Goal: Information Seeking & Learning: Learn about a topic

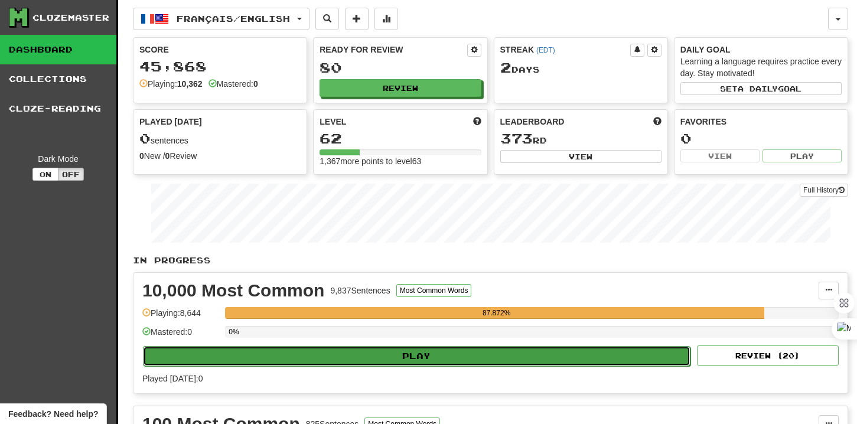
click at [299, 349] on button "Play" at bounding box center [416, 356] width 547 height 20
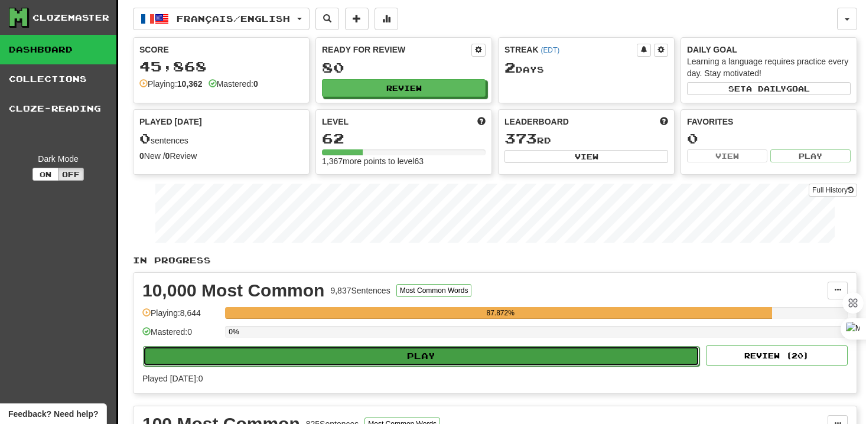
select select "**"
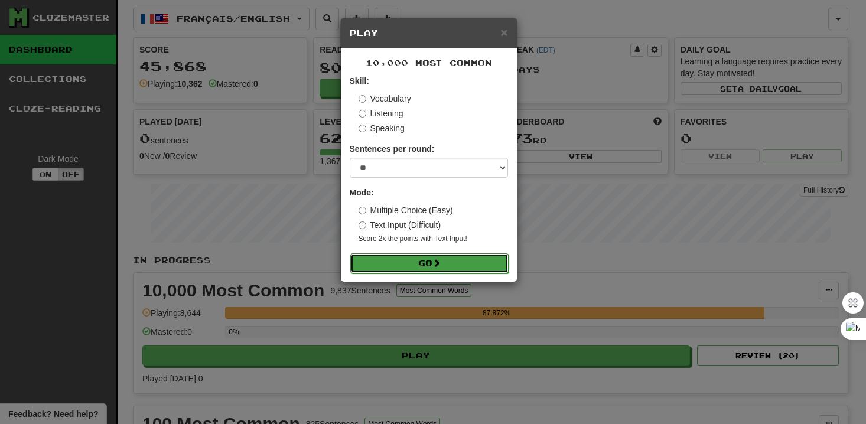
click at [430, 262] on button "Go" at bounding box center [429, 263] width 158 height 20
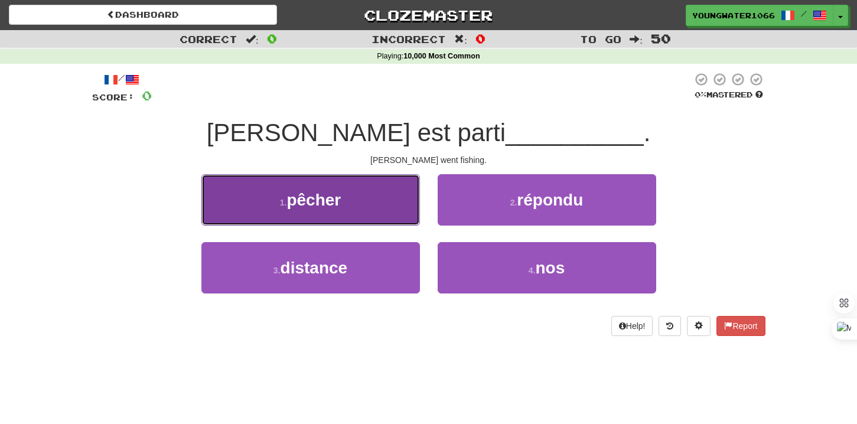
click at [368, 205] on button "1 . pêcher" at bounding box center [310, 199] width 218 height 51
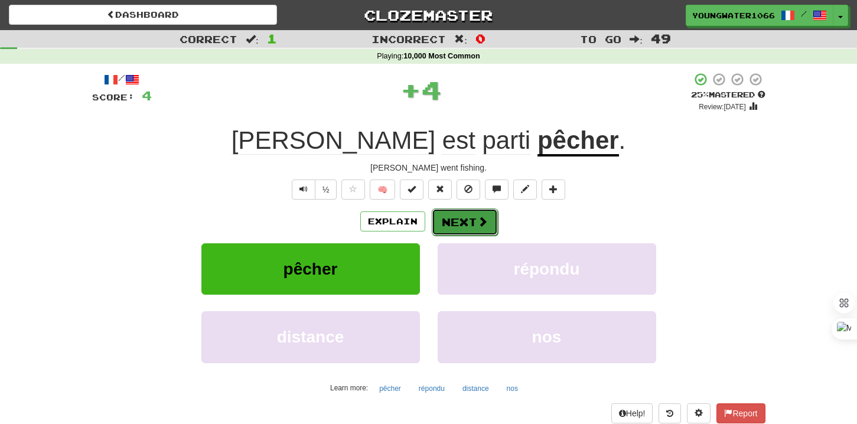
click at [467, 218] on button "Next" at bounding box center [465, 221] width 66 height 27
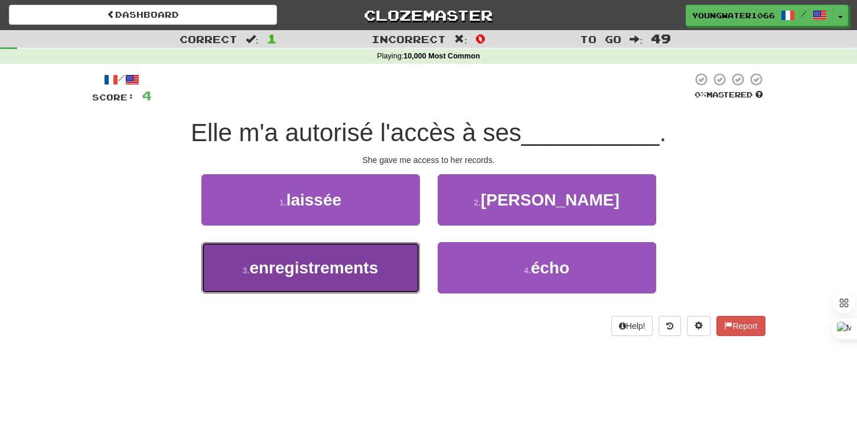
click at [383, 288] on button "3 . enregistrements" at bounding box center [310, 267] width 218 height 51
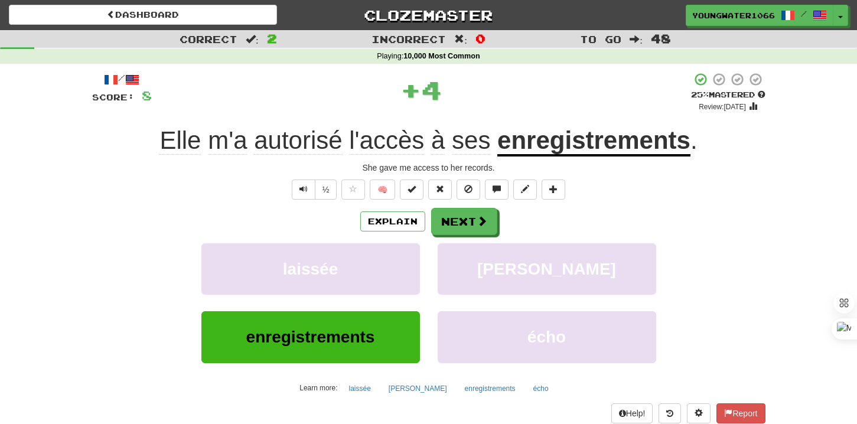
click at [449, 238] on div "Explain Next laissée [PERSON_NAME] enregistrements écho Learn more: [PERSON_NAM…" at bounding box center [428, 303] width 673 height 190
click at [451, 224] on button "Next" at bounding box center [465, 221] width 66 height 27
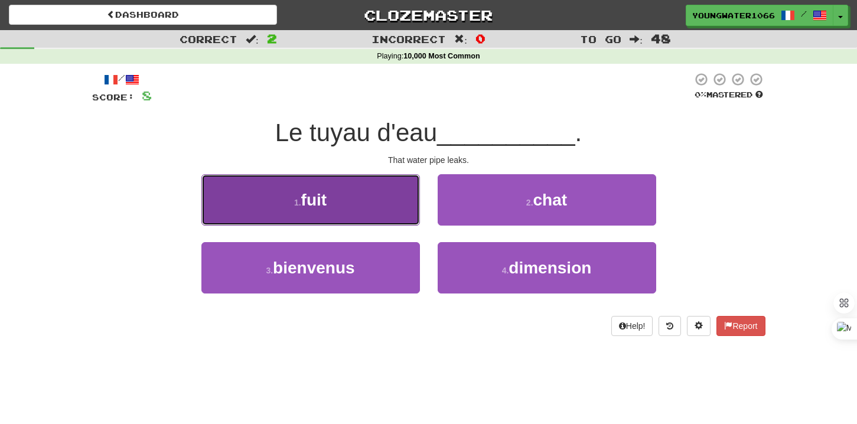
click at [391, 211] on button "1 . fuit" at bounding box center [310, 199] width 218 height 51
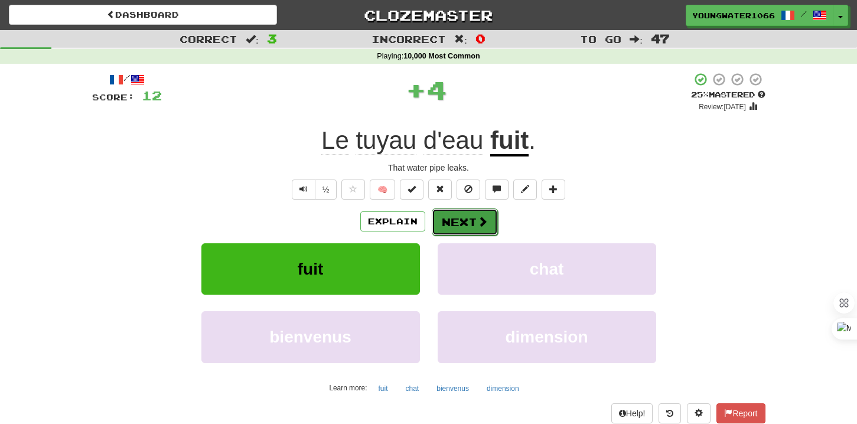
click at [450, 228] on button "Next" at bounding box center [465, 221] width 66 height 27
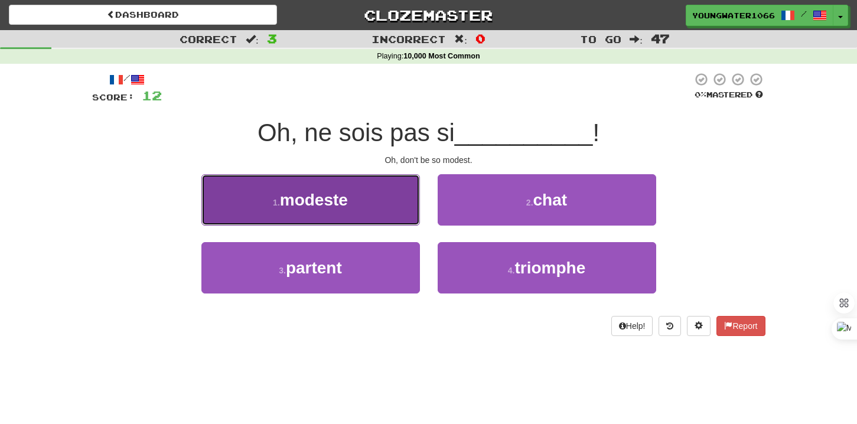
click at [391, 210] on button "1 . modeste" at bounding box center [310, 199] width 218 height 51
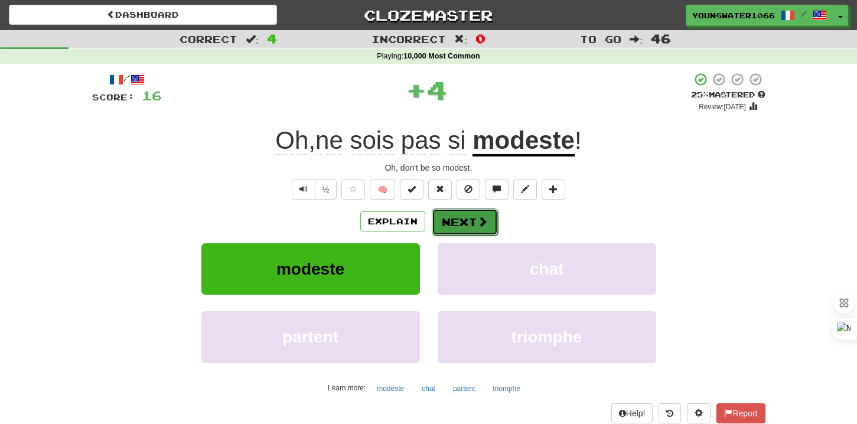
click at [463, 223] on button "Next" at bounding box center [465, 221] width 66 height 27
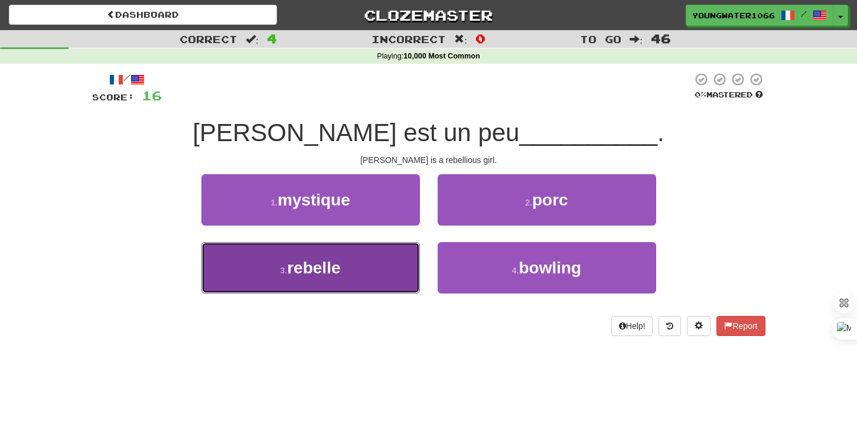
click at [395, 266] on button "3 . rebelle" at bounding box center [310, 267] width 218 height 51
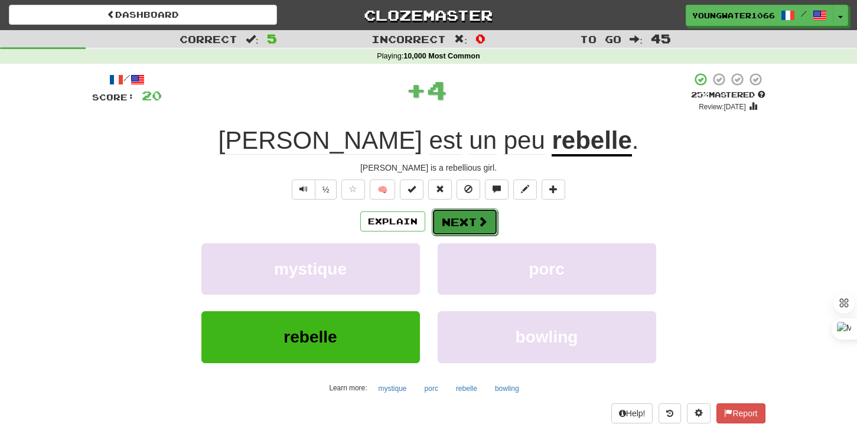
click at [449, 235] on button "Next" at bounding box center [465, 221] width 66 height 27
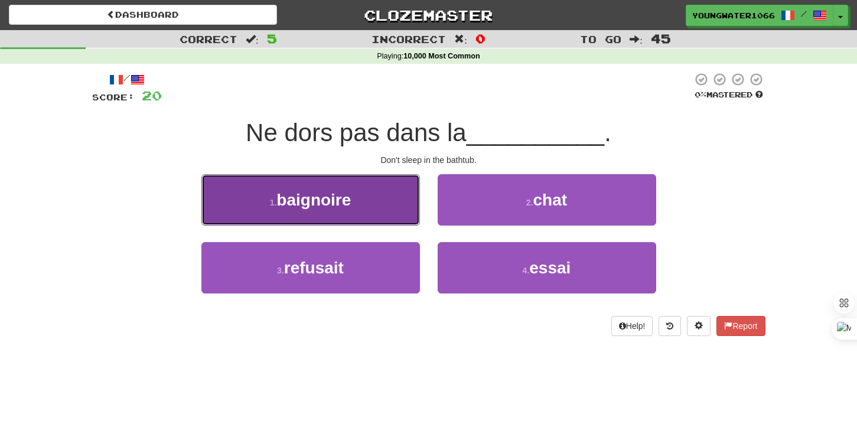
click at [381, 210] on button "1 . baignoire" at bounding box center [310, 199] width 218 height 51
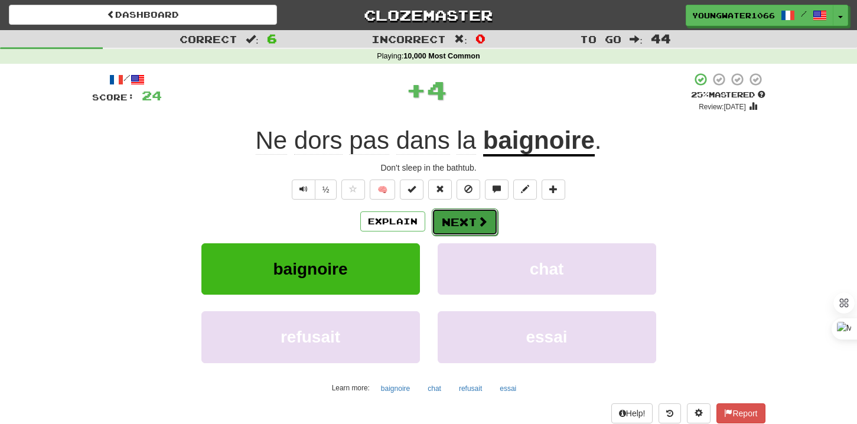
click at [451, 222] on button "Next" at bounding box center [465, 221] width 66 height 27
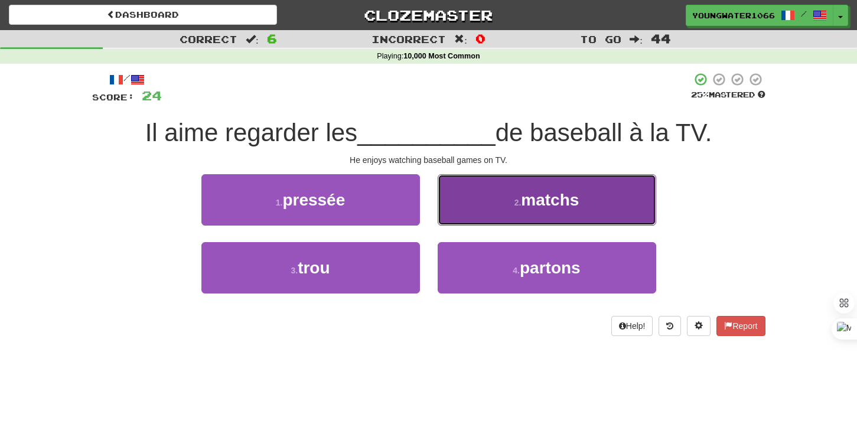
click at [471, 213] on button "2 . matchs" at bounding box center [547, 199] width 218 height 51
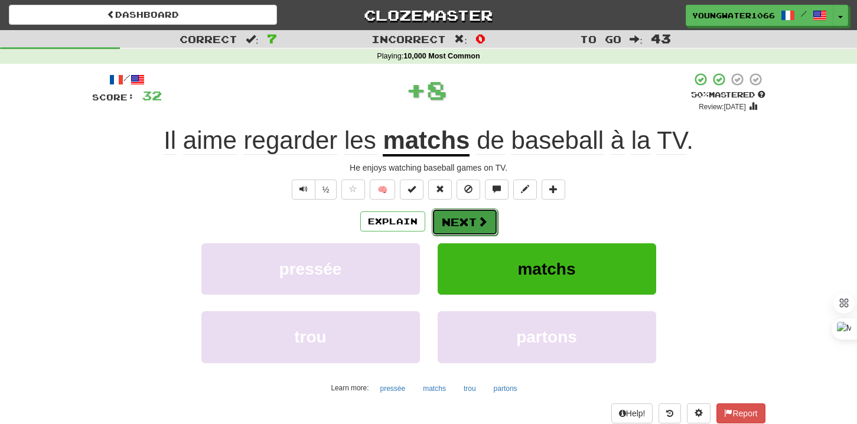
click at [458, 226] on button "Next" at bounding box center [465, 221] width 66 height 27
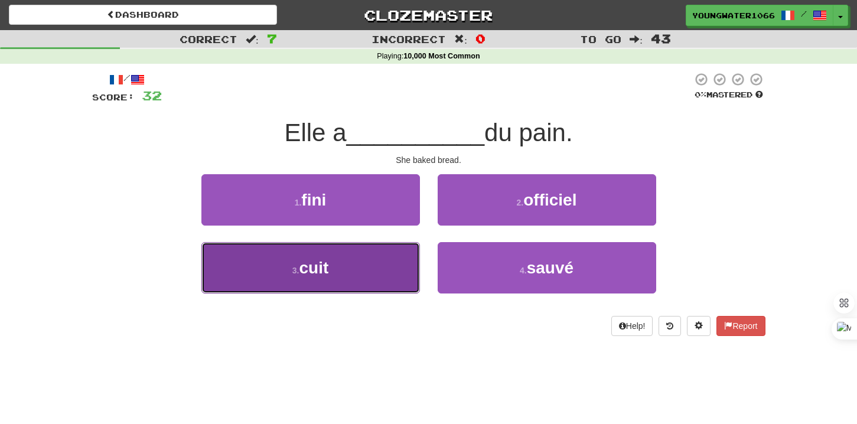
click at [391, 272] on button "3 . cuit" at bounding box center [310, 267] width 218 height 51
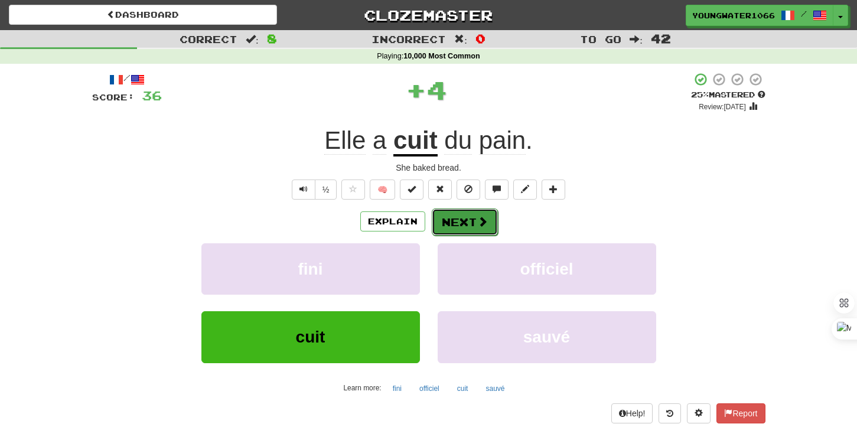
click at [478, 222] on span at bounding box center [482, 221] width 11 height 11
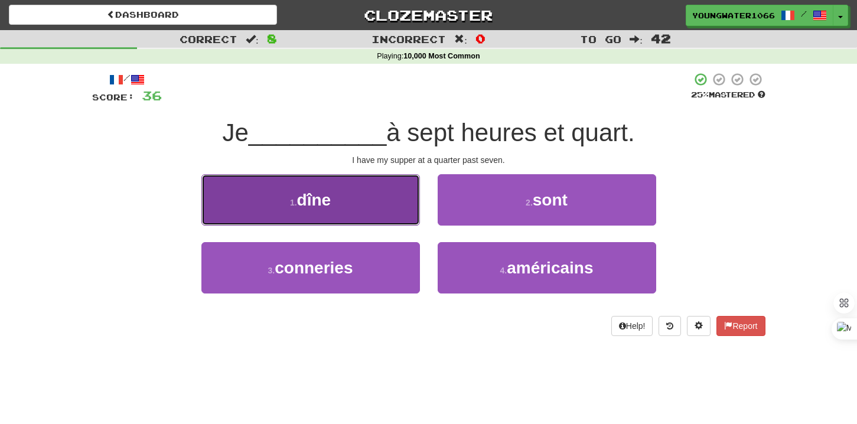
click at [357, 198] on button "1 . dîne" at bounding box center [310, 199] width 218 height 51
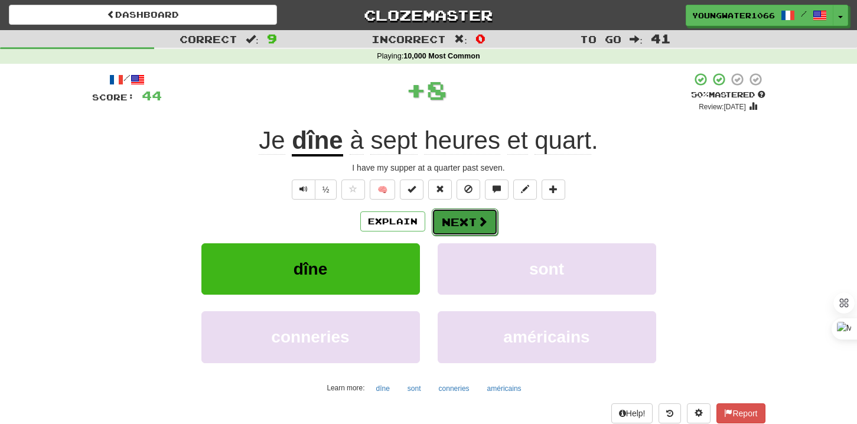
click at [464, 214] on button "Next" at bounding box center [465, 221] width 66 height 27
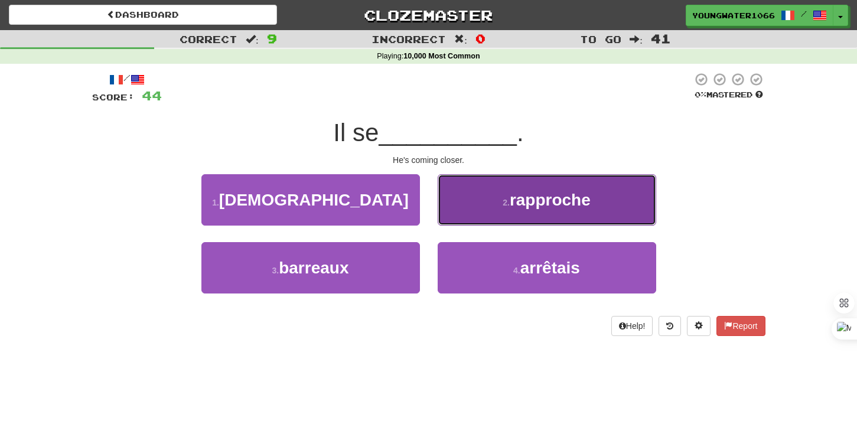
click at [469, 211] on button "2 . rapproche" at bounding box center [547, 199] width 218 height 51
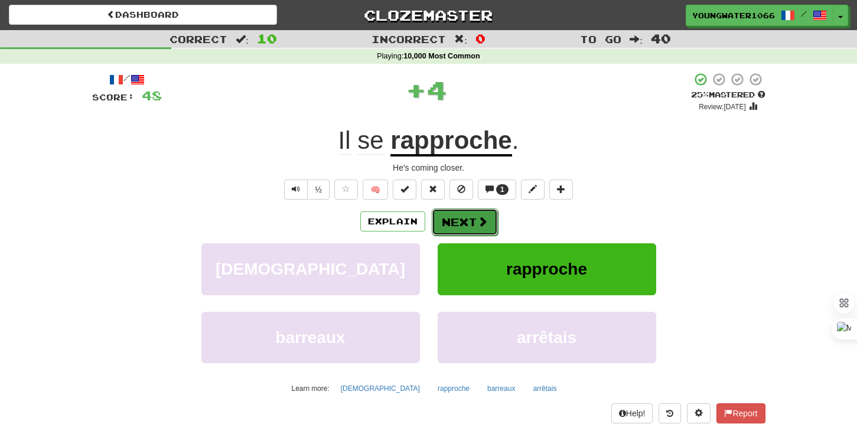
click at [455, 222] on button "Next" at bounding box center [465, 221] width 66 height 27
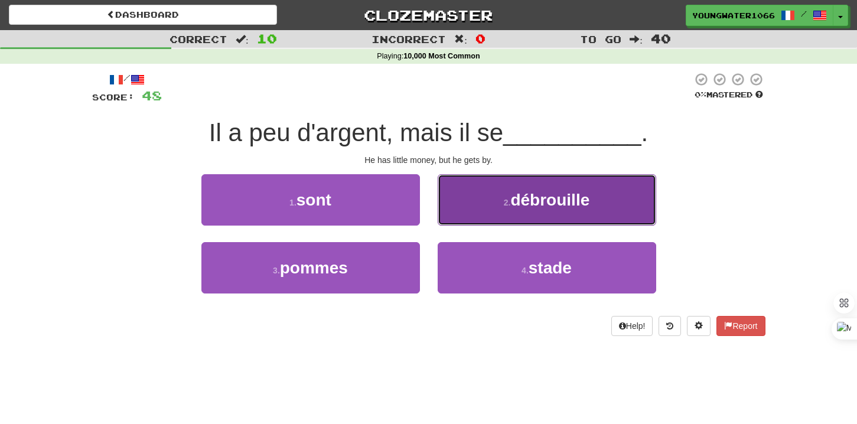
click at [490, 211] on button "2 . débrouille" at bounding box center [547, 199] width 218 height 51
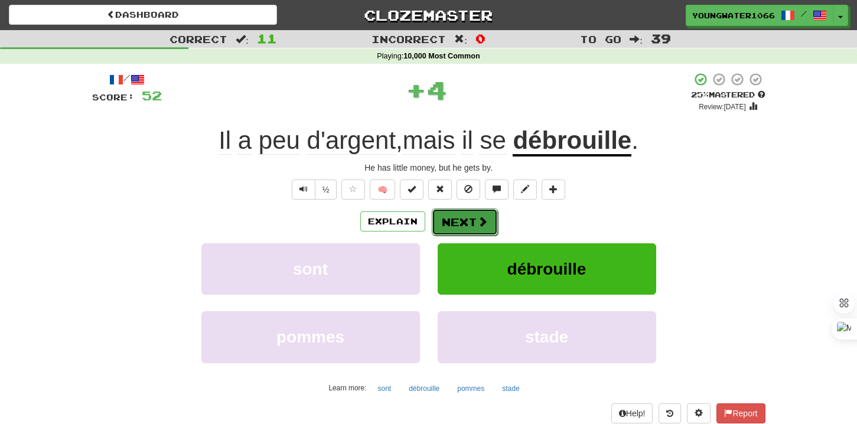
click at [472, 220] on button "Next" at bounding box center [465, 221] width 66 height 27
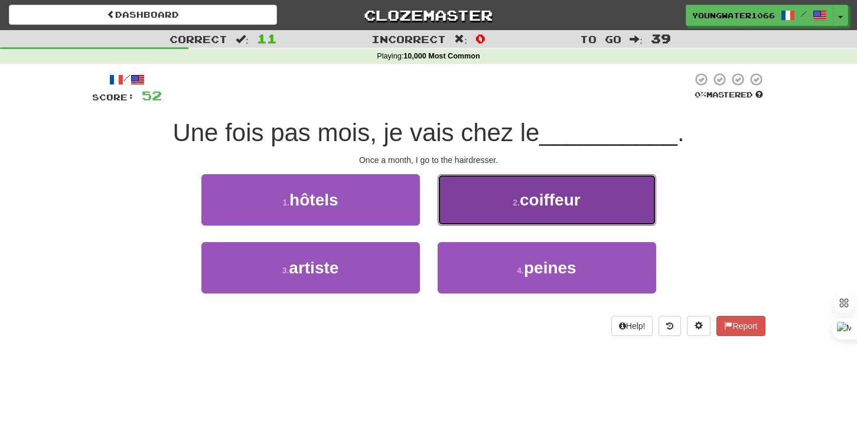
click at [478, 207] on button "2 . coiffeur" at bounding box center [547, 199] width 218 height 51
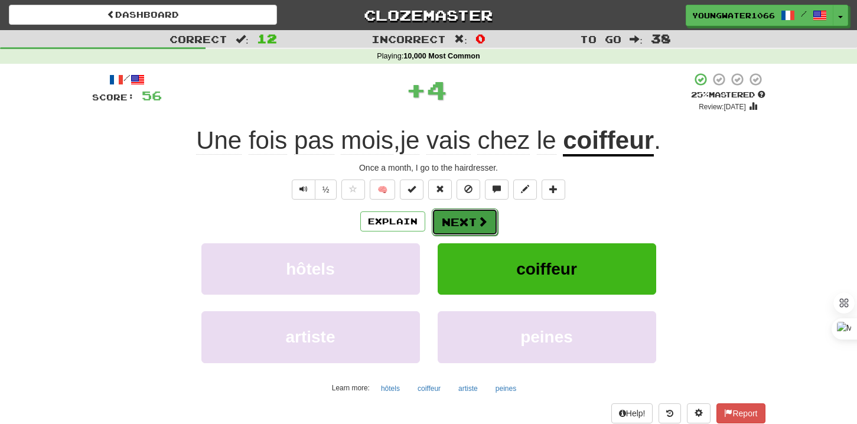
click at [461, 216] on button "Next" at bounding box center [465, 221] width 66 height 27
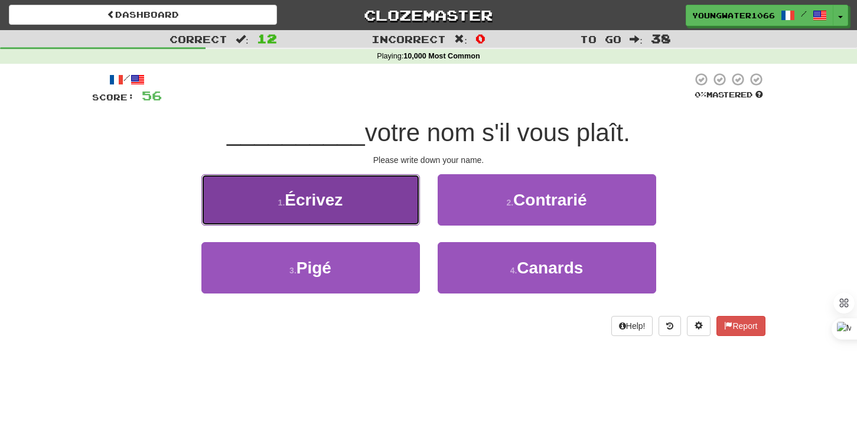
click at [398, 214] on button "1 . Écrivez" at bounding box center [310, 199] width 218 height 51
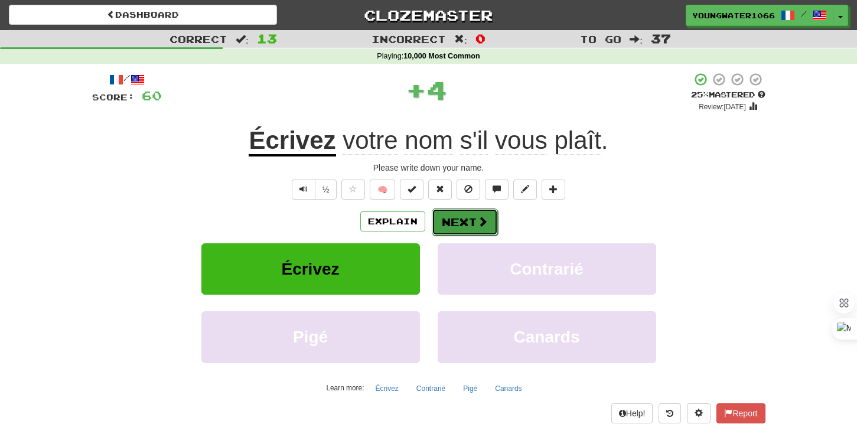
click at [454, 220] on button "Next" at bounding box center [465, 221] width 66 height 27
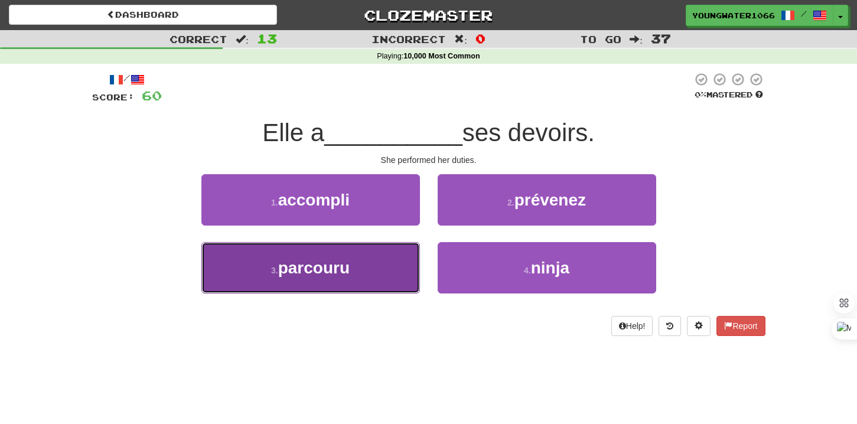
click at [408, 257] on button "3 . parcouru" at bounding box center [310, 267] width 218 height 51
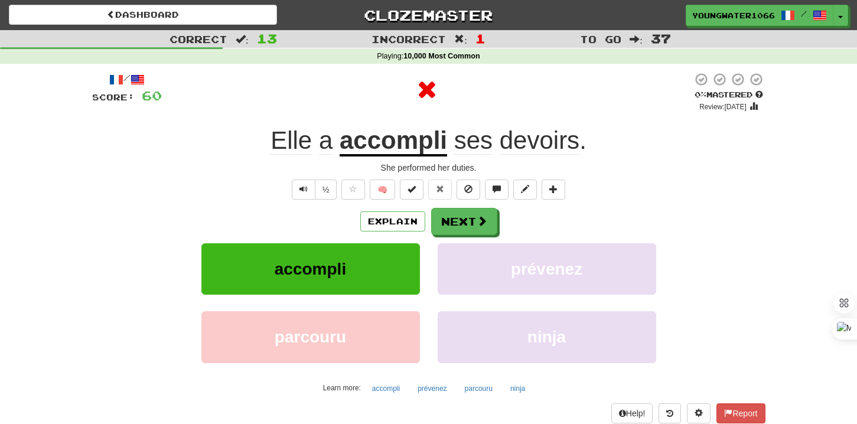
click at [454, 207] on div "/ Score: 60 0 % Mastered Review: [DATE] Elle a accompli ses devoirs . She perfo…" at bounding box center [428, 257] width 673 height 370
click at [454, 219] on button "Next" at bounding box center [465, 221] width 66 height 27
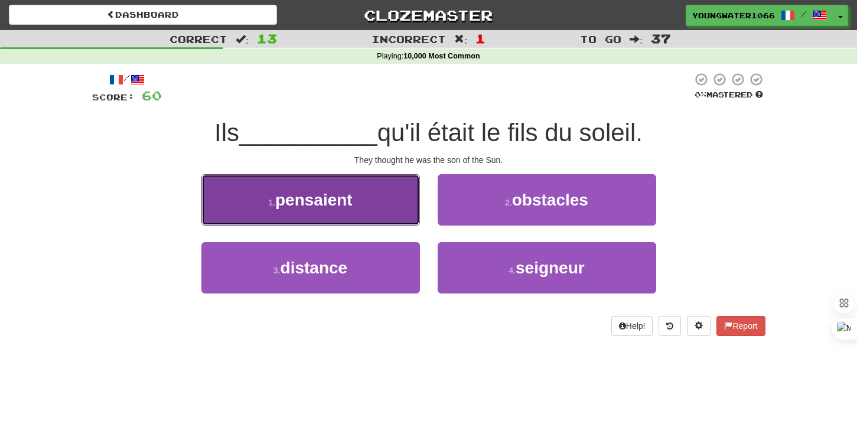
click at [393, 217] on button "1 . pensaient" at bounding box center [310, 199] width 218 height 51
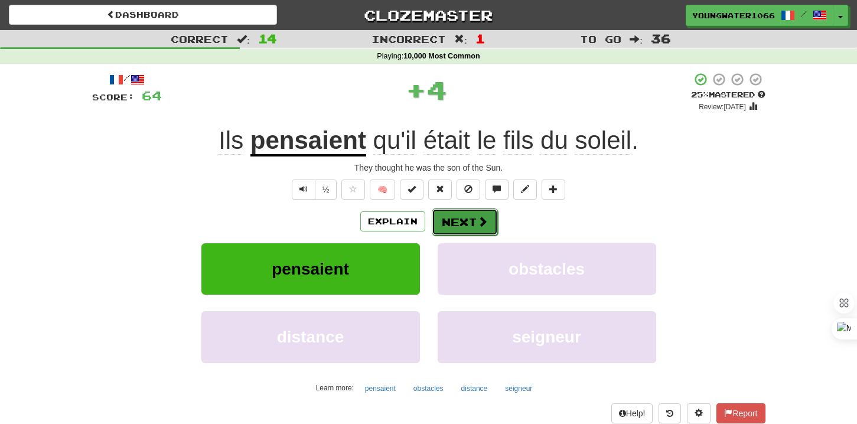
click at [465, 221] on button "Next" at bounding box center [465, 221] width 66 height 27
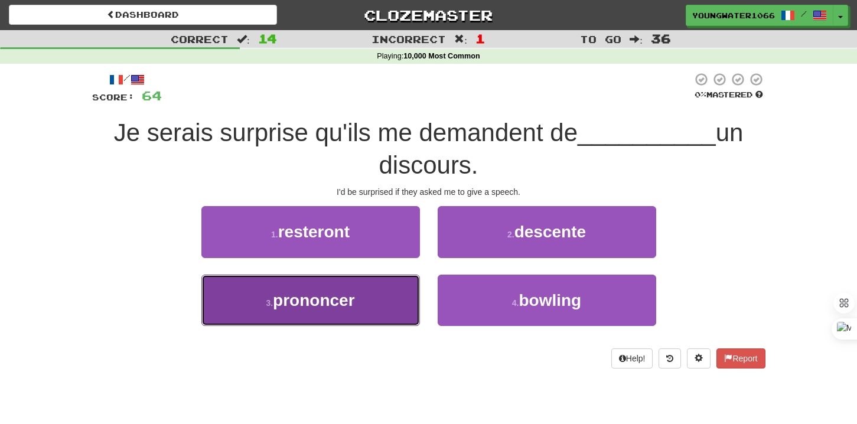
click at [395, 312] on button "3 . prononcer" at bounding box center [310, 300] width 218 height 51
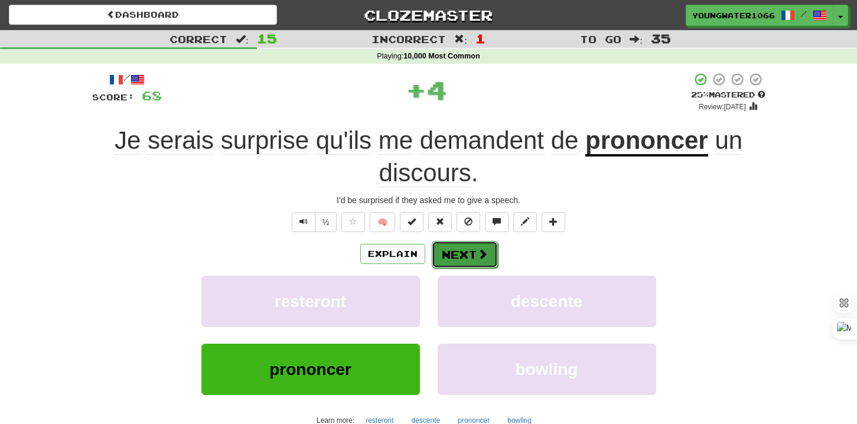
click at [466, 259] on button "Next" at bounding box center [465, 254] width 66 height 27
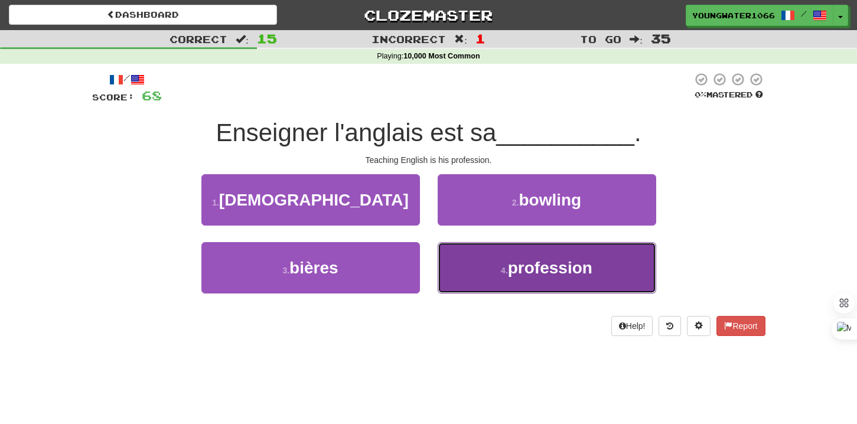
click at [466, 273] on button "4 . profession" at bounding box center [547, 267] width 218 height 51
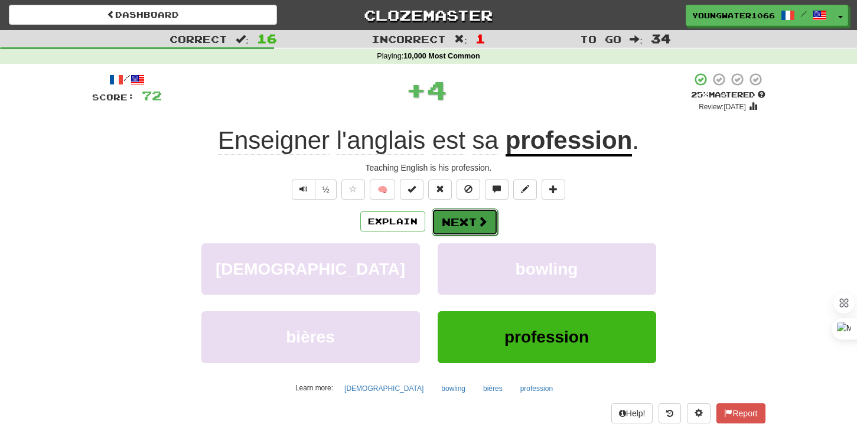
click at [456, 208] on button "Next" at bounding box center [465, 221] width 66 height 27
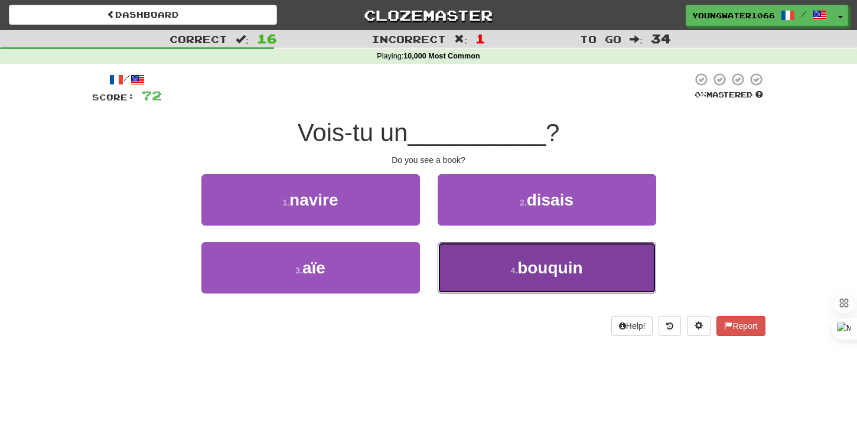
click at [477, 273] on button "4 . bouquin" at bounding box center [547, 267] width 218 height 51
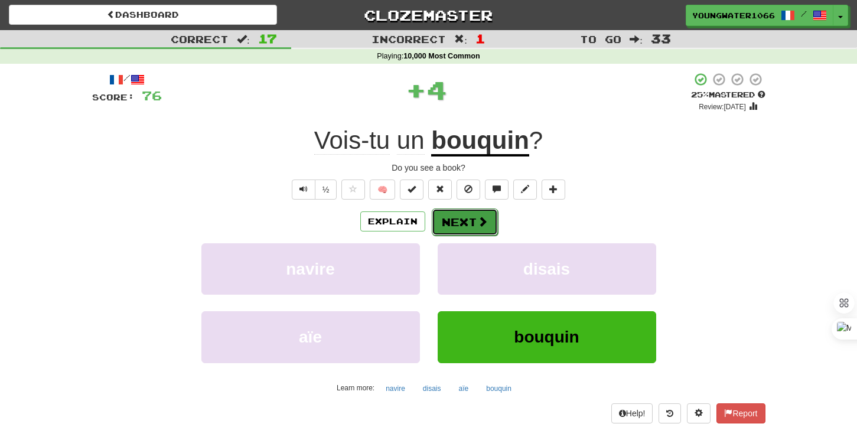
click at [449, 225] on button "Next" at bounding box center [465, 221] width 66 height 27
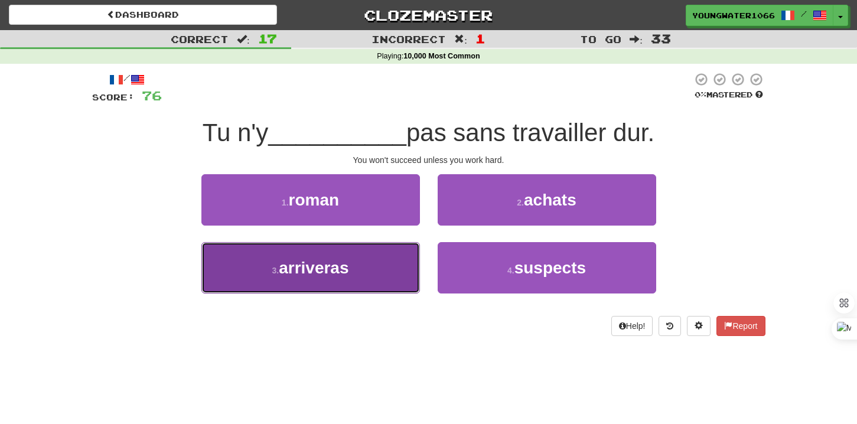
click at [404, 266] on button "3 . arriveras" at bounding box center [310, 267] width 218 height 51
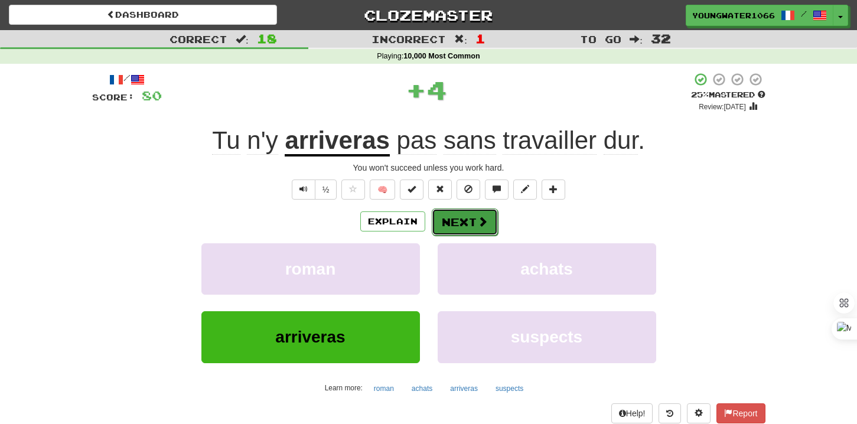
click at [449, 235] on button "Next" at bounding box center [465, 221] width 66 height 27
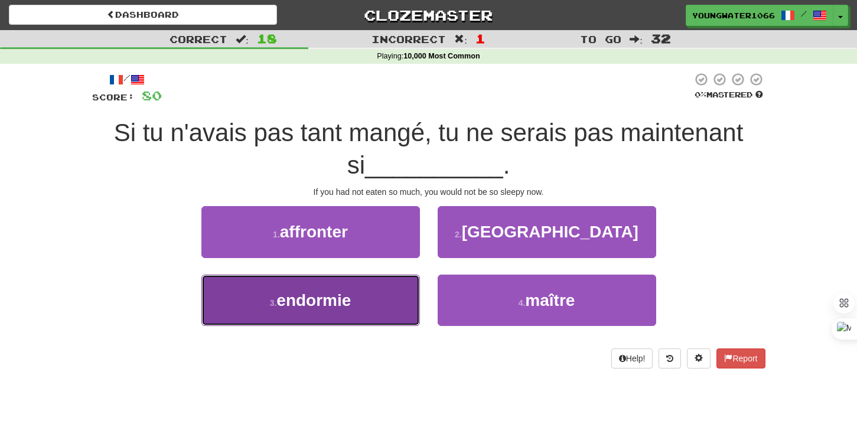
click at [351, 298] on span "endormie" at bounding box center [313, 300] width 74 height 18
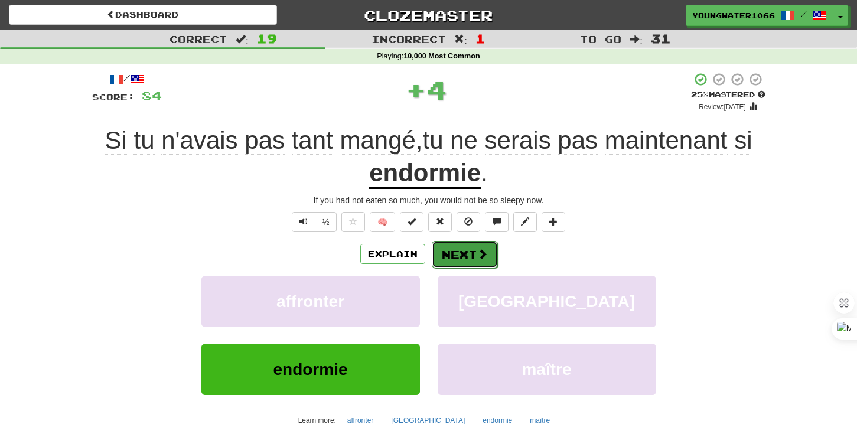
click at [449, 252] on button "Next" at bounding box center [465, 254] width 66 height 27
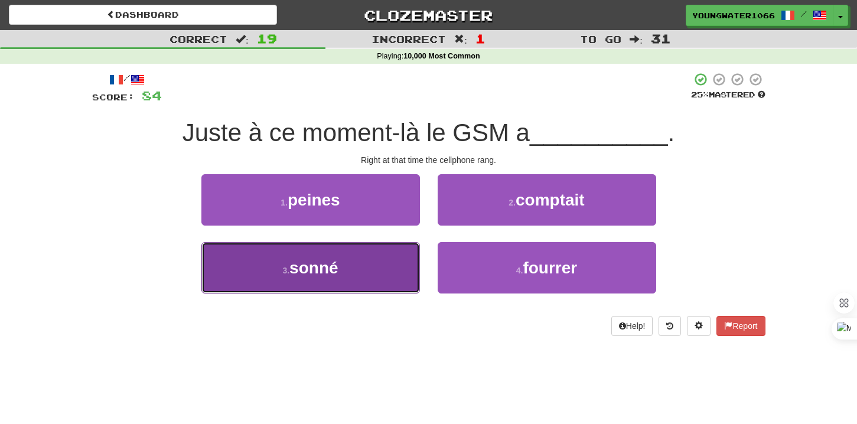
click at [370, 270] on button "3 . sonné" at bounding box center [310, 267] width 218 height 51
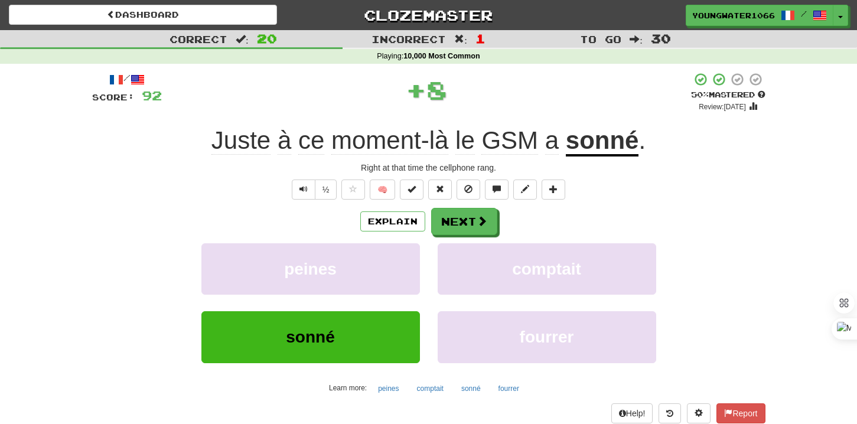
click at [432, 235] on div "Explain Next" at bounding box center [428, 221] width 673 height 27
click at [451, 221] on button "Next" at bounding box center [465, 221] width 66 height 27
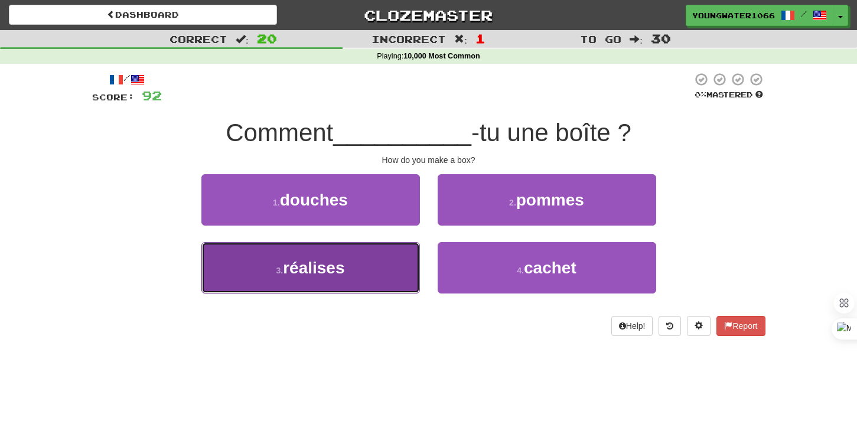
click at [391, 259] on button "3 . réalises" at bounding box center [310, 267] width 218 height 51
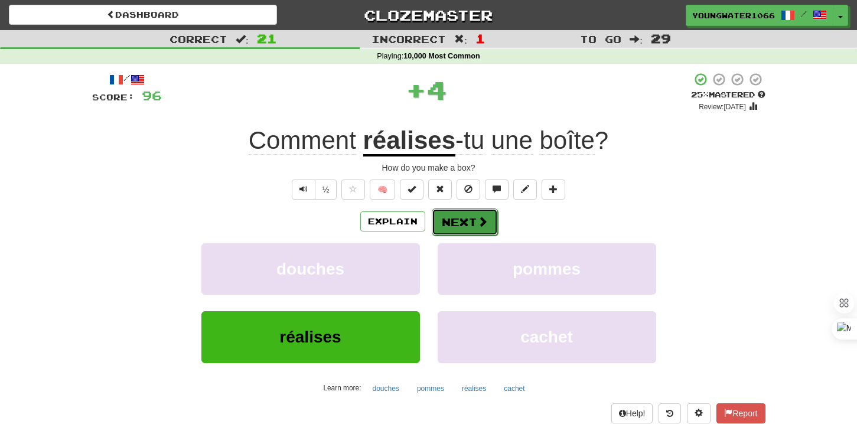
click at [457, 226] on button "Next" at bounding box center [465, 221] width 66 height 27
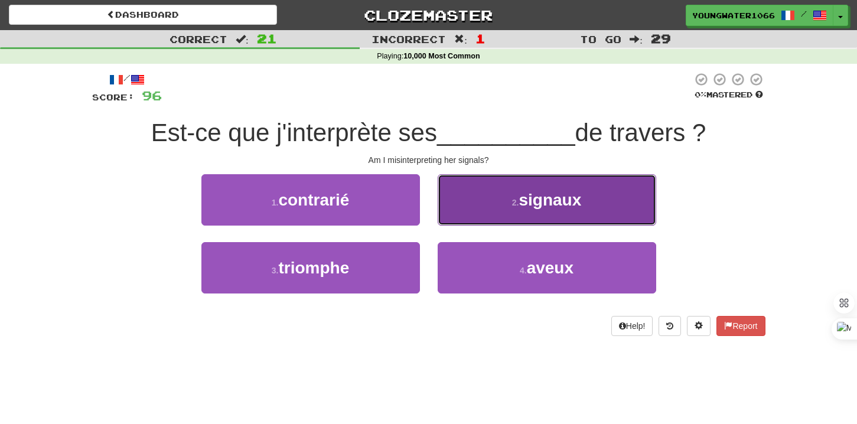
click at [459, 221] on button "2 . signaux" at bounding box center [547, 199] width 218 height 51
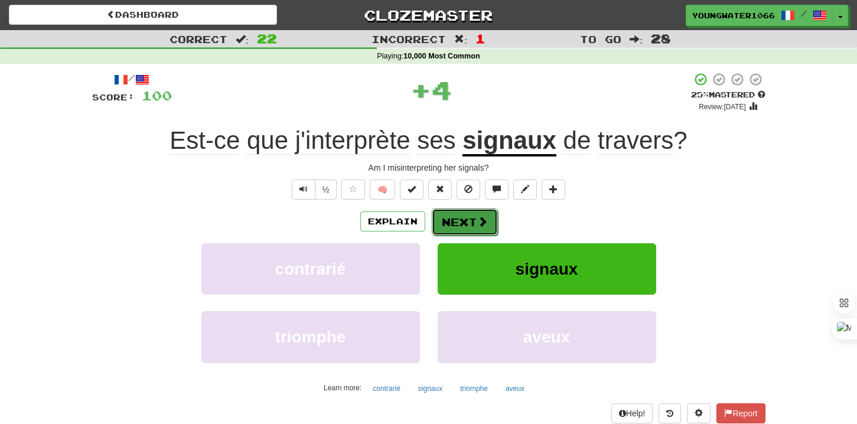
click at [453, 223] on button "Next" at bounding box center [465, 221] width 66 height 27
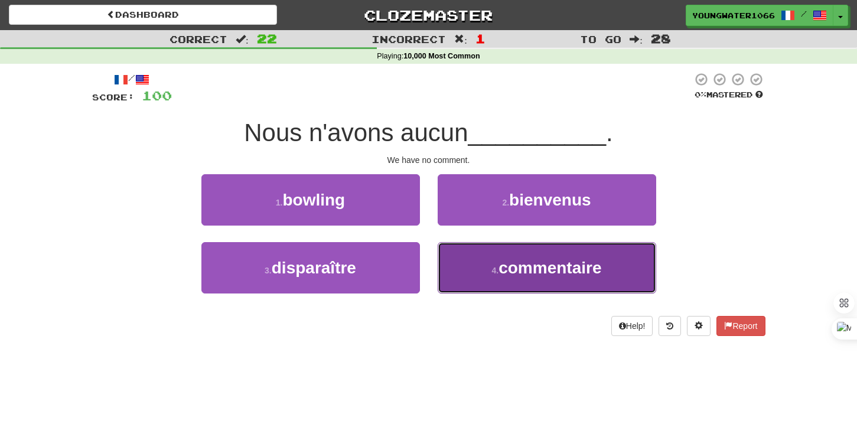
click at [466, 281] on button "4 . commentaire" at bounding box center [547, 267] width 218 height 51
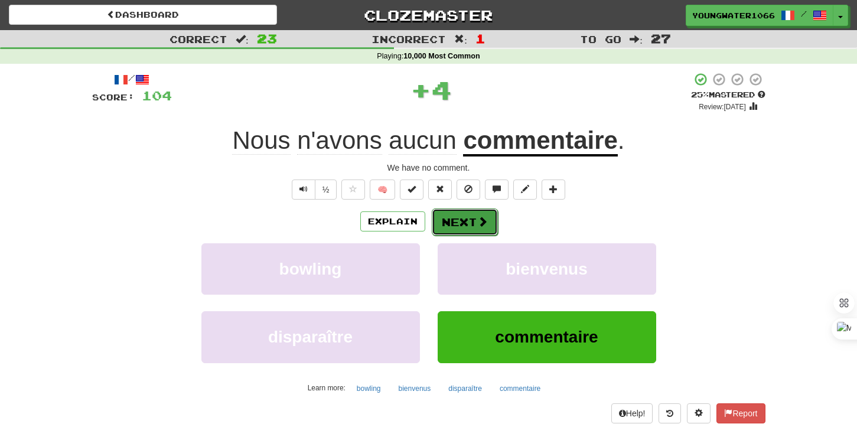
click at [464, 218] on button "Next" at bounding box center [465, 221] width 66 height 27
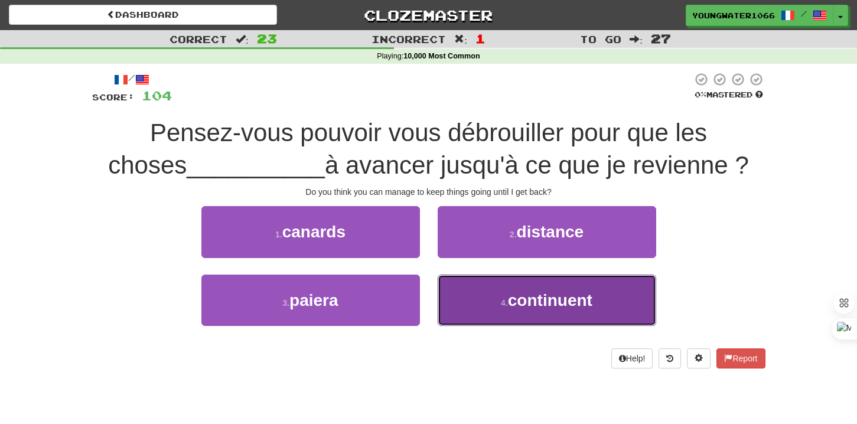
click at [446, 283] on button "4 . continuent" at bounding box center [547, 300] width 218 height 51
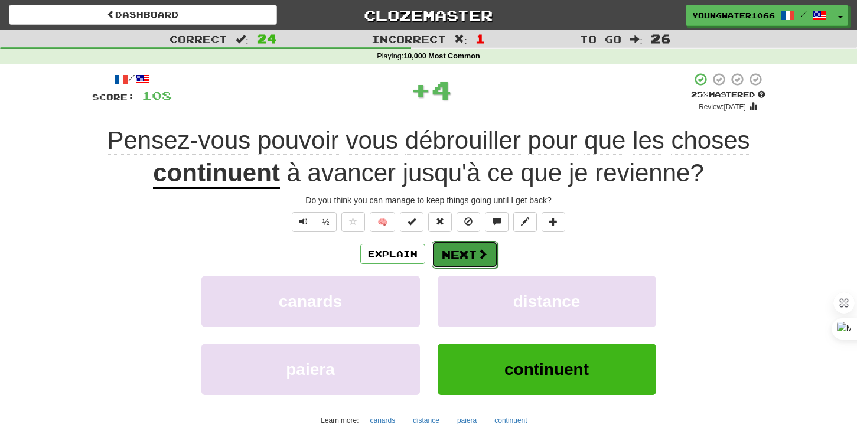
click at [452, 254] on button "Next" at bounding box center [465, 254] width 66 height 27
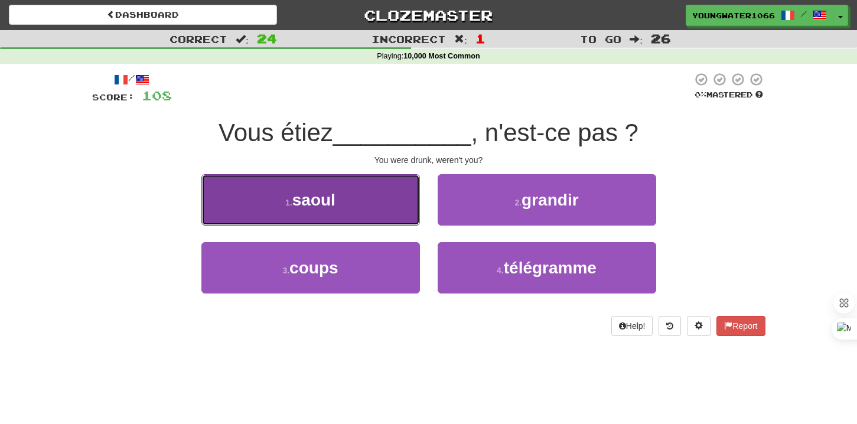
click at [367, 216] on button "1 . saoul" at bounding box center [310, 199] width 218 height 51
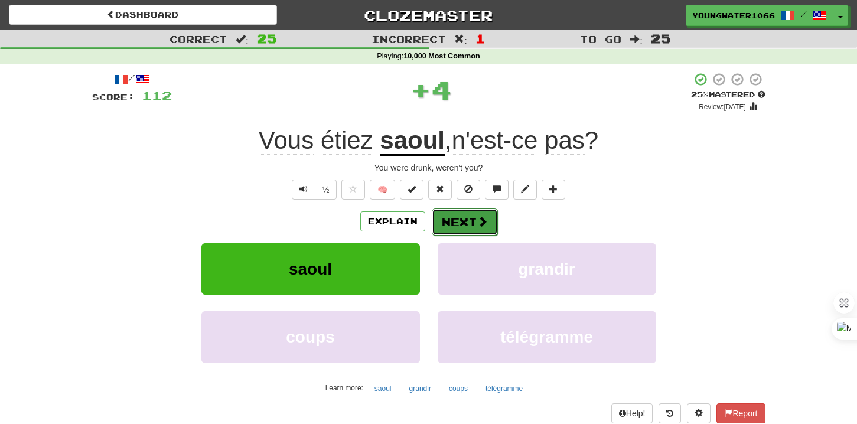
click at [468, 229] on button "Next" at bounding box center [465, 221] width 66 height 27
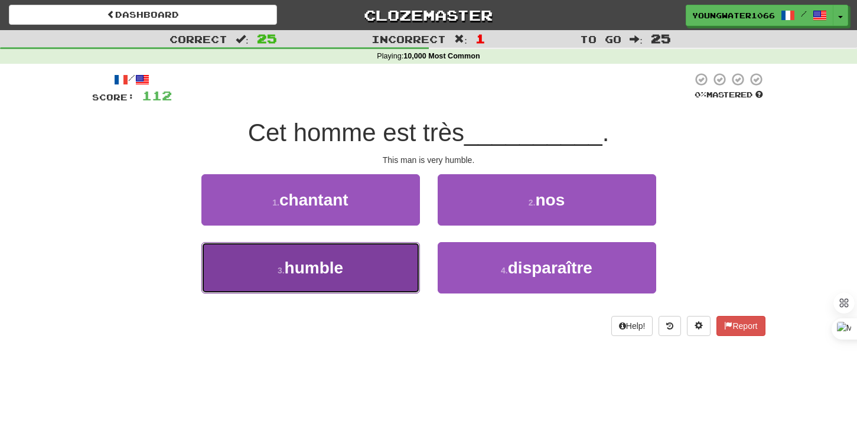
click at [397, 257] on button "3 . humble" at bounding box center [310, 267] width 218 height 51
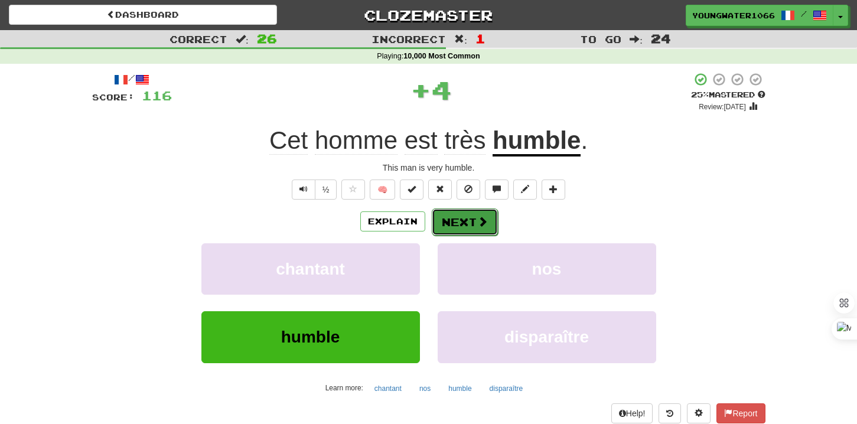
click at [471, 218] on button "Next" at bounding box center [465, 221] width 66 height 27
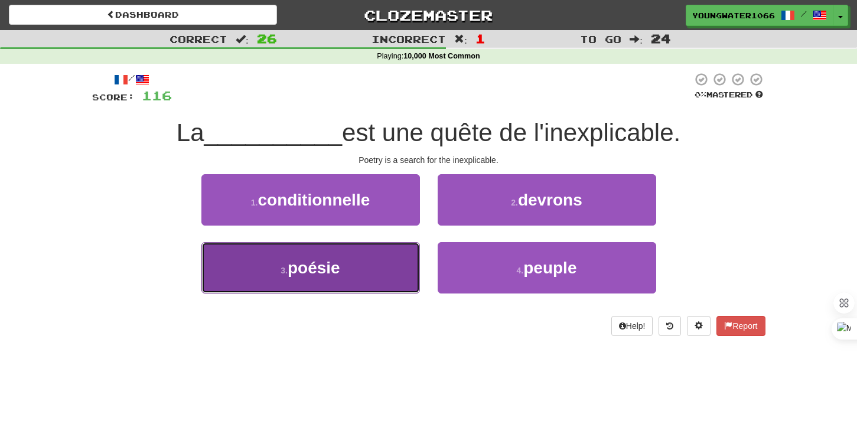
click at [393, 268] on button "3 . poésie" at bounding box center [310, 267] width 218 height 51
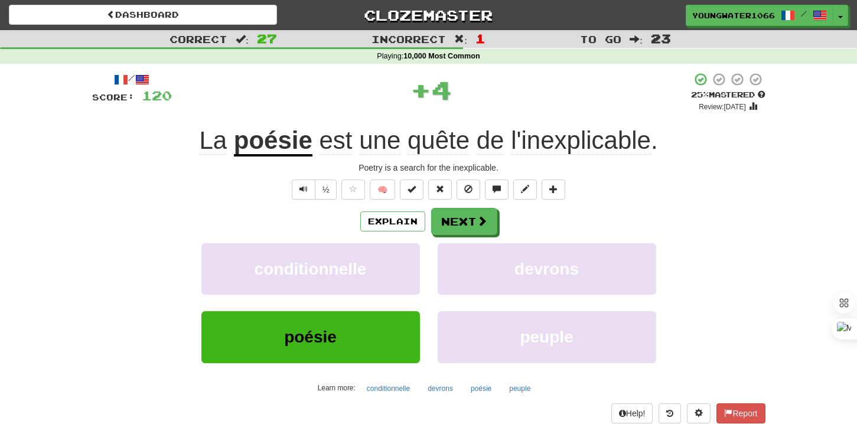
click at [448, 236] on div "Explain Next conditionnelle devrons poésie peuple Learn more: conditionnelle de…" at bounding box center [428, 303] width 673 height 190
click at [448, 230] on button "Next" at bounding box center [465, 221] width 66 height 27
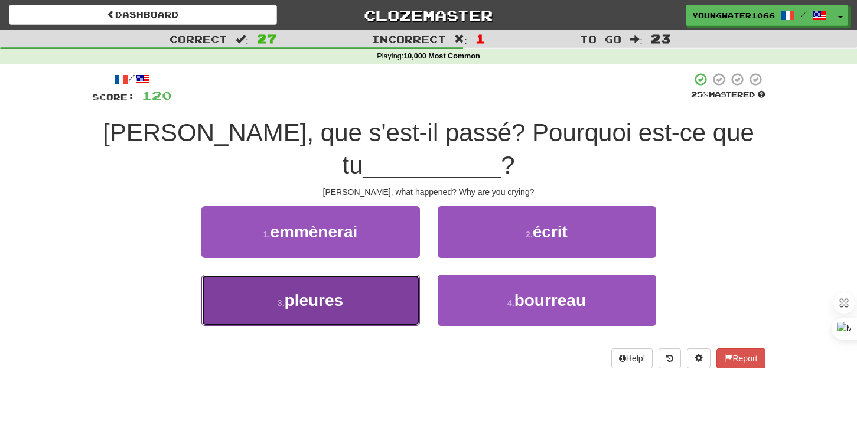
click at [372, 301] on button "3 . pleures" at bounding box center [310, 300] width 218 height 51
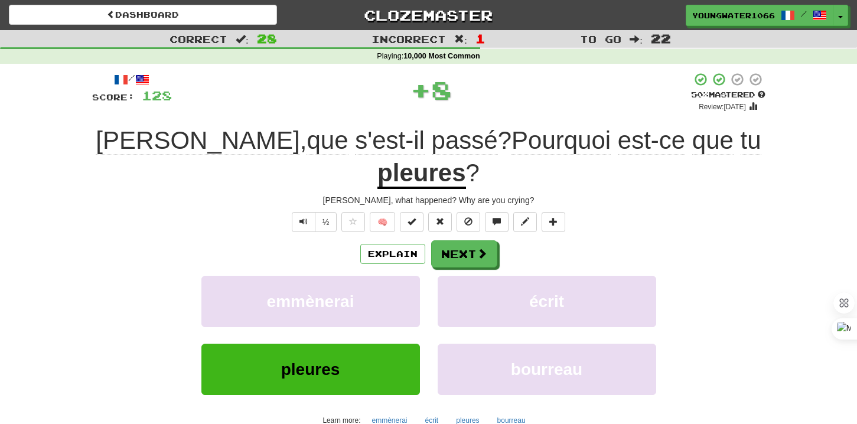
click at [446, 242] on div "Explain Next emmènerai écrit pleures bourreau Learn more: emmènerai écrit pleur…" at bounding box center [428, 335] width 673 height 190
click at [448, 241] on button "Next" at bounding box center [465, 254] width 66 height 27
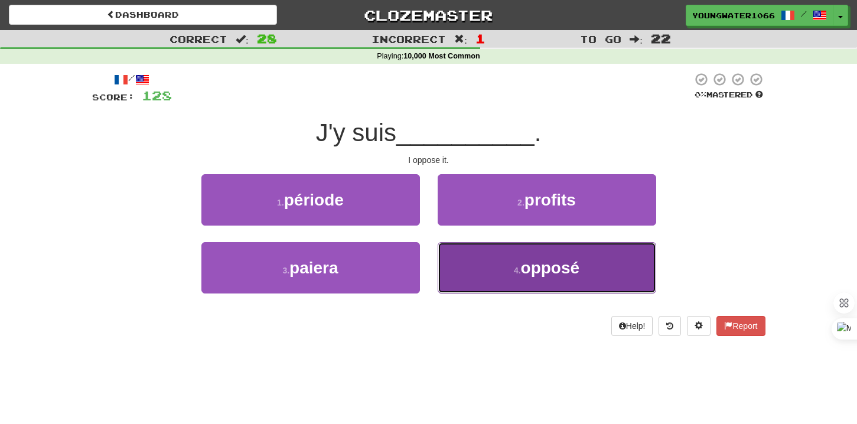
click at [461, 252] on button "4 . opposé" at bounding box center [547, 267] width 218 height 51
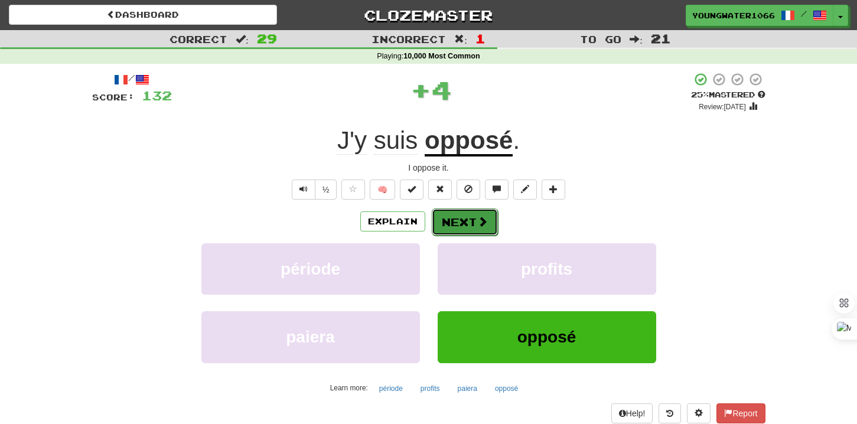
click at [461, 235] on button "Next" at bounding box center [465, 221] width 66 height 27
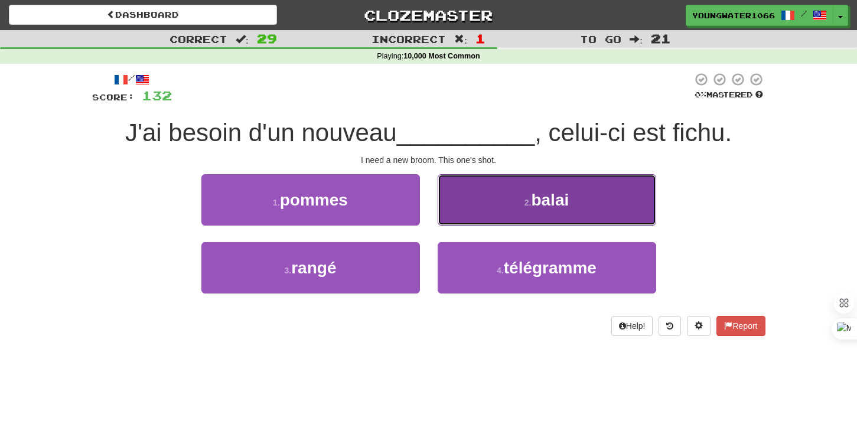
click at [488, 197] on button "2 . balai" at bounding box center [547, 199] width 218 height 51
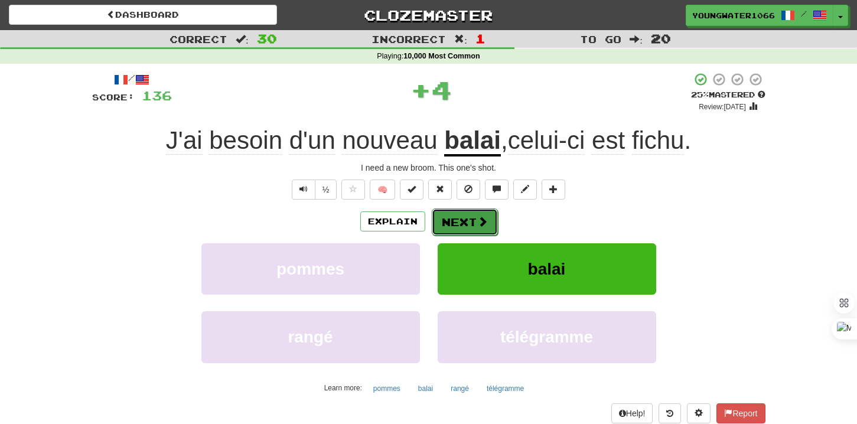
click at [467, 213] on button "Next" at bounding box center [465, 221] width 66 height 27
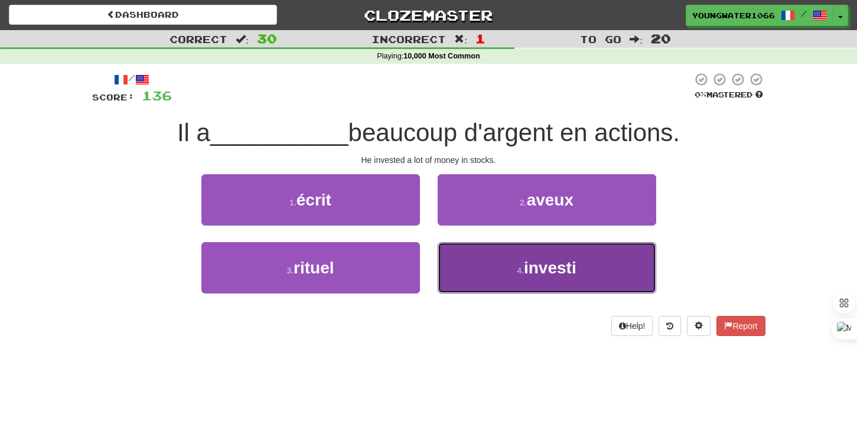
click at [458, 269] on button "4 . investi" at bounding box center [547, 267] width 218 height 51
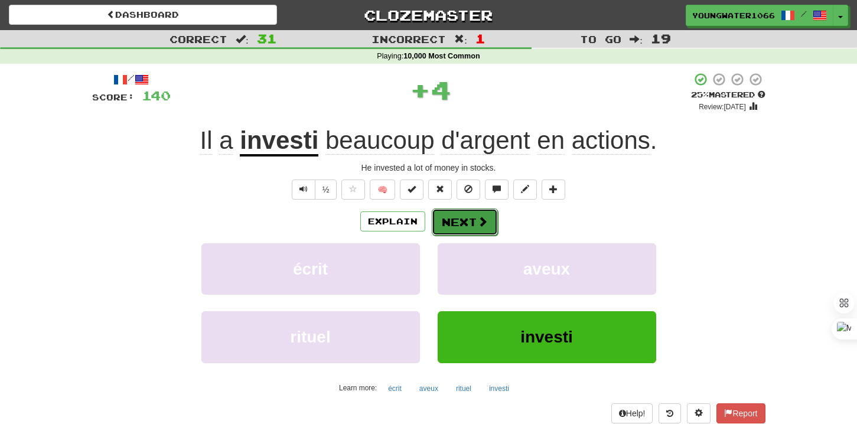
click at [458, 218] on button "Next" at bounding box center [465, 221] width 66 height 27
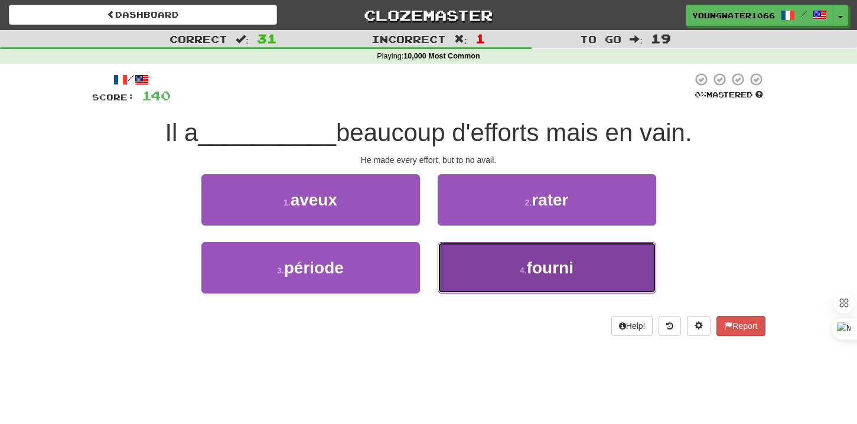
click at [462, 260] on button "4 . fourni" at bounding box center [547, 267] width 218 height 51
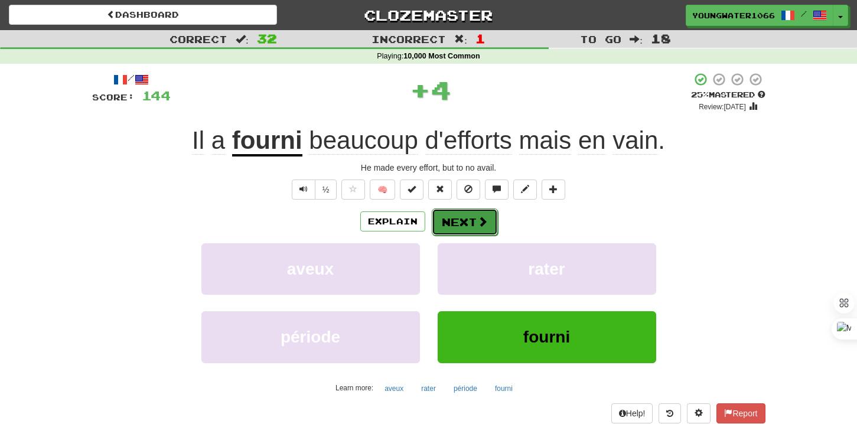
click at [462, 225] on button "Next" at bounding box center [465, 221] width 66 height 27
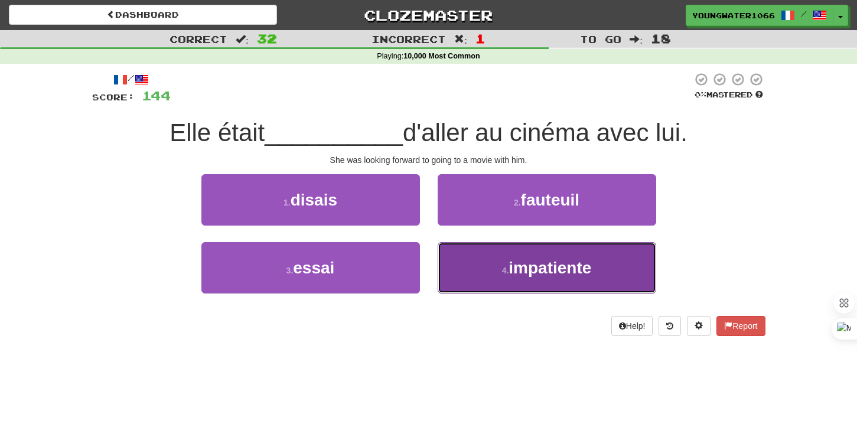
click at [456, 256] on button "4 . impatiente" at bounding box center [547, 267] width 218 height 51
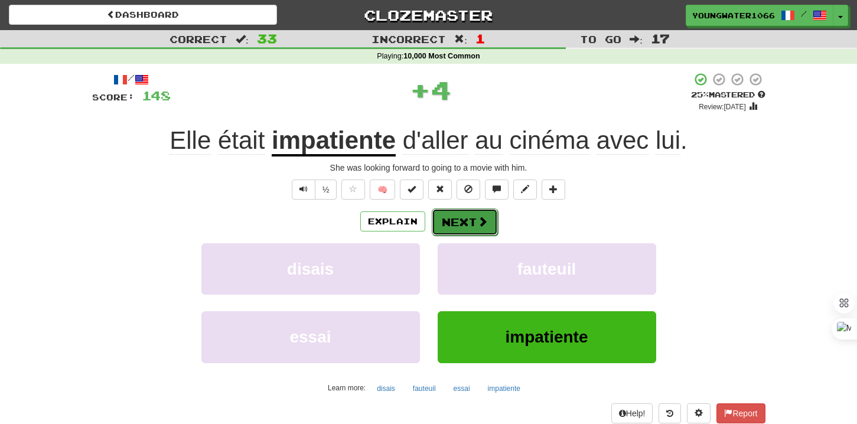
click at [456, 231] on button "Next" at bounding box center [465, 221] width 66 height 27
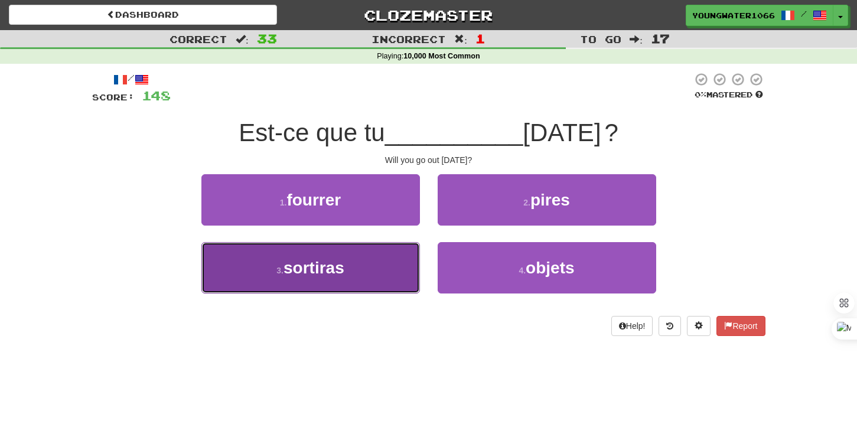
click at [381, 256] on button "3 . sortiras" at bounding box center [310, 267] width 218 height 51
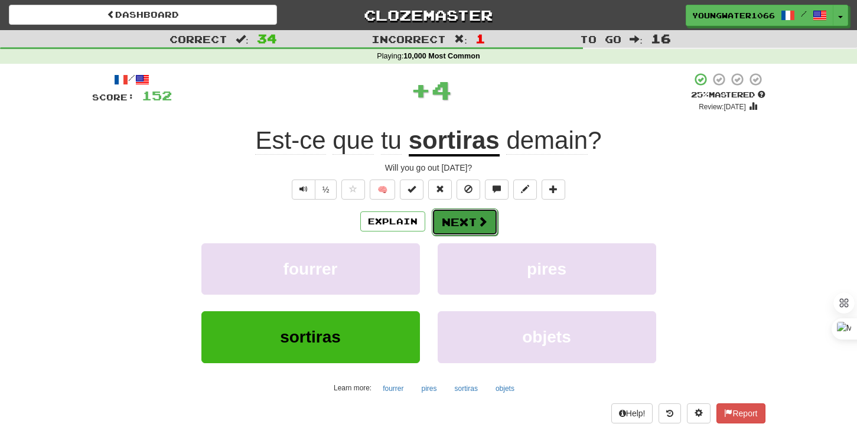
click at [466, 221] on button "Next" at bounding box center [465, 221] width 66 height 27
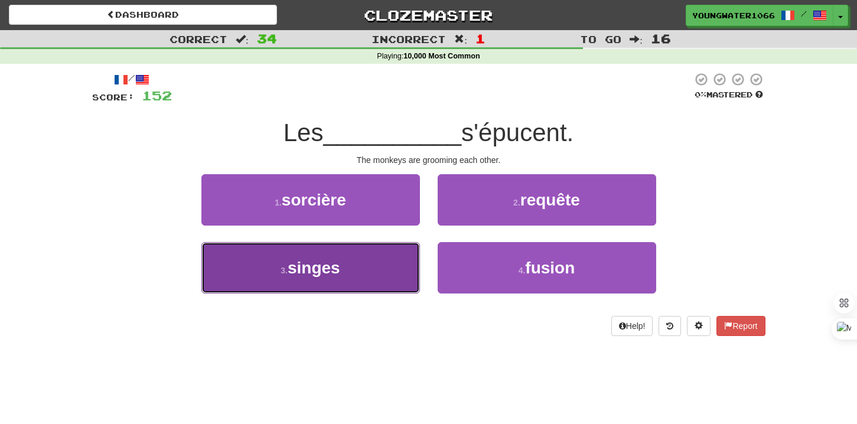
click at [391, 251] on button "3 . singes" at bounding box center [310, 267] width 218 height 51
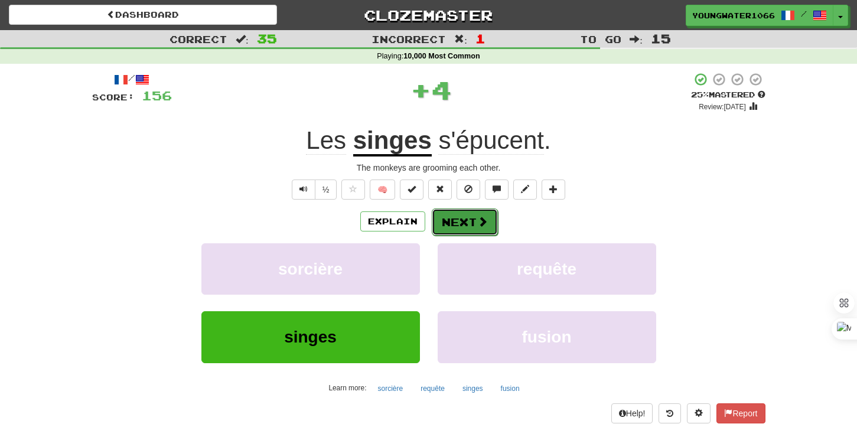
click at [454, 215] on button "Next" at bounding box center [465, 221] width 66 height 27
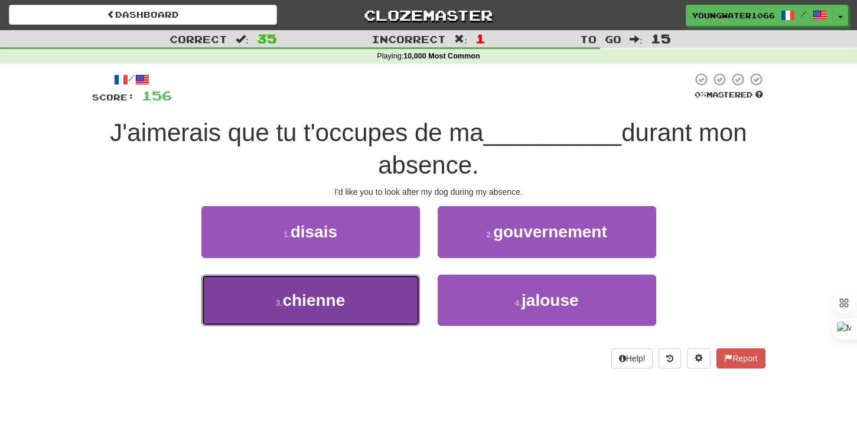
click at [373, 299] on button "3 . chienne" at bounding box center [310, 300] width 218 height 51
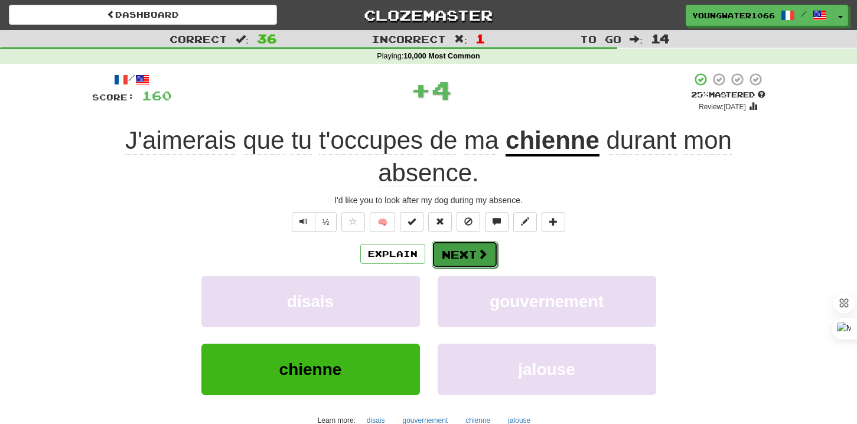
click at [450, 257] on button "Next" at bounding box center [465, 254] width 66 height 27
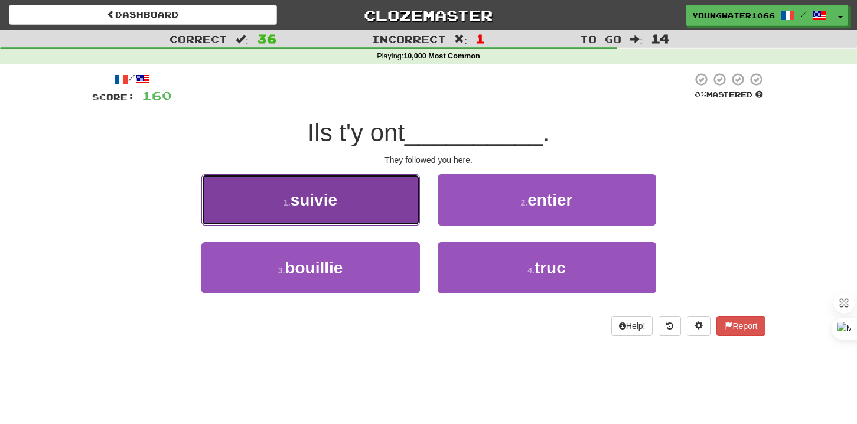
click at [394, 210] on button "1 . suivie" at bounding box center [310, 199] width 218 height 51
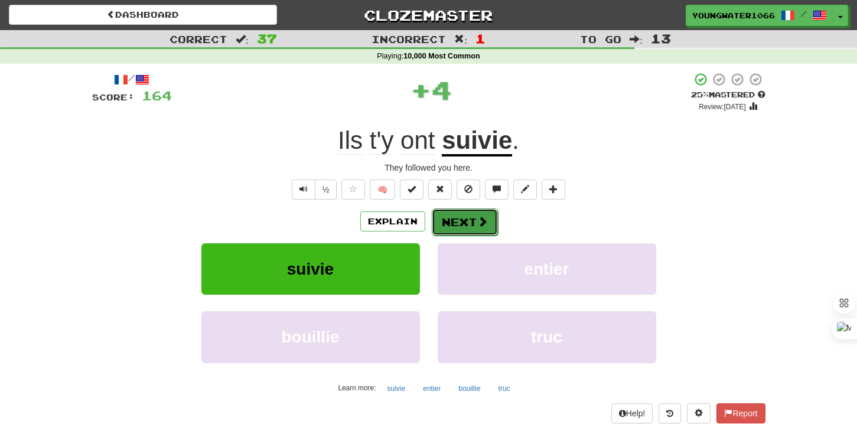
click at [456, 219] on button "Next" at bounding box center [465, 221] width 66 height 27
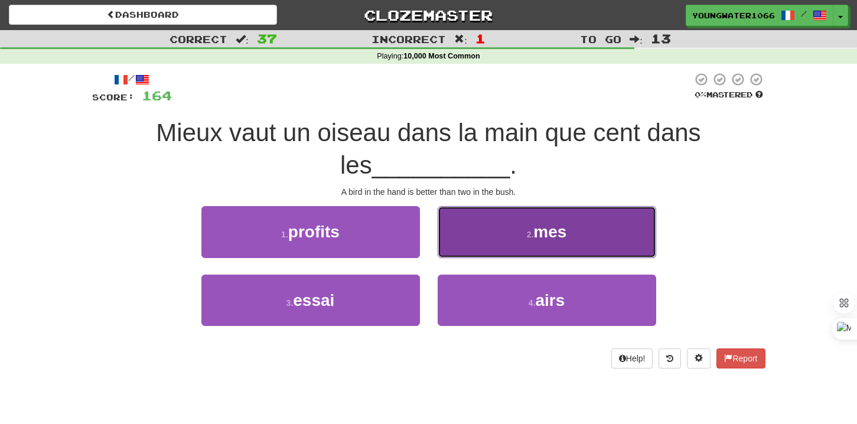
click at [471, 246] on button "2 . mes" at bounding box center [547, 231] width 218 height 51
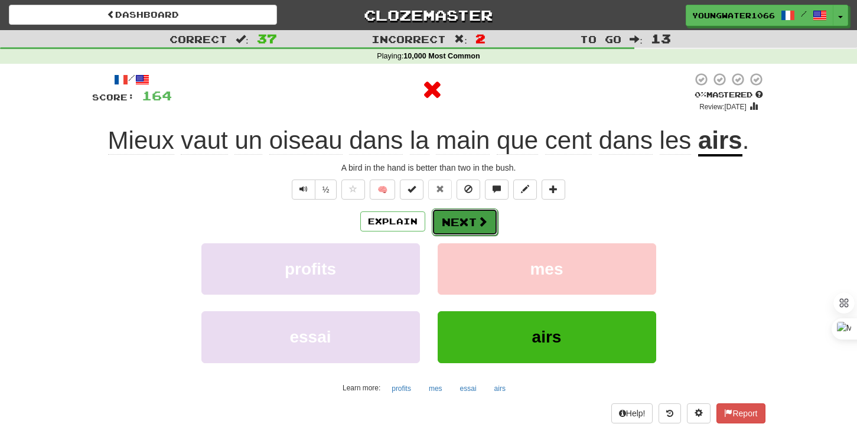
click at [464, 221] on button "Next" at bounding box center [465, 221] width 66 height 27
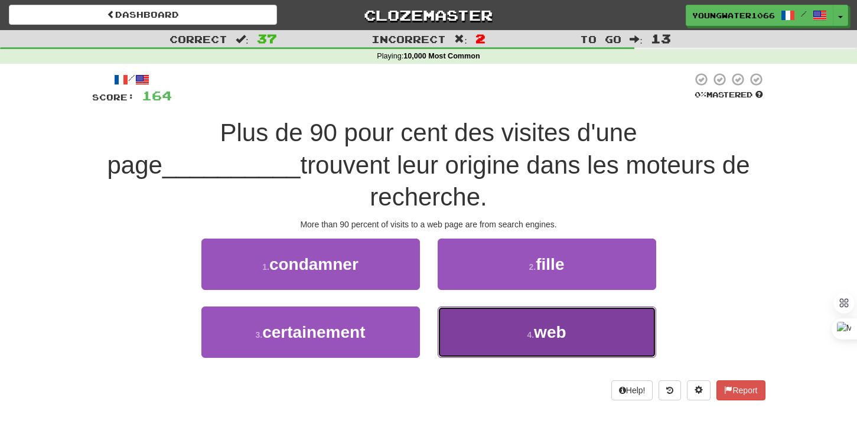
click at [469, 306] on button "4 . web" at bounding box center [547, 331] width 218 height 51
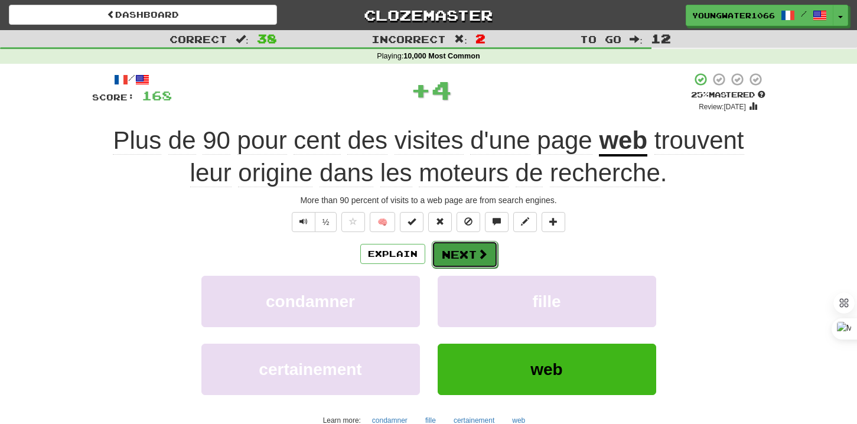
click at [464, 246] on button "Next" at bounding box center [465, 254] width 66 height 27
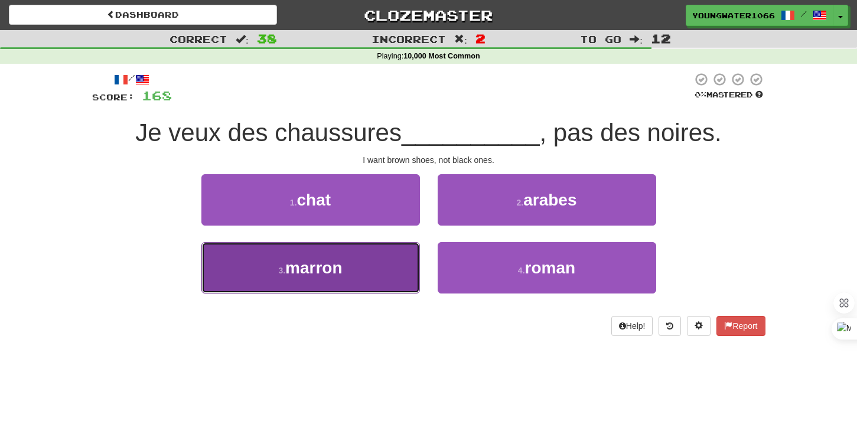
click at [377, 256] on button "3 . marron" at bounding box center [310, 267] width 218 height 51
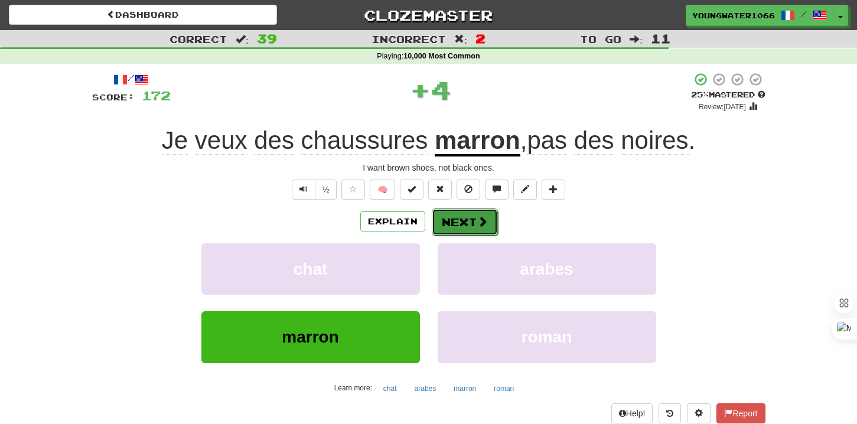
click at [457, 230] on button "Next" at bounding box center [465, 221] width 66 height 27
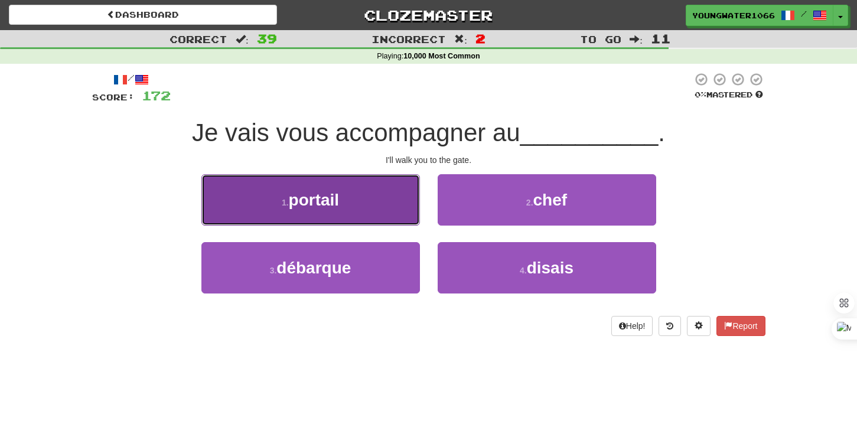
click at [389, 216] on button "1 . portail" at bounding box center [310, 199] width 218 height 51
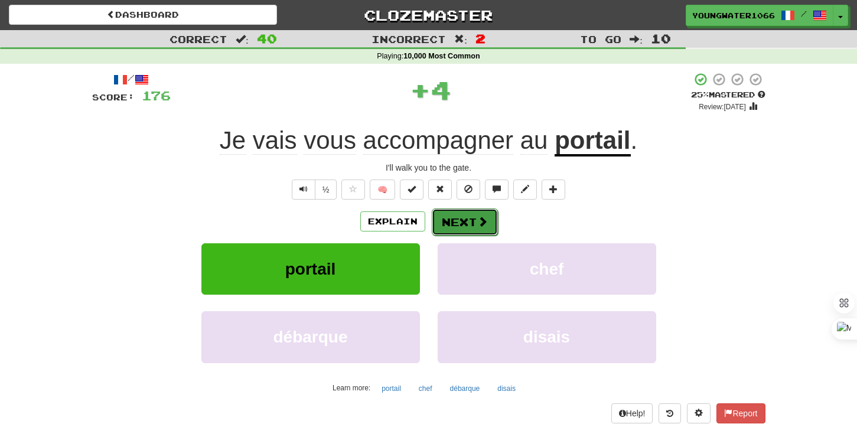
click at [477, 217] on span at bounding box center [482, 221] width 11 height 11
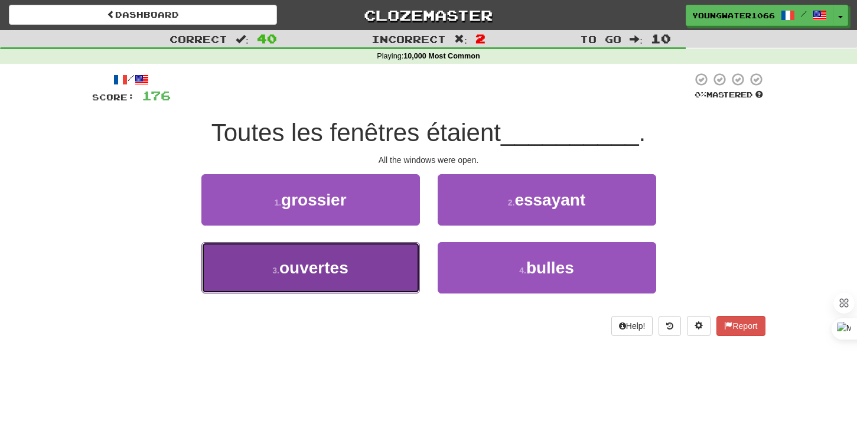
click at [402, 253] on button "3 . ouvertes" at bounding box center [310, 267] width 218 height 51
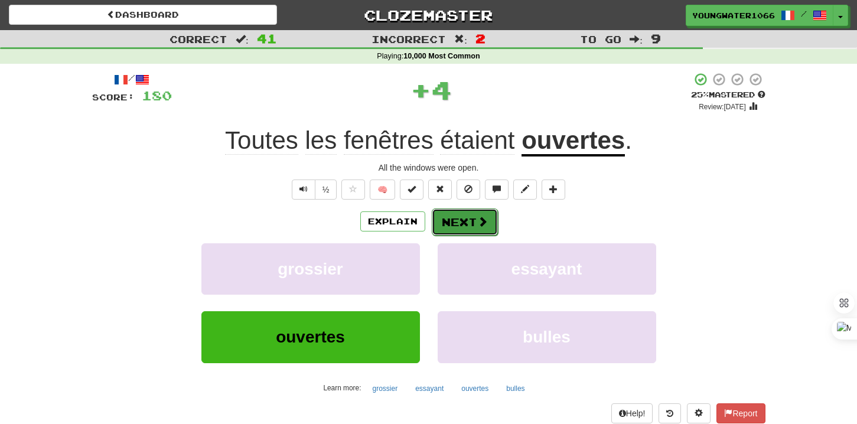
click at [468, 218] on button "Next" at bounding box center [465, 221] width 66 height 27
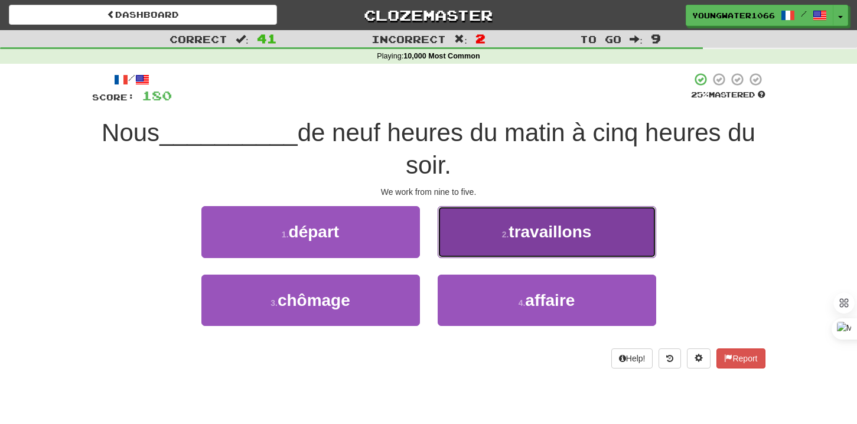
click at [477, 246] on button "2 . travaillons" at bounding box center [547, 231] width 218 height 51
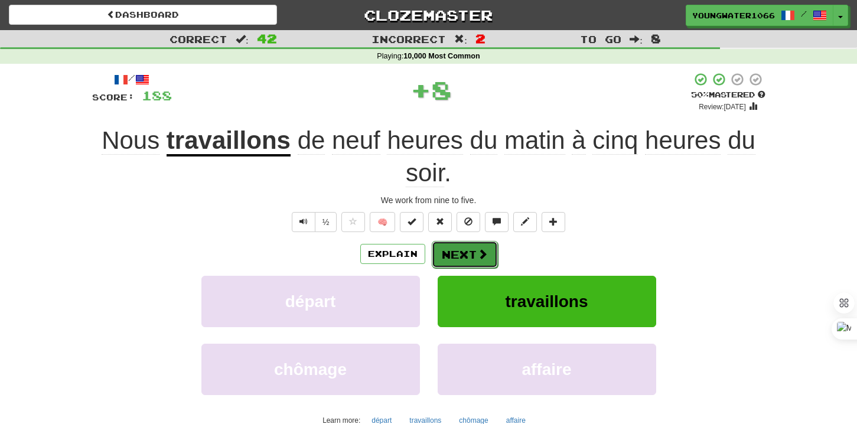
click at [446, 251] on button "Next" at bounding box center [465, 254] width 66 height 27
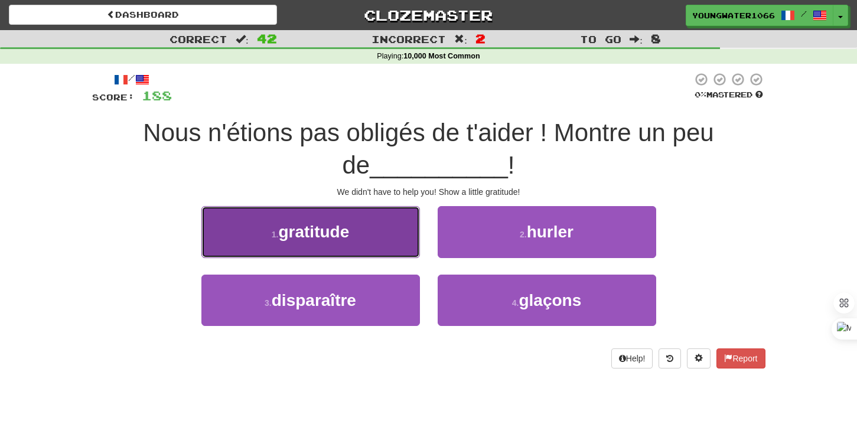
click at [397, 242] on button "1 . gratitude" at bounding box center [310, 231] width 218 height 51
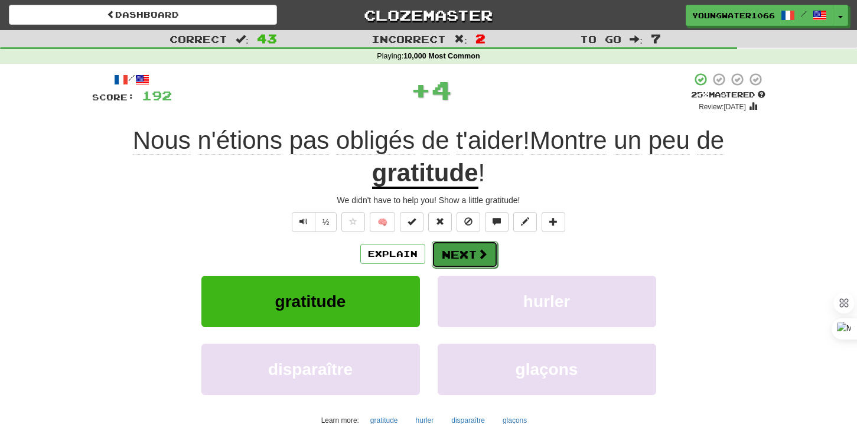
click at [484, 242] on button "Next" at bounding box center [465, 254] width 66 height 27
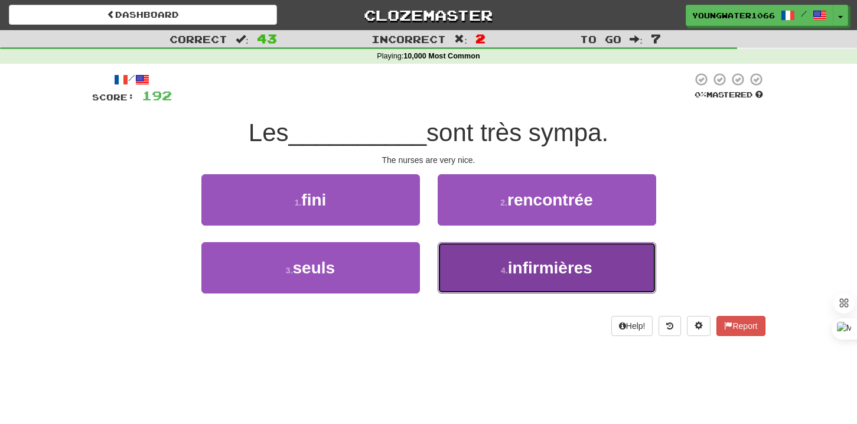
click at [465, 260] on button "4 . infirmières" at bounding box center [547, 267] width 218 height 51
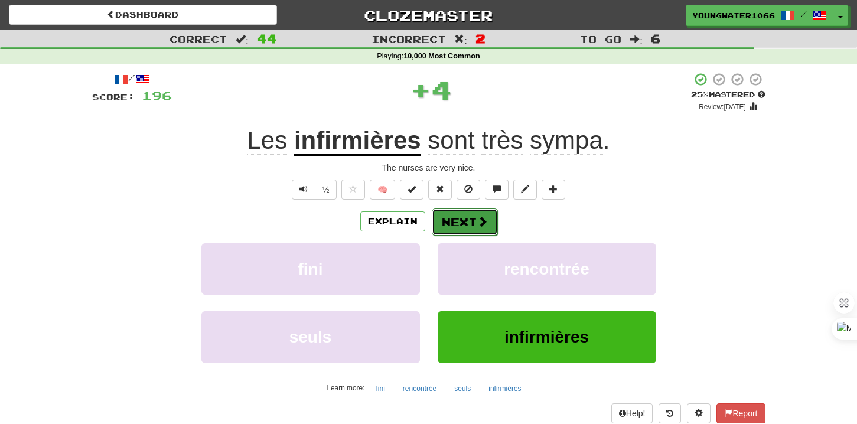
click at [464, 221] on button "Next" at bounding box center [465, 221] width 66 height 27
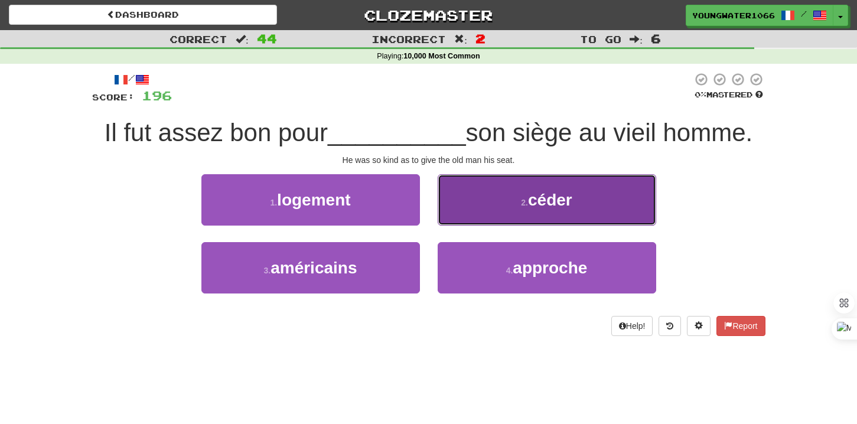
click at [477, 206] on button "2 . céder" at bounding box center [547, 199] width 218 height 51
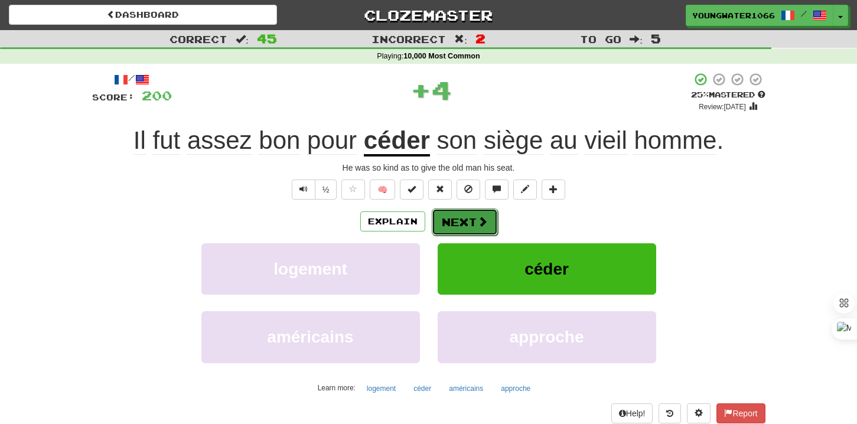
click at [461, 221] on button "Next" at bounding box center [465, 221] width 66 height 27
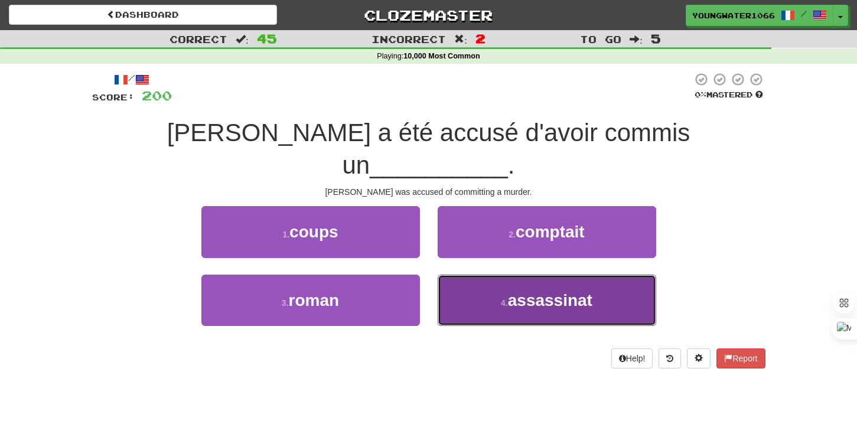
click at [462, 275] on button "4 . assassinat" at bounding box center [547, 300] width 218 height 51
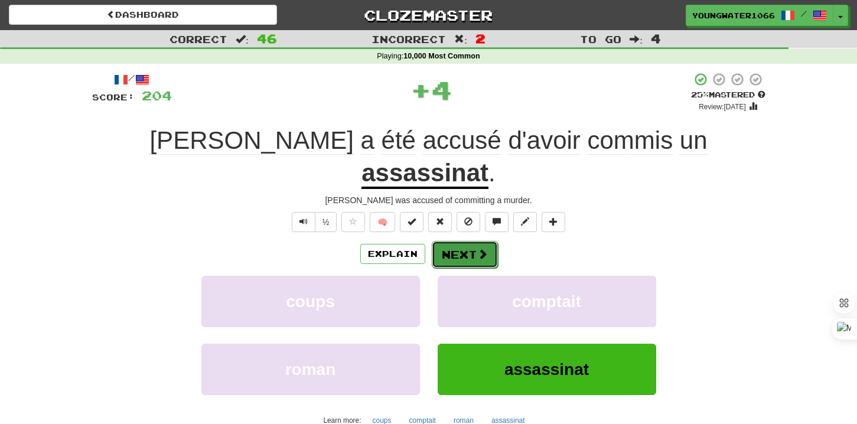
click at [461, 241] on button "Next" at bounding box center [465, 254] width 66 height 27
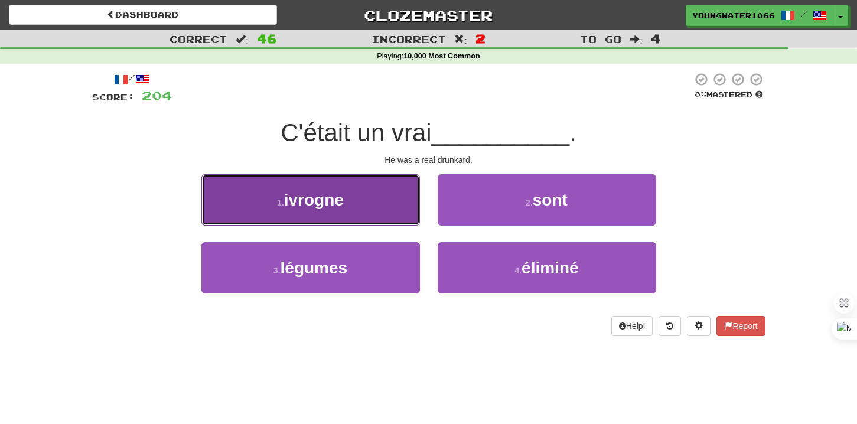
click at [384, 204] on button "1 . ivrogne" at bounding box center [310, 199] width 218 height 51
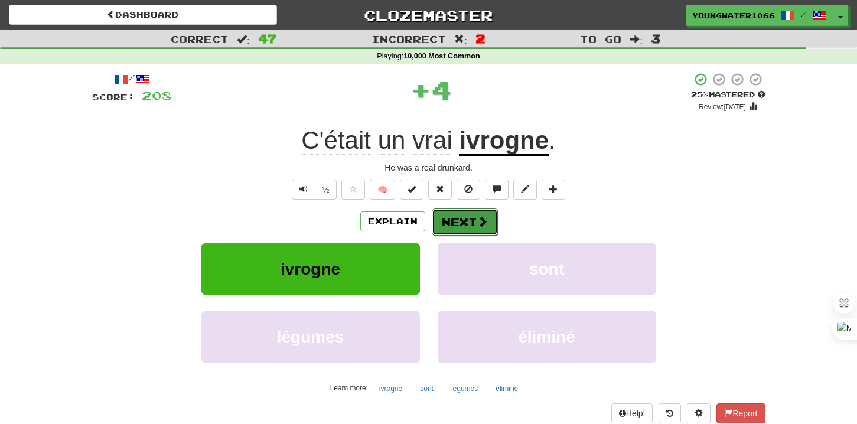
click at [461, 224] on button "Next" at bounding box center [465, 221] width 66 height 27
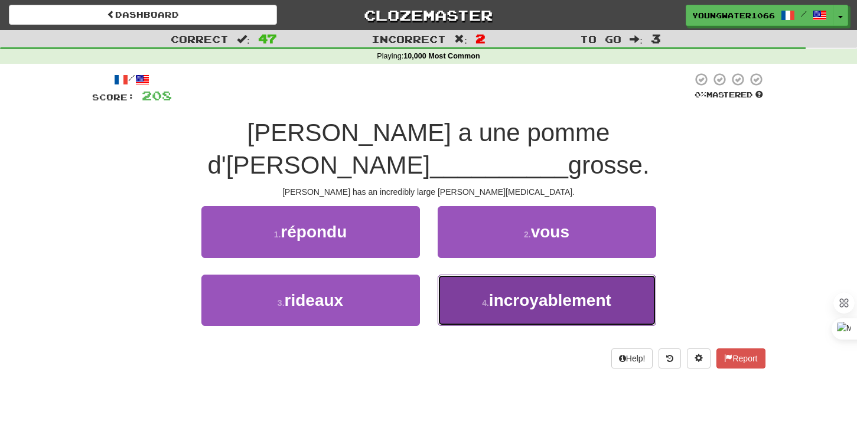
click at [459, 275] on button "4 . incroyablement" at bounding box center [547, 300] width 218 height 51
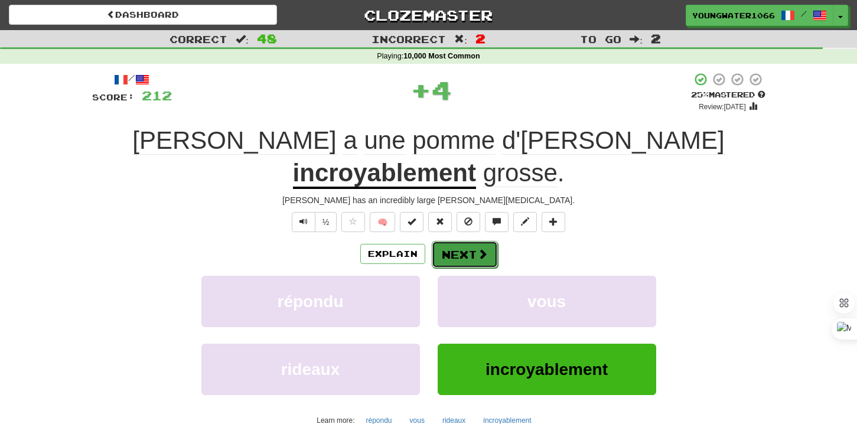
click at [456, 241] on button "Next" at bounding box center [465, 254] width 66 height 27
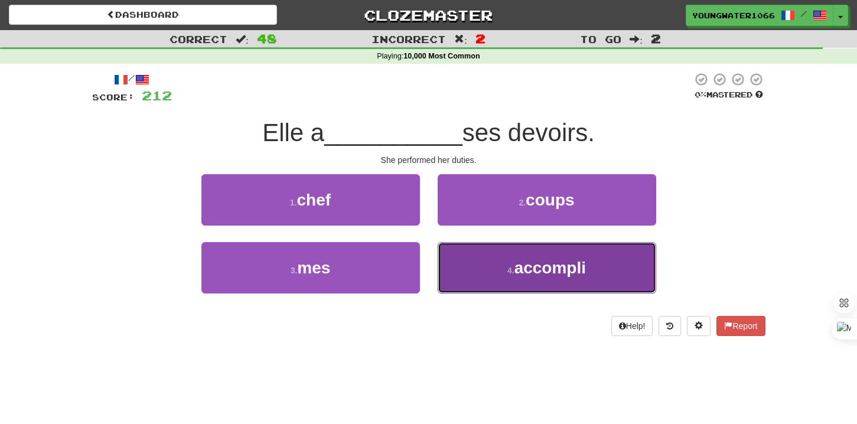
click at [472, 269] on button "4 . accompli" at bounding box center [547, 267] width 218 height 51
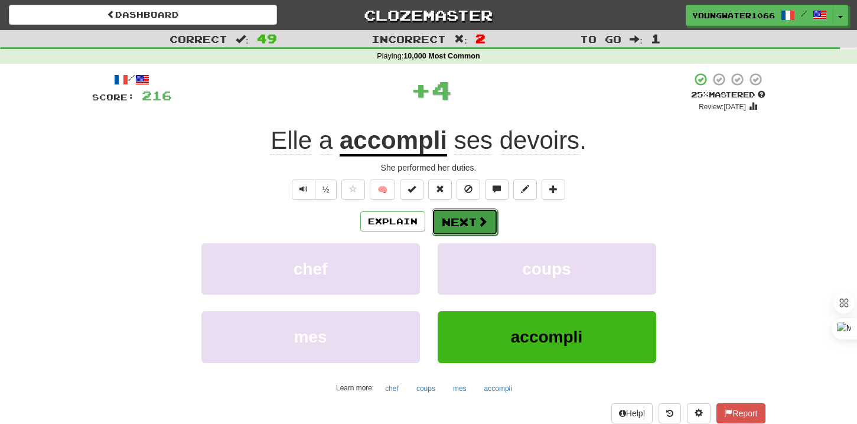
click at [456, 223] on button "Next" at bounding box center [465, 221] width 66 height 27
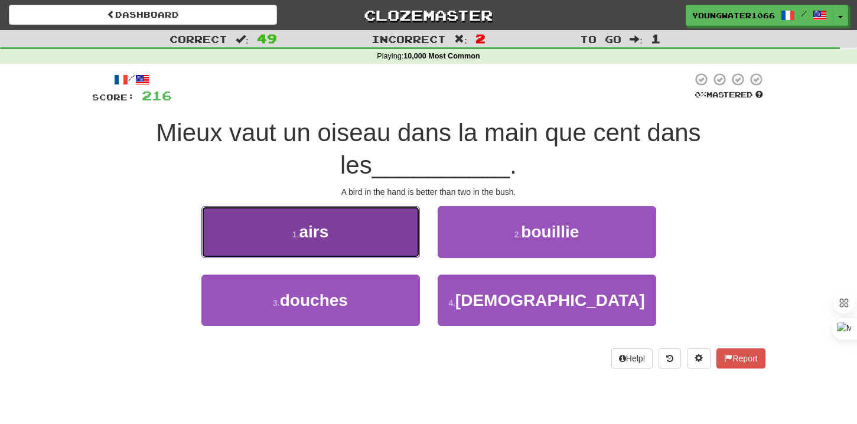
click at [399, 252] on button "1 . airs" at bounding box center [310, 231] width 218 height 51
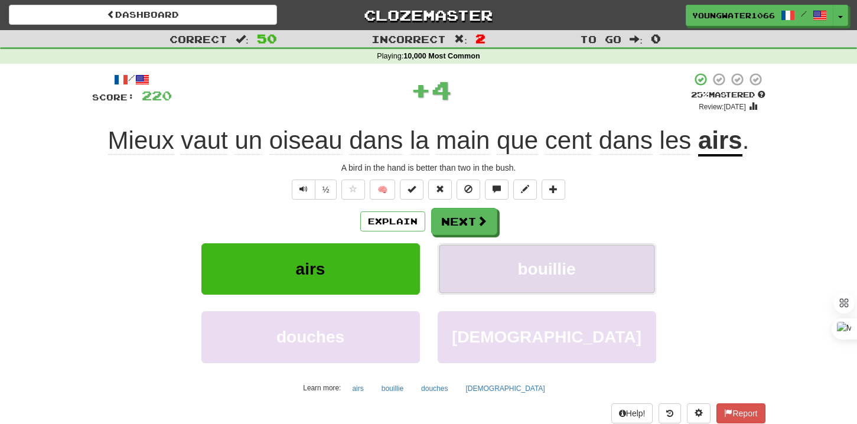
click at [458, 259] on button "bouillie" at bounding box center [547, 268] width 218 height 51
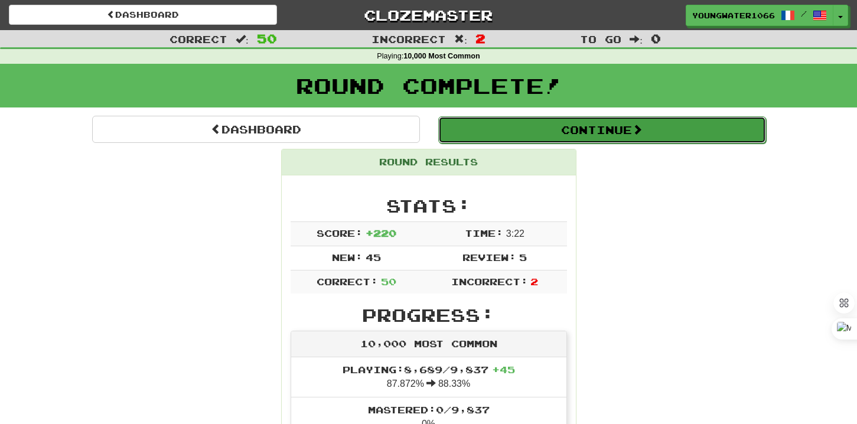
click at [507, 131] on button "Continue" at bounding box center [602, 129] width 328 height 27
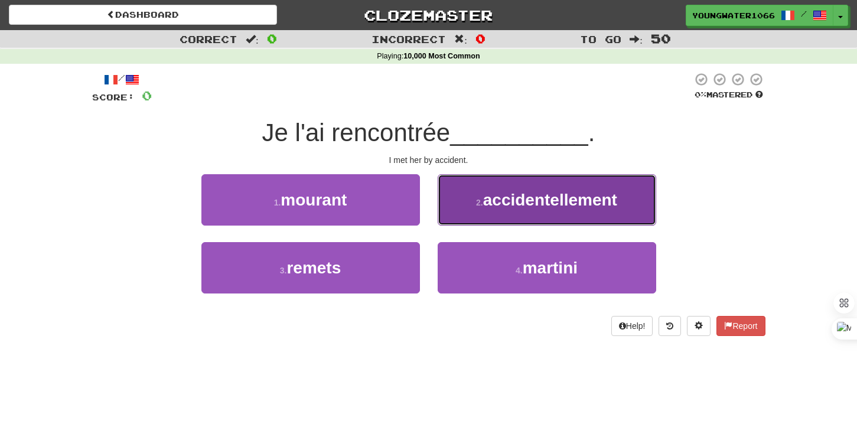
click at [480, 217] on button "2 . accidentellement" at bounding box center [547, 199] width 218 height 51
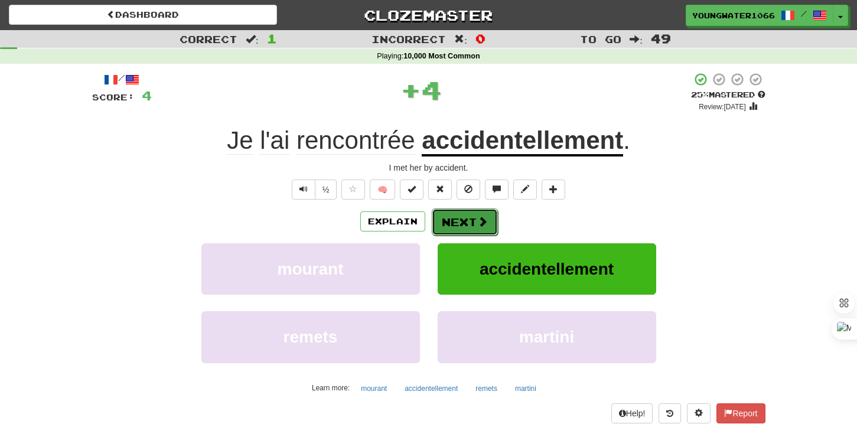
click at [460, 217] on button "Next" at bounding box center [465, 221] width 66 height 27
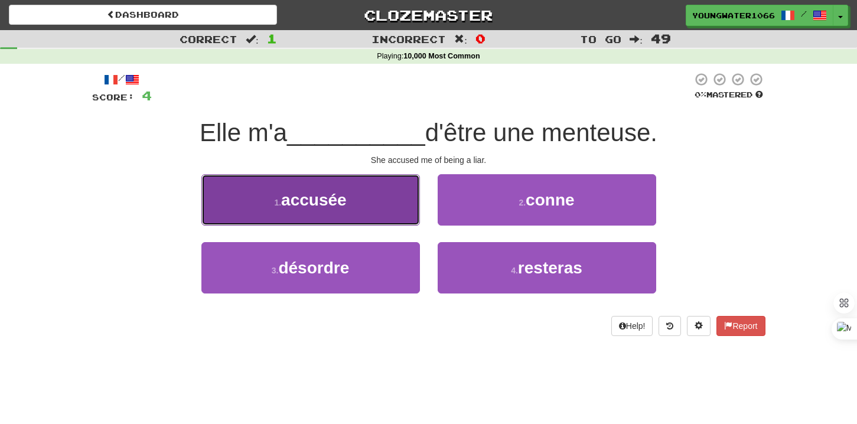
click at [396, 184] on button "1 . accusée" at bounding box center [310, 199] width 218 height 51
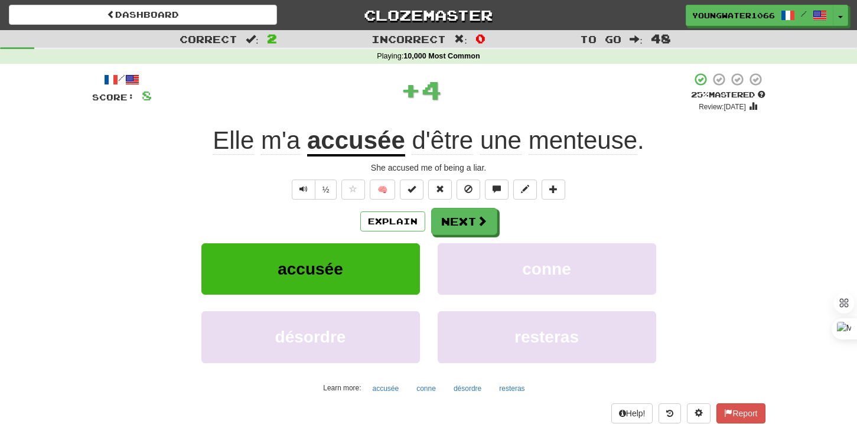
click at [450, 206] on div "/ Score: 8 + 4 25 % Mastered Review: [DATE] Elle m'a accusée d'être une menteus…" at bounding box center [428, 257] width 673 height 370
click at [452, 217] on button "Next" at bounding box center [465, 221] width 66 height 27
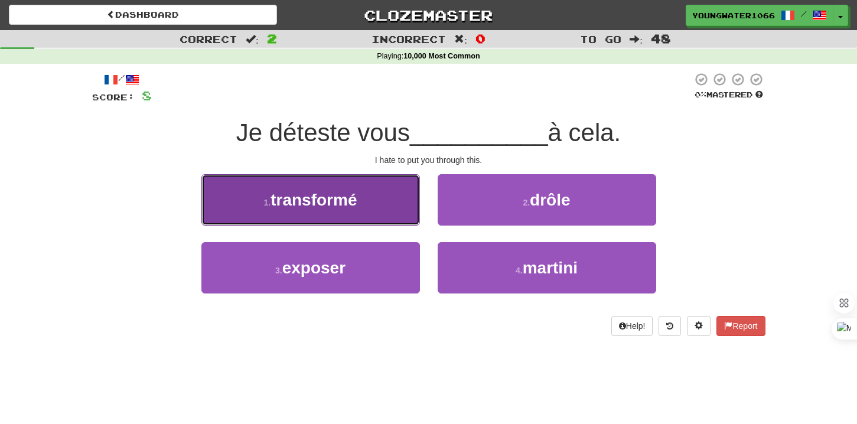
click at [397, 203] on button "1 . transformé" at bounding box center [310, 199] width 218 height 51
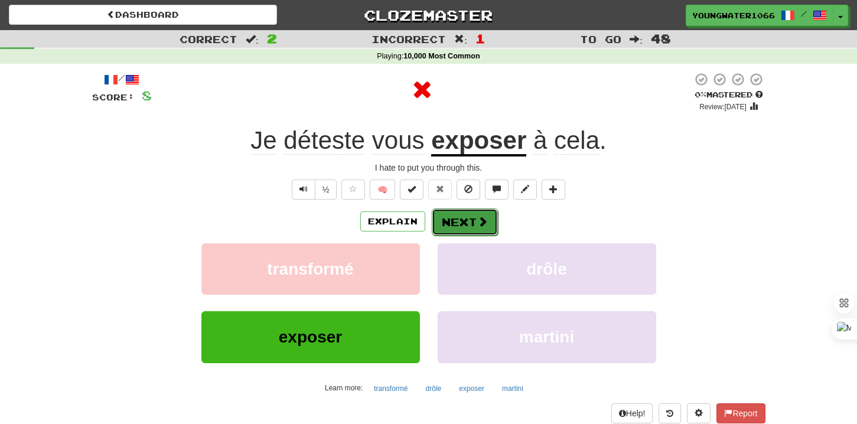
click at [466, 221] on button "Next" at bounding box center [465, 221] width 66 height 27
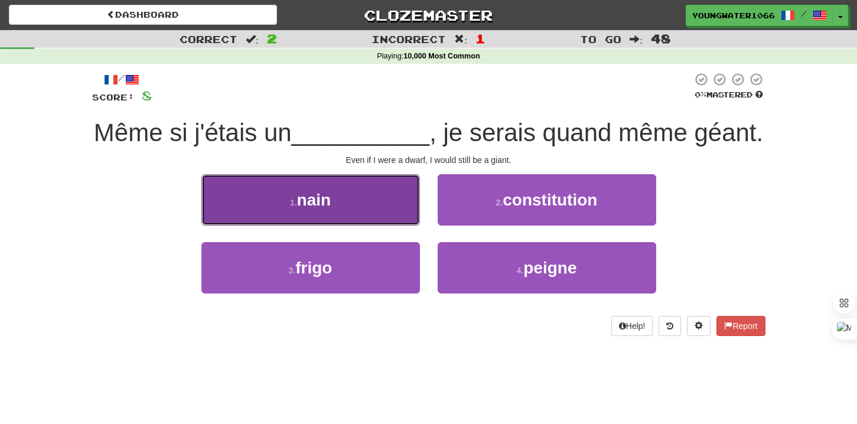
click at [389, 213] on button "1 . nain" at bounding box center [310, 199] width 218 height 51
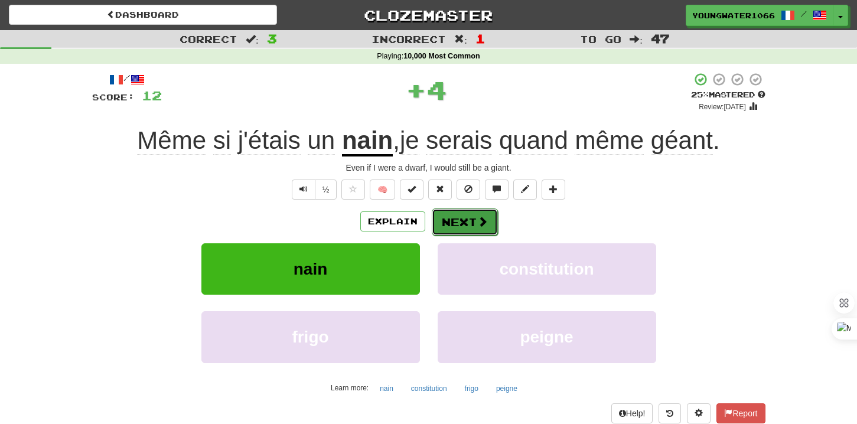
click at [458, 223] on button "Next" at bounding box center [465, 221] width 66 height 27
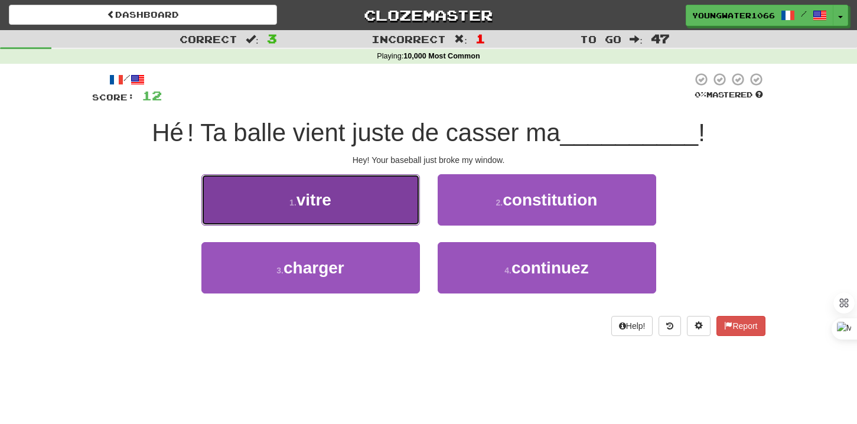
click at [384, 214] on button "1 . vitre" at bounding box center [310, 199] width 218 height 51
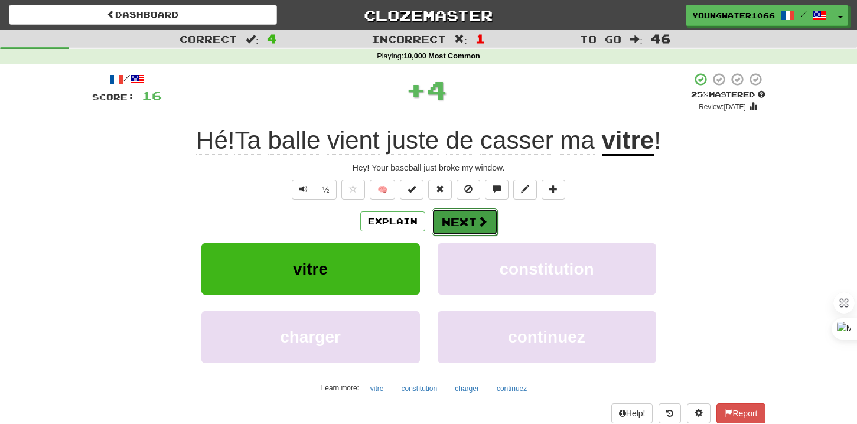
click at [448, 223] on button "Next" at bounding box center [465, 221] width 66 height 27
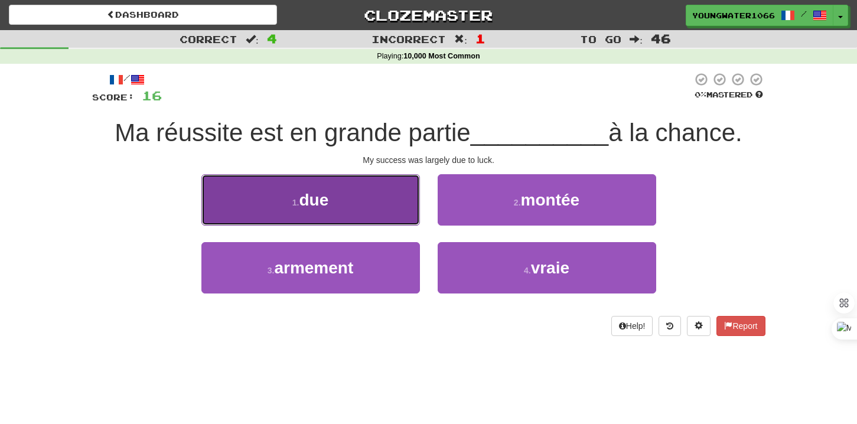
click at [389, 213] on button "1 . due" at bounding box center [310, 199] width 218 height 51
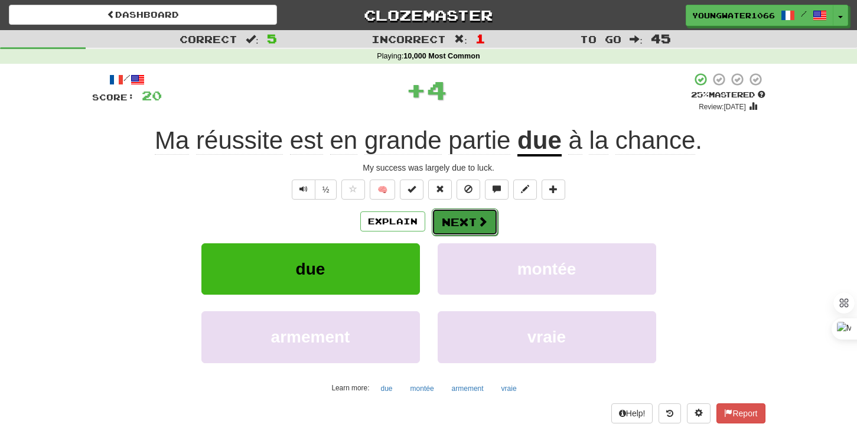
click at [478, 223] on span at bounding box center [482, 221] width 11 height 11
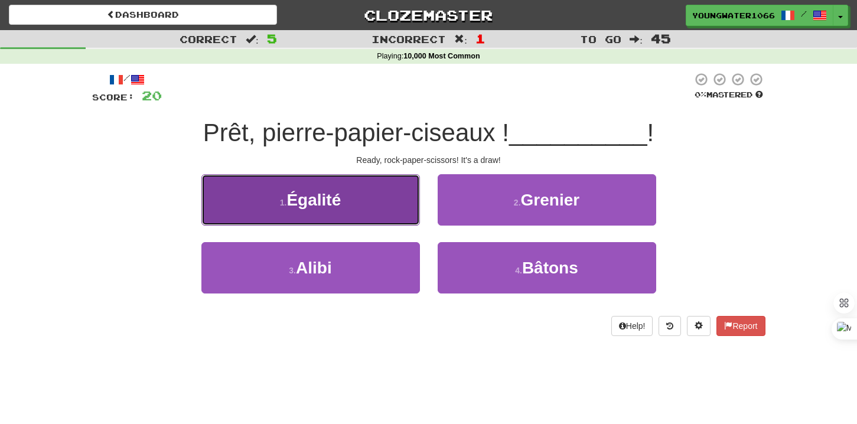
click at [381, 211] on button "1 . Égalité" at bounding box center [310, 199] width 218 height 51
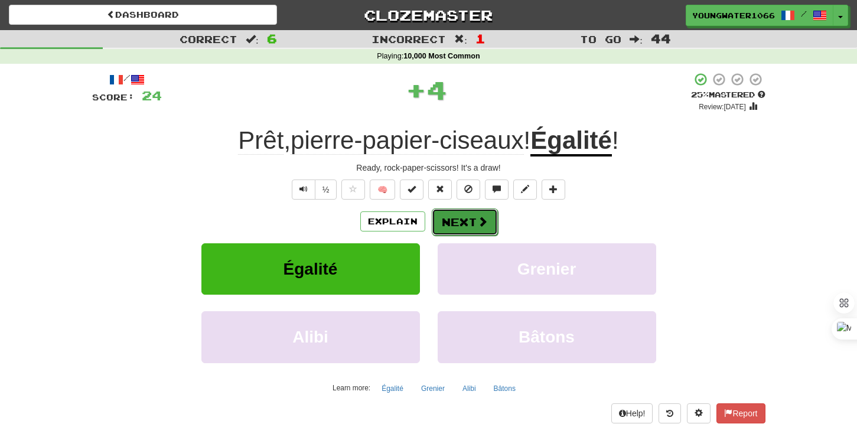
click at [455, 224] on button "Next" at bounding box center [465, 221] width 66 height 27
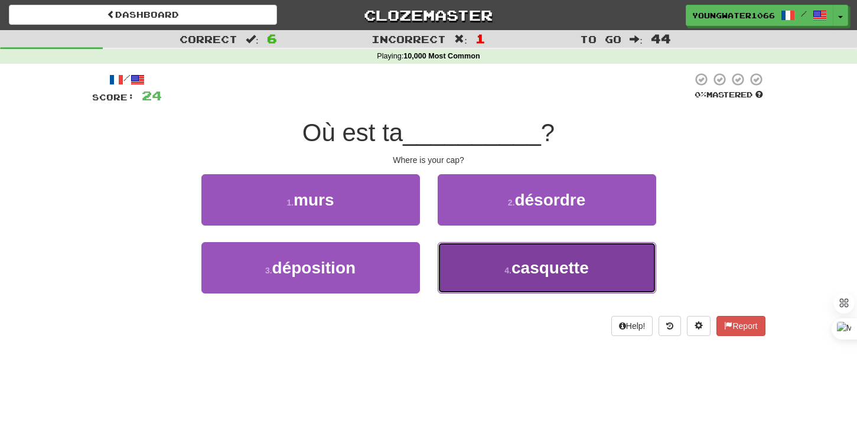
click at [475, 260] on button "4 . casquette" at bounding box center [547, 267] width 218 height 51
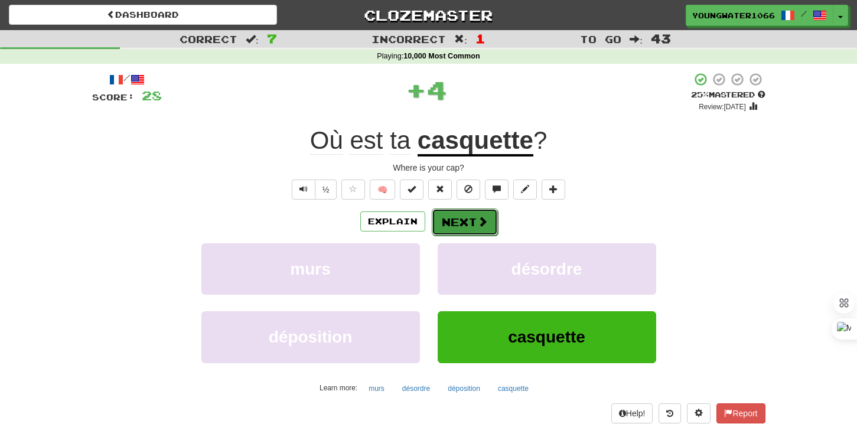
click at [475, 217] on button "Next" at bounding box center [465, 221] width 66 height 27
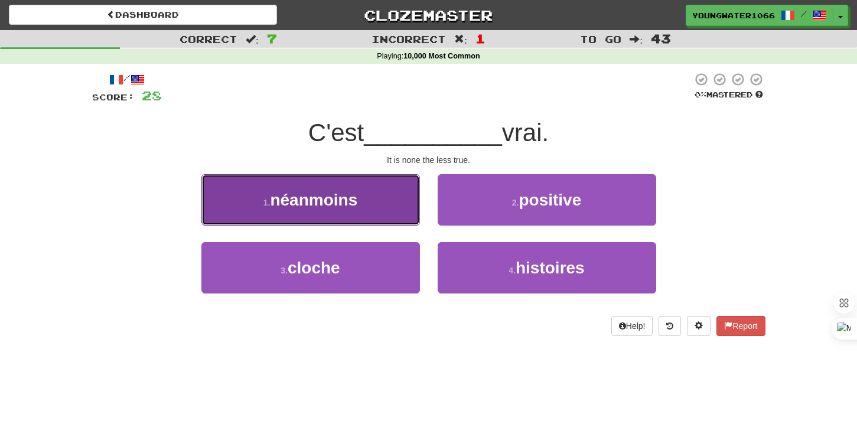
click at [401, 207] on button "1 . néanmoins" at bounding box center [310, 199] width 218 height 51
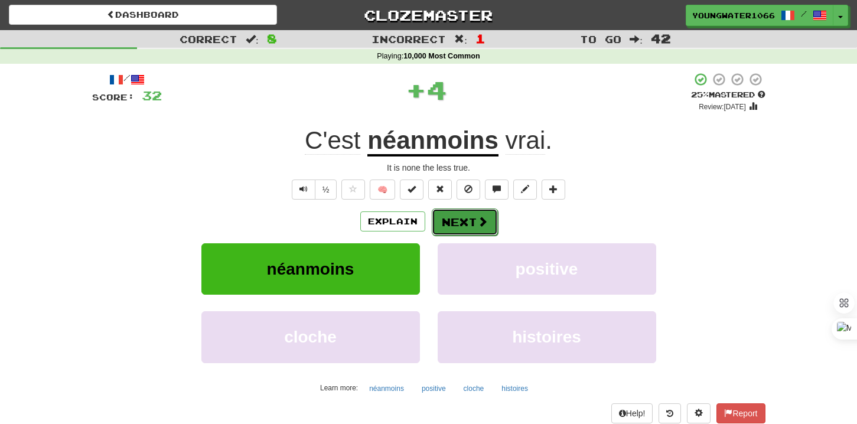
click at [467, 224] on button "Next" at bounding box center [465, 221] width 66 height 27
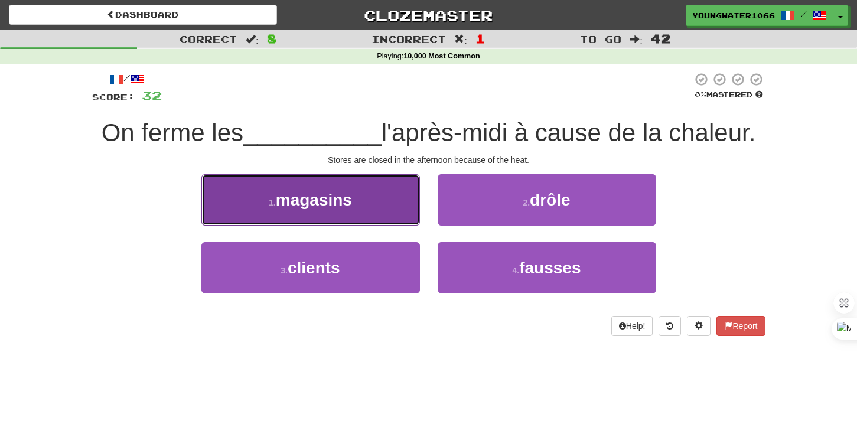
click at [393, 216] on button "1 . magasins" at bounding box center [310, 199] width 218 height 51
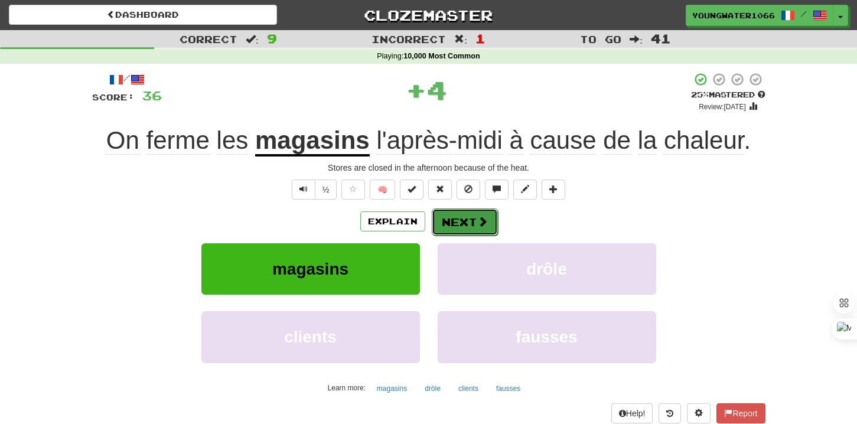
click at [457, 226] on button "Next" at bounding box center [465, 221] width 66 height 27
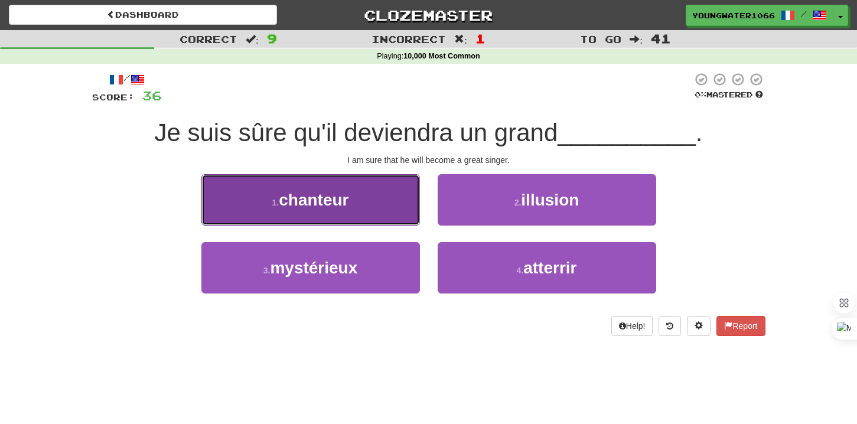
click at [399, 208] on button "1 . chanteur" at bounding box center [310, 199] width 218 height 51
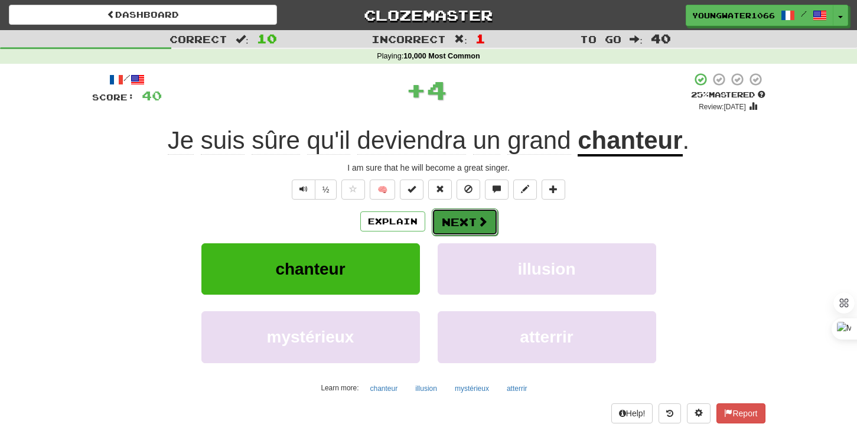
click at [469, 219] on button "Next" at bounding box center [465, 221] width 66 height 27
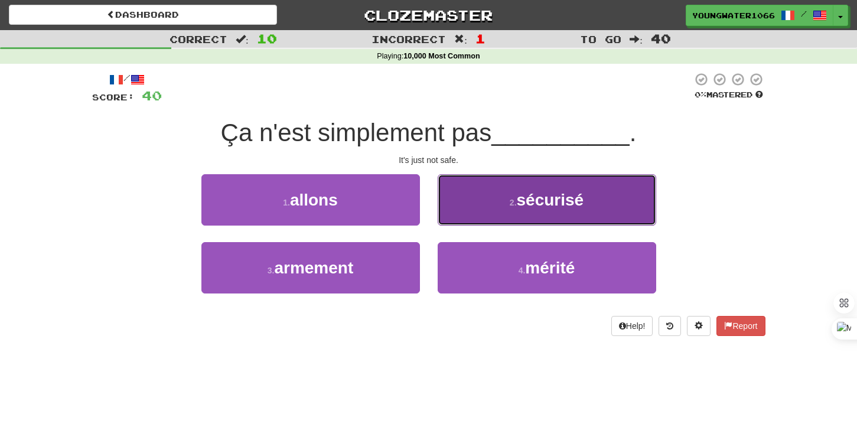
click at [475, 210] on button "2 . sécurisé" at bounding box center [547, 199] width 218 height 51
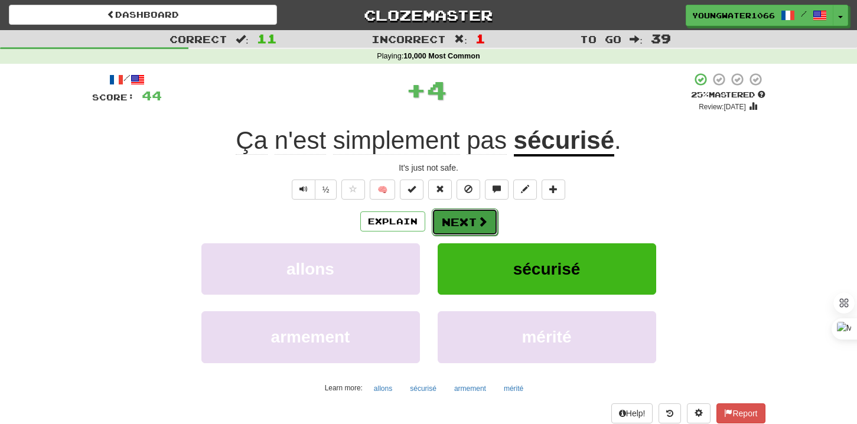
click at [462, 223] on button "Next" at bounding box center [465, 221] width 66 height 27
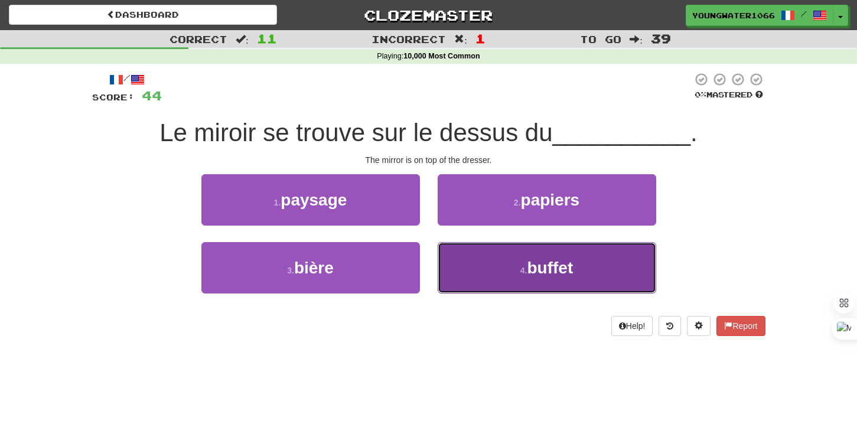
click at [455, 247] on button "4 . buffet" at bounding box center [547, 267] width 218 height 51
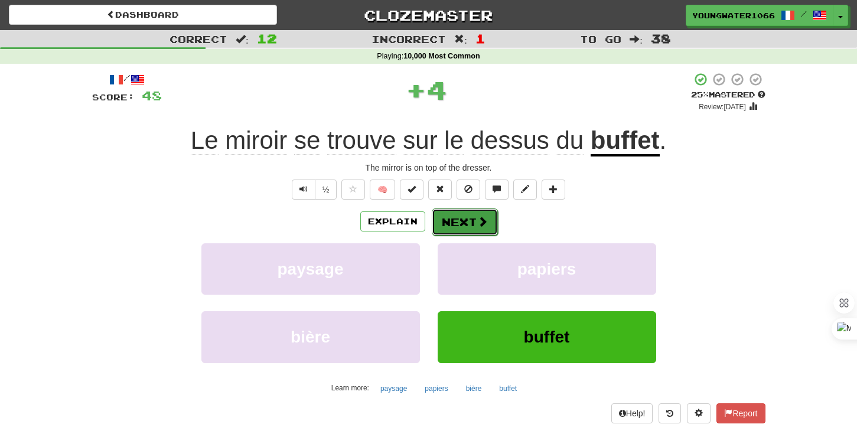
click at [455, 209] on button "Next" at bounding box center [465, 221] width 66 height 27
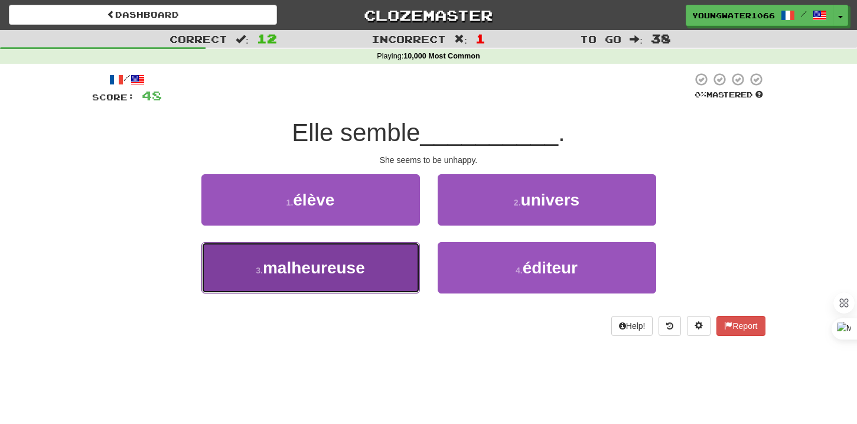
click at [367, 266] on button "3 . malheureuse" at bounding box center [310, 267] width 218 height 51
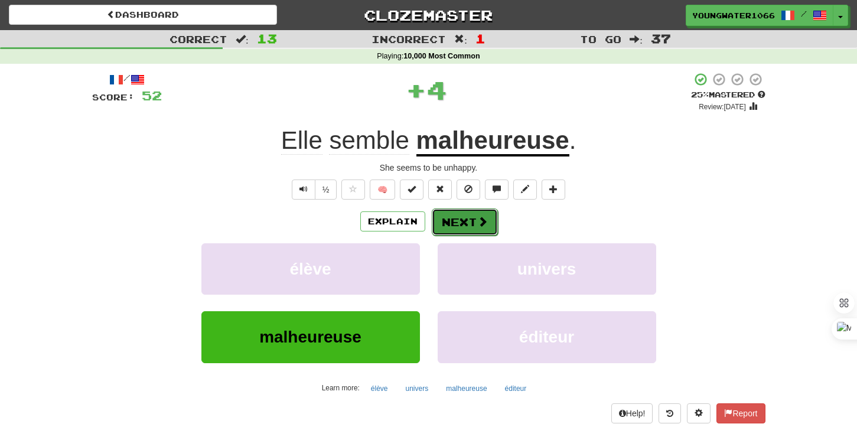
click at [462, 227] on button "Next" at bounding box center [465, 221] width 66 height 27
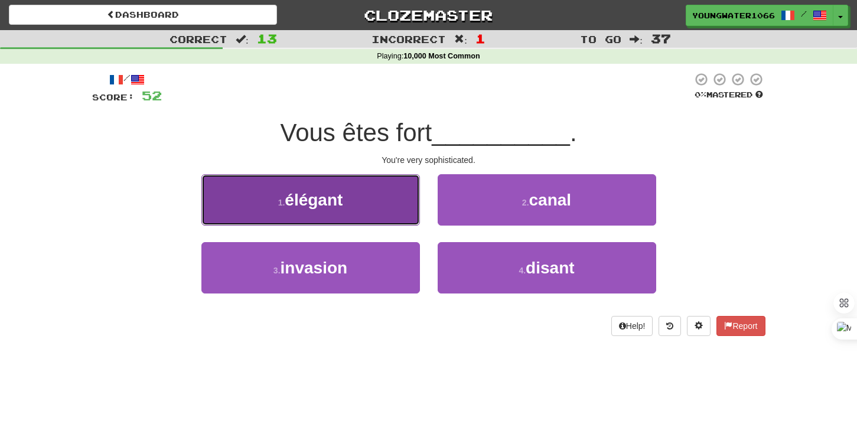
click at [365, 211] on button "1 . élégant" at bounding box center [310, 199] width 218 height 51
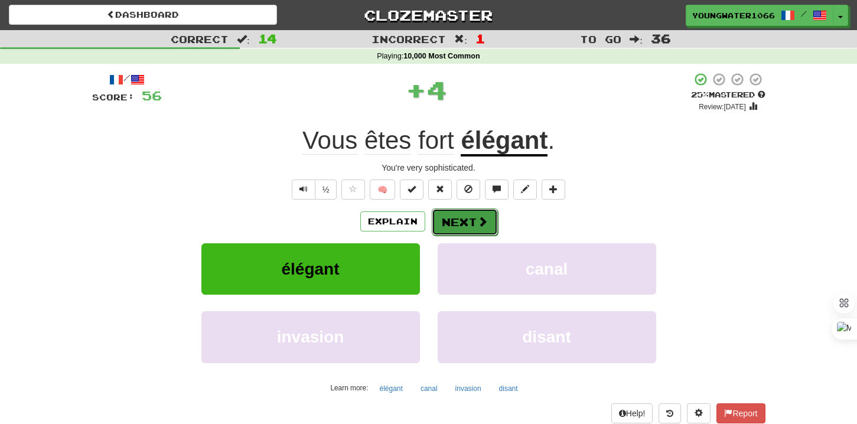
click at [452, 230] on button "Next" at bounding box center [465, 221] width 66 height 27
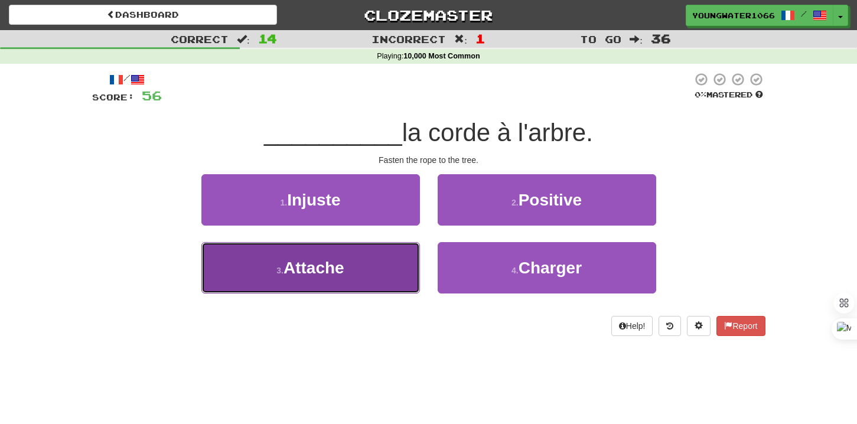
click at [393, 257] on button "3 . Attache" at bounding box center [310, 267] width 218 height 51
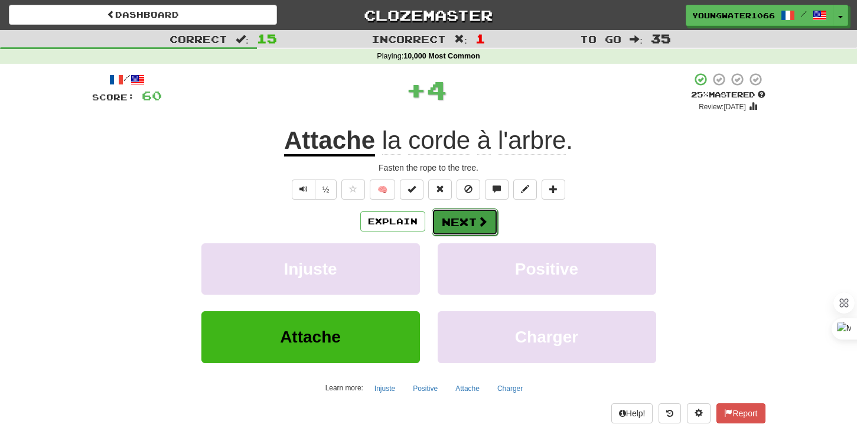
click at [458, 233] on button "Next" at bounding box center [465, 221] width 66 height 27
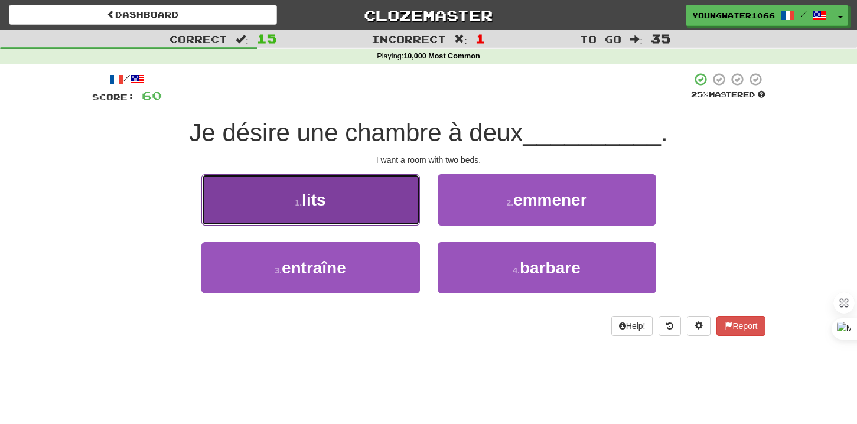
click at [372, 213] on button "1 . lits" at bounding box center [310, 199] width 218 height 51
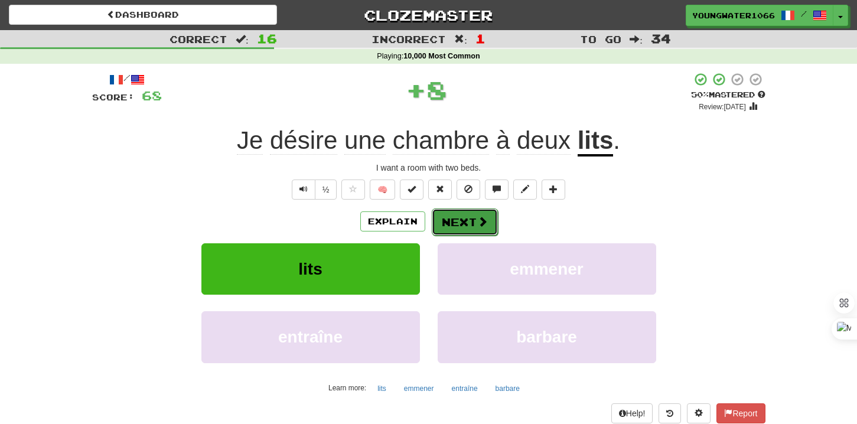
click at [453, 216] on button "Next" at bounding box center [465, 221] width 66 height 27
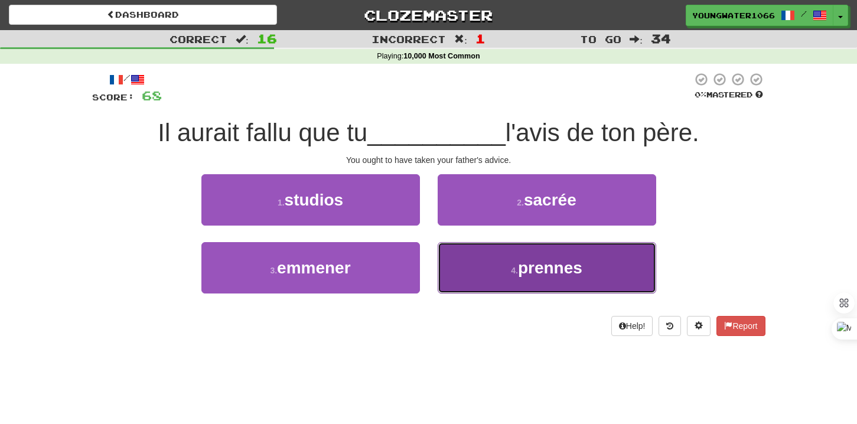
click at [475, 266] on button "4 . prennes" at bounding box center [547, 267] width 218 height 51
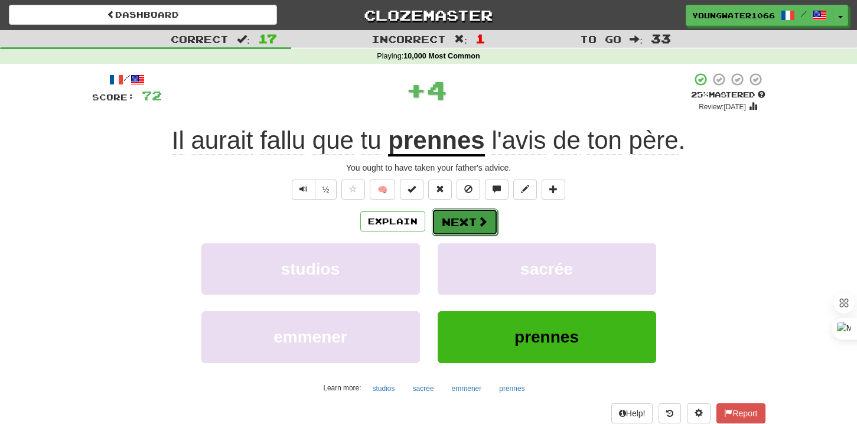
click at [460, 221] on button "Next" at bounding box center [465, 221] width 66 height 27
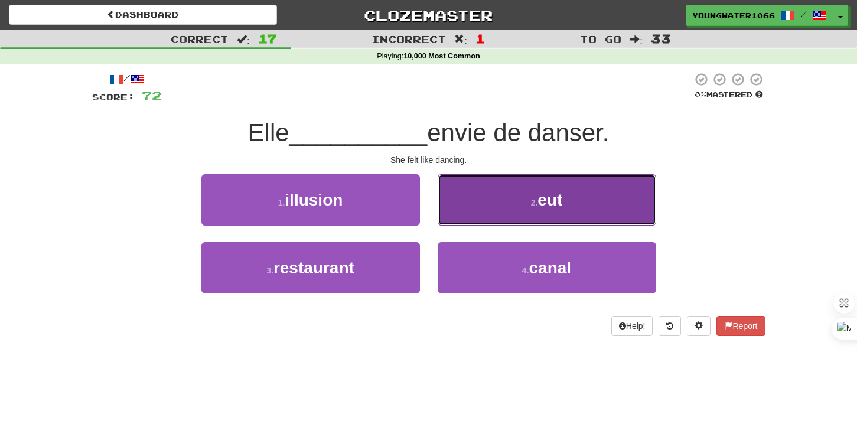
click at [469, 215] on button "2 . eut" at bounding box center [547, 199] width 218 height 51
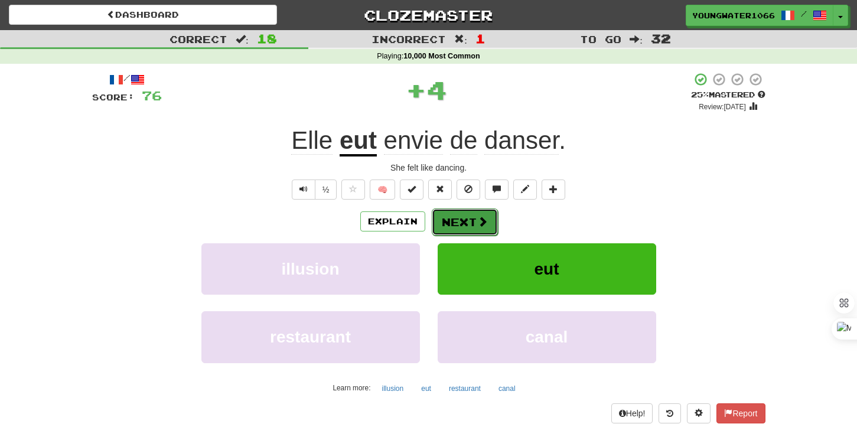
click at [459, 223] on button "Next" at bounding box center [465, 221] width 66 height 27
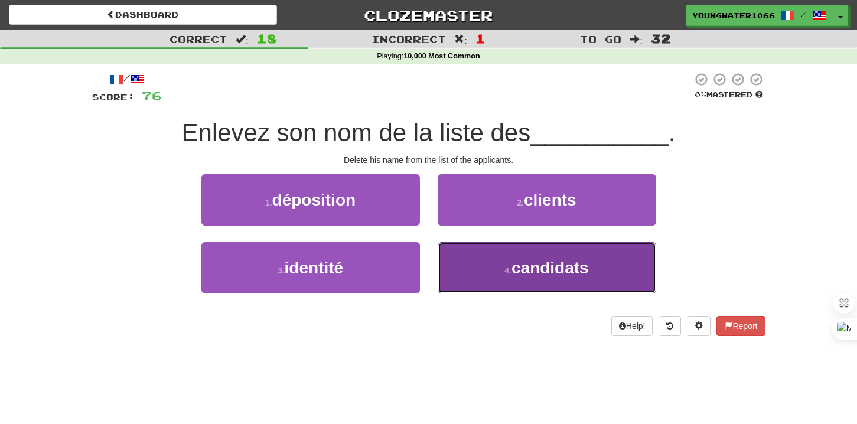
click at [443, 259] on button "4 . candidats" at bounding box center [547, 267] width 218 height 51
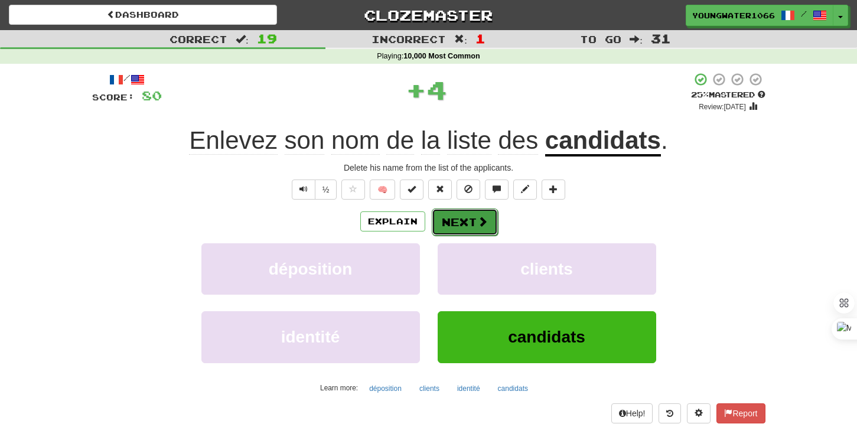
click at [443, 216] on button "Next" at bounding box center [465, 221] width 66 height 27
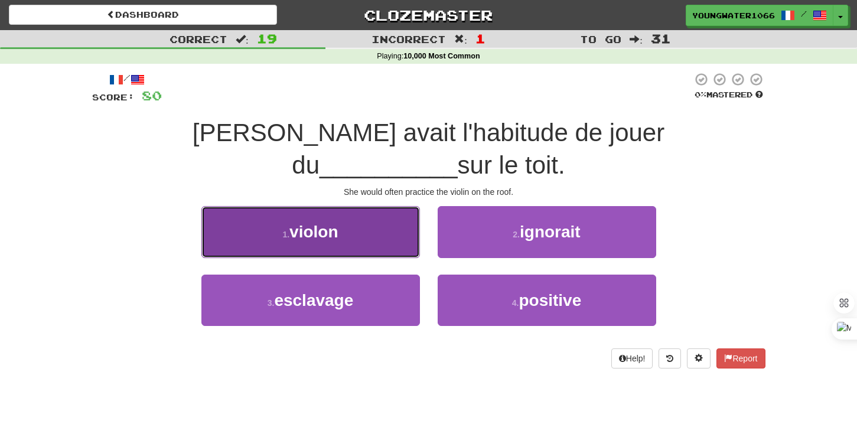
click at [376, 208] on button "1 . violon" at bounding box center [310, 231] width 218 height 51
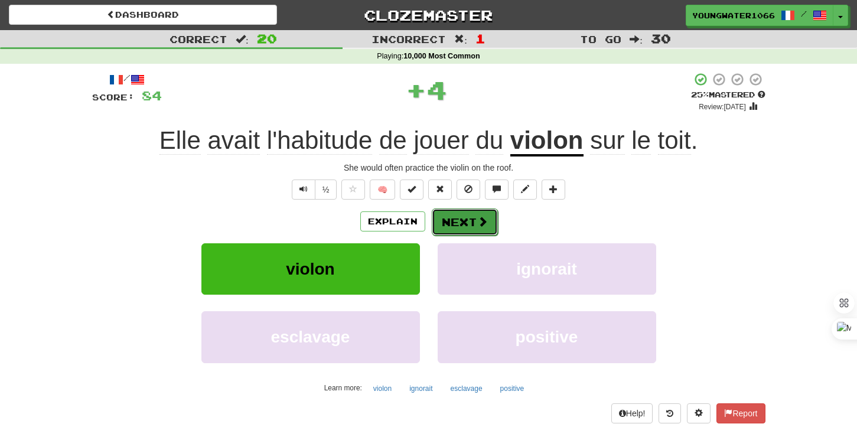
click at [453, 217] on button "Next" at bounding box center [465, 221] width 66 height 27
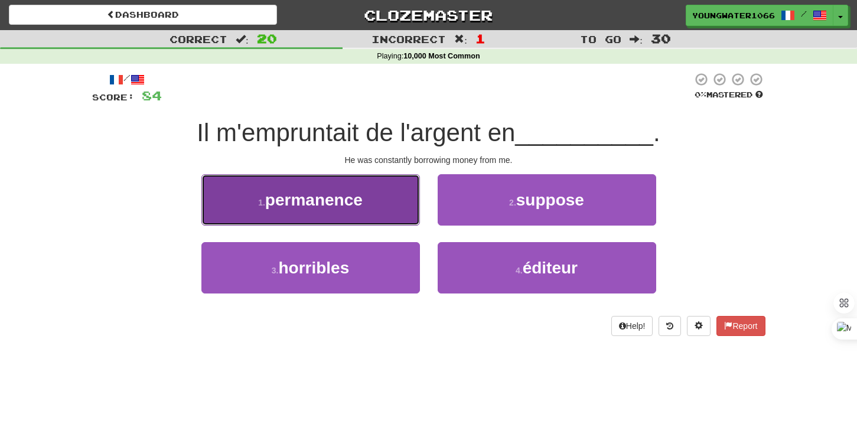
click at [392, 215] on button "1 . permanence" at bounding box center [310, 199] width 218 height 51
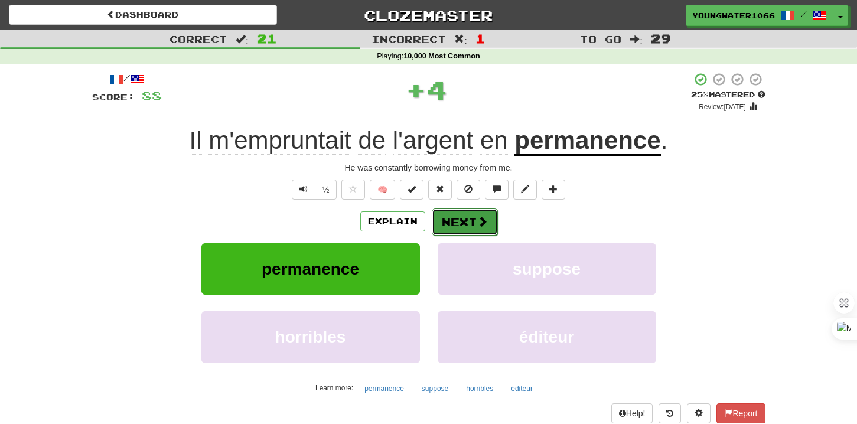
click at [459, 219] on button "Next" at bounding box center [465, 221] width 66 height 27
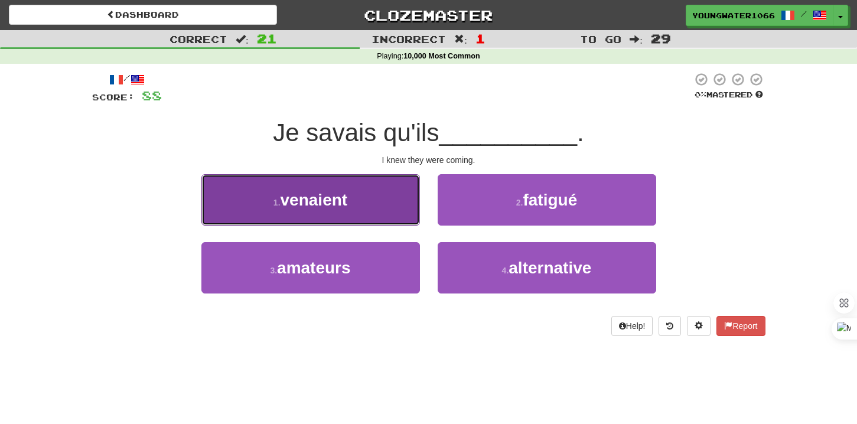
click at [413, 218] on button "1 . venaient" at bounding box center [310, 199] width 218 height 51
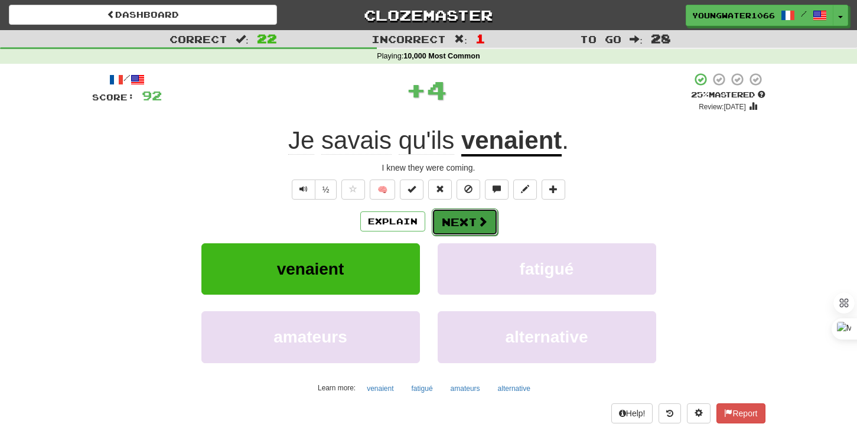
click at [462, 227] on button "Next" at bounding box center [465, 221] width 66 height 27
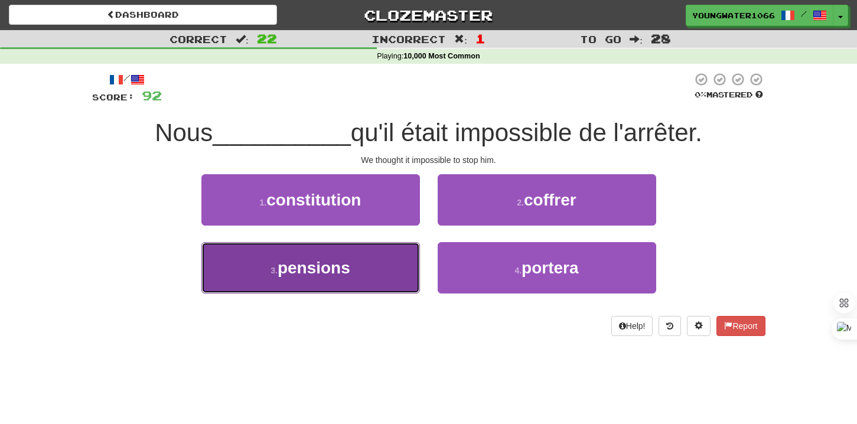
click at [370, 268] on button "3 . pensions" at bounding box center [310, 267] width 218 height 51
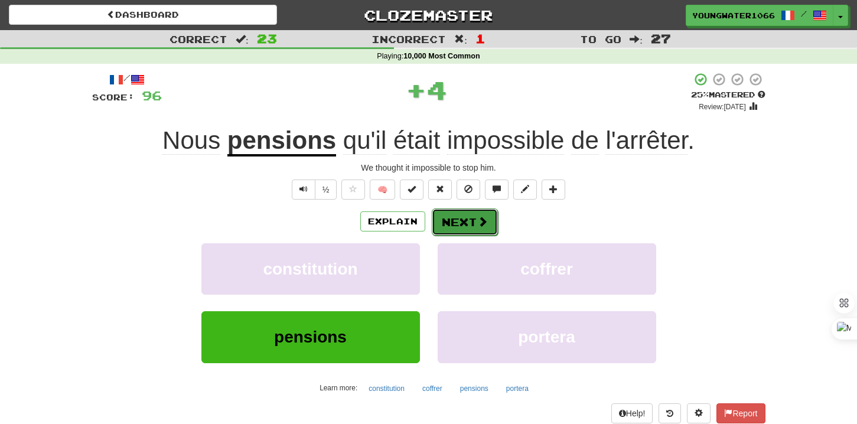
click at [451, 224] on button "Next" at bounding box center [465, 221] width 66 height 27
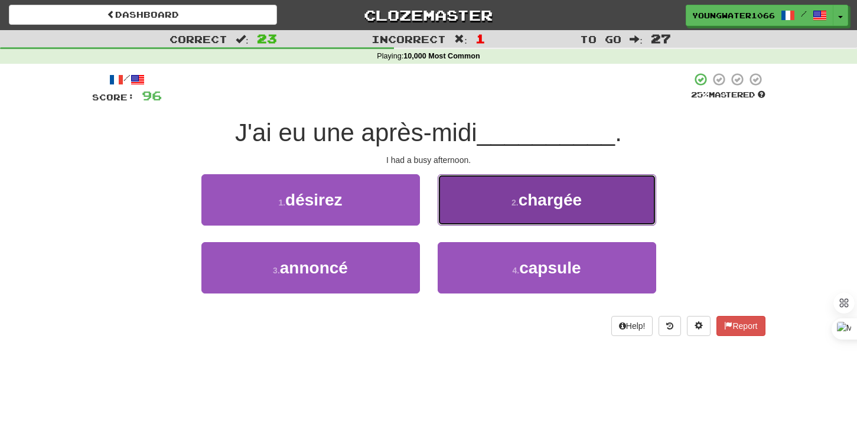
click at [476, 221] on button "2 . chargée" at bounding box center [547, 199] width 218 height 51
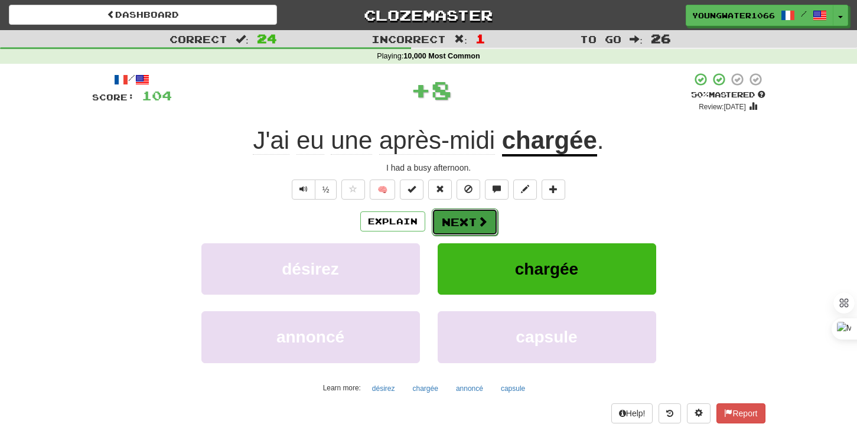
click at [458, 226] on button "Next" at bounding box center [465, 221] width 66 height 27
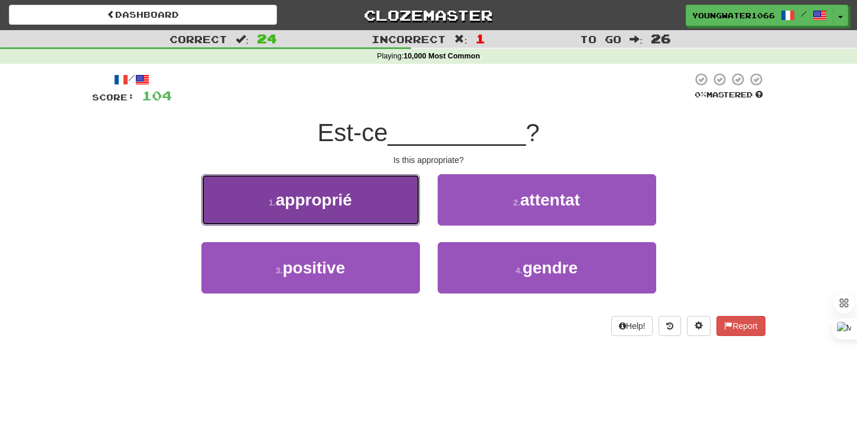
click at [387, 212] on button "1 . approprié" at bounding box center [310, 199] width 218 height 51
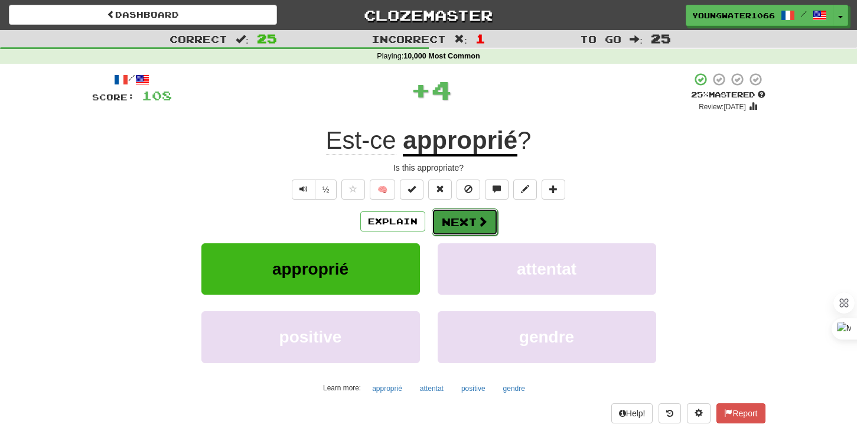
click at [467, 214] on button "Next" at bounding box center [465, 221] width 66 height 27
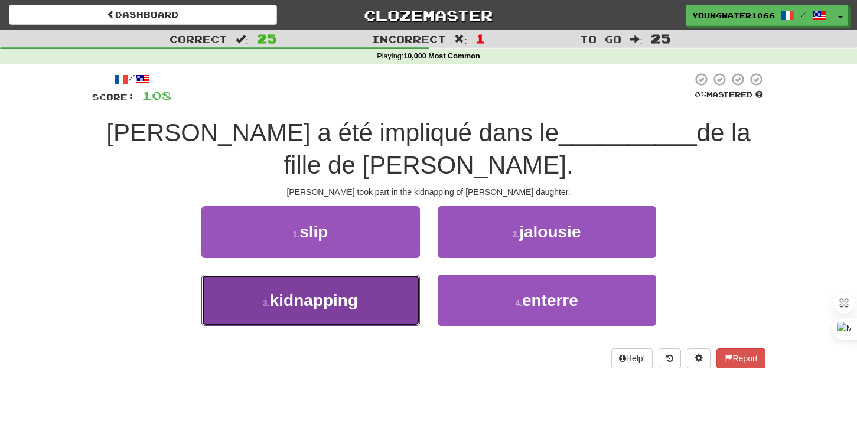
click at [383, 275] on button "3 . kidnapping" at bounding box center [310, 300] width 218 height 51
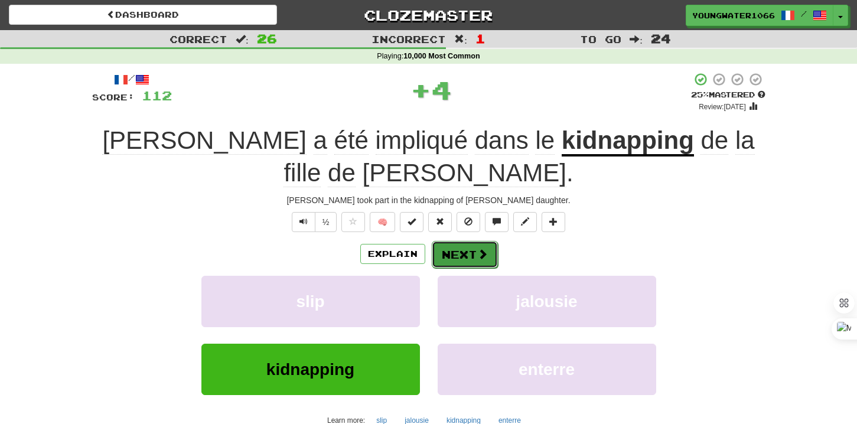
click at [456, 241] on button "Next" at bounding box center [465, 254] width 66 height 27
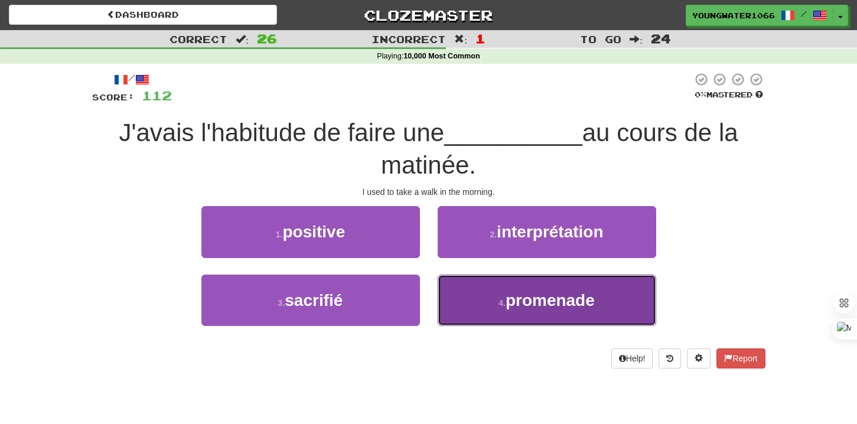
click at [454, 289] on button "4 . promenade" at bounding box center [547, 300] width 218 height 51
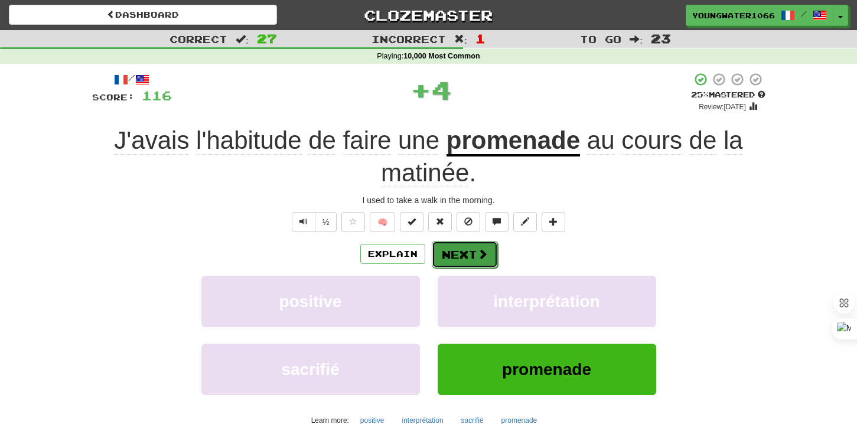
click at [454, 251] on button "Next" at bounding box center [465, 254] width 66 height 27
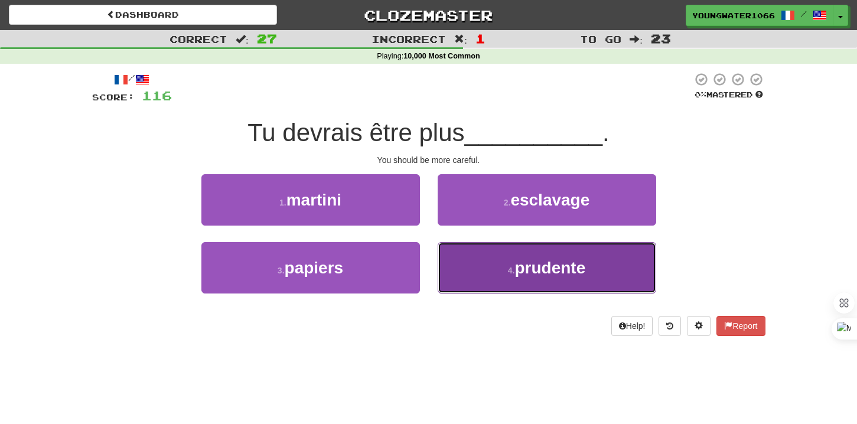
click at [464, 270] on button "4 . prudente" at bounding box center [547, 267] width 218 height 51
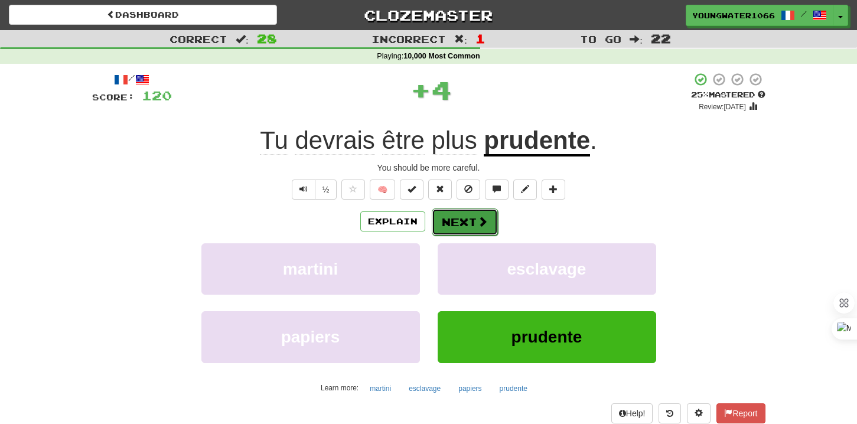
click at [464, 230] on button "Next" at bounding box center [465, 221] width 66 height 27
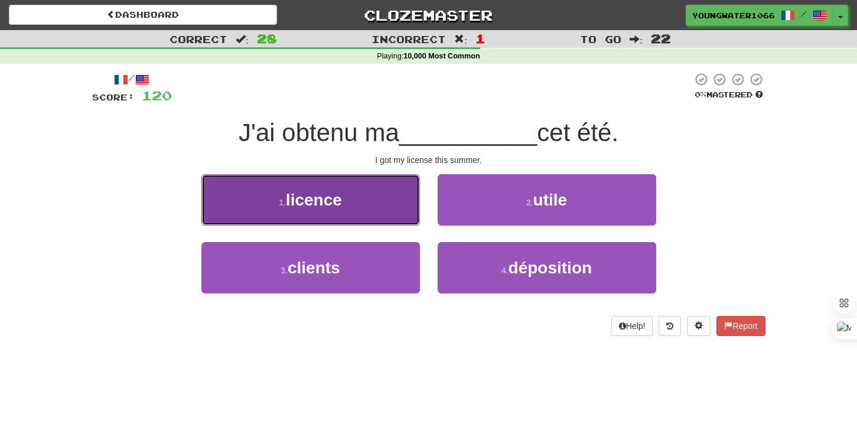
click at [385, 214] on button "1 . licence" at bounding box center [310, 199] width 218 height 51
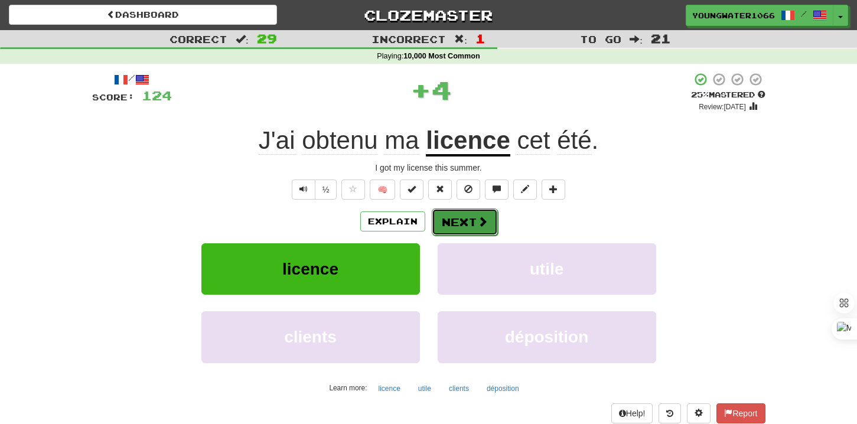
click at [451, 221] on button "Next" at bounding box center [465, 221] width 66 height 27
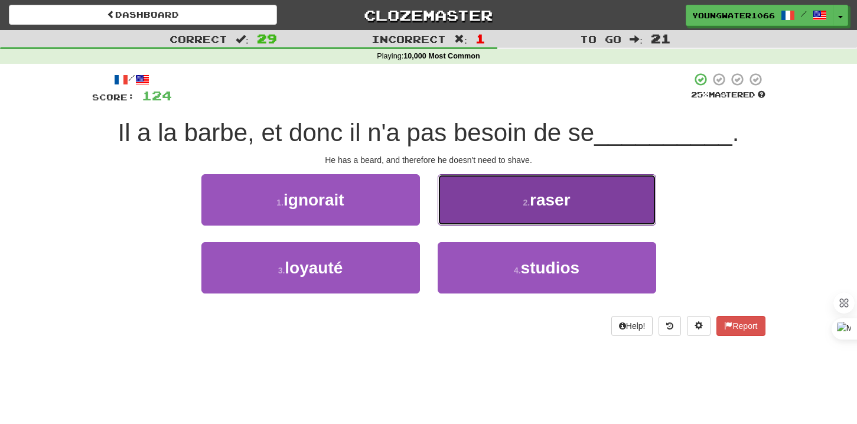
click at [474, 214] on button "2 . raser" at bounding box center [547, 199] width 218 height 51
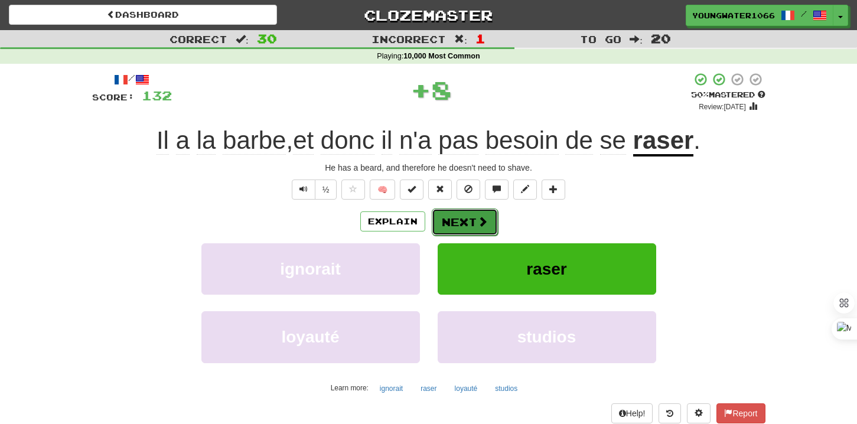
click at [461, 222] on button "Next" at bounding box center [465, 221] width 66 height 27
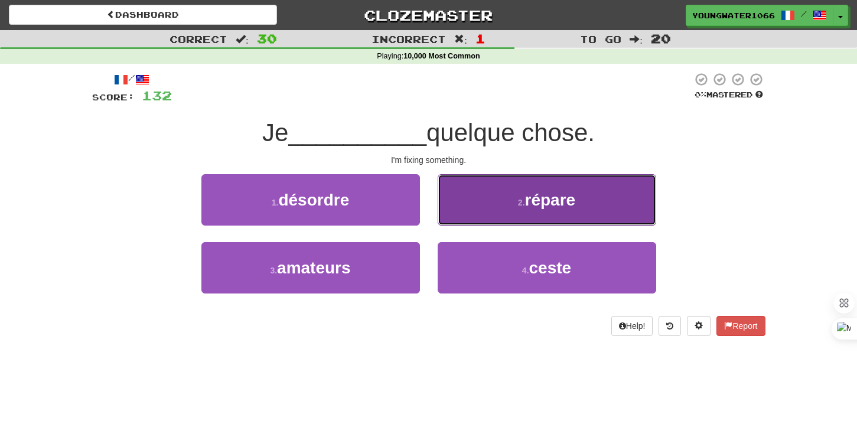
click at [485, 217] on button "2 . répare" at bounding box center [547, 199] width 218 height 51
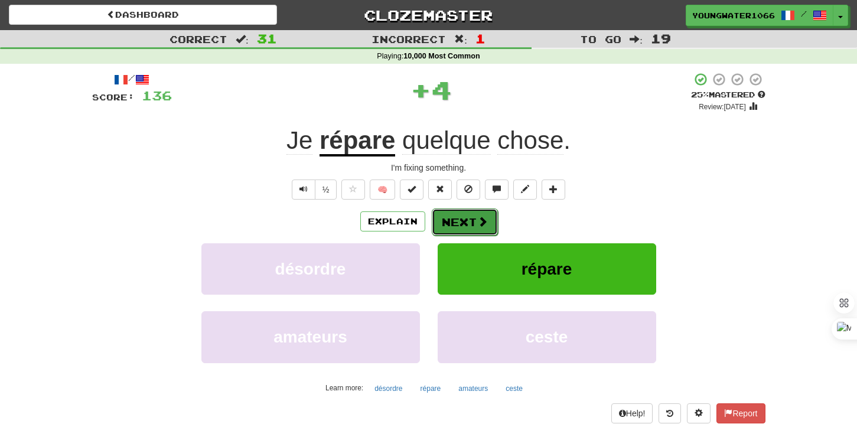
click at [472, 222] on button "Next" at bounding box center [465, 221] width 66 height 27
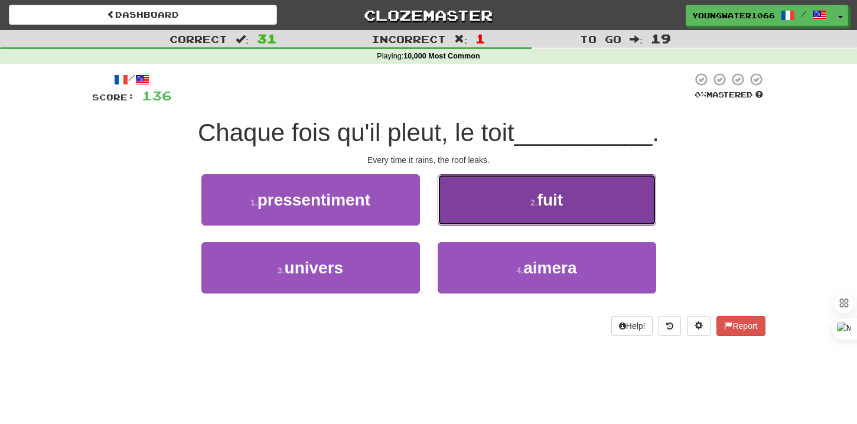
click at [467, 212] on button "2 . fuit" at bounding box center [547, 199] width 218 height 51
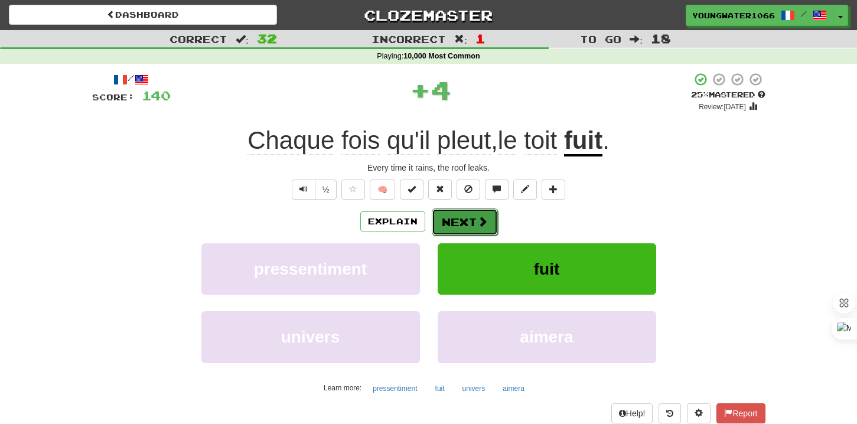
click at [459, 219] on button "Next" at bounding box center [465, 221] width 66 height 27
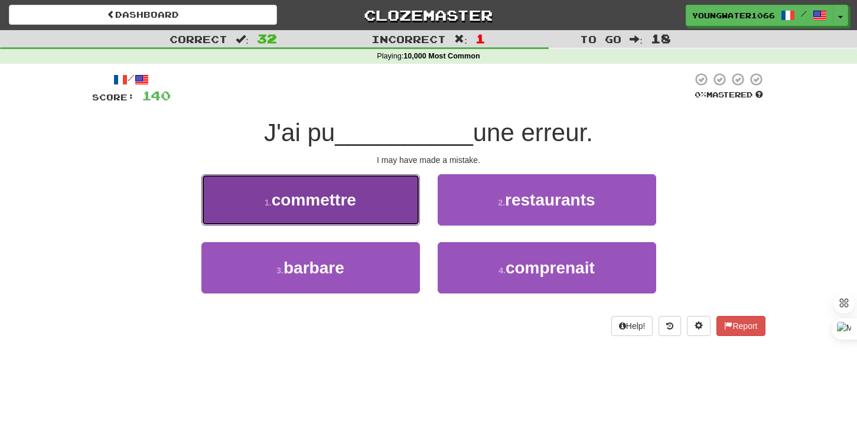
click at [383, 209] on button "1 . commettre" at bounding box center [310, 199] width 218 height 51
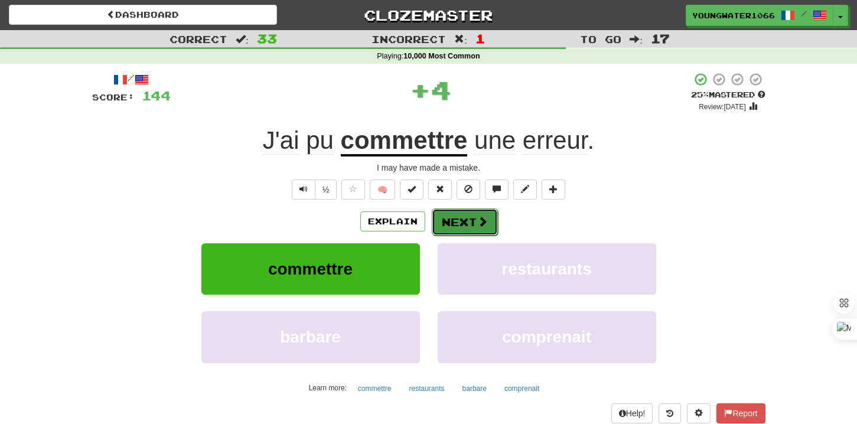
click at [451, 216] on button "Next" at bounding box center [465, 221] width 66 height 27
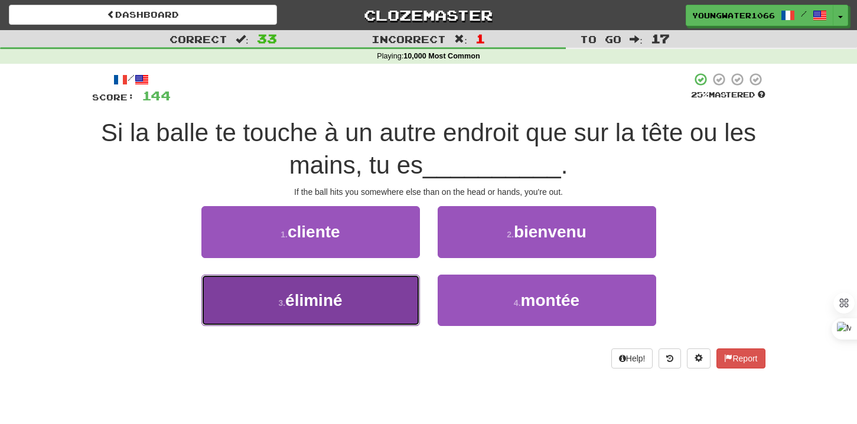
click at [404, 278] on button "3 . éliminé" at bounding box center [310, 300] width 218 height 51
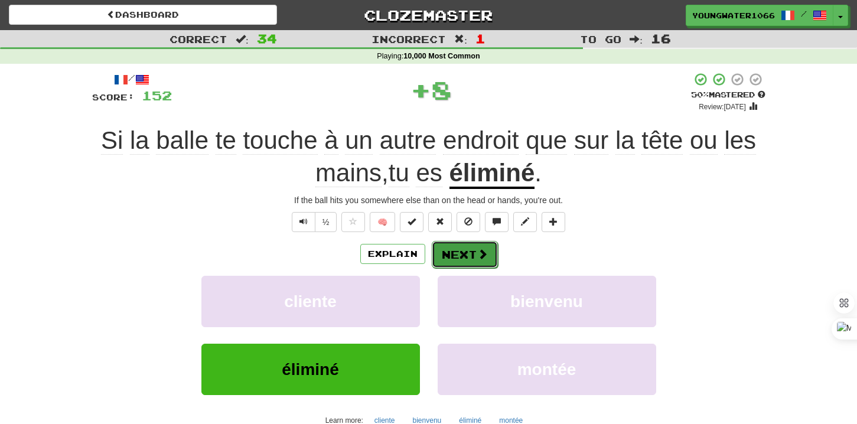
click at [457, 246] on button "Next" at bounding box center [465, 254] width 66 height 27
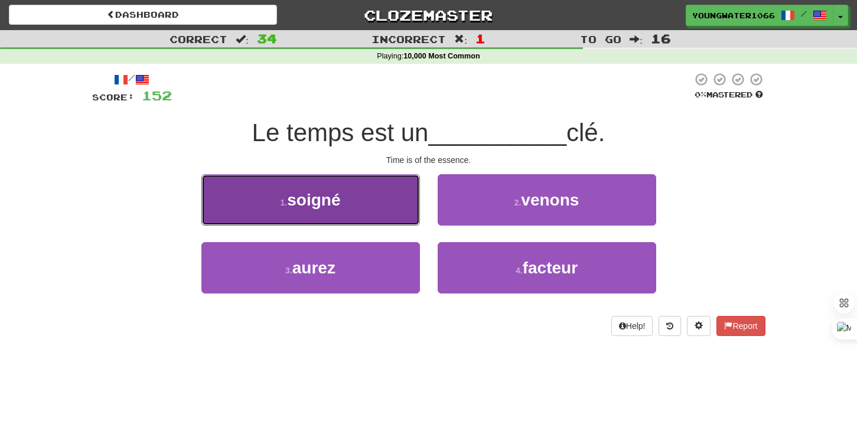
click at [382, 208] on button "1 . soigné" at bounding box center [310, 199] width 218 height 51
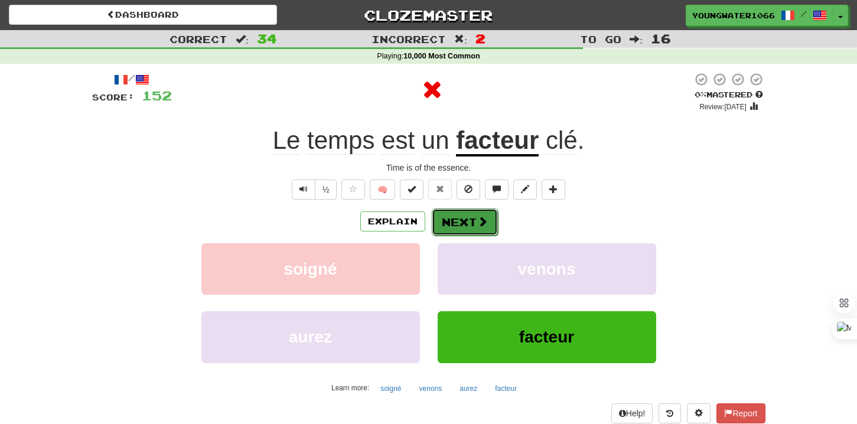
click at [442, 216] on button "Next" at bounding box center [465, 221] width 66 height 27
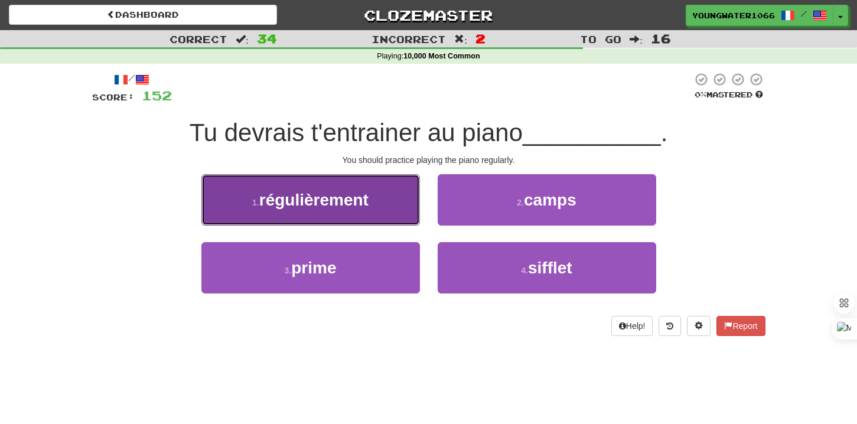
click at [396, 219] on button "1 . régulièrement" at bounding box center [310, 199] width 218 height 51
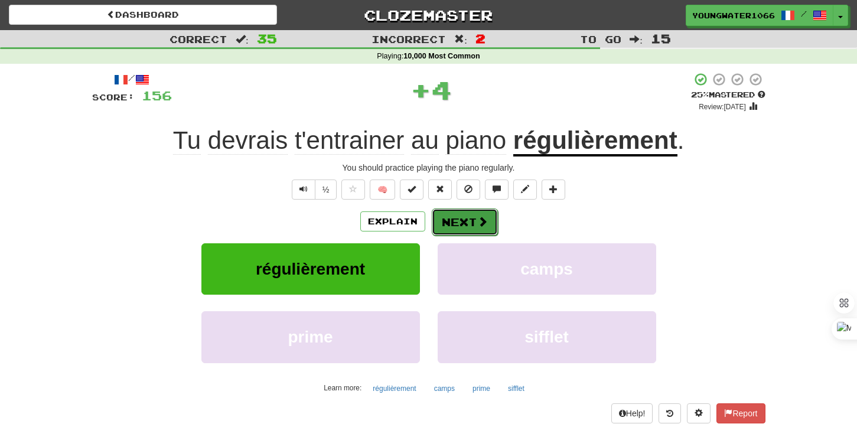
click at [454, 219] on button "Next" at bounding box center [465, 221] width 66 height 27
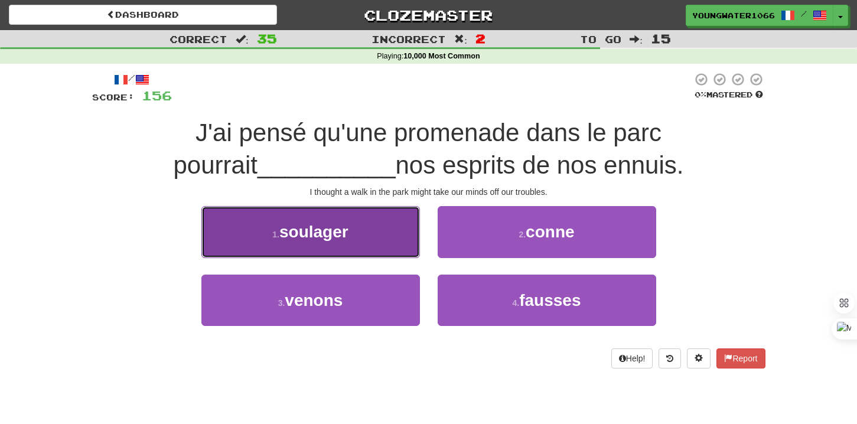
click at [377, 231] on button "1 . soulager" at bounding box center [310, 231] width 218 height 51
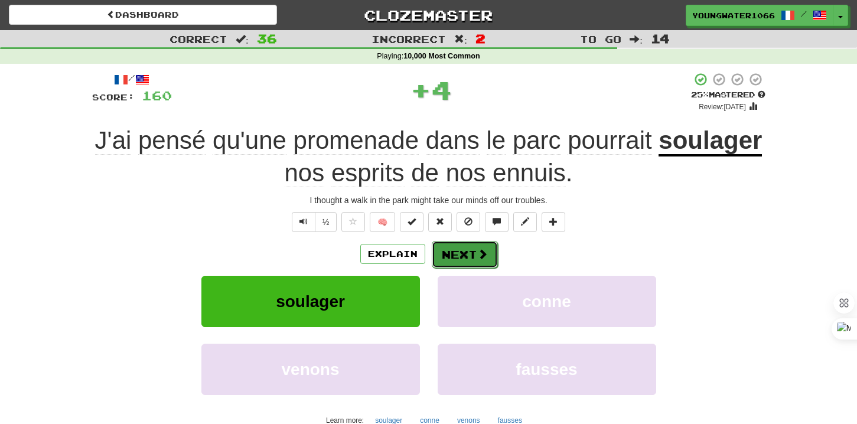
click at [452, 249] on button "Next" at bounding box center [465, 254] width 66 height 27
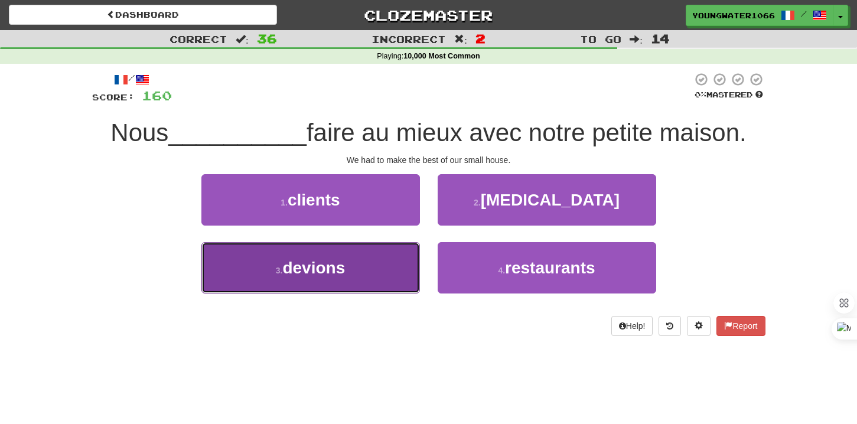
click at [366, 266] on button "3 . devions" at bounding box center [310, 267] width 218 height 51
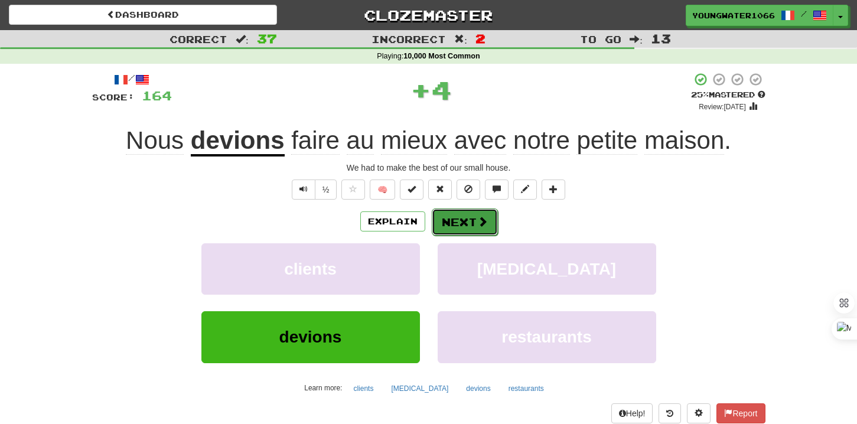
click at [464, 229] on button "Next" at bounding box center [465, 221] width 66 height 27
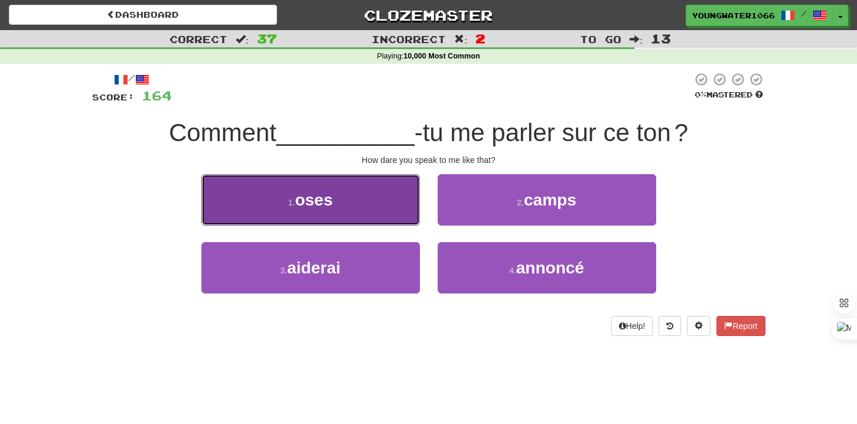
click at [392, 211] on button "1 . oses" at bounding box center [310, 199] width 218 height 51
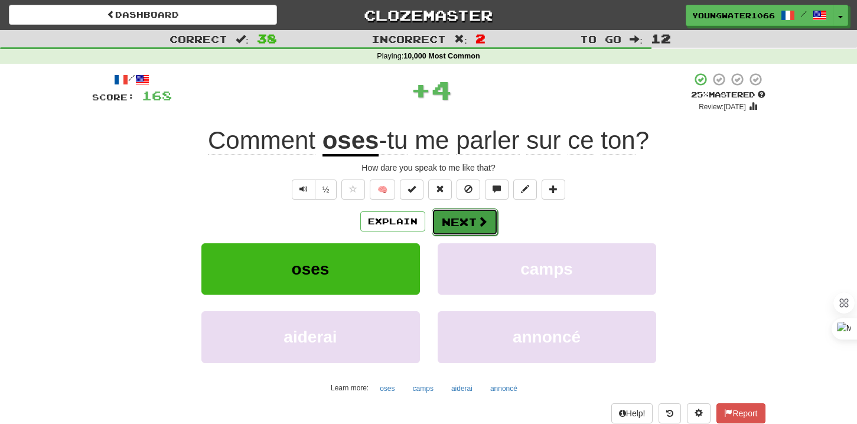
click at [459, 224] on button "Next" at bounding box center [465, 221] width 66 height 27
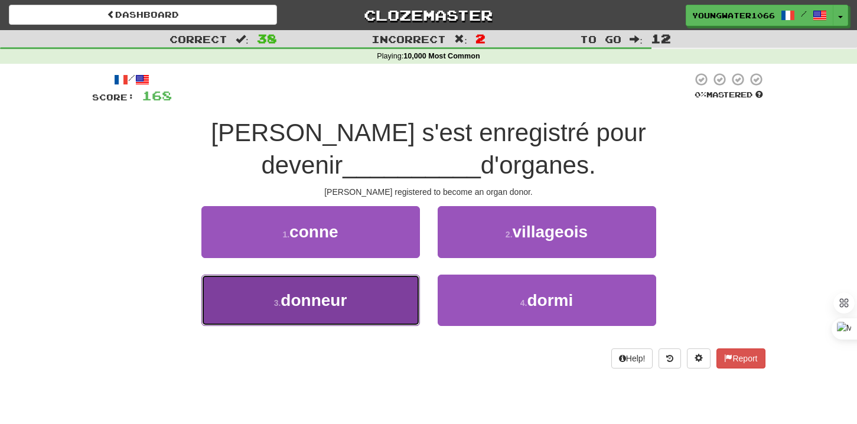
click at [404, 275] on button "3 . donneur" at bounding box center [310, 300] width 218 height 51
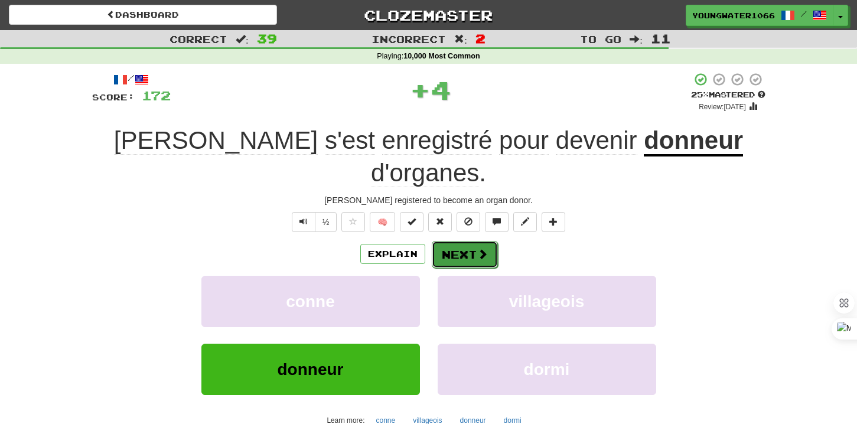
click at [464, 241] on button "Next" at bounding box center [465, 254] width 66 height 27
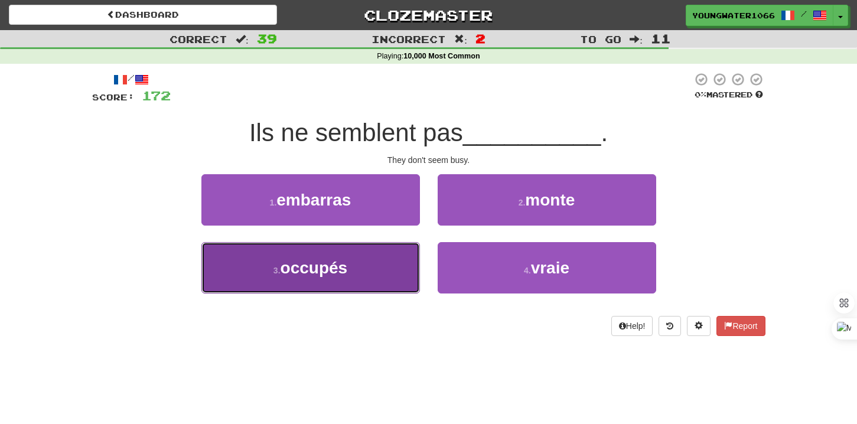
click at [393, 269] on button "3 . occupés" at bounding box center [310, 267] width 218 height 51
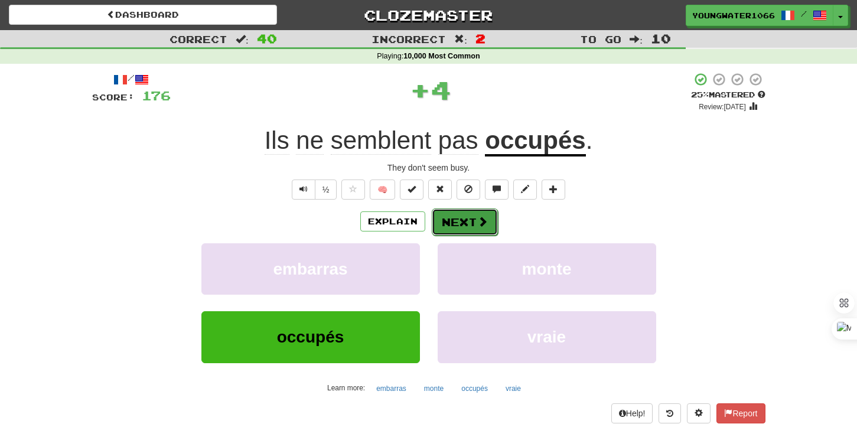
click at [468, 214] on button "Next" at bounding box center [465, 221] width 66 height 27
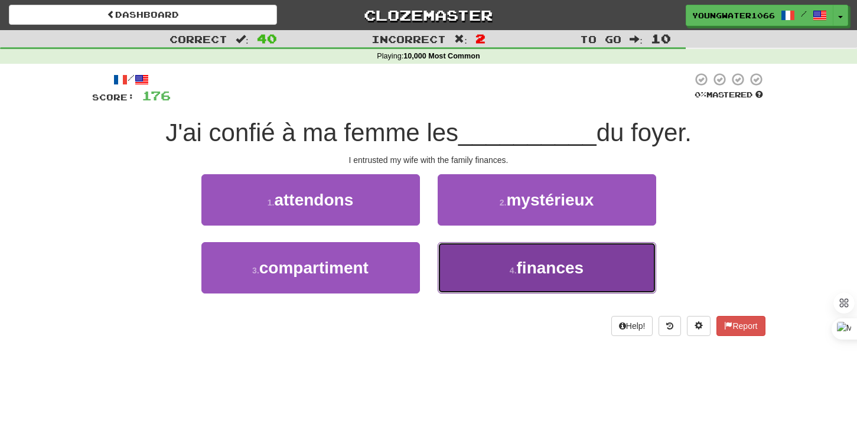
click at [450, 263] on button "4 . finances" at bounding box center [547, 267] width 218 height 51
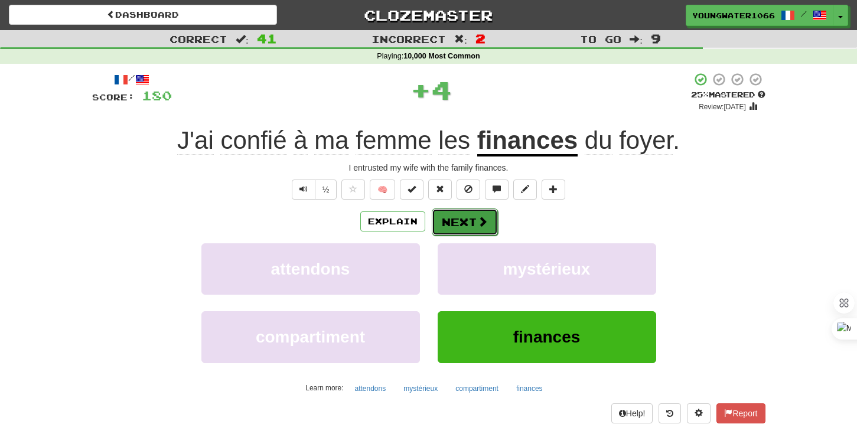
click at [450, 221] on button "Next" at bounding box center [465, 221] width 66 height 27
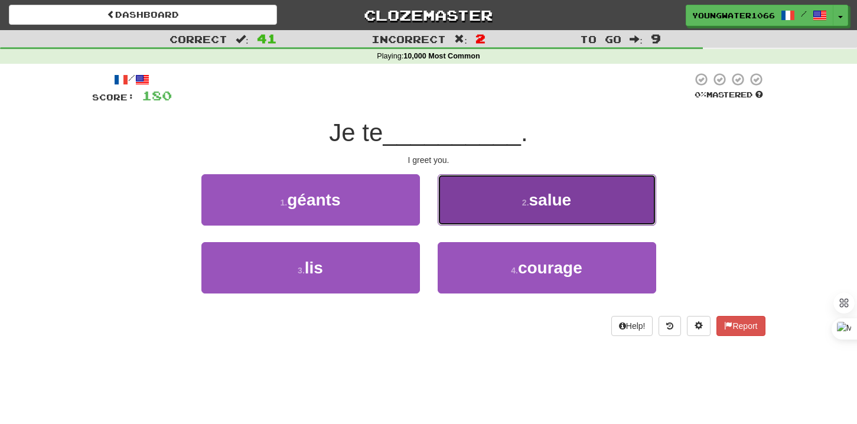
click at [462, 208] on button "2 . salue" at bounding box center [547, 199] width 218 height 51
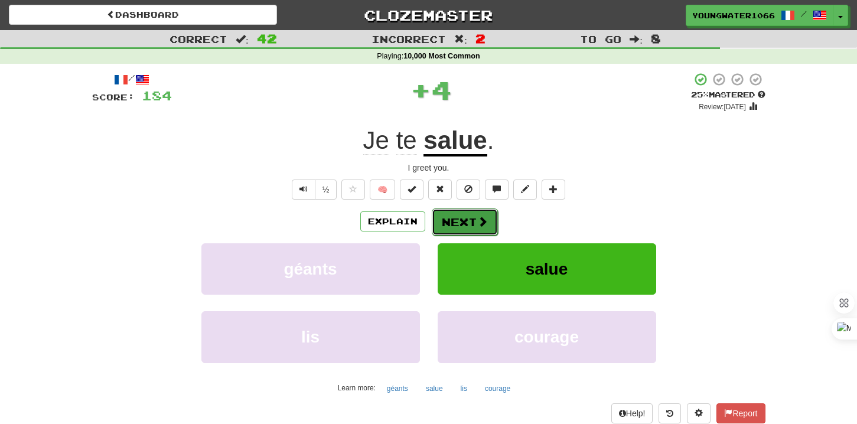
click at [459, 226] on button "Next" at bounding box center [465, 221] width 66 height 27
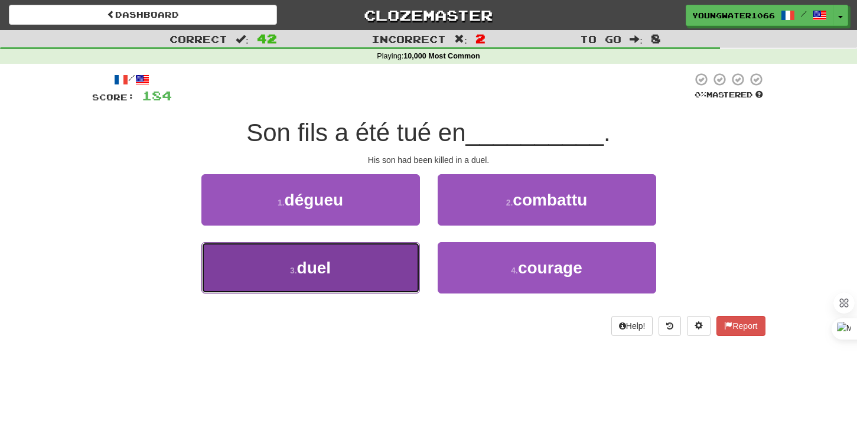
click at [390, 263] on button "3 . duel" at bounding box center [310, 267] width 218 height 51
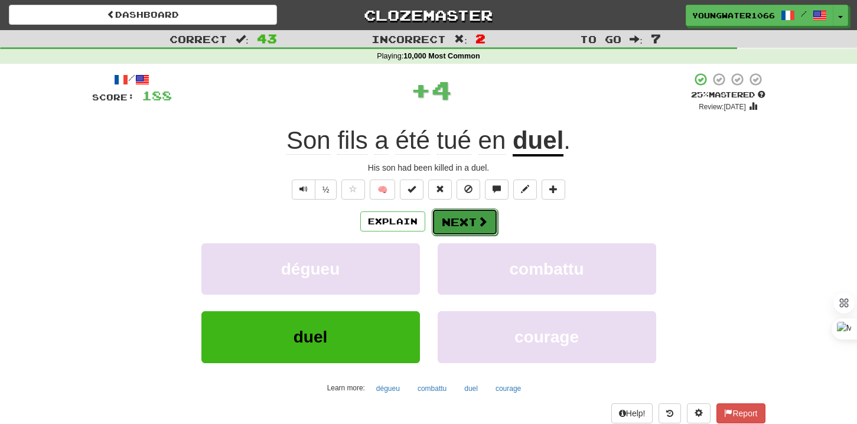
click at [459, 220] on button "Next" at bounding box center [465, 221] width 66 height 27
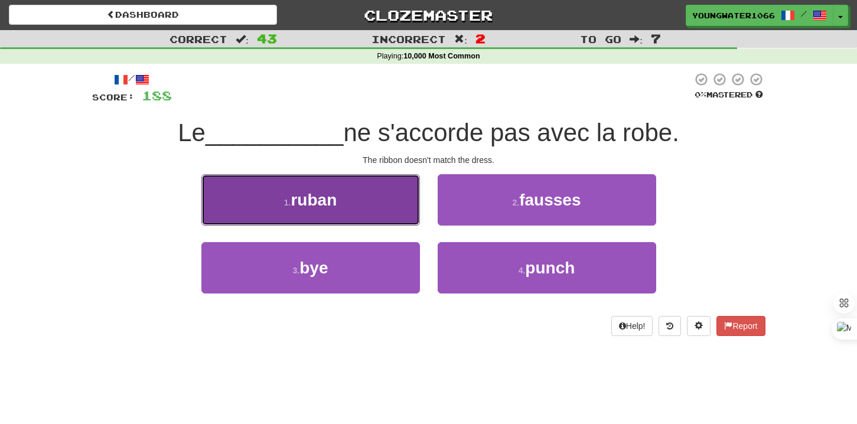
click at [383, 203] on button "1 . ruban" at bounding box center [310, 199] width 218 height 51
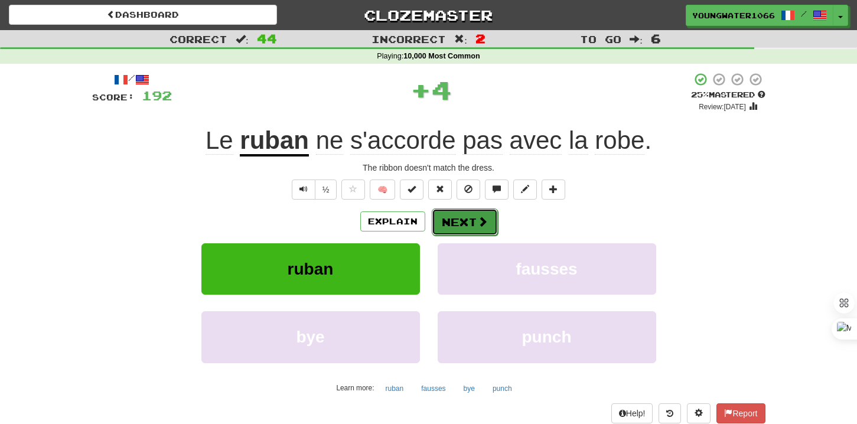
click at [451, 222] on button "Next" at bounding box center [465, 221] width 66 height 27
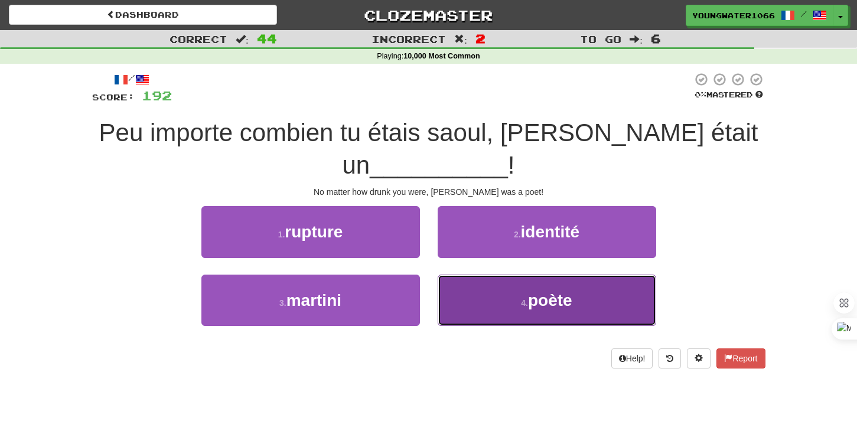
click at [494, 291] on button "4 . poète" at bounding box center [547, 300] width 218 height 51
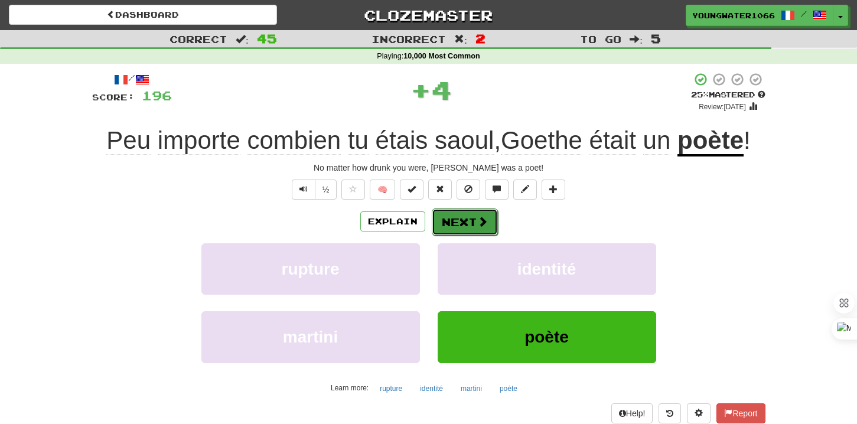
click at [473, 227] on button "Next" at bounding box center [465, 221] width 66 height 27
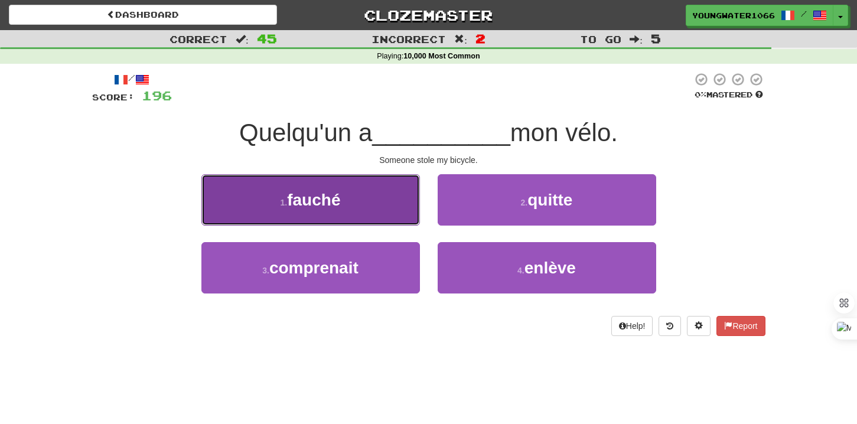
click at [398, 209] on button "1 . fauché" at bounding box center [310, 199] width 218 height 51
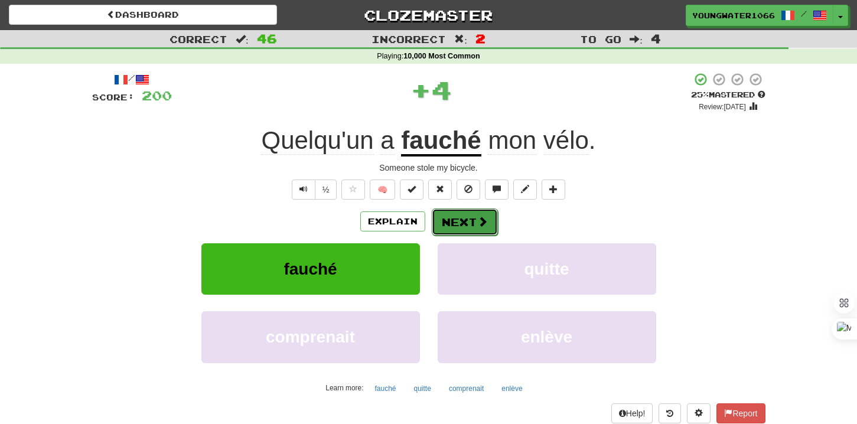
click at [455, 221] on button "Next" at bounding box center [465, 221] width 66 height 27
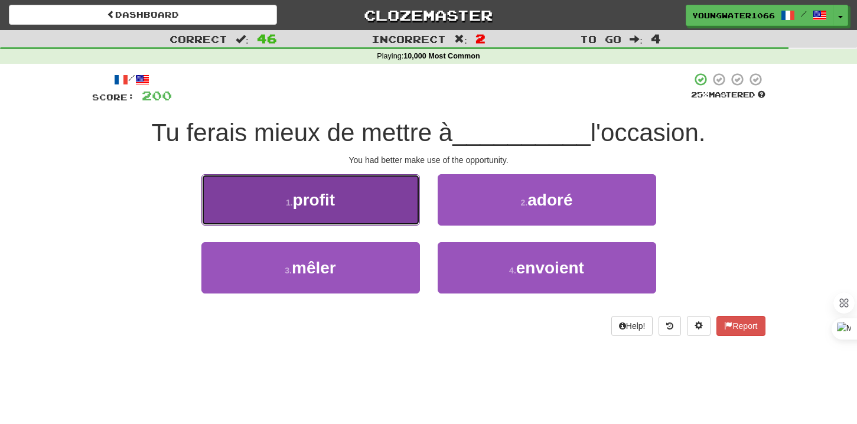
click at [387, 211] on button "1 . profit" at bounding box center [310, 199] width 218 height 51
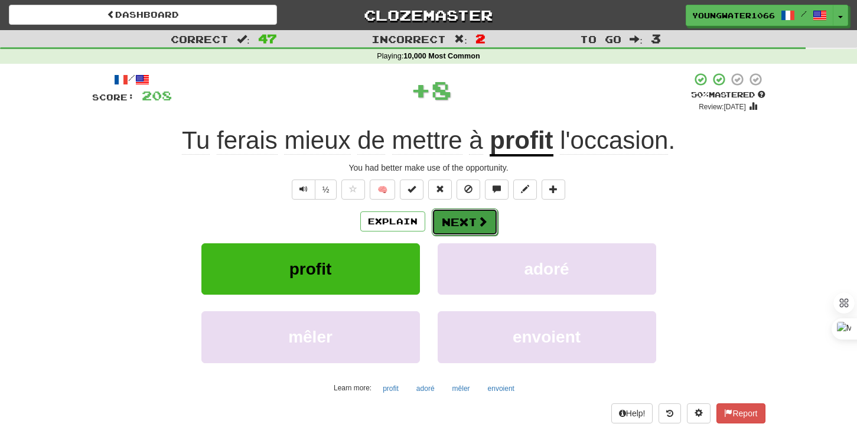
click at [451, 220] on button "Next" at bounding box center [465, 221] width 66 height 27
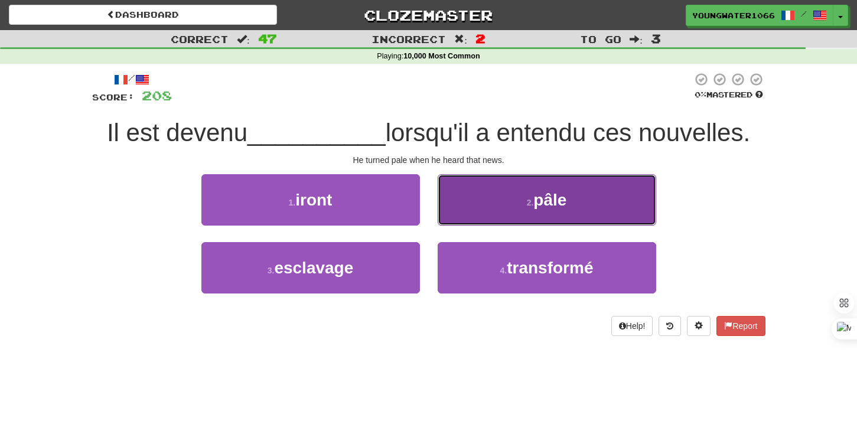
click at [494, 203] on button "2 . pâle" at bounding box center [547, 199] width 218 height 51
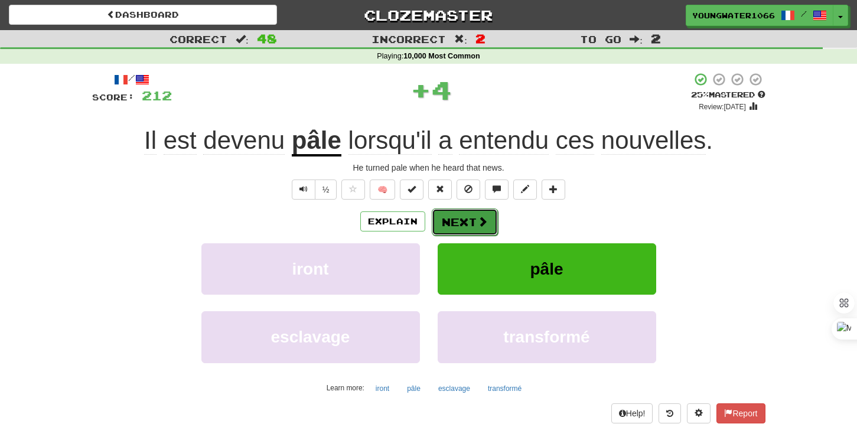
click at [478, 216] on span at bounding box center [482, 221] width 11 height 11
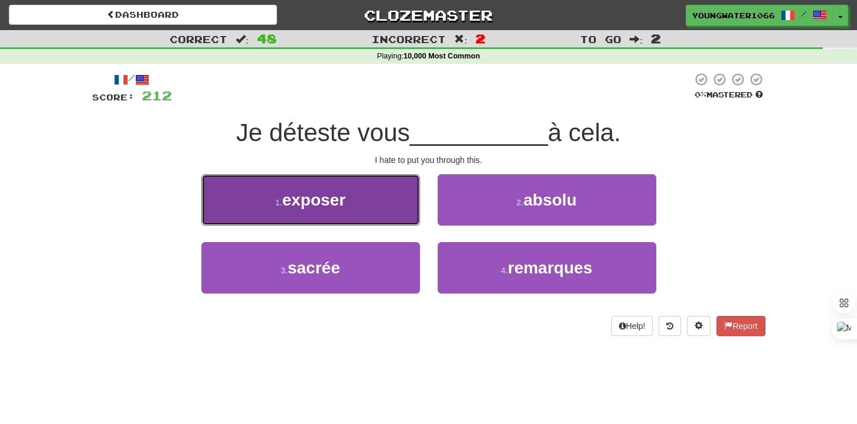
click at [379, 210] on button "1 . exposer" at bounding box center [310, 199] width 218 height 51
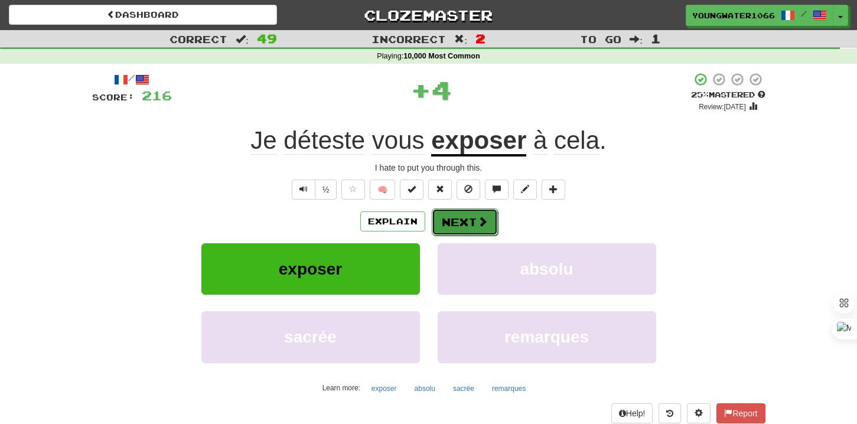
click at [445, 221] on button "Next" at bounding box center [465, 221] width 66 height 27
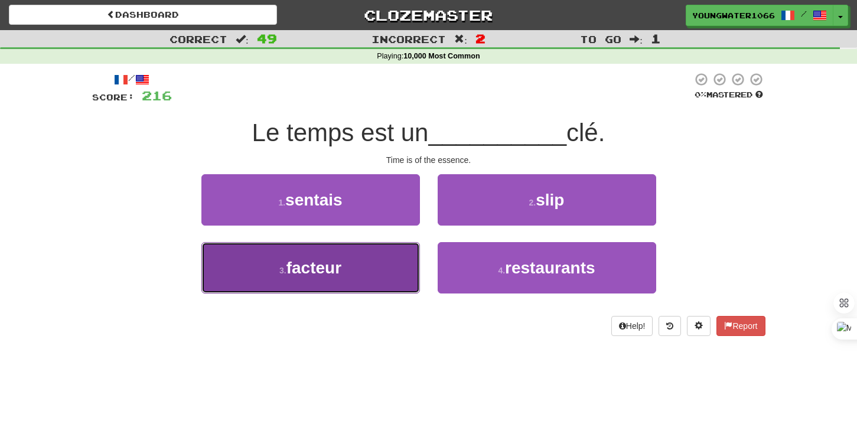
click at [387, 250] on button "3 . facteur" at bounding box center [310, 267] width 218 height 51
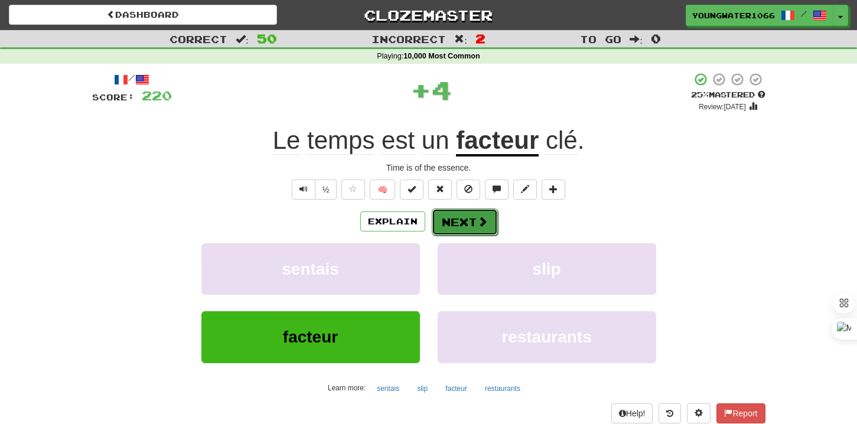
click at [454, 223] on button "Next" at bounding box center [465, 221] width 66 height 27
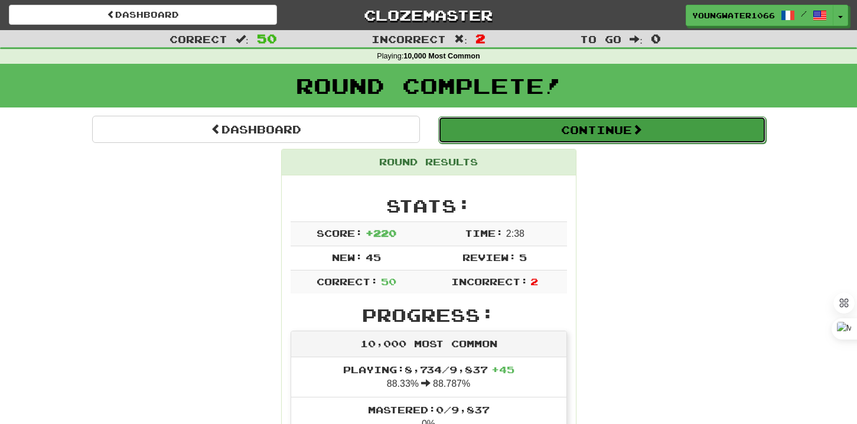
click at [507, 131] on button "Continue" at bounding box center [602, 129] width 328 height 27
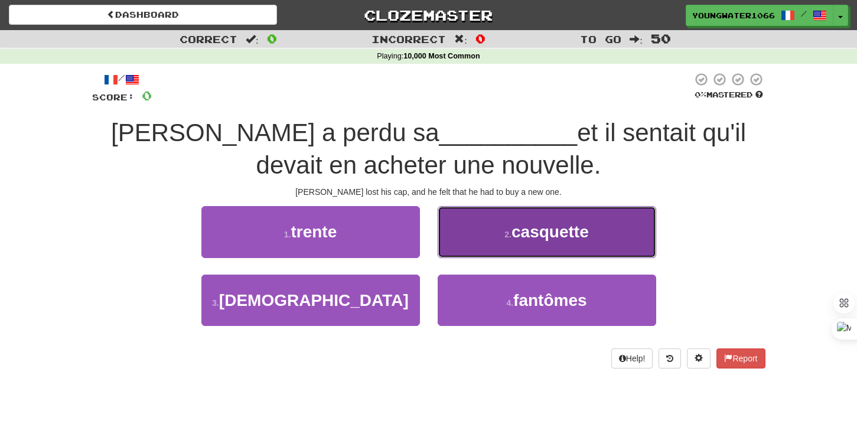
click at [481, 234] on button "2 . casquette" at bounding box center [547, 231] width 218 height 51
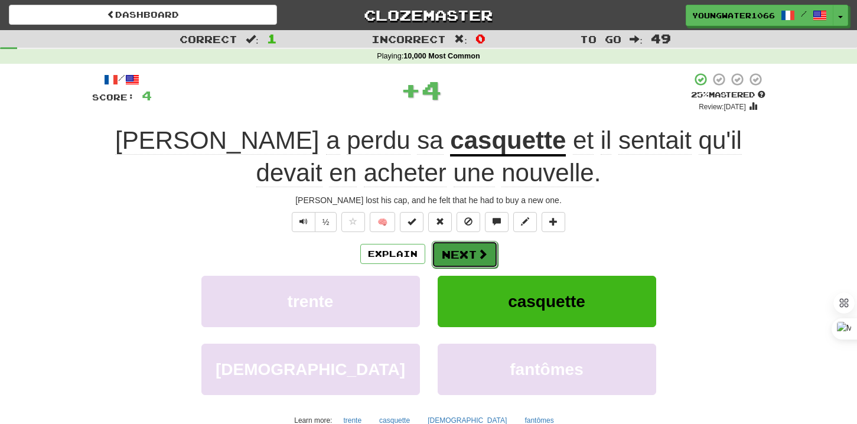
click at [445, 256] on button "Next" at bounding box center [465, 254] width 66 height 27
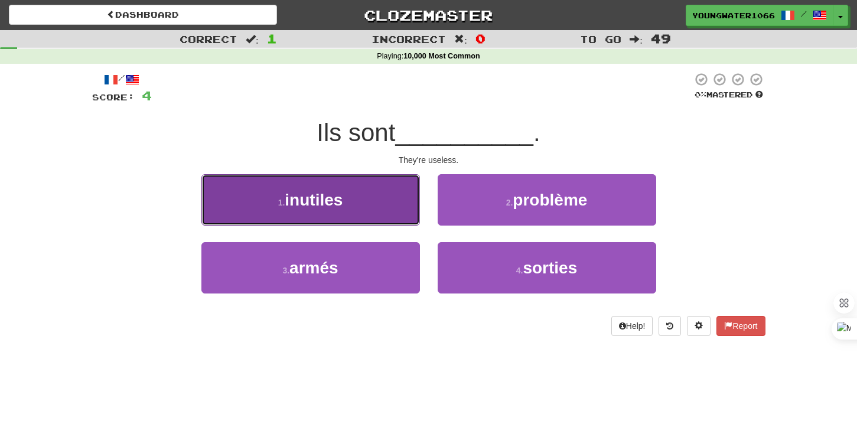
click at [397, 214] on button "1 . inutiles" at bounding box center [310, 199] width 218 height 51
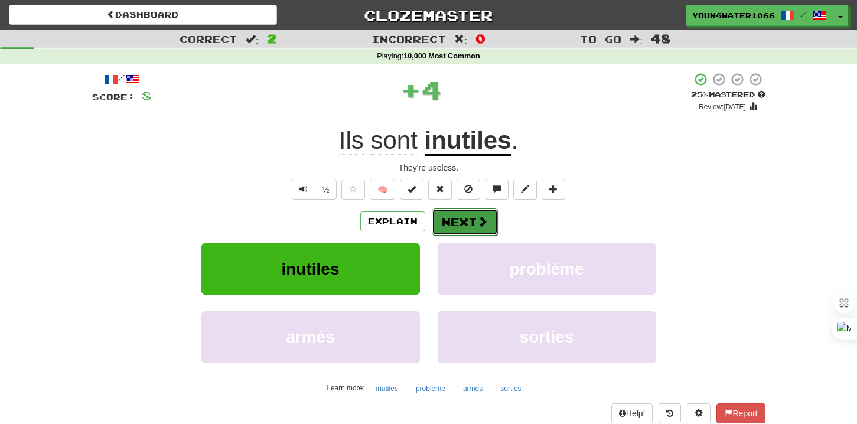
click at [479, 223] on span at bounding box center [482, 221] width 11 height 11
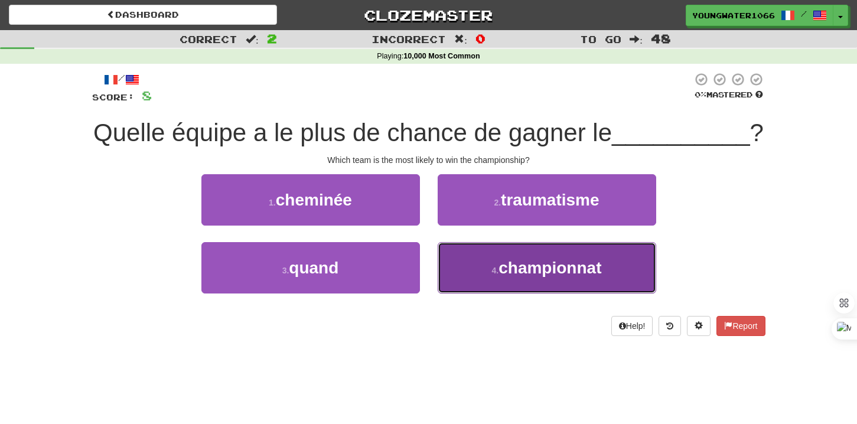
click at [487, 270] on button "4 . championnat" at bounding box center [547, 267] width 218 height 51
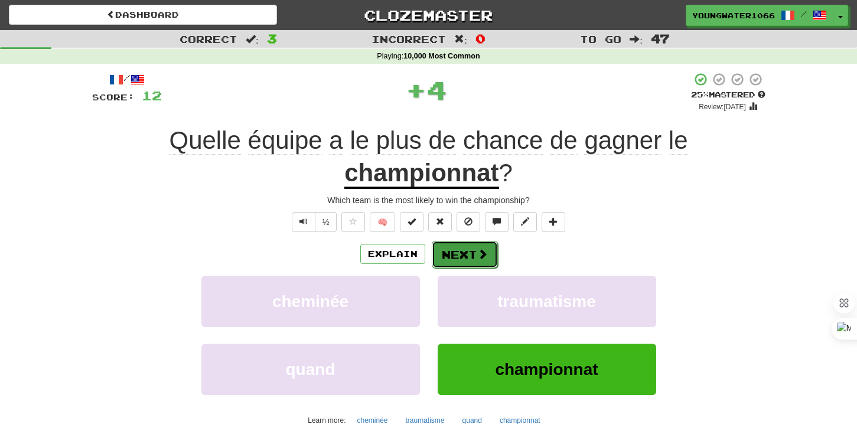
click at [472, 259] on button "Next" at bounding box center [465, 254] width 66 height 27
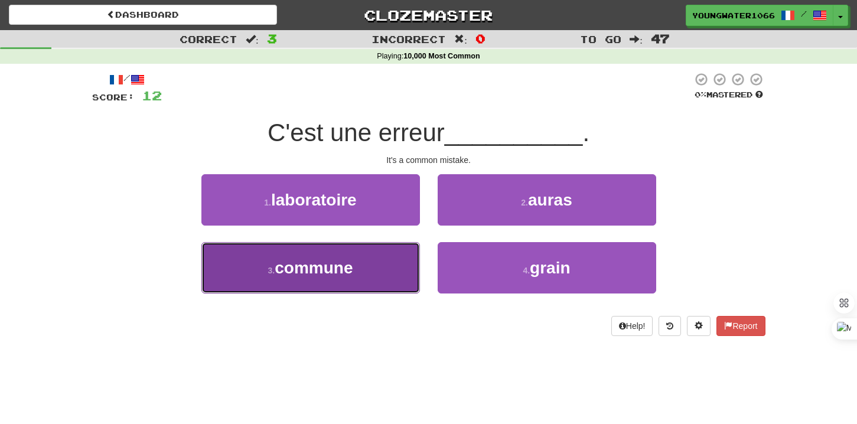
click at [392, 263] on button "3 . commune" at bounding box center [310, 267] width 218 height 51
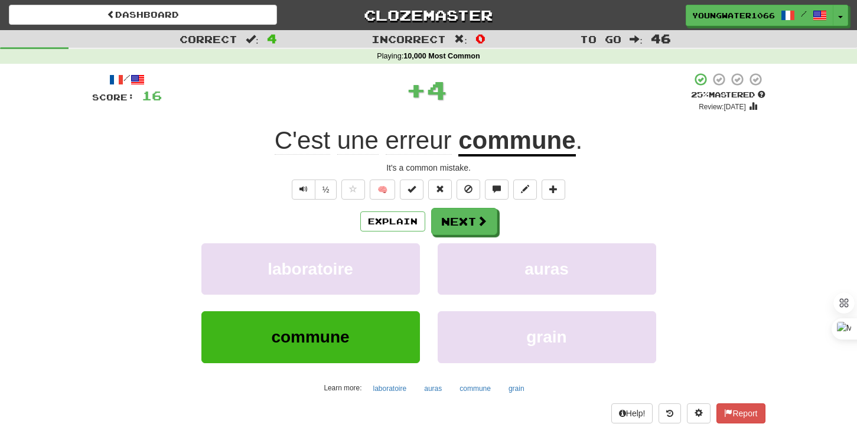
click at [440, 239] on div "Explain Next laboratoire auras commune grain Learn more: laboratoire auras comm…" at bounding box center [428, 303] width 673 height 190
click at [443, 231] on button "Next" at bounding box center [465, 221] width 66 height 27
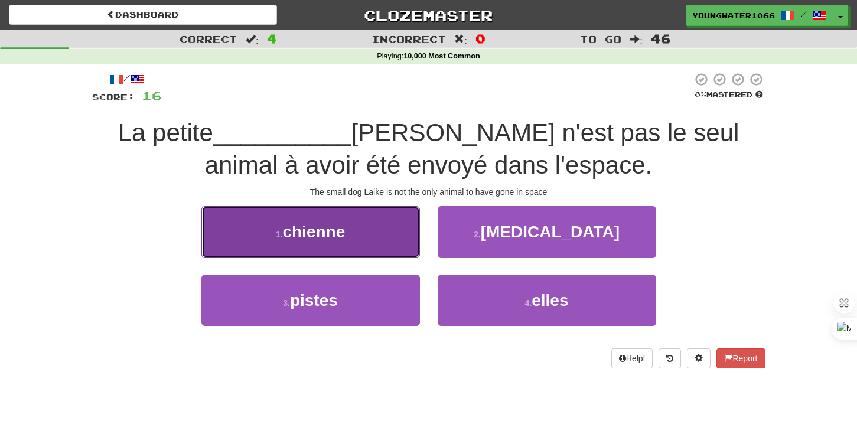
click at [394, 239] on button "1 . chienne" at bounding box center [310, 231] width 218 height 51
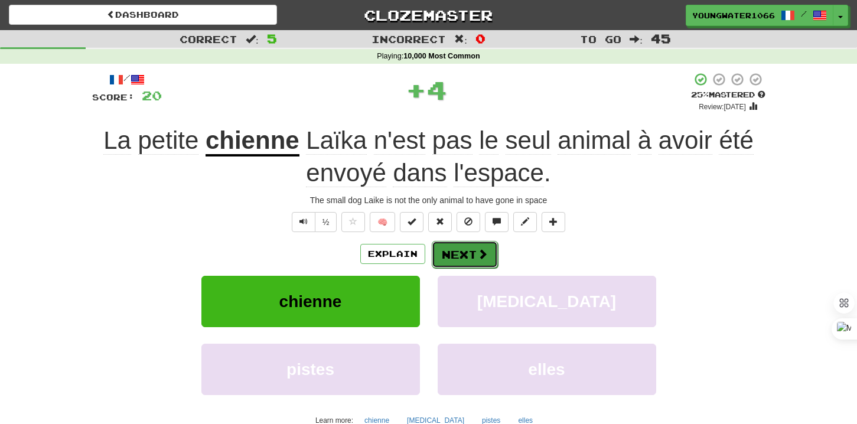
click at [459, 252] on button "Next" at bounding box center [465, 254] width 66 height 27
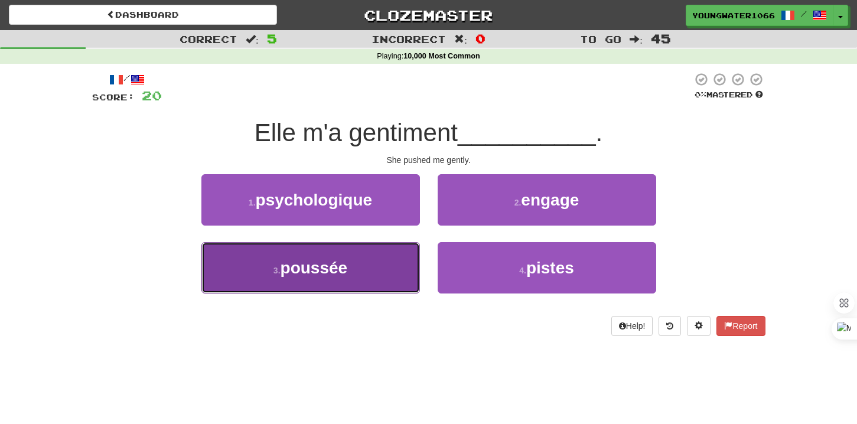
click at [370, 270] on button "3 . poussée" at bounding box center [310, 267] width 218 height 51
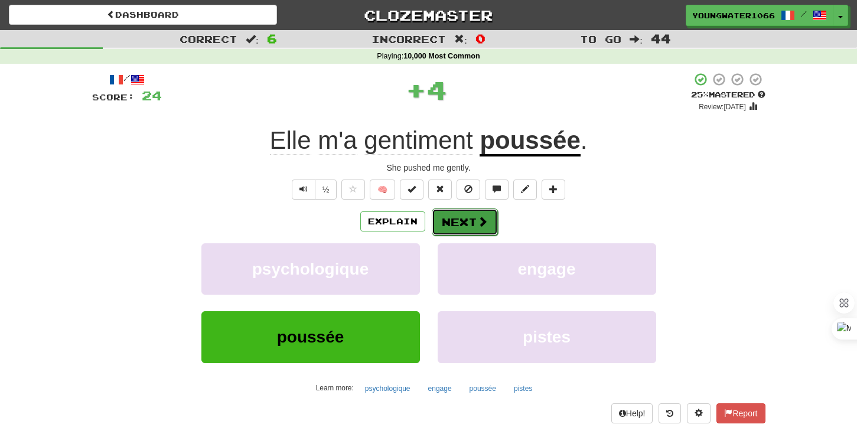
click at [443, 225] on button "Next" at bounding box center [465, 221] width 66 height 27
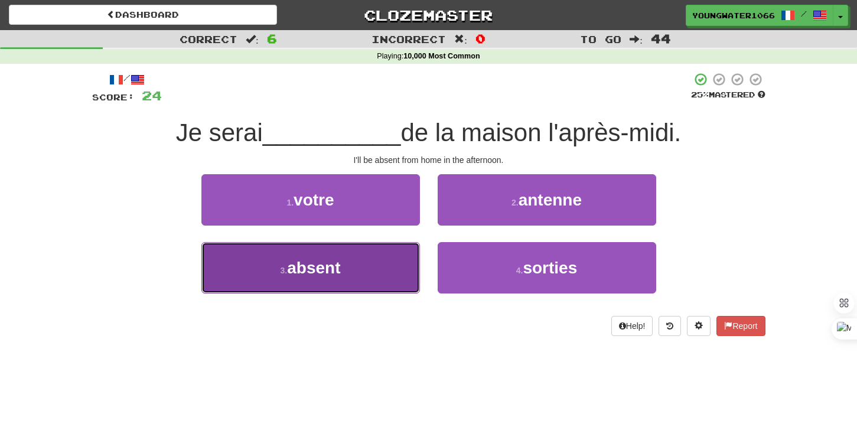
click at [377, 263] on button "3 . absent" at bounding box center [310, 267] width 218 height 51
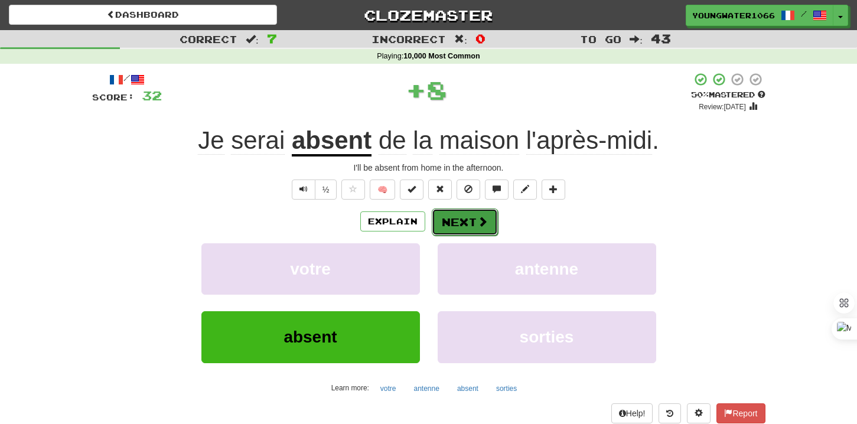
click at [451, 231] on button "Next" at bounding box center [465, 221] width 66 height 27
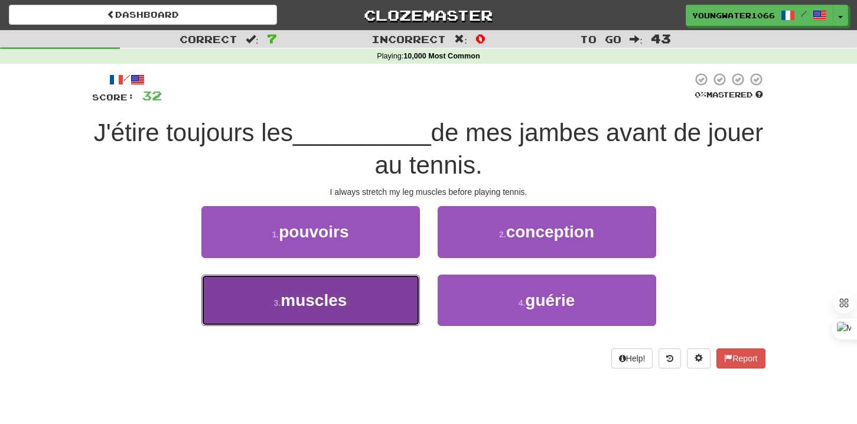
click at [370, 290] on button "3 . muscles" at bounding box center [310, 300] width 218 height 51
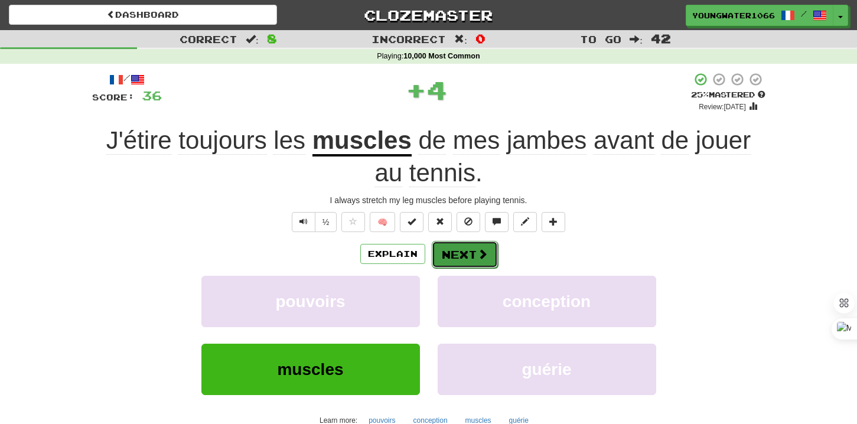
click at [461, 247] on button "Next" at bounding box center [465, 254] width 66 height 27
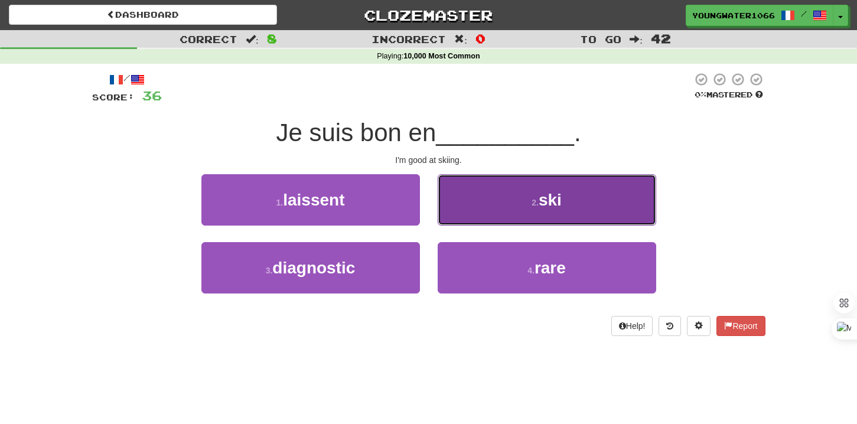
click at [480, 208] on button "2 . ski" at bounding box center [547, 199] width 218 height 51
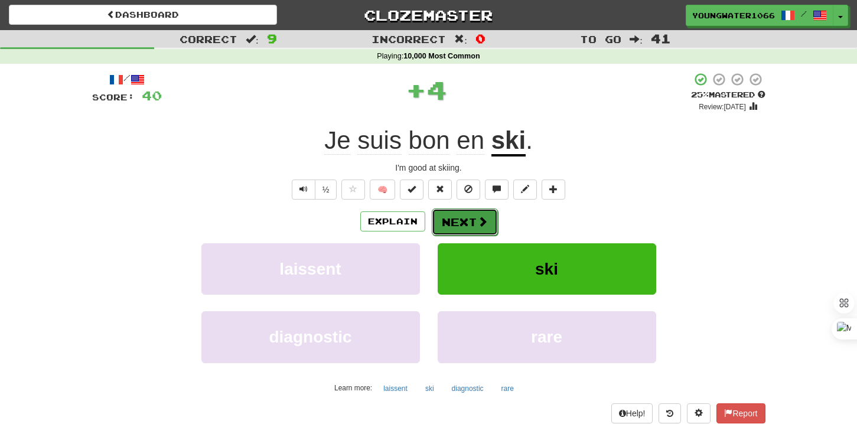
click at [467, 218] on button "Next" at bounding box center [465, 221] width 66 height 27
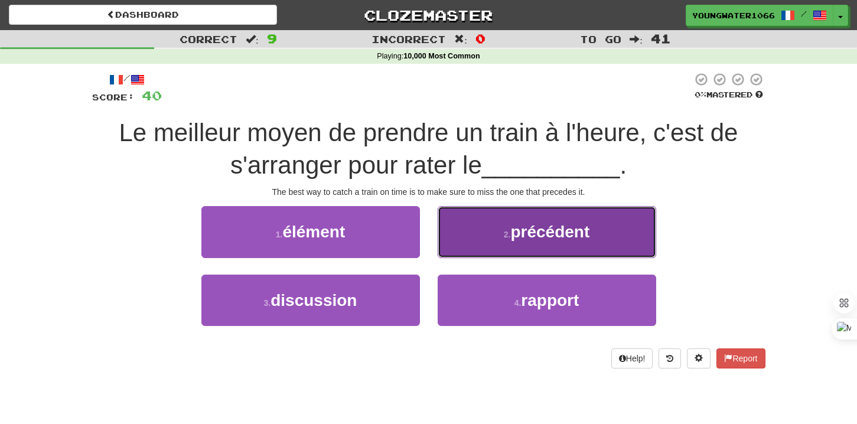
click at [464, 252] on button "2 . précédent" at bounding box center [547, 231] width 218 height 51
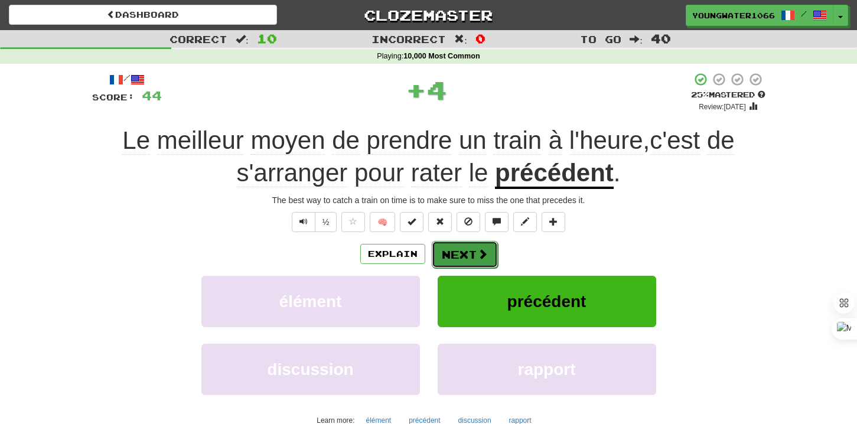
click at [452, 259] on button "Next" at bounding box center [465, 254] width 66 height 27
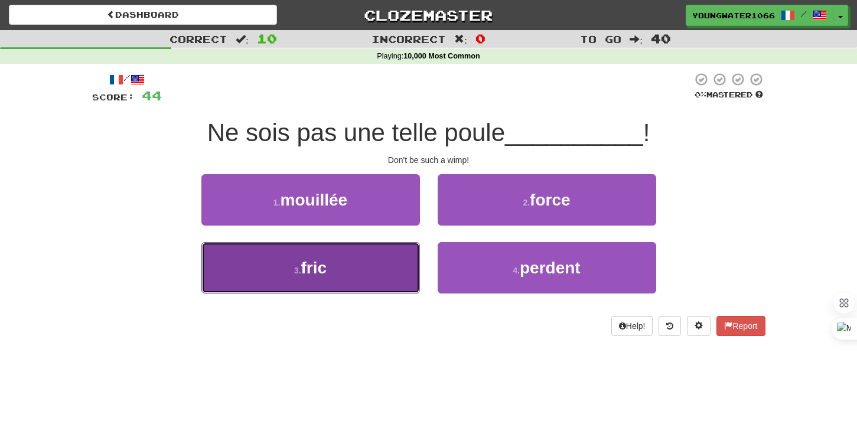
click at [389, 254] on button "3 . fric" at bounding box center [310, 267] width 218 height 51
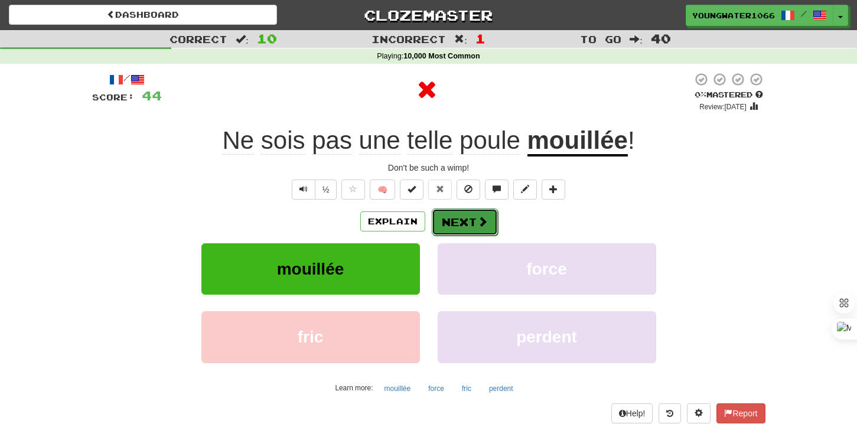
click at [451, 216] on button "Next" at bounding box center [465, 221] width 66 height 27
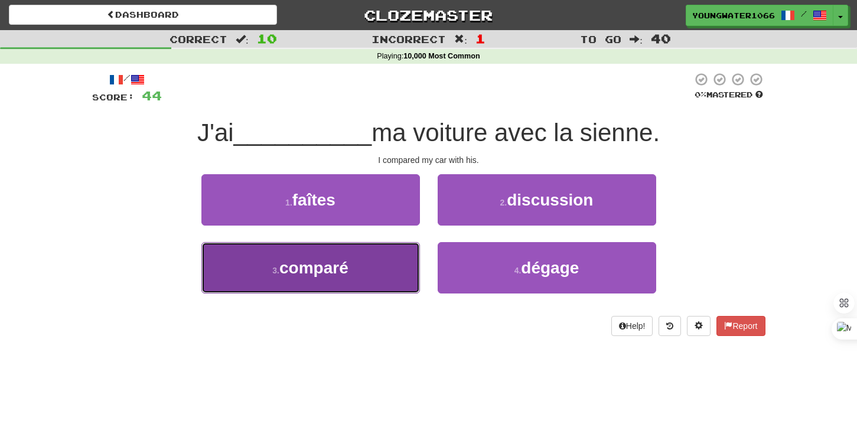
click at [383, 266] on button "3 . comparé" at bounding box center [310, 267] width 218 height 51
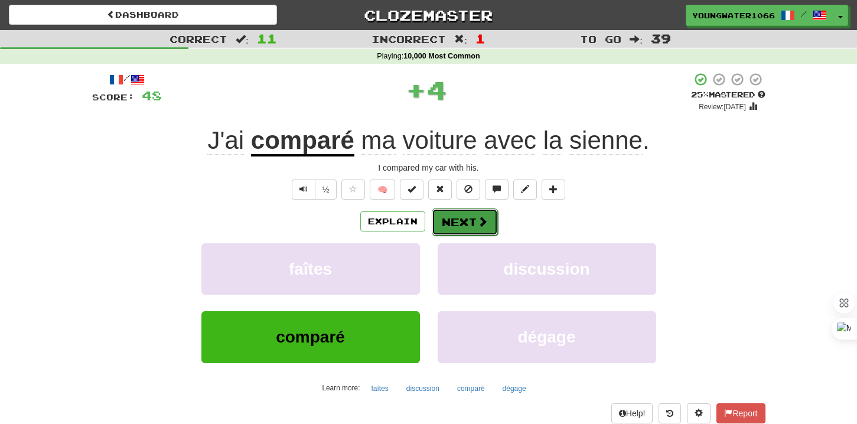
click at [459, 220] on button "Next" at bounding box center [465, 221] width 66 height 27
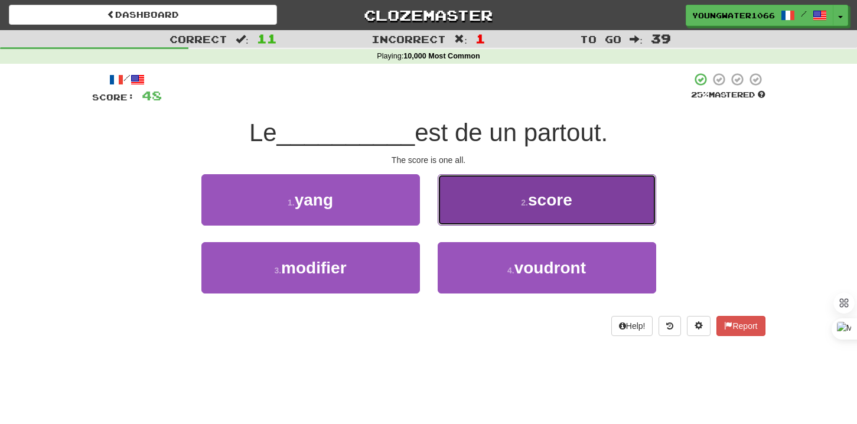
click at [474, 207] on button "2 . score" at bounding box center [547, 199] width 218 height 51
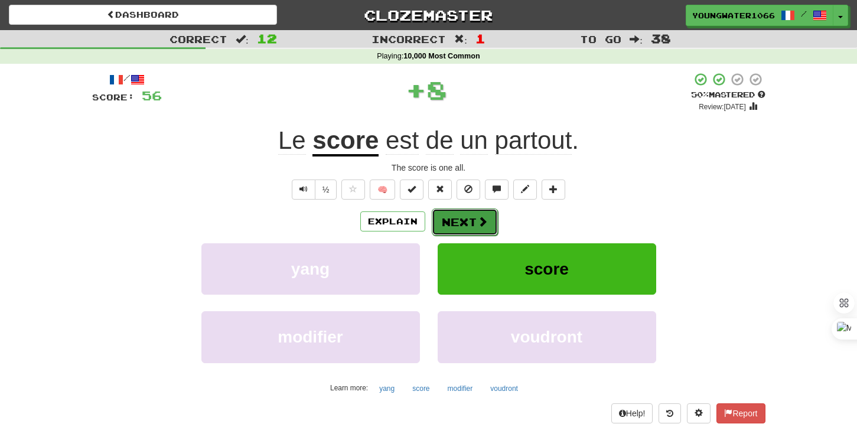
click at [459, 221] on button "Next" at bounding box center [465, 221] width 66 height 27
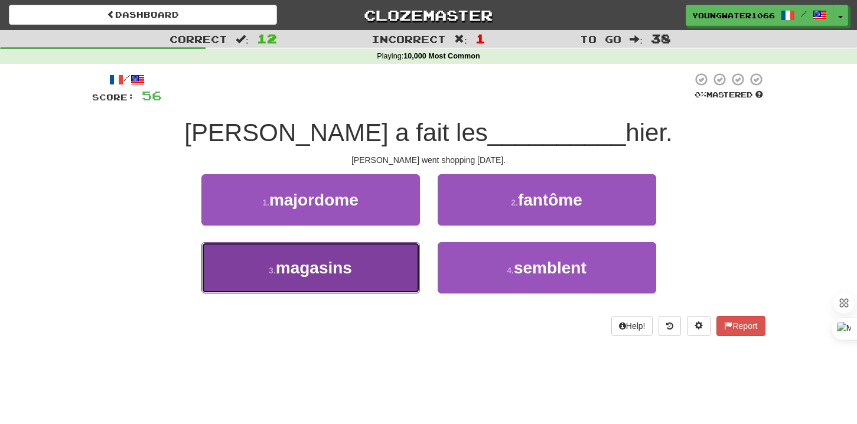
click at [389, 265] on button "3 . magasins" at bounding box center [310, 267] width 218 height 51
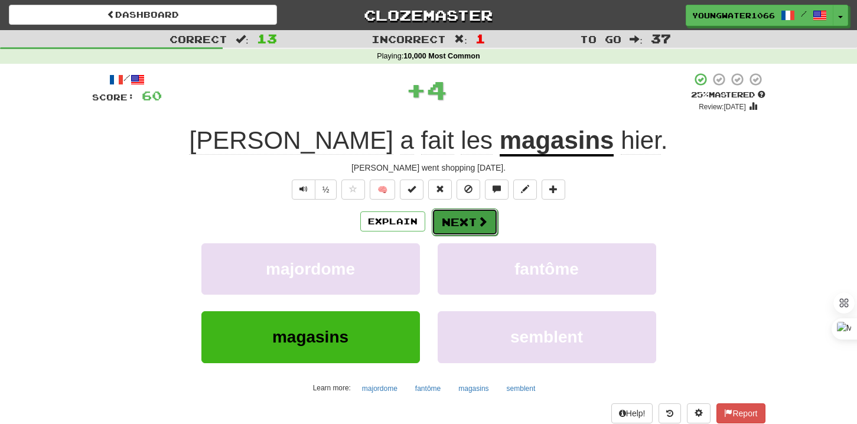
click at [461, 229] on button "Next" at bounding box center [465, 221] width 66 height 27
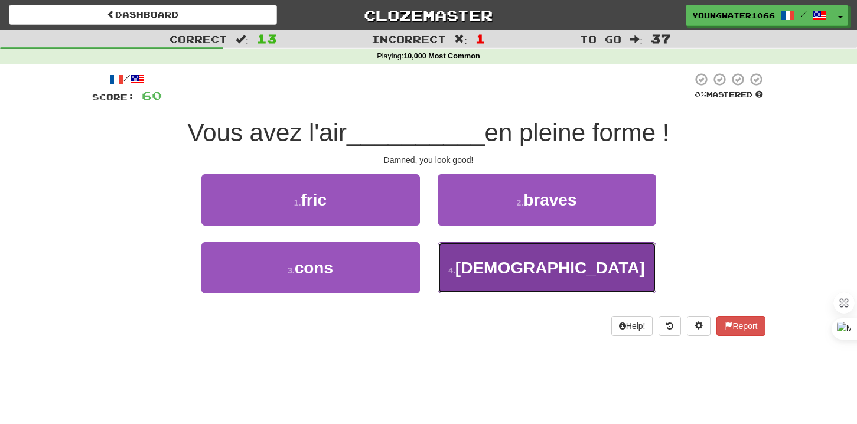
click at [458, 267] on button "4 . [DEMOGRAPHIC_DATA]" at bounding box center [547, 267] width 218 height 51
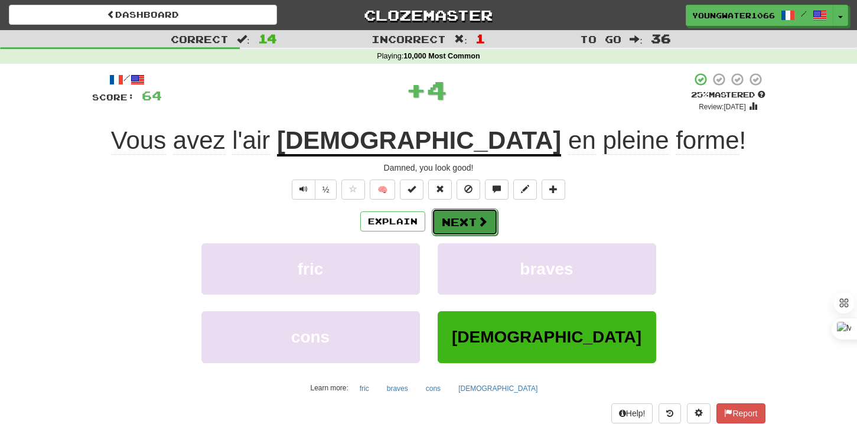
click at [453, 230] on button "Next" at bounding box center [465, 221] width 66 height 27
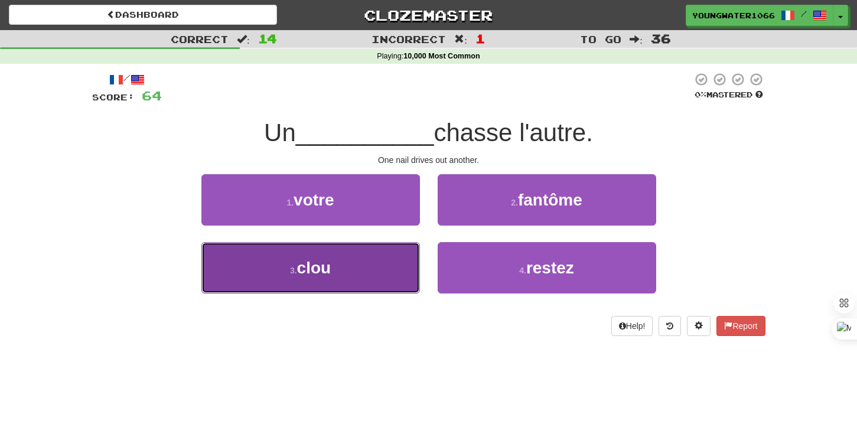
click at [383, 275] on button "3 . clou" at bounding box center [310, 267] width 218 height 51
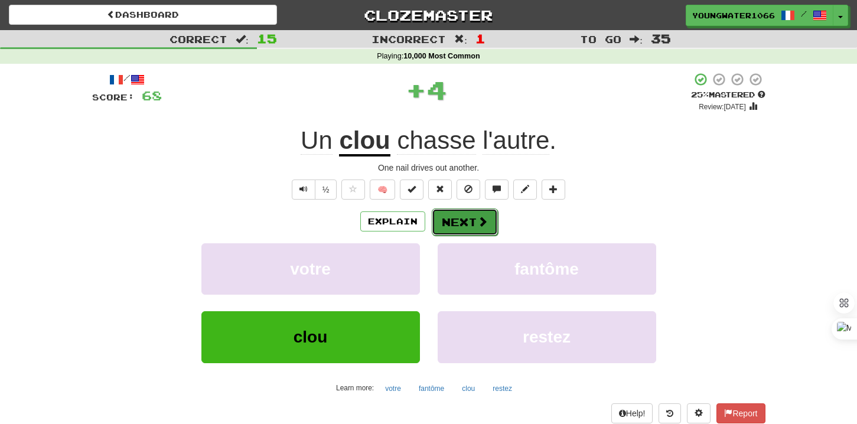
click at [461, 211] on button "Next" at bounding box center [465, 221] width 66 height 27
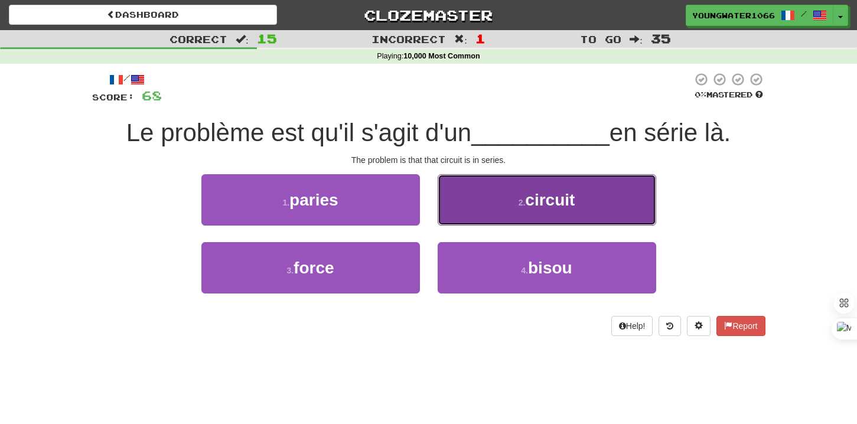
click at [471, 210] on button "2 . circuit" at bounding box center [547, 199] width 218 height 51
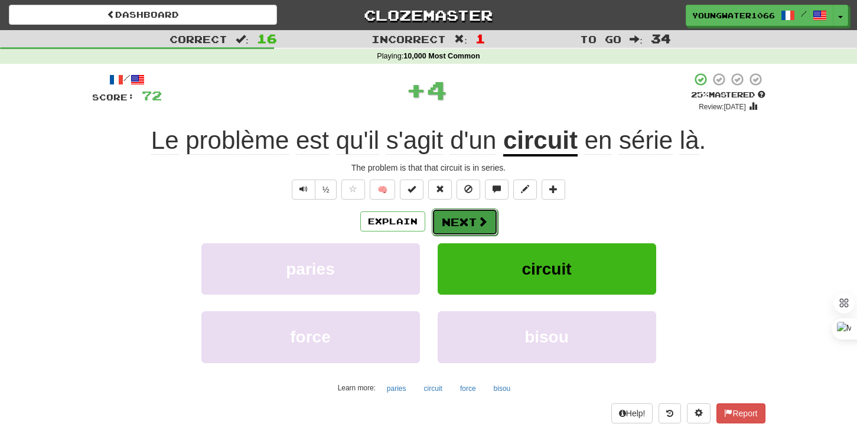
click at [454, 229] on button "Next" at bounding box center [465, 221] width 66 height 27
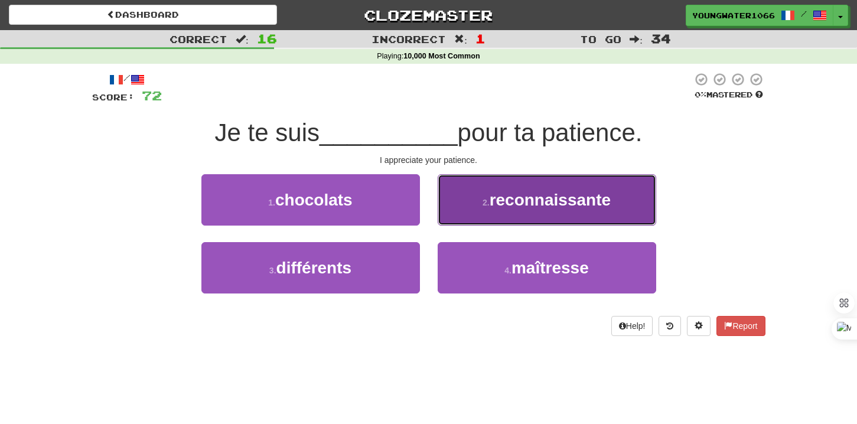
click at [478, 207] on button "2 . reconnaissante" at bounding box center [547, 199] width 218 height 51
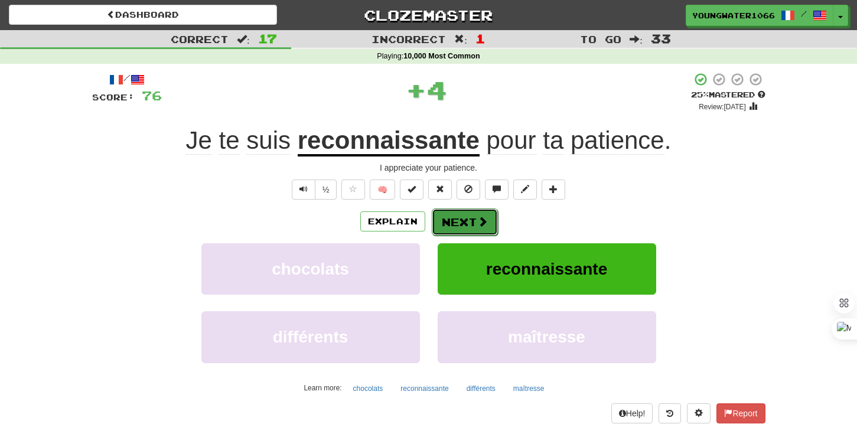
click at [455, 221] on button "Next" at bounding box center [465, 221] width 66 height 27
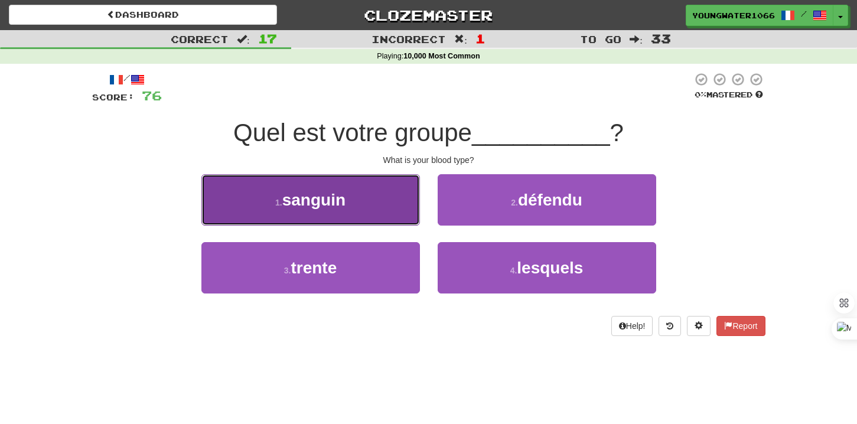
click at [357, 216] on button "1 . sanguin" at bounding box center [310, 199] width 218 height 51
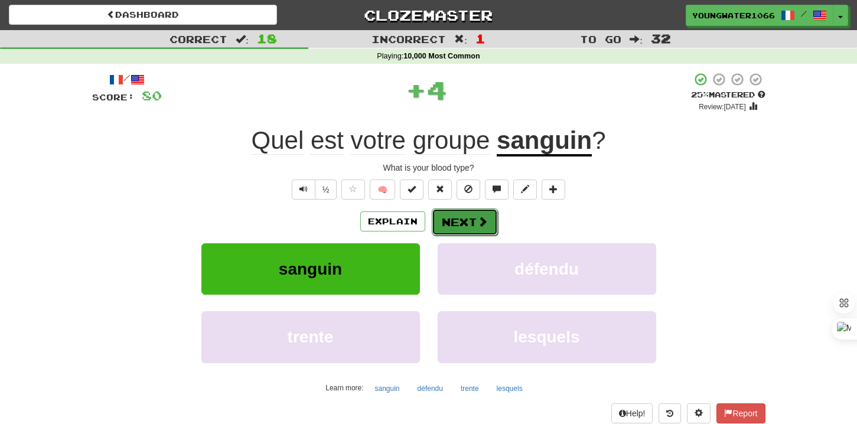
click at [462, 220] on button "Next" at bounding box center [465, 221] width 66 height 27
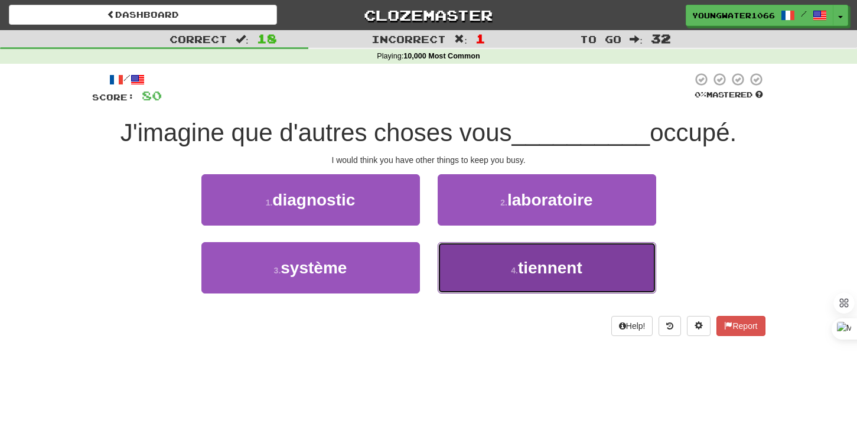
click at [453, 266] on button "4 . tiennent" at bounding box center [547, 267] width 218 height 51
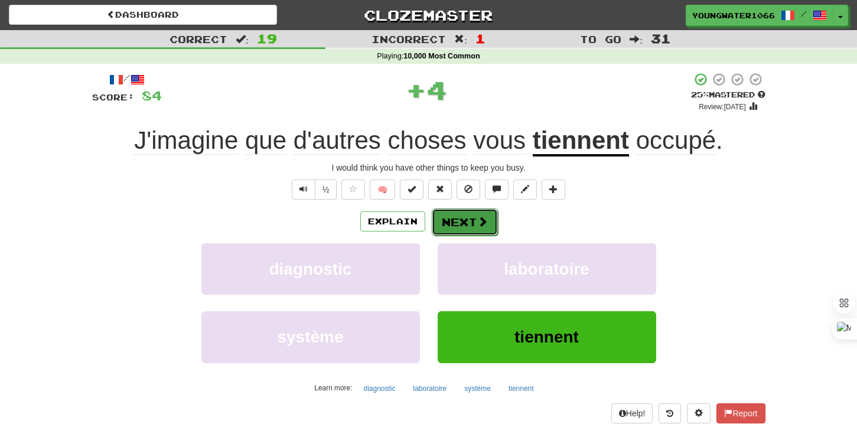
click at [449, 231] on button "Next" at bounding box center [465, 221] width 66 height 27
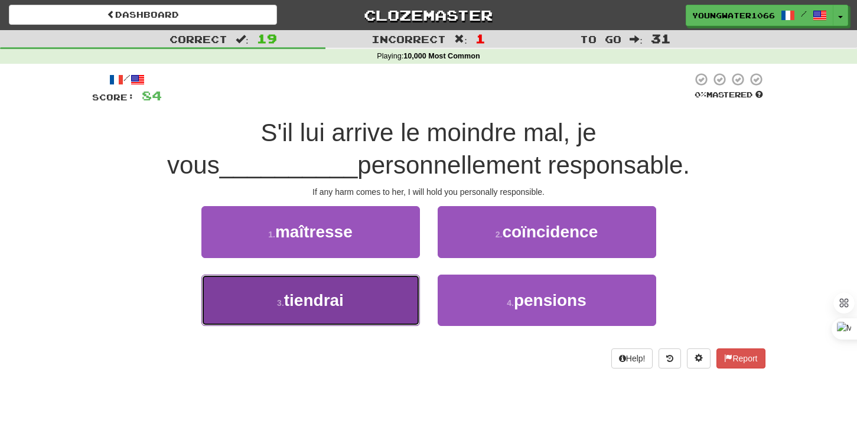
click at [393, 301] on button "3 . tiendrai" at bounding box center [310, 300] width 218 height 51
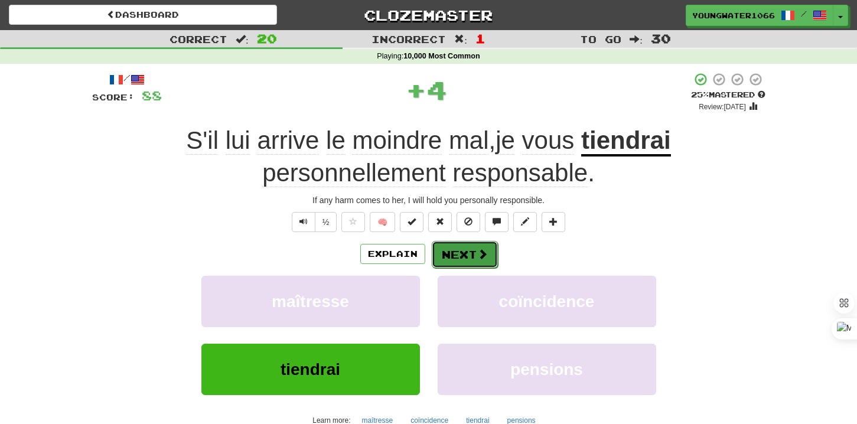
click at [462, 254] on button "Next" at bounding box center [465, 254] width 66 height 27
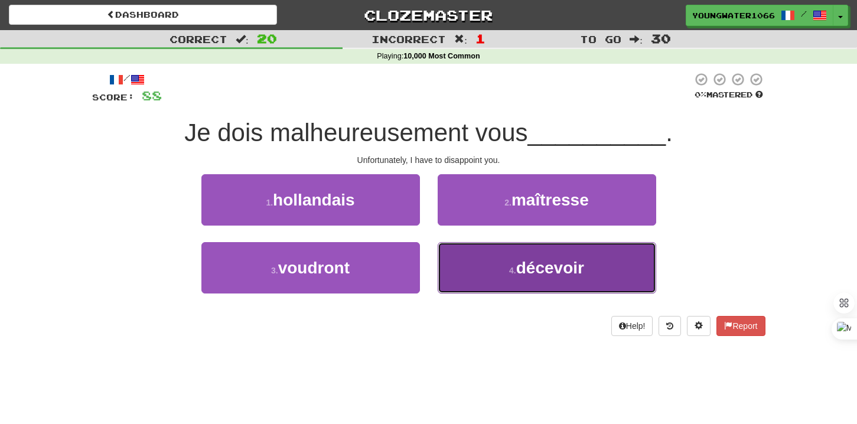
click at [468, 270] on button "4 . décevoir" at bounding box center [547, 267] width 218 height 51
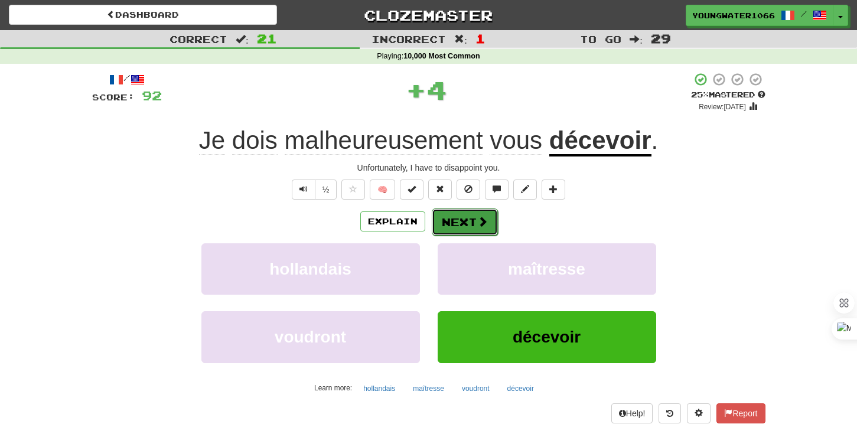
click at [465, 229] on button "Next" at bounding box center [465, 221] width 66 height 27
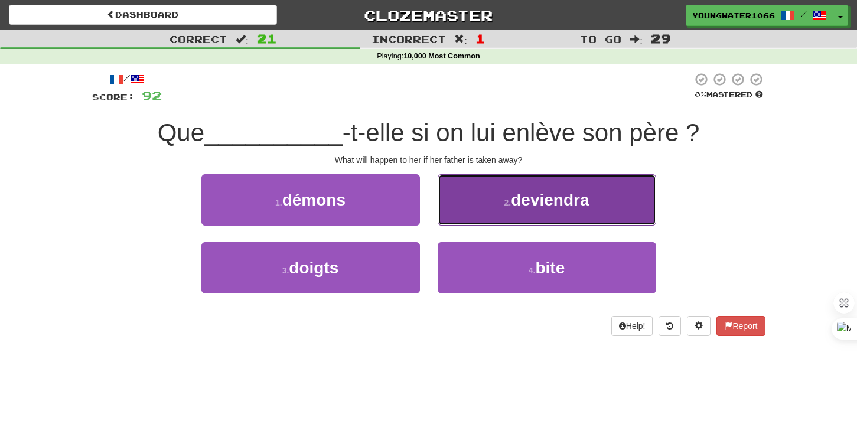
click at [494, 219] on button "2 . deviendra" at bounding box center [547, 199] width 218 height 51
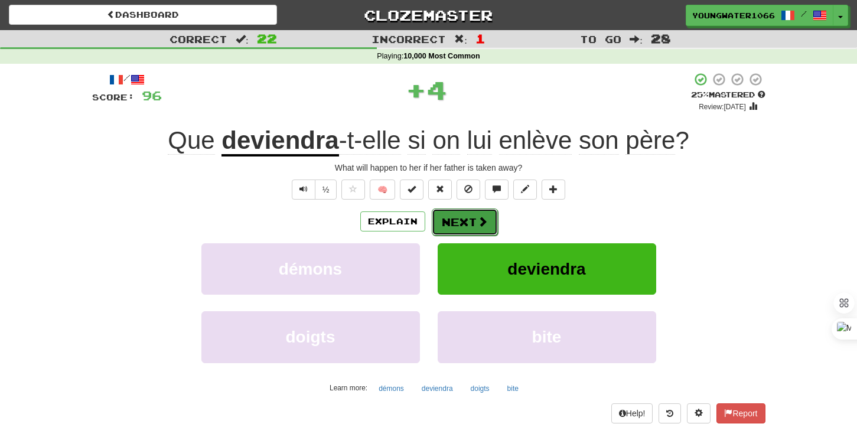
click at [477, 224] on span at bounding box center [482, 221] width 11 height 11
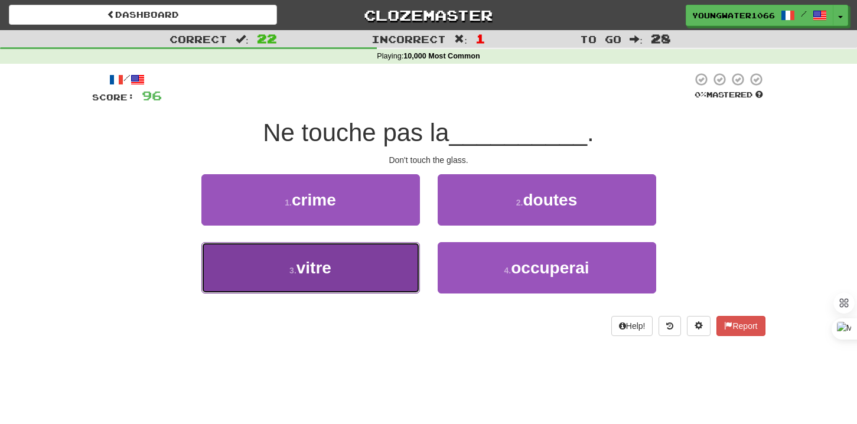
click at [371, 266] on button "3 . vitre" at bounding box center [310, 267] width 218 height 51
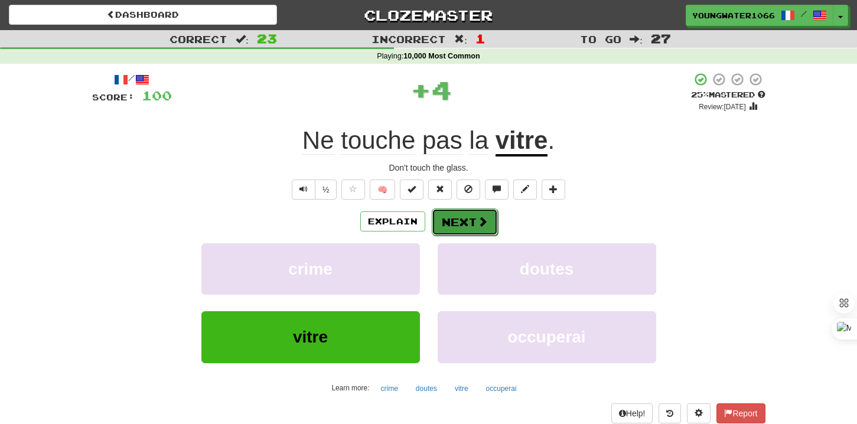
click at [468, 219] on button "Next" at bounding box center [465, 221] width 66 height 27
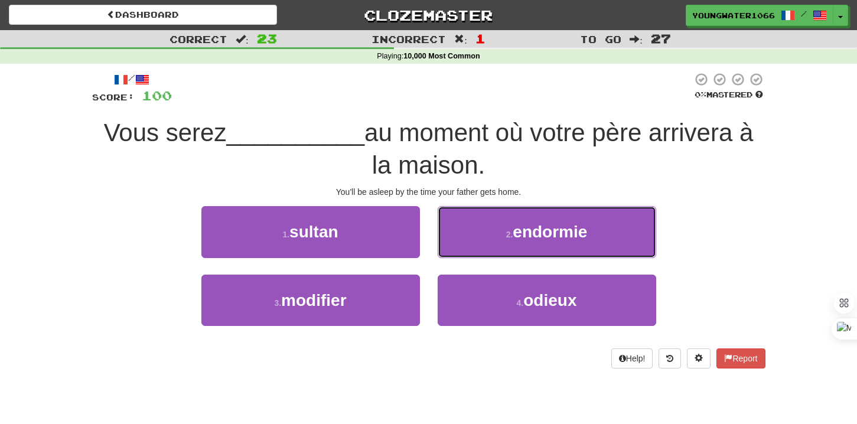
click at [468, 219] on button "2 . endormie" at bounding box center [547, 231] width 218 height 51
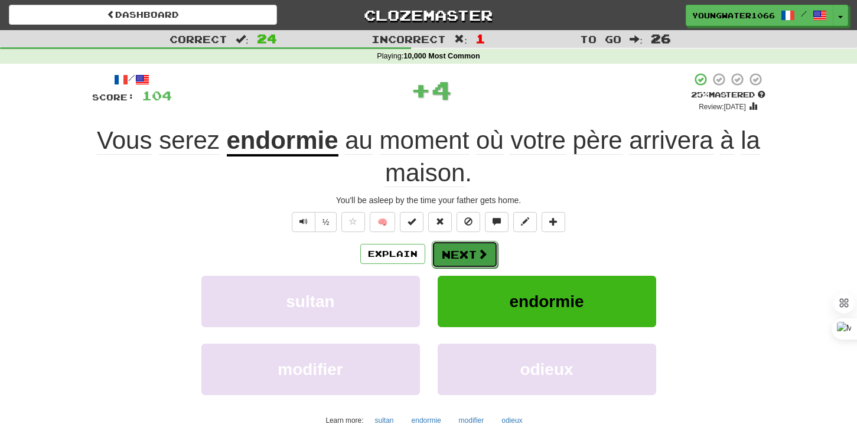
click at [462, 252] on button "Next" at bounding box center [465, 254] width 66 height 27
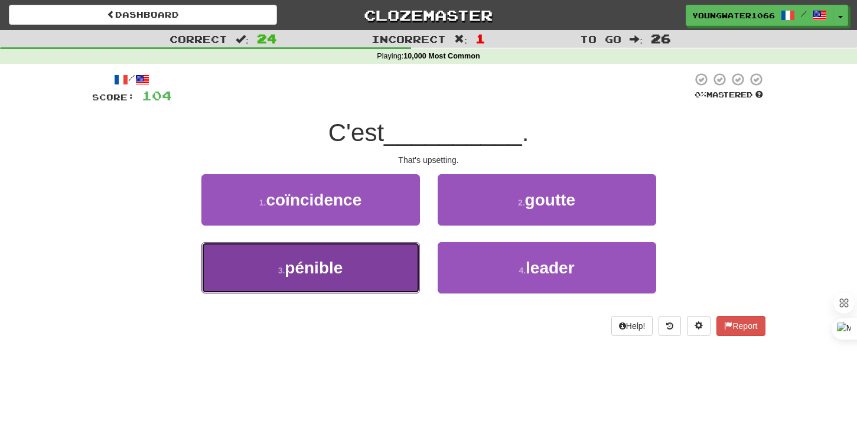
click at [392, 273] on button "3 . pénible" at bounding box center [310, 267] width 218 height 51
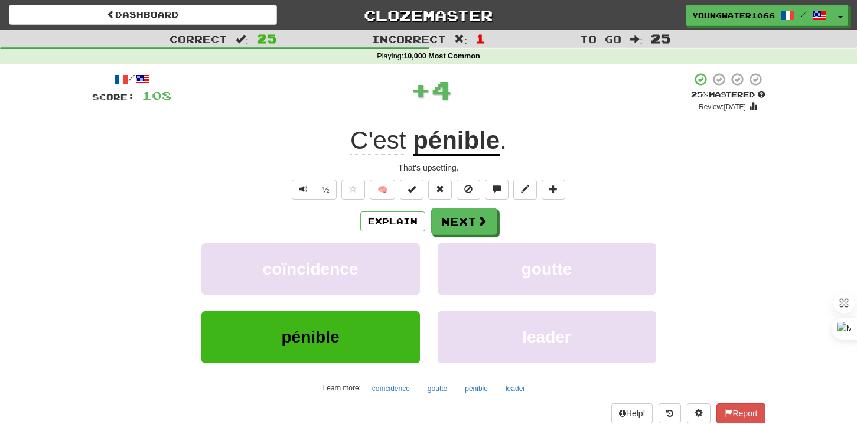
click at [451, 238] on div "Explain Next coïncidence goutte pénible leader Learn more: coïncidence goutte p…" at bounding box center [428, 303] width 673 height 190
click at [451, 226] on button "Next" at bounding box center [465, 221] width 66 height 27
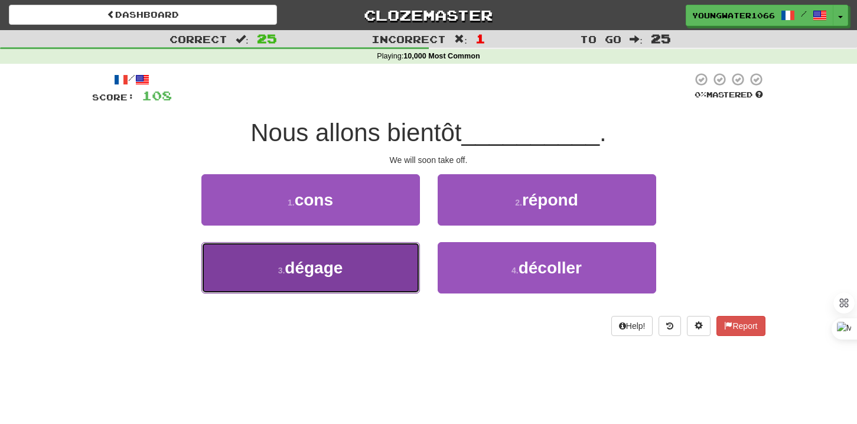
click at [381, 282] on button "3 . dégage" at bounding box center [310, 267] width 218 height 51
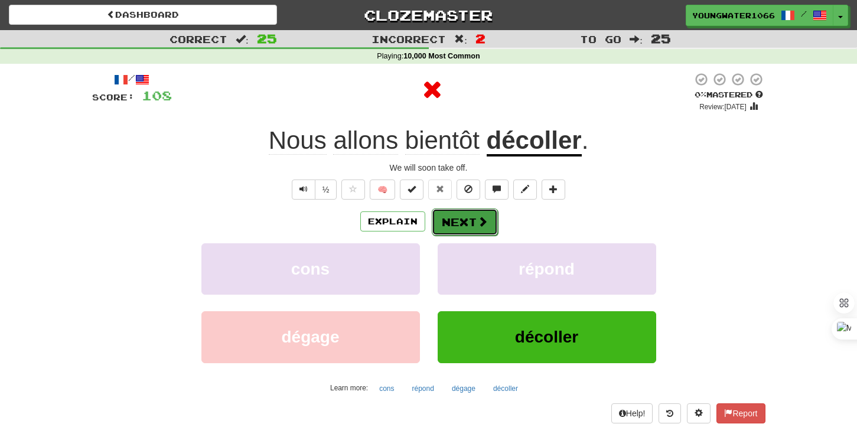
click at [469, 229] on button "Next" at bounding box center [465, 221] width 66 height 27
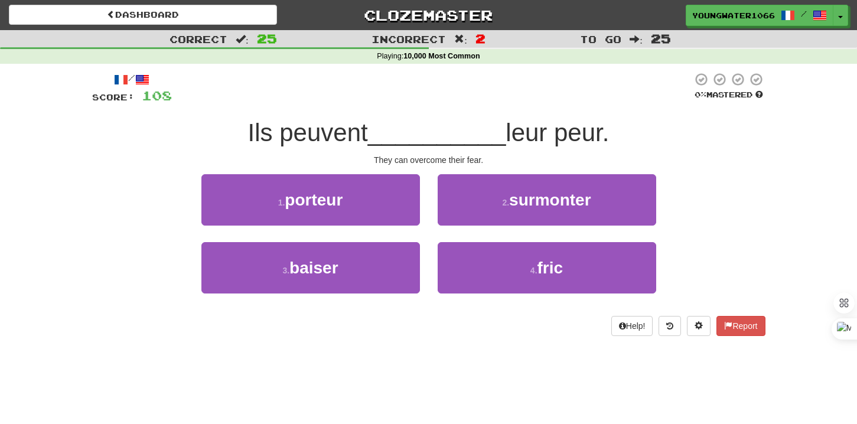
click at [469, 229] on div "2 . surmonter" at bounding box center [547, 208] width 236 height 68
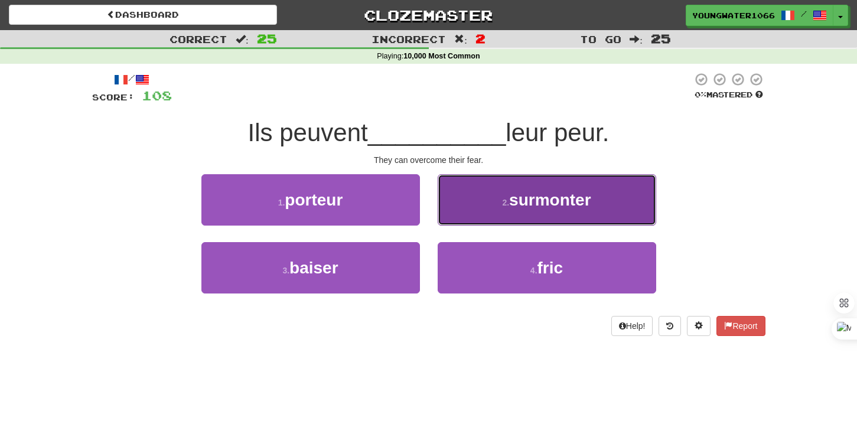
click at [459, 208] on button "2 . surmonter" at bounding box center [547, 199] width 218 height 51
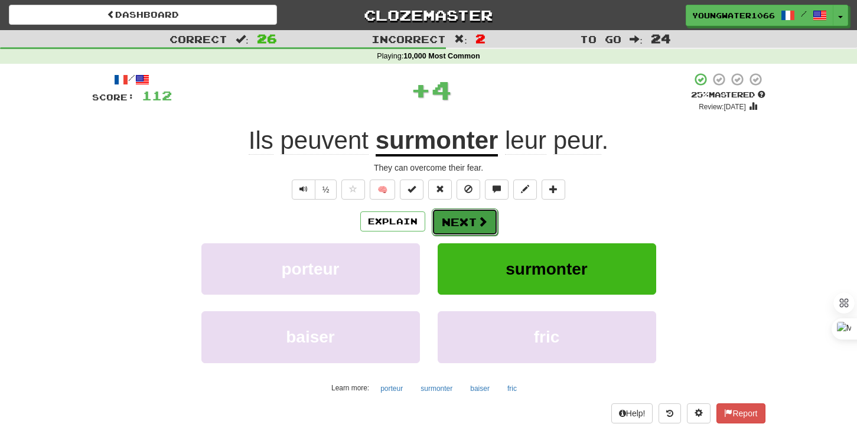
click at [452, 222] on button "Next" at bounding box center [465, 221] width 66 height 27
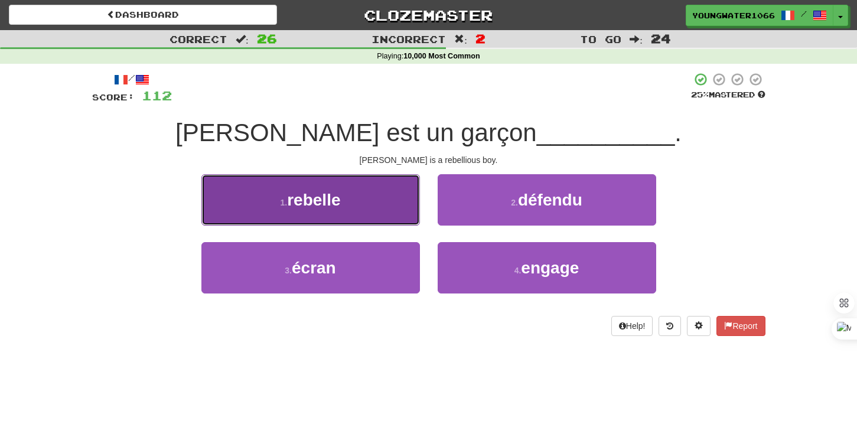
click at [376, 203] on button "1 . rebelle" at bounding box center [310, 199] width 218 height 51
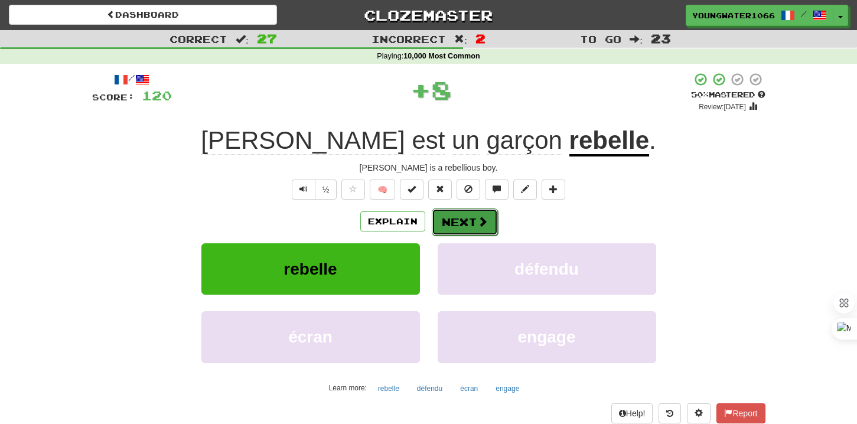
click at [475, 226] on button "Next" at bounding box center [465, 221] width 66 height 27
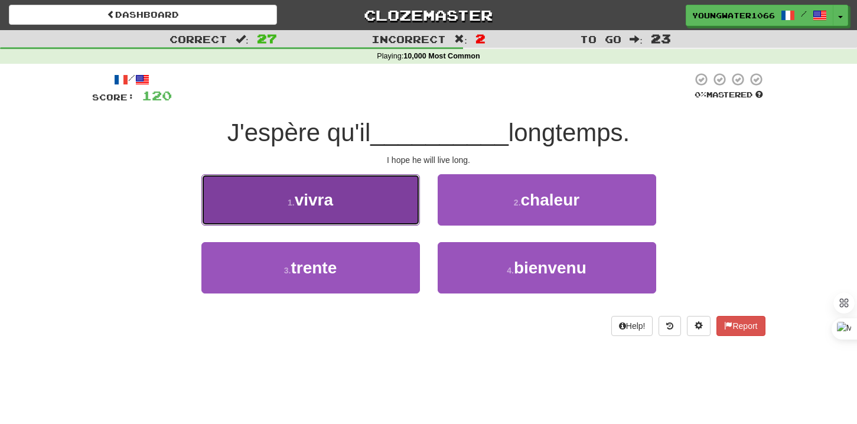
click at [363, 210] on button "1 . vivra" at bounding box center [310, 199] width 218 height 51
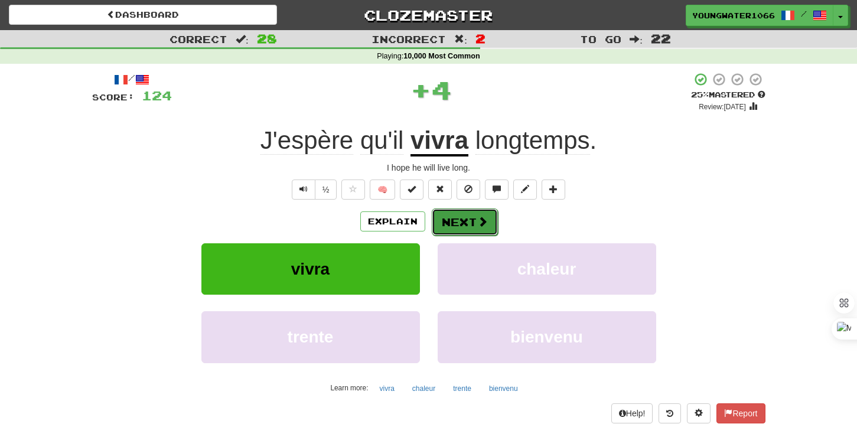
click at [458, 215] on button "Next" at bounding box center [465, 221] width 66 height 27
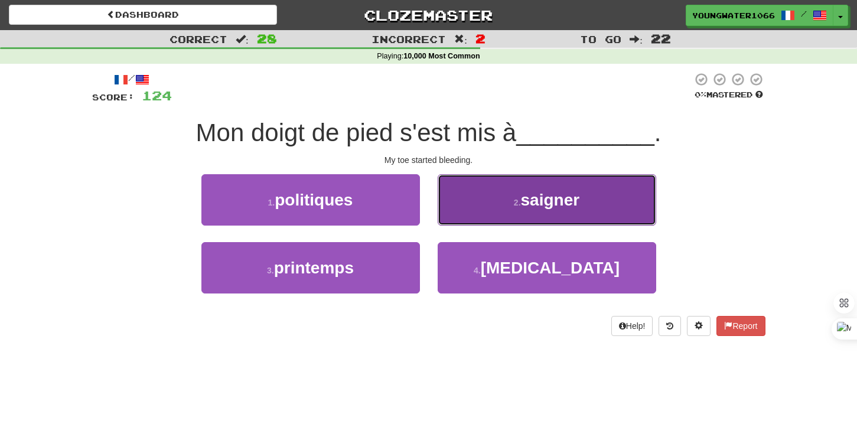
click at [481, 217] on button "2 . saigner" at bounding box center [547, 199] width 218 height 51
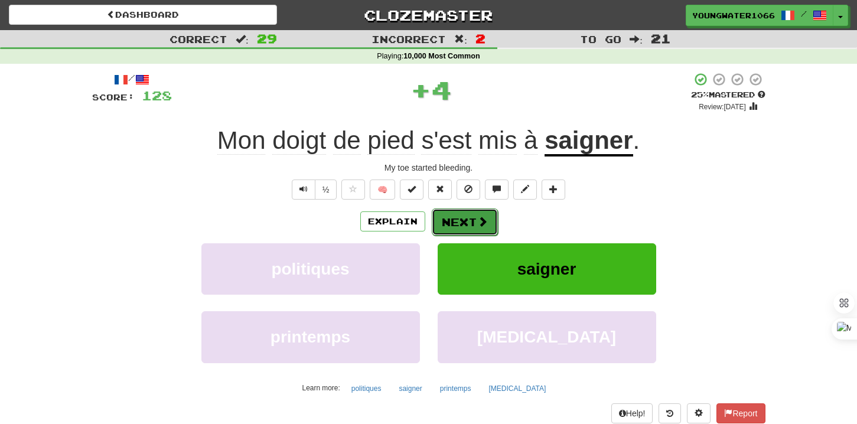
click at [467, 223] on button "Next" at bounding box center [465, 221] width 66 height 27
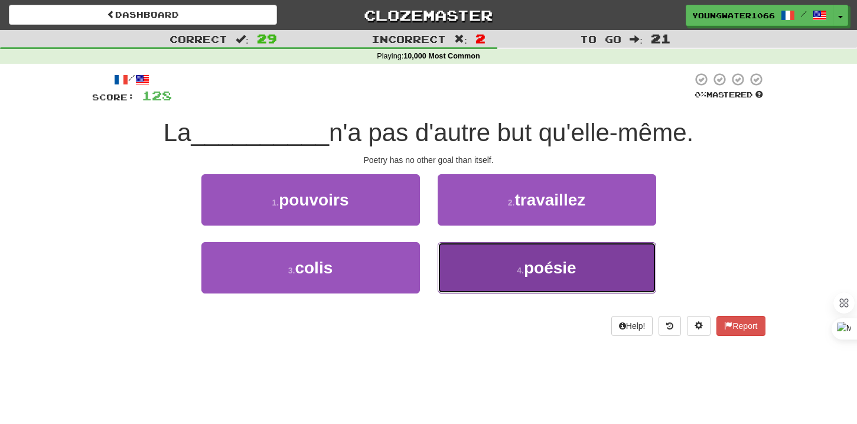
click at [477, 260] on button "4 . poésie" at bounding box center [547, 267] width 218 height 51
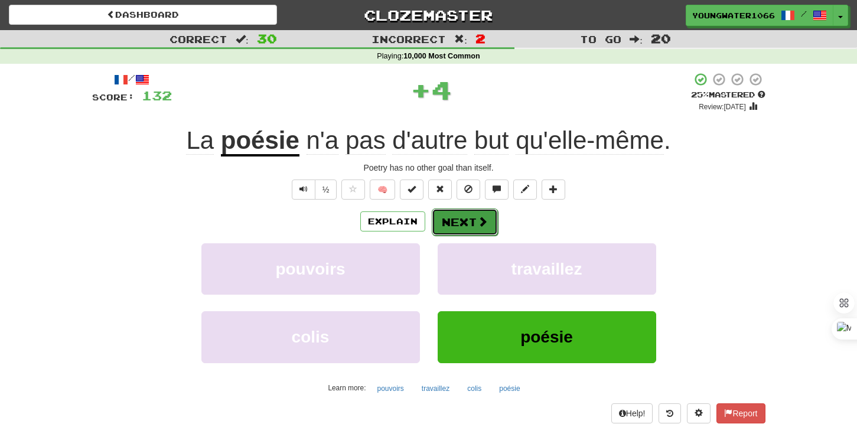
click at [463, 218] on button "Next" at bounding box center [465, 221] width 66 height 27
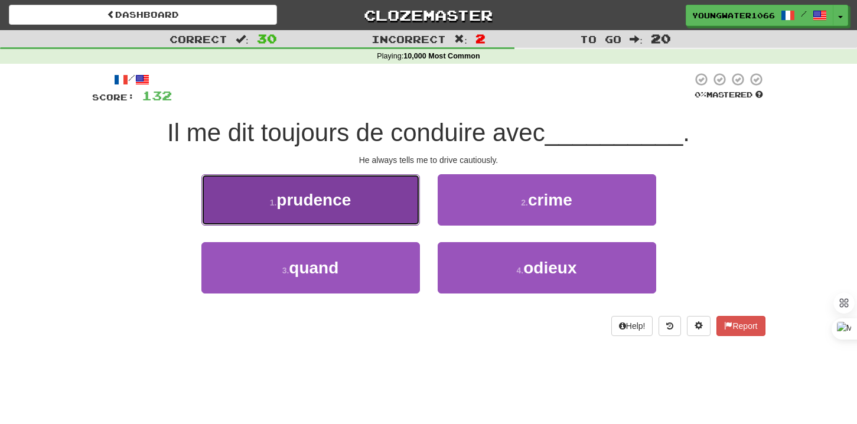
click at [390, 213] on button "1 . prudence" at bounding box center [310, 199] width 218 height 51
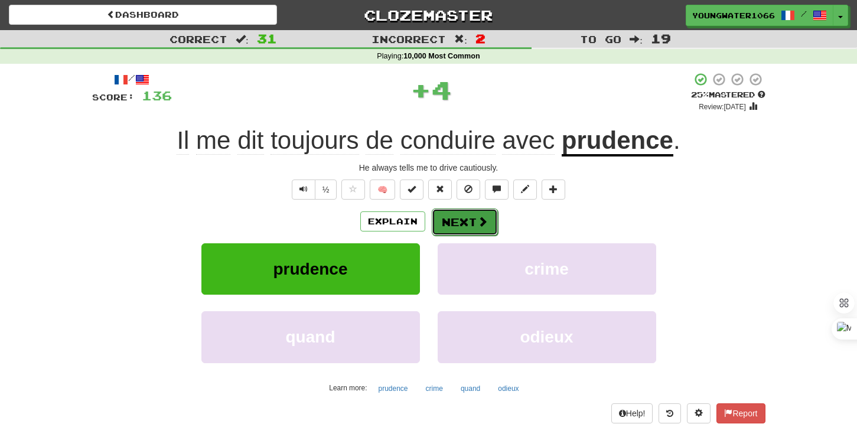
click at [446, 216] on button "Next" at bounding box center [465, 221] width 66 height 27
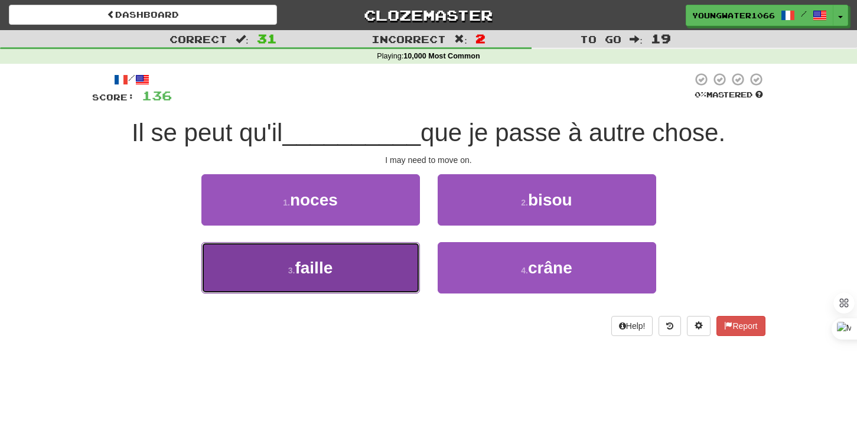
click at [397, 261] on button "3 . faille" at bounding box center [310, 267] width 218 height 51
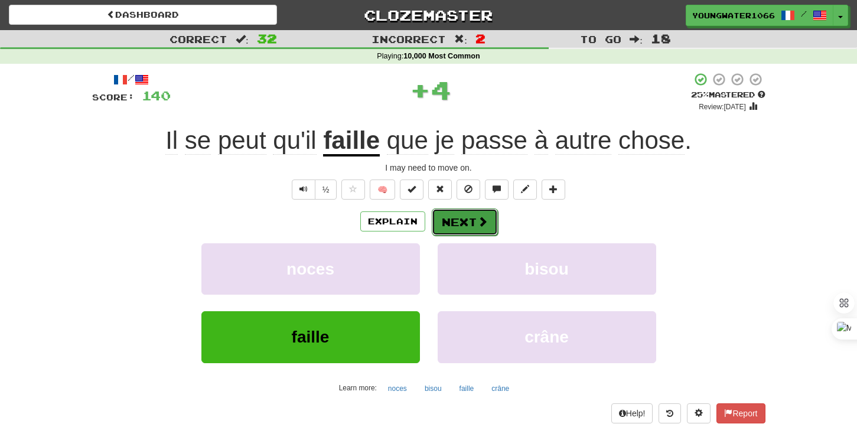
click at [461, 220] on button "Next" at bounding box center [465, 221] width 66 height 27
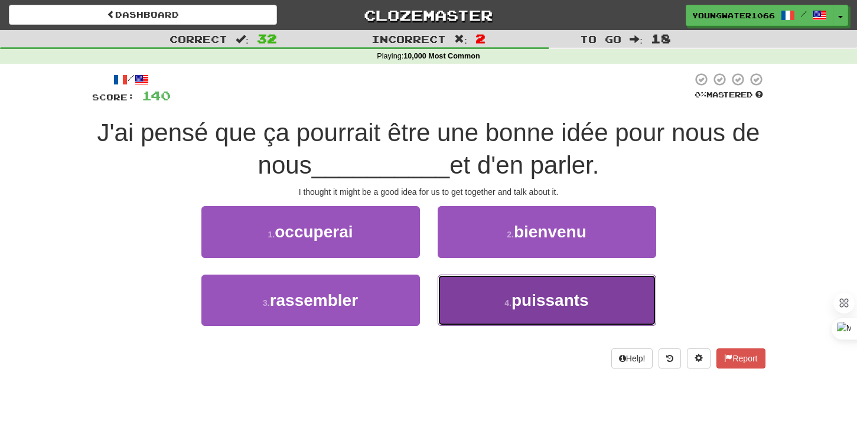
click at [446, 283] on button "4 . puissants" at bounding box center [547, 300] width 218 height 51
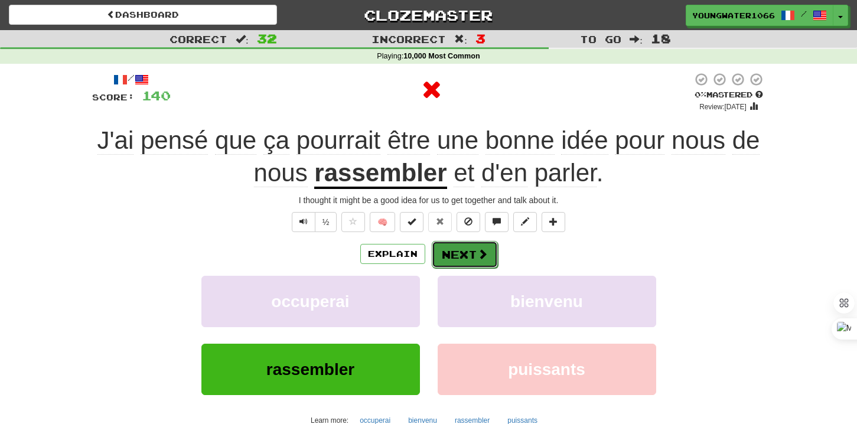
click at [443, 250] on button "Next" at bounding box center [465, 254] width 66 height 27
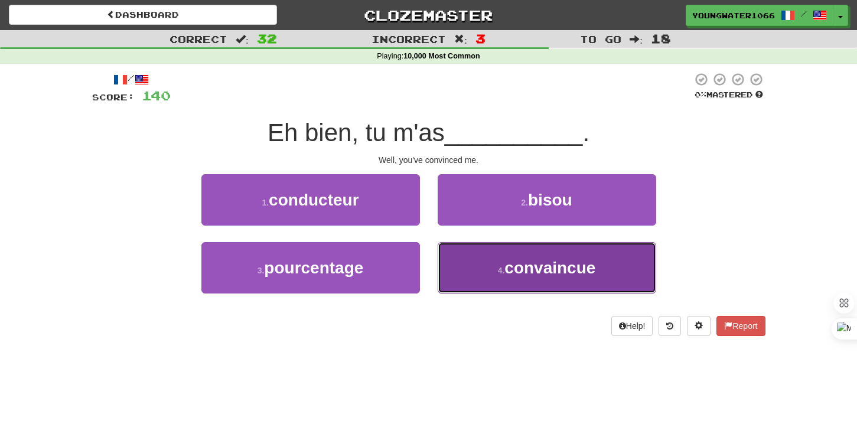
click at [451, 255] on button "4 . convaincue" at bounding box center [547, 267] width 218 height 51
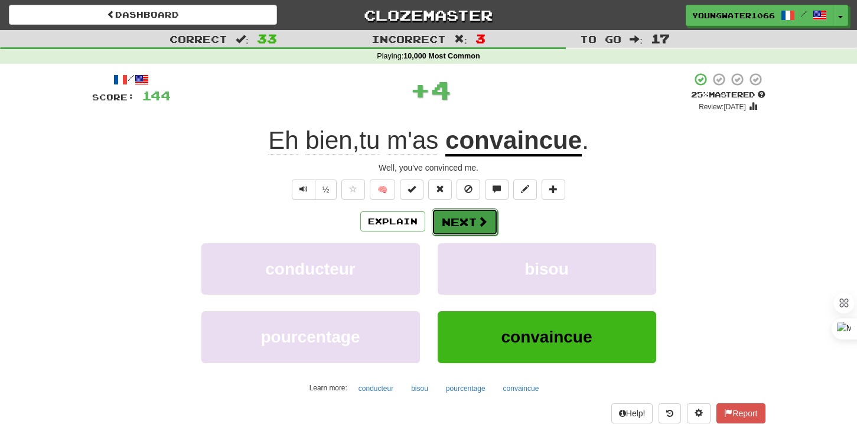
click at [451, 235] on button "Next" at bounding box center [465, 221] width 66 height 27
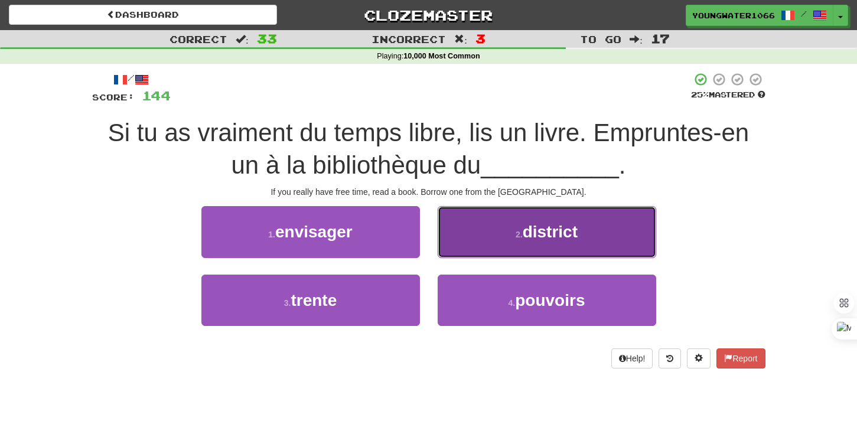
click at [463, 249] on button "2 . district" at bounding box center [547, 231] width 218 height 51
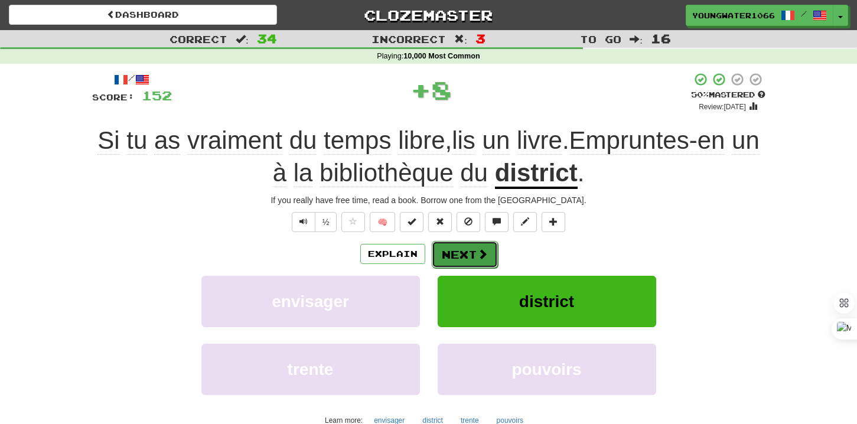
click at [455, 251] on button "Next" at bounding box center [465, 254] width 66 height 27
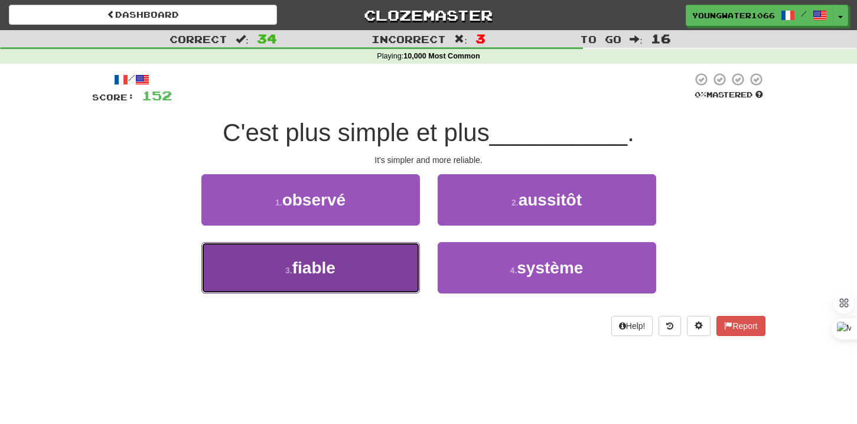
click at [383, 254] on button "3 . fiable" at bounding box center [310, 267] width 218 height 51
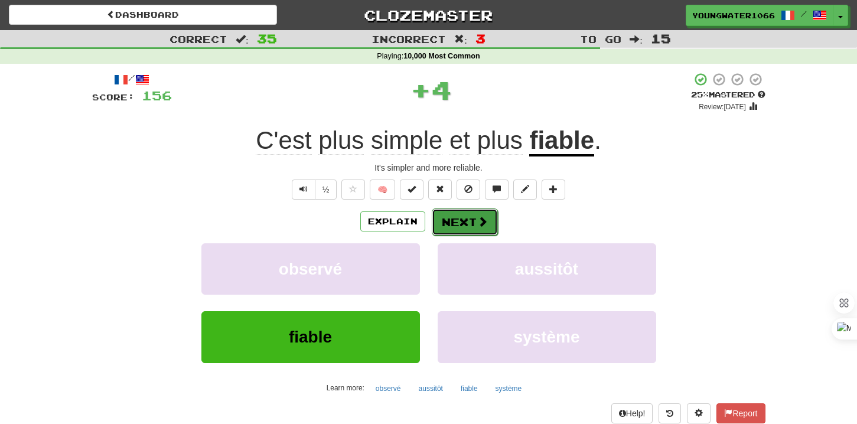
click at [455, 222] on button "Next" at bounding box center [465, 221] width 66 height 27
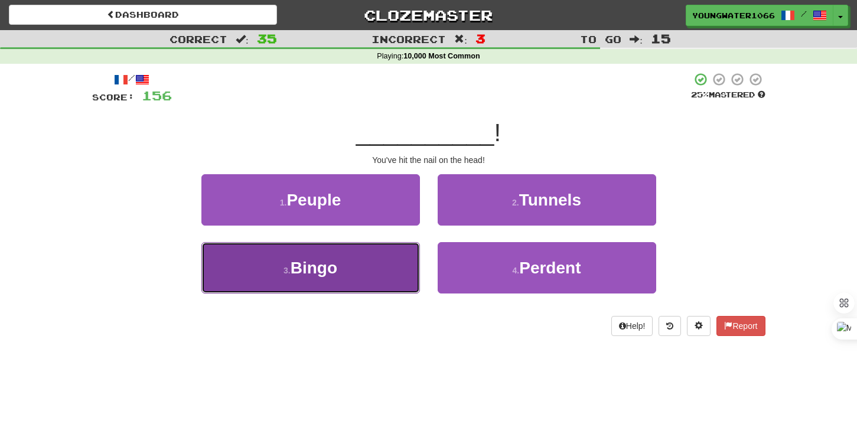
click at [390, 270] on button "3 . [GEOGRAPHIC_DATA]" at bounding box center [310, 267] width 218 height 51
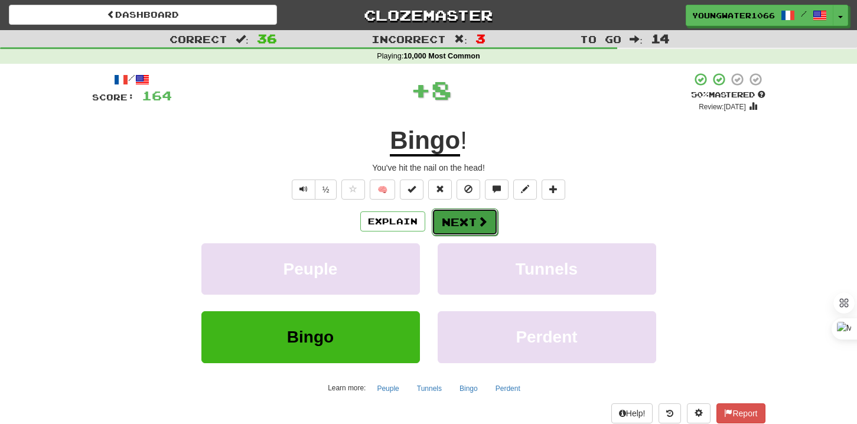
click at [451, 213] on button "Next" at bounding box center [465, 221] width 66 height 27
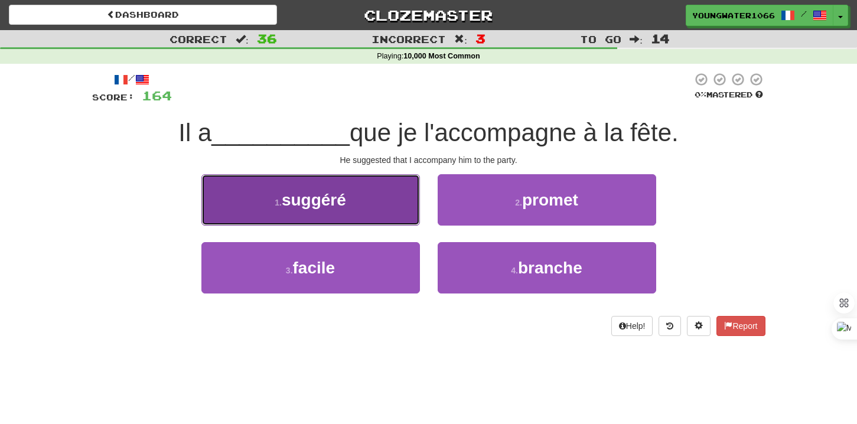
click at [396, 211] on button "1 . suggéré" at bounding box center [310, 199] width 218 height 51
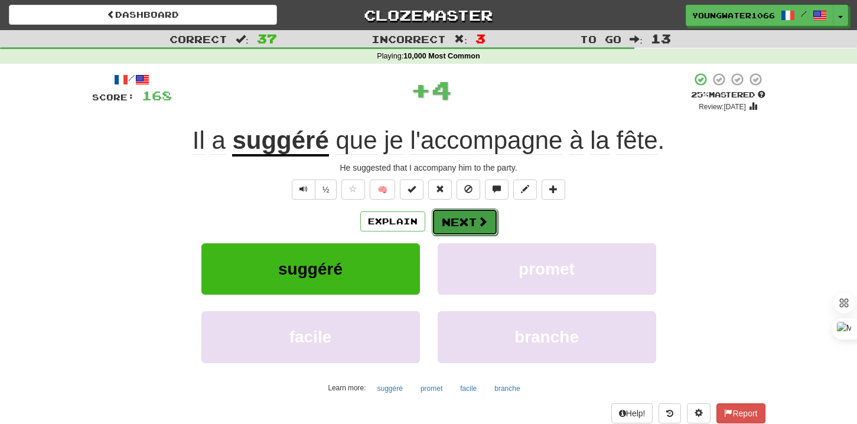
click at [456, 217] on button "Next" at bounding box center [465, 221] width 66 height 27
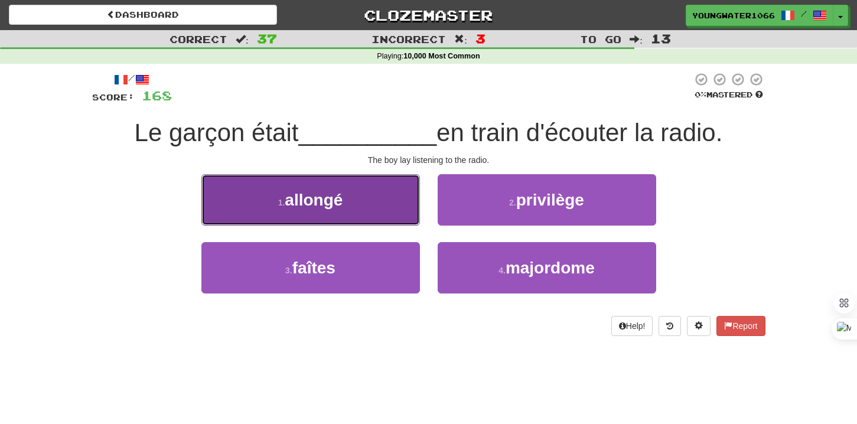
click at [392, 210] on button "1 . allongé" at bounding box center [310, 199] width 218 height 51
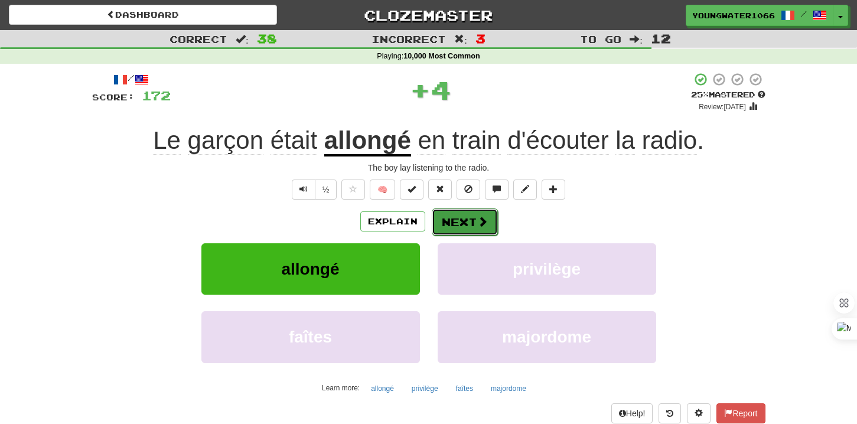
click at [462, 214] on button "Next" at bounding box center [465, 221] width 66 height 27
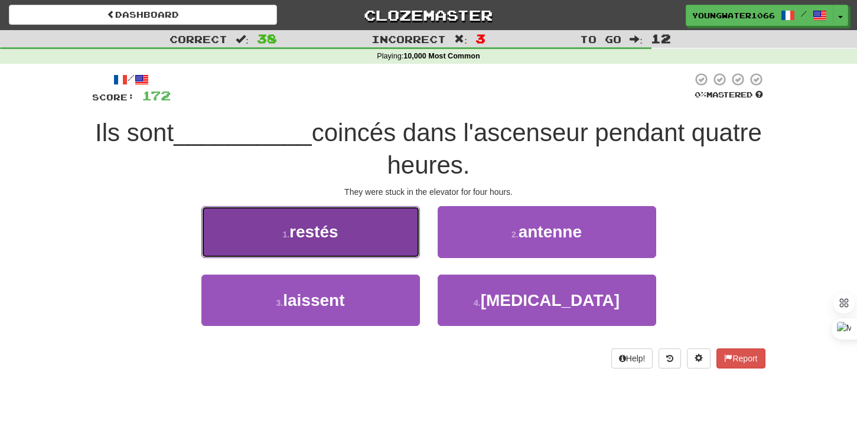
click at [409, 239] on button "1 . restés" at bounding box center [310, 231] width 218 height 51
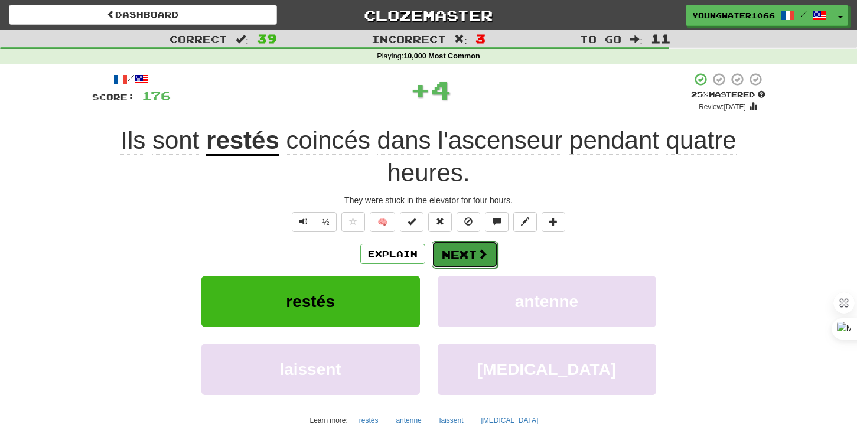
click at [461, 241] on button "Next" at bounding box center [465, 254] width 66 height 27
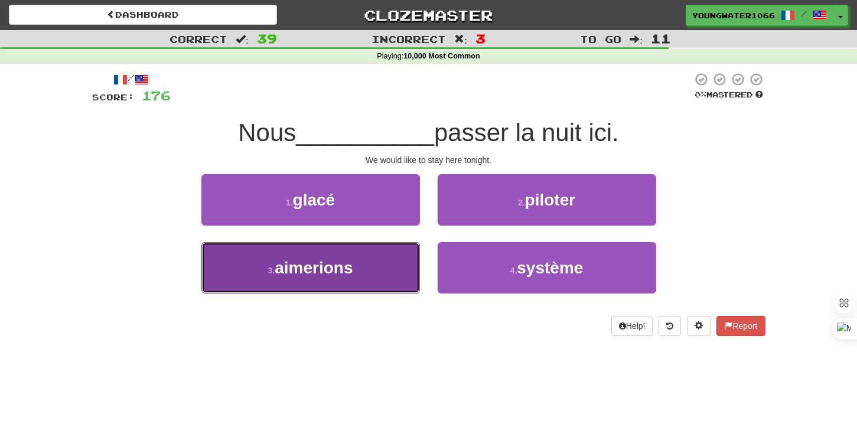
click at [383, 266] on button "3 . aimerions" at bounding box center [310, 267] width 218 height 51
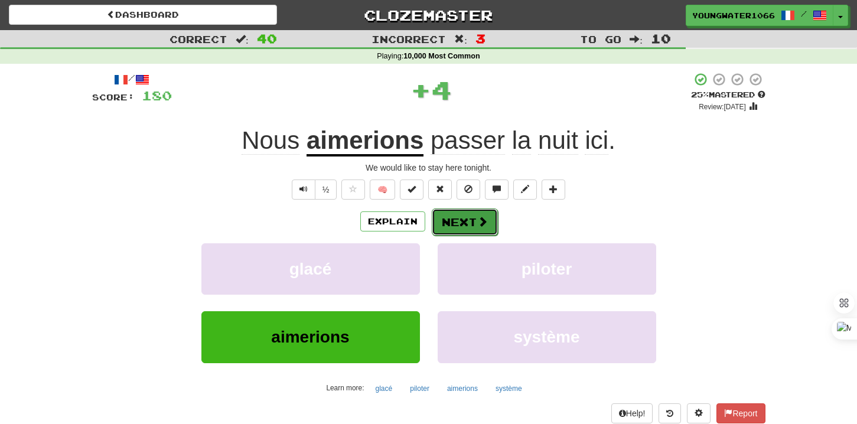
click at [465, 233] on button "Next" at bounding box center [465, 221] width 66 height 27
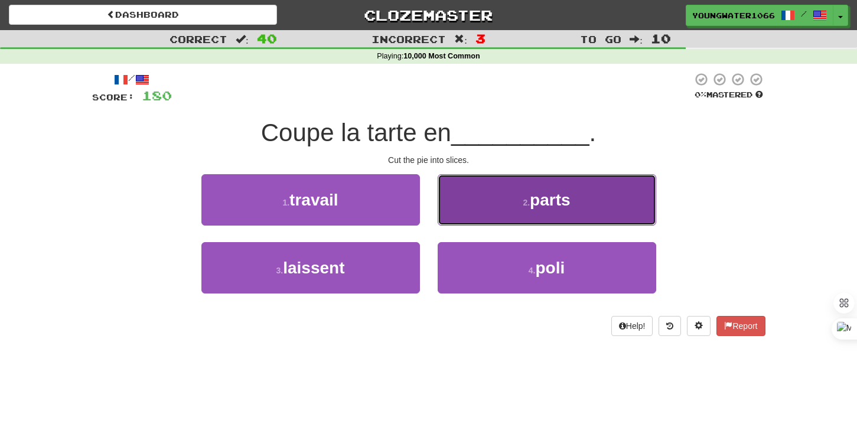
click at [493, 218] on button "2 . parts" at bounding box center [547, 199] width 218 height 51
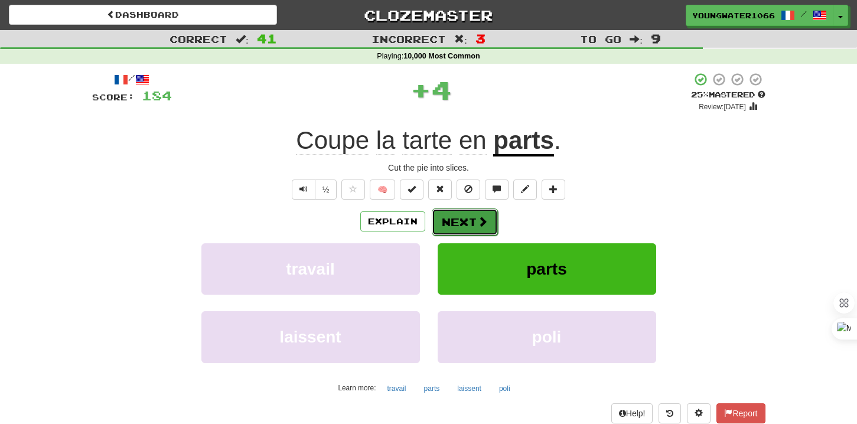
click at [481, 218] on span at bounding box center [482, 221] width 11 height 11
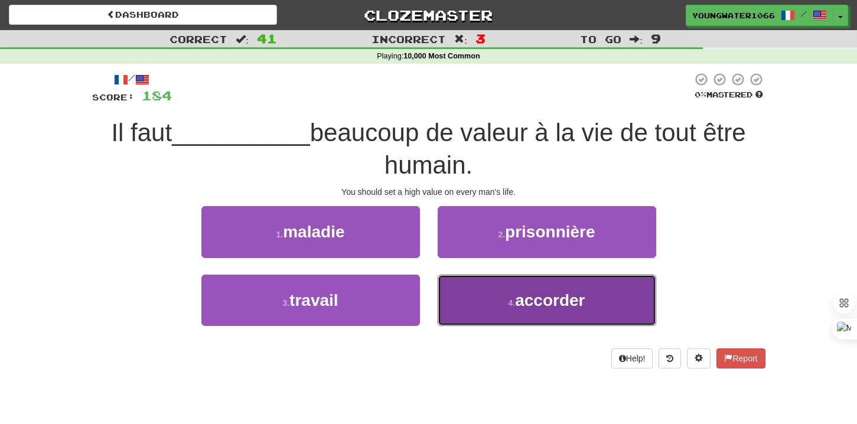
click at [487, 291] on button "4 . accorder" at bounding box center [547, 300] width 218 height 51
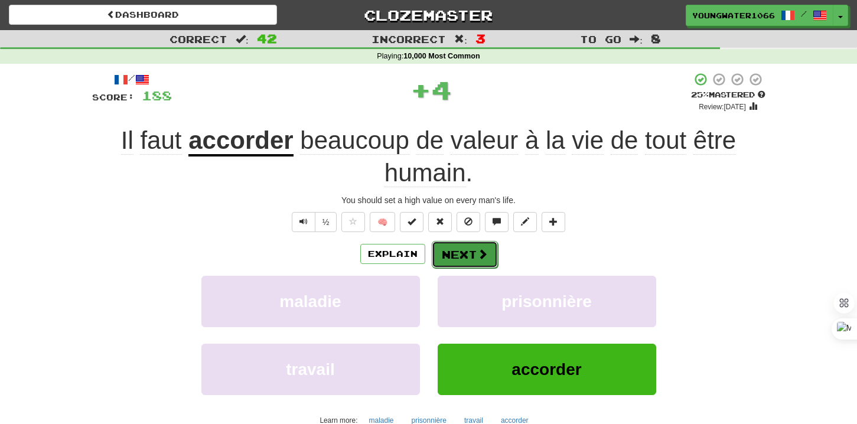
click at [465, 252] on button "Next" at bounding box center [465, 254] width 66 height 27
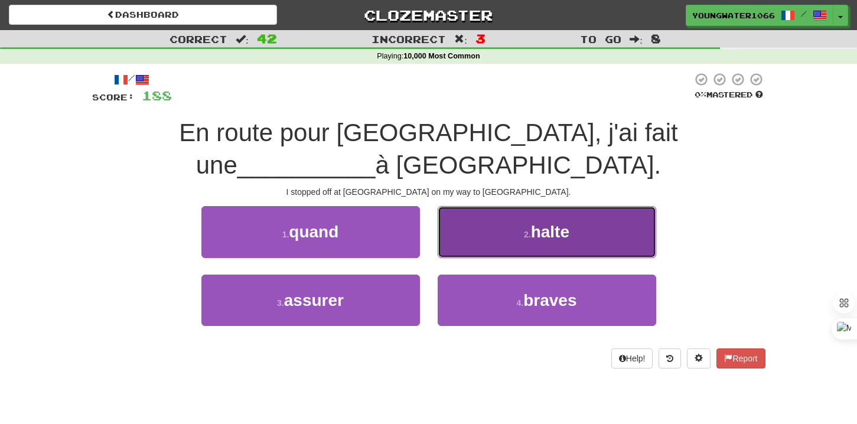
click at [481, 207] on button "2 . halte" at bounding box center [547, 231] width 218 height 51
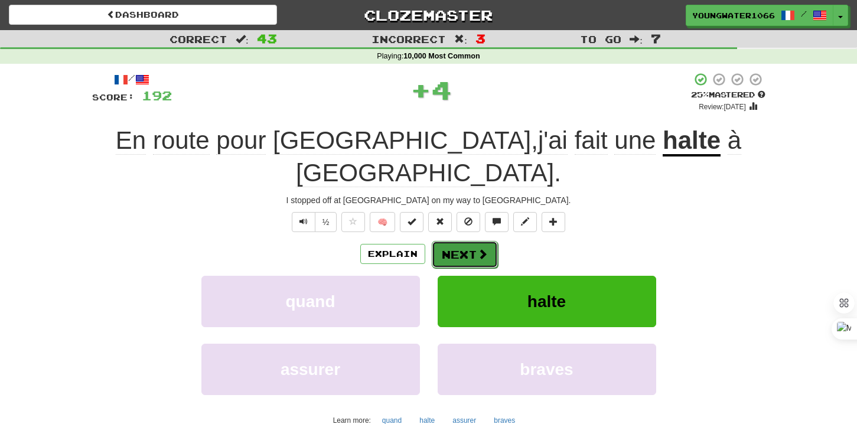
click at [466, 241] on button "Next" at bounding box center [465, 254] width 66 height 27
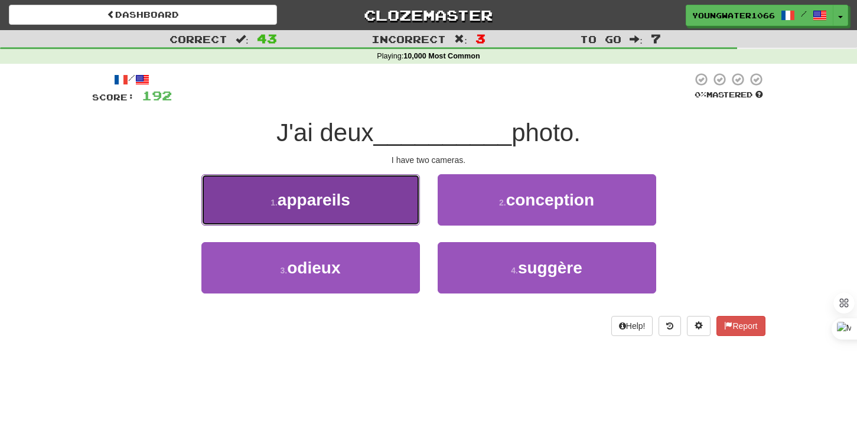
click at [398, 211] on button "1 . appareils" at bounding box center [310, 199] width 218 height 51
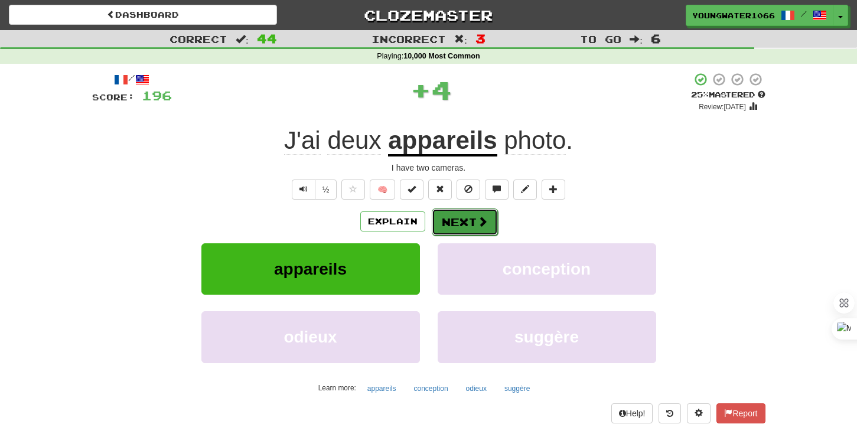
click at [461, 223] on button "Next" at bounding box center [465, 221] width 66 height 27
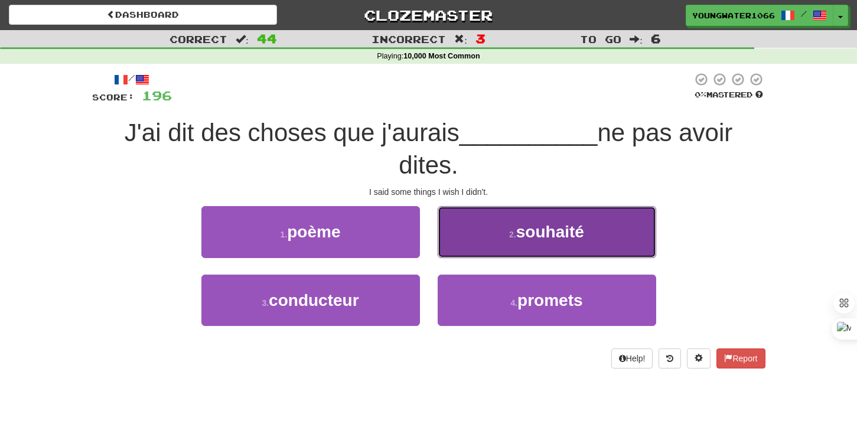
click at [483, 251] on button "2 . souhaité" at bounding box center [547, 231] width 218 height 51
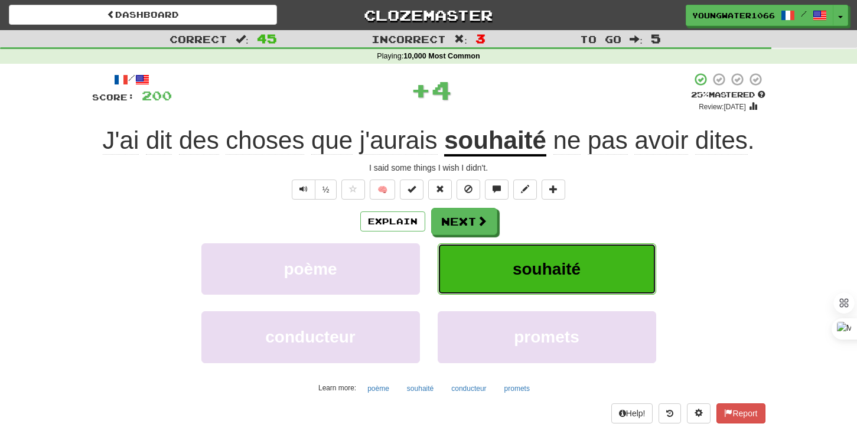
click at [463, 257] on button "souhaité" at bounding box center [547, 268] width 218 height 51
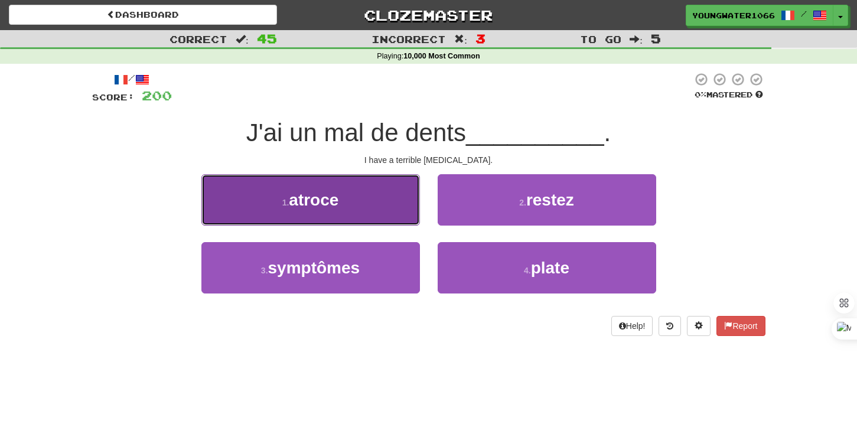
click at [396, 207] on button "1 . atroce" at bounding box center [310, 199] width 218 height 51
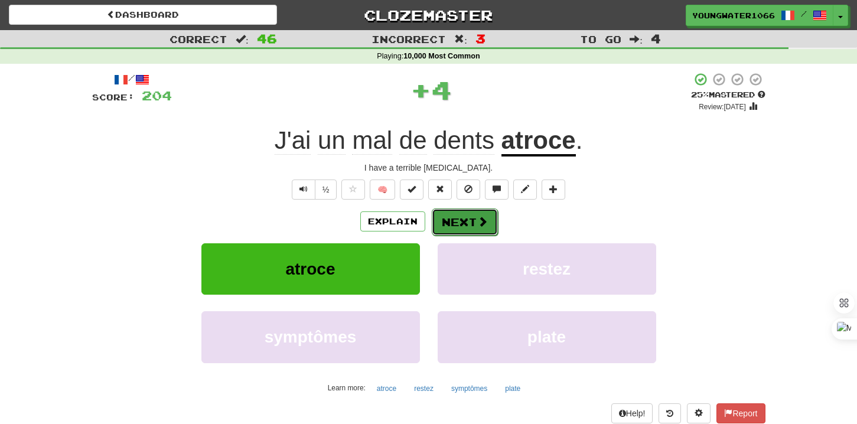
click at [444, 217] on button "Next" at bounding box center [465, 221] width 66 height 27
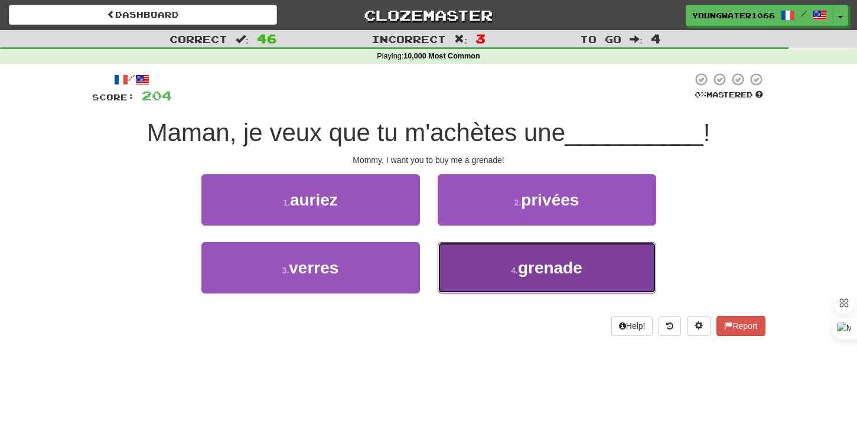
click at [470, 253] on button "4 . grenade" at bounding box center [547, 267] width 218 height 51
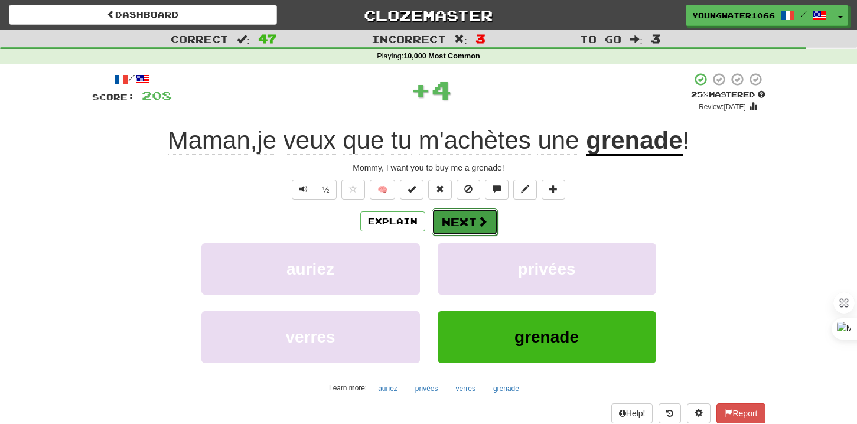
click at [466, 221] on button "Next" at bounding box center [465, 221] width 66 height 27
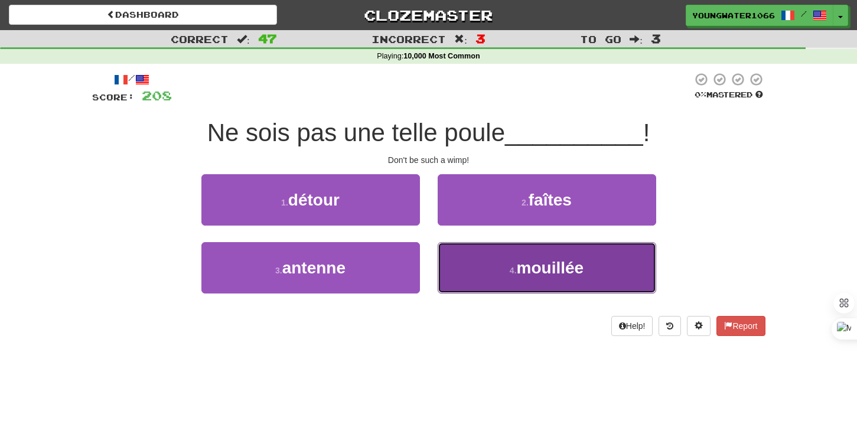
click at [449, 266] on button "4 . mouillée" at bounding box center [547, 267] width 218 height 51
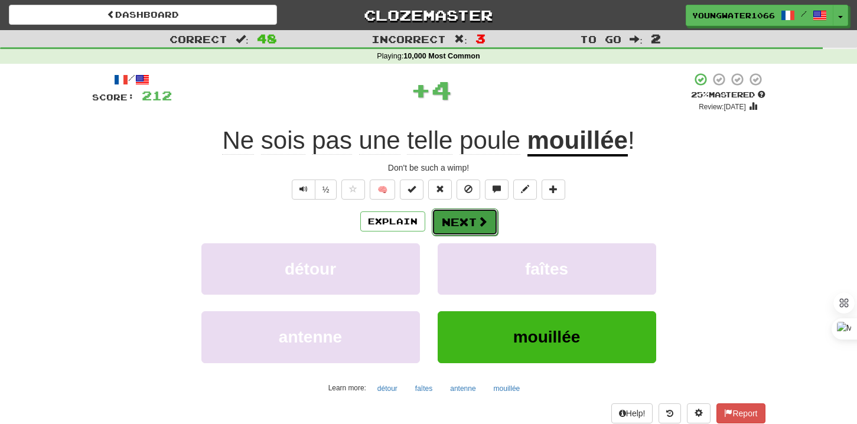
click at [449, 233] on button "Next" at bounding box center [465, 221] width 66 height 27
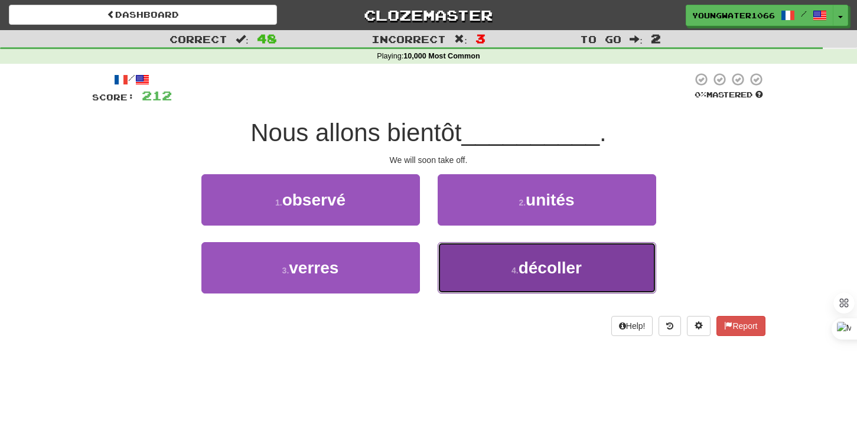
click at [445, 267] on button "4 . décoller" at bounding box center [547, 267] width 218 height 51
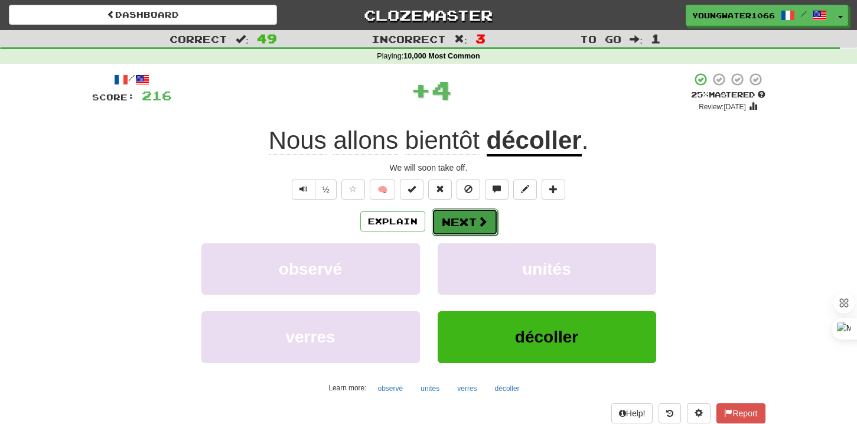
click at [445, 231] on button "Next" at bounding box center [465, 221] width 66 height 27
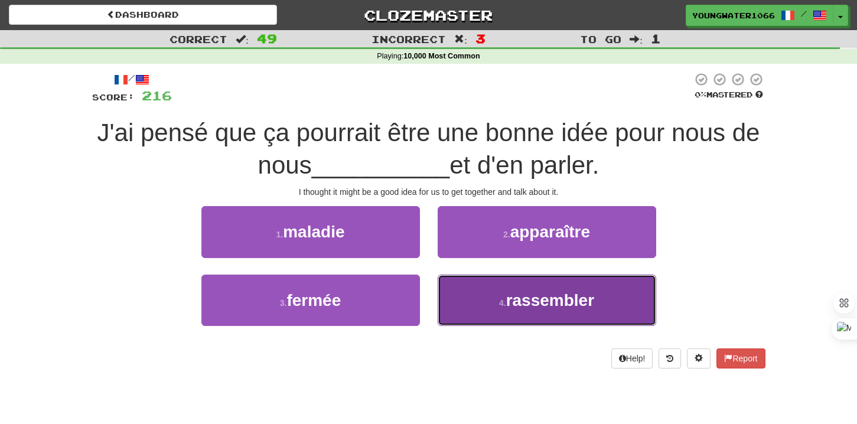
click at [472, 299] on button "4 . rassembler" at bounding box center [547, 300] width 218 height 51
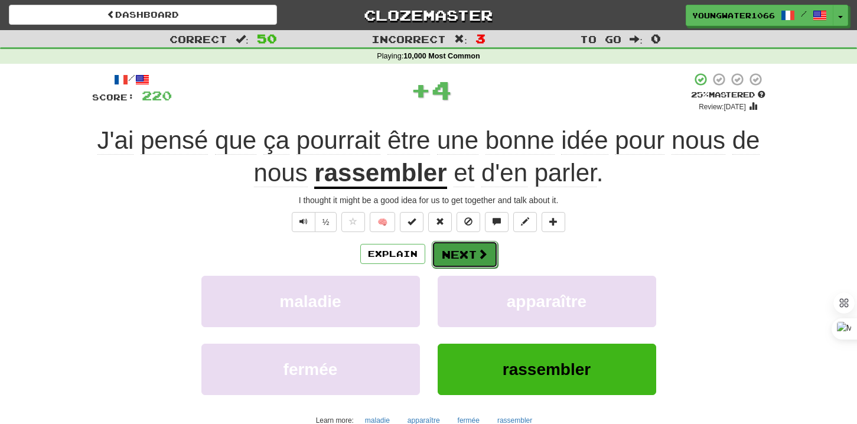
click at [464, 252] on button "Next" at bounding box center [465, 254] width 66 height 27
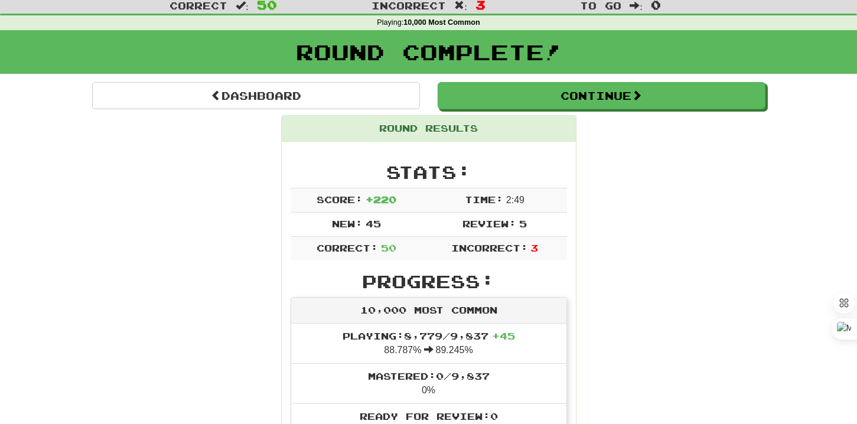
scroll to position [28, 0]
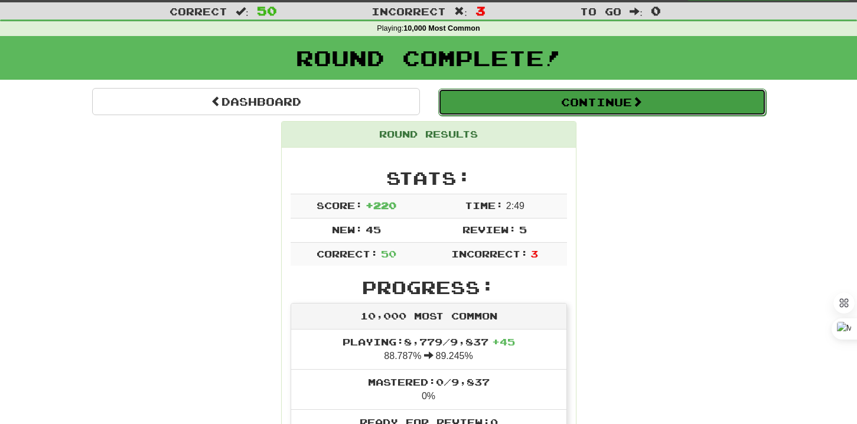
click at [479, 99] on button "Continue" at bounding box center [602, 102] width 328 height 27
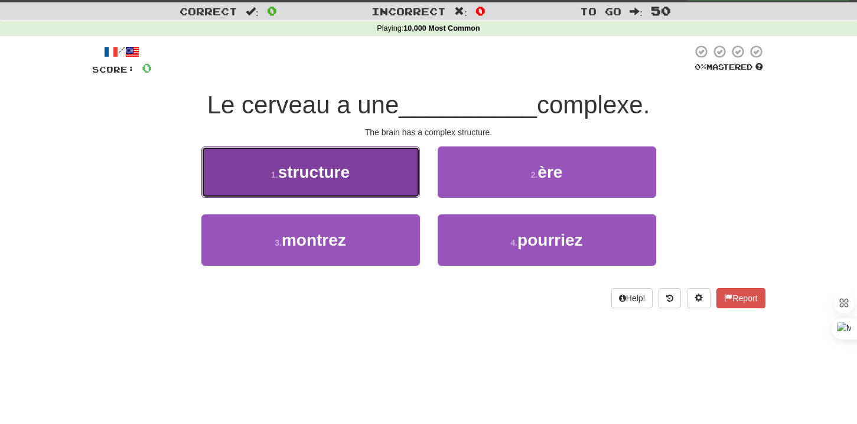
click at [385, 178] on button "1 . structure" at bounding box center [310, 171] width 218 height 51
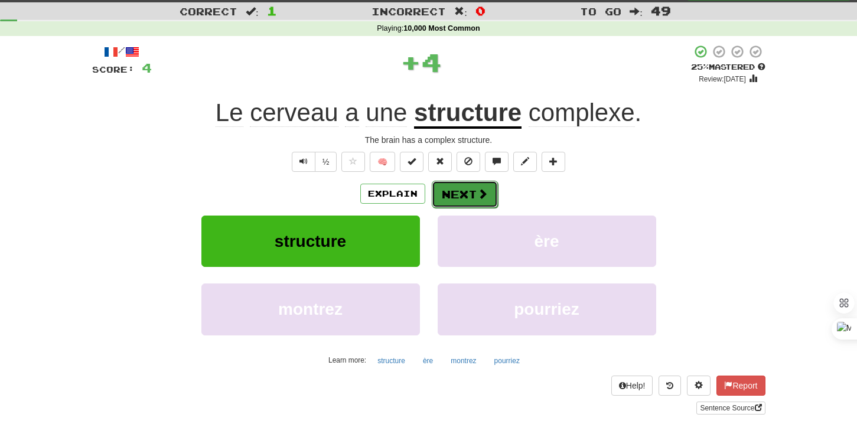
click at [443, 190] on button "Next" at bounding box center [465, 194] width 66 height 27
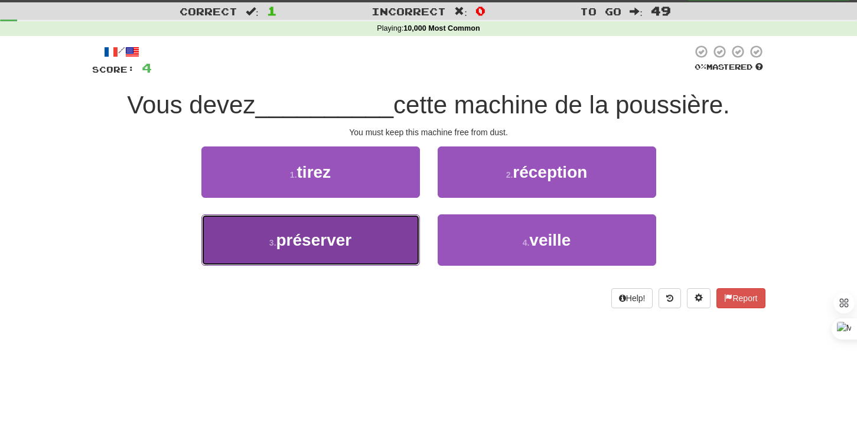
click at [364, 245] on button "3 . préserver" at bounding box center [310, 239] width 218 height 51
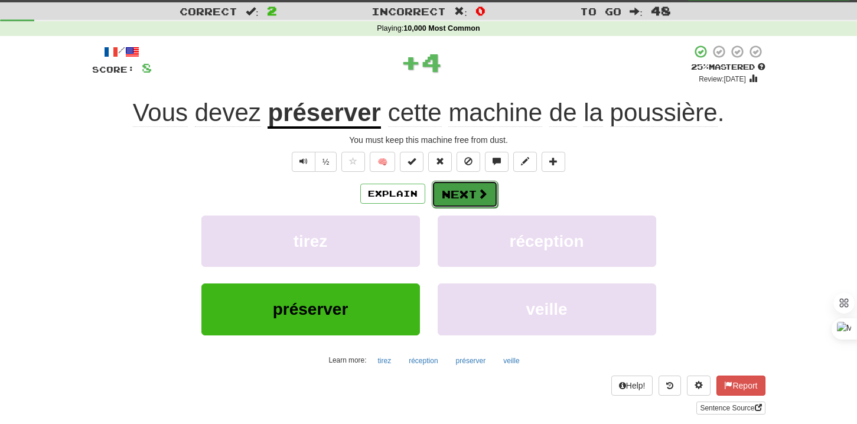
click at [457, 207] on button "Next" at bounding box center [465, 194] width 66 height 27
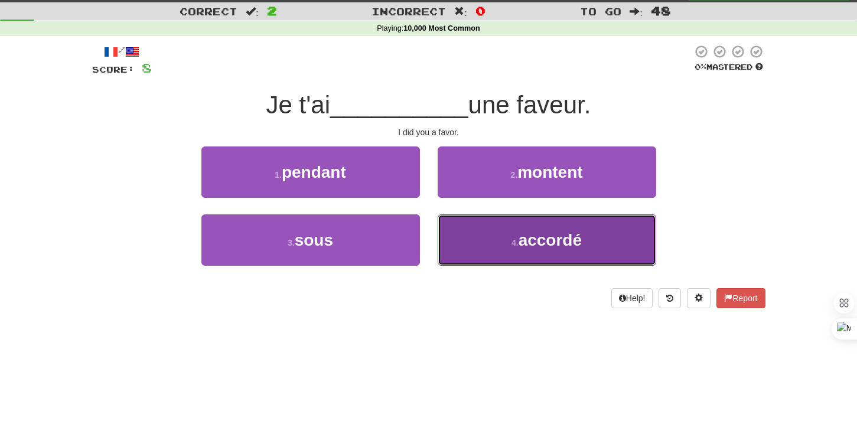
click at [471, 234] on button "4 . accordé" at bounding box center [547, 239] width 218 height 51
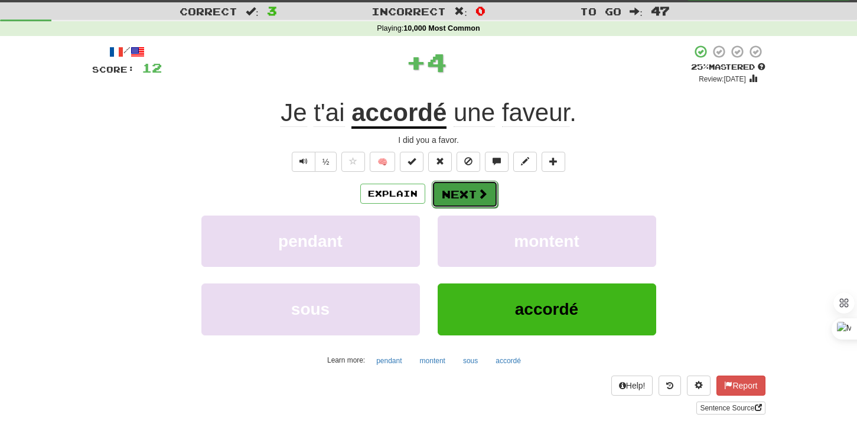
click at [468, 201] on button "Next" at bounding box center [465, 194] width 66 height 27
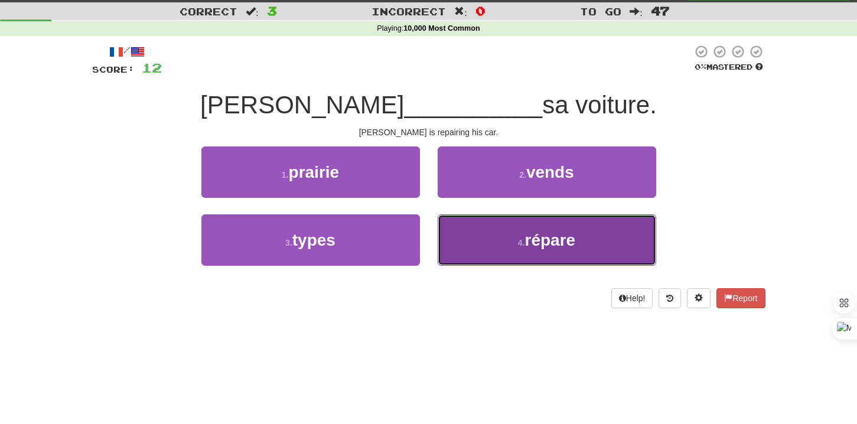
click at [459, 233] on button "4 . répare" at bounding box center [547, 239] width 218 height 51
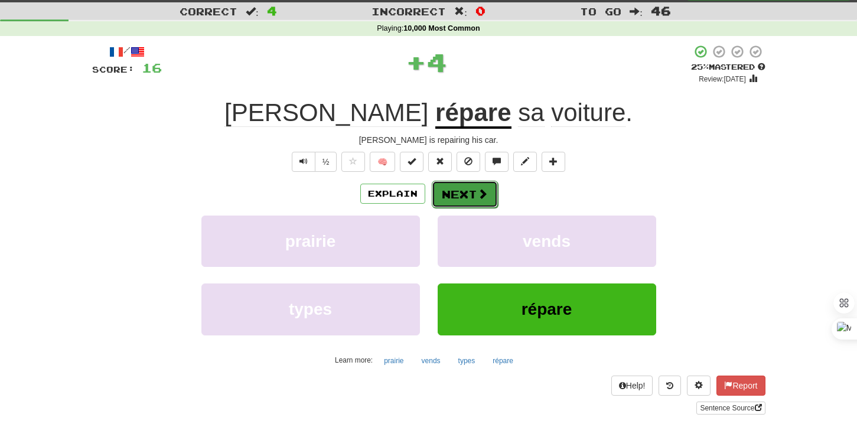
click at [459, 198] on button "Next" at bounding box center [465, 194] width 66 height 27
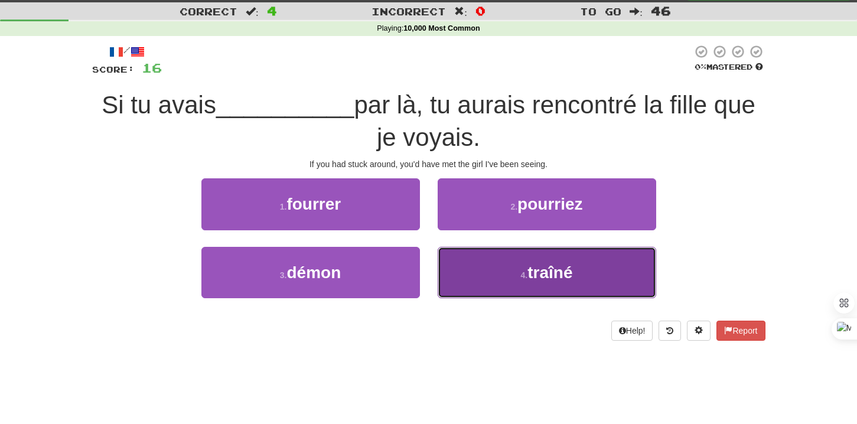
click at [488, 273] on button "4 . traîné" at bounding box center [547, 272] width 218 height 51
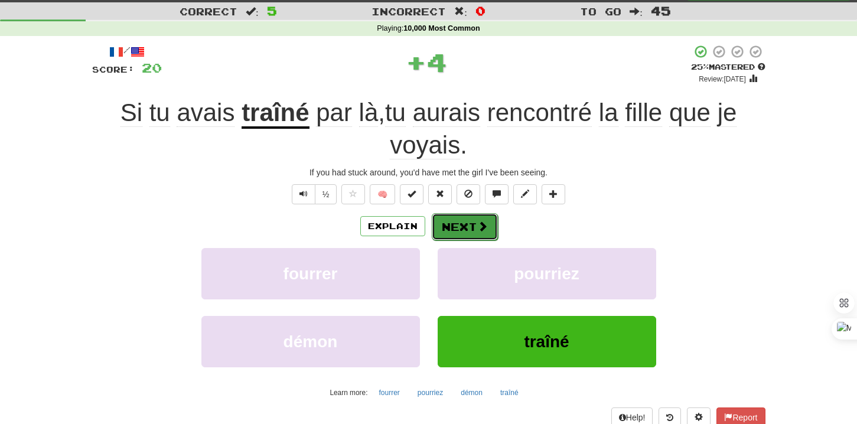
click at [458, 222] on button "Next" at bounding box center [465, 226] width 66 height 27
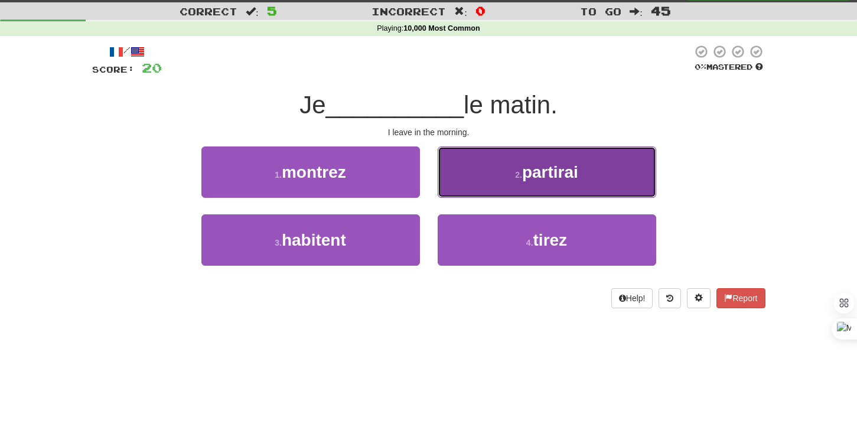
click at [493, 169] on button "2 . partirai" at bounding box center [547, 171] width 218 height 51
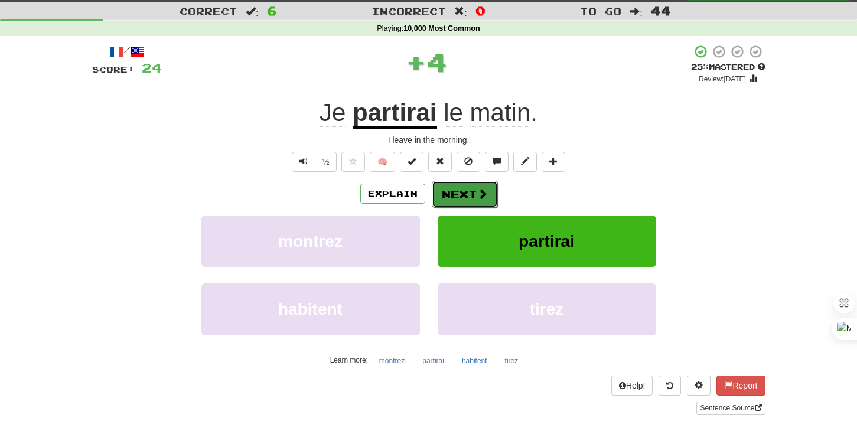
click at [458, 185] on button "Next" at bounding box center [465, 194] width 66 height 27
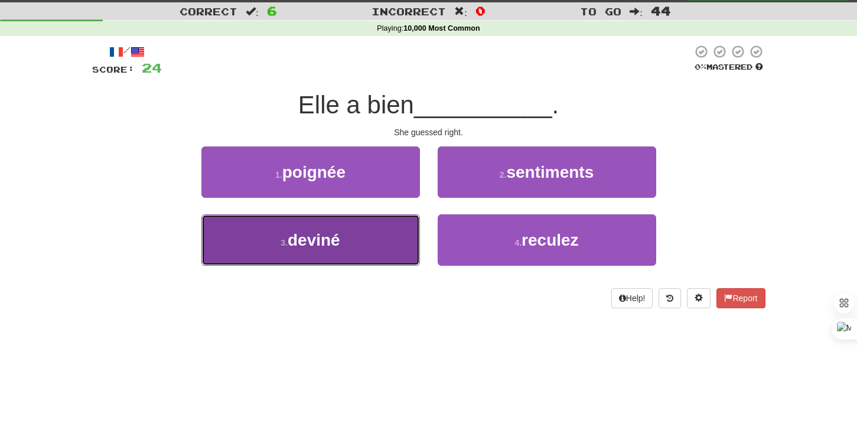
click at [383, 231] on button "3 . deviné" at bounding box center [310, 239] width 218 height 51
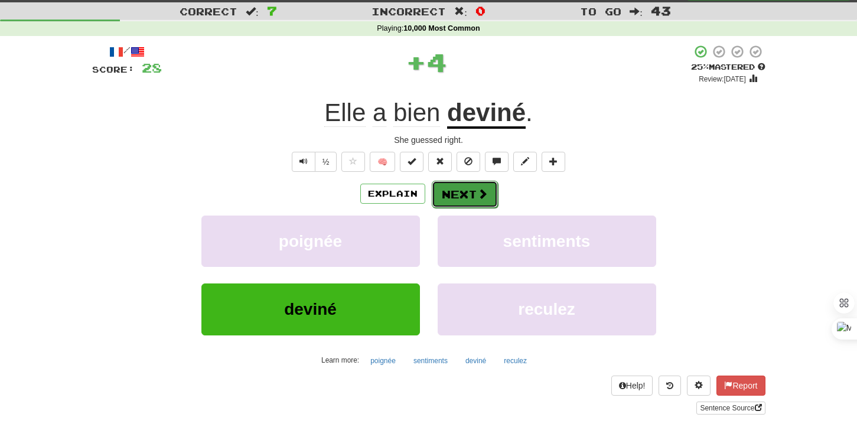
click at [462, 195] on button "Next" at bounding box center [465, 194] width 66 height 27
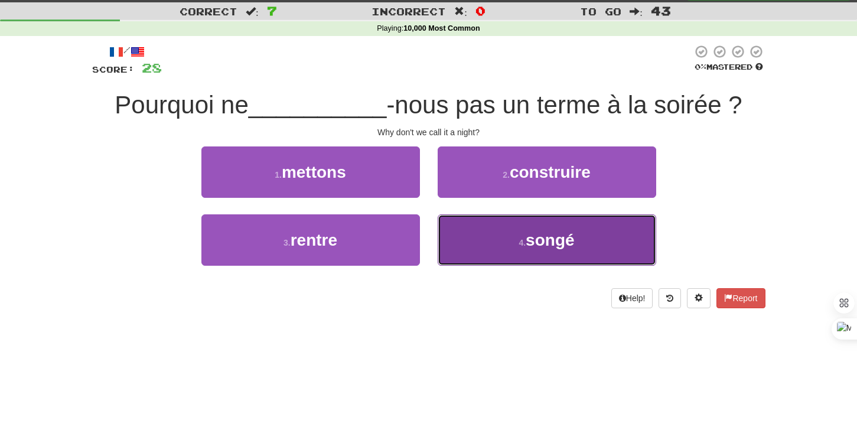
click at [520, 227] on button "4 . songé" at bounding box center [547, 239] width 218 height 51
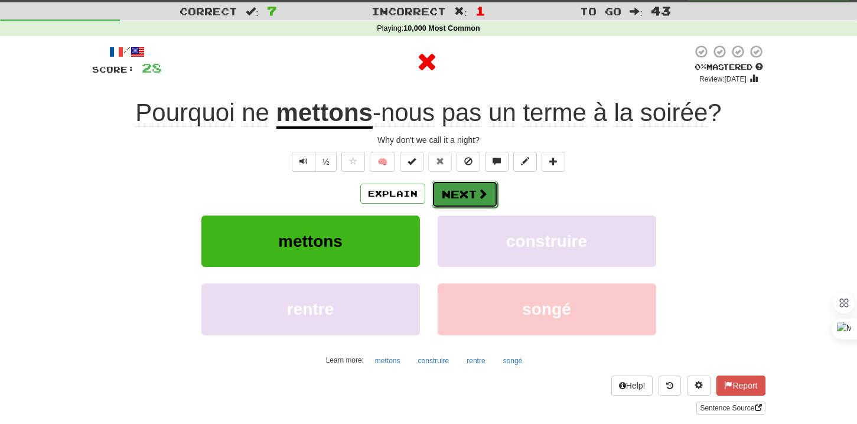
click at [459, 188] on button "Next" at bounding box center [465, 194] width 66 height 27
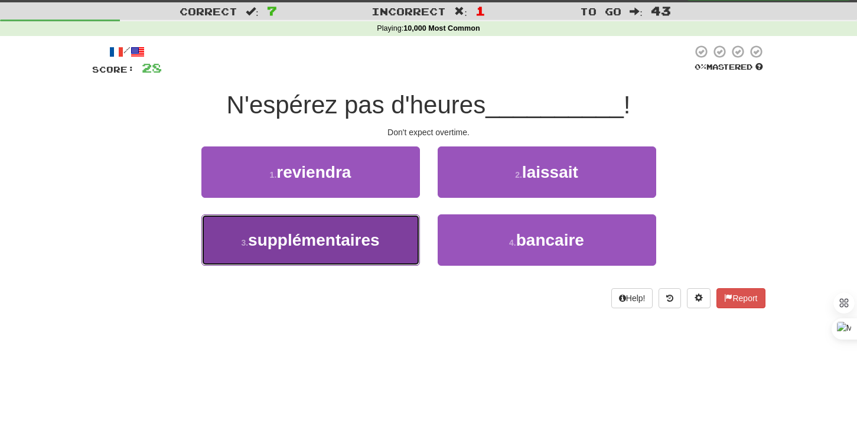
click at [330, 242] on span "supplémentaires" at bounding box center [314, 240] width 132 height 18
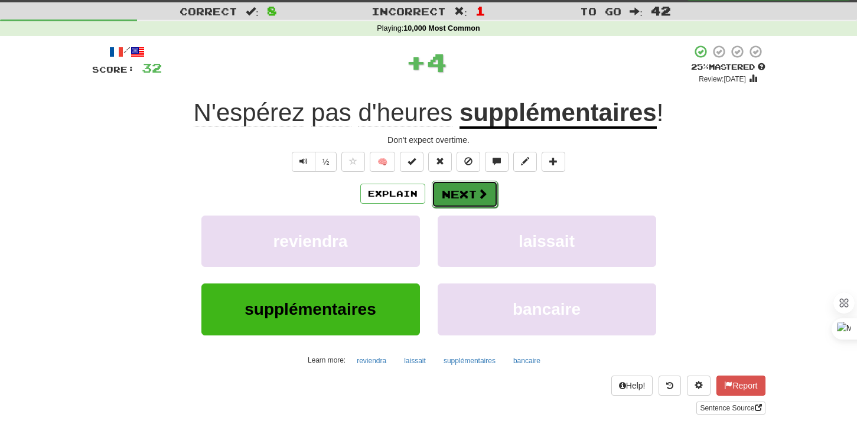
click at [492, 182] on button "Next" at bounding box center [465, 194] width 66 height 27
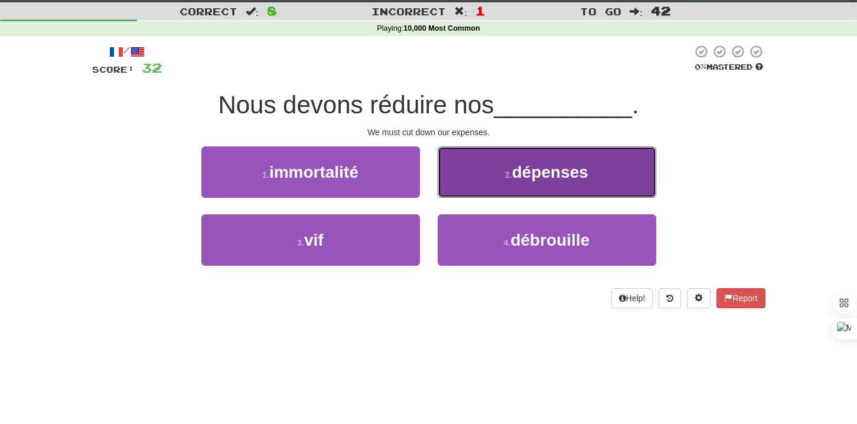
click at [501, 187] on button "2 . dépenses" at bounding box center [547, 171] width 218 height 51
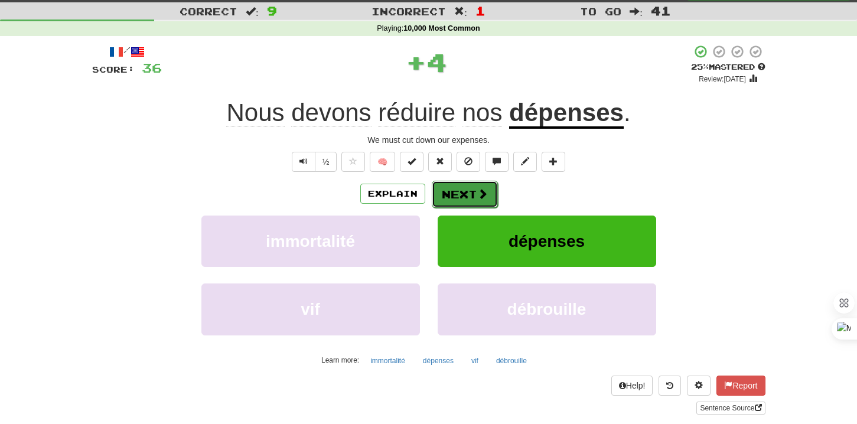
click at [466, 200] on button "Next" at bounding box center [465, 194] width 66 height 27
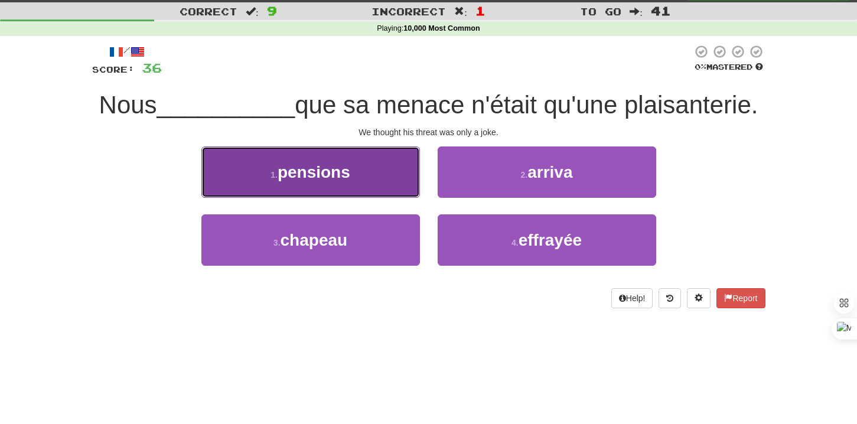
click at [387, 194] on button "1 . pensions" at bounding box center [310, 171] width 218 height 51
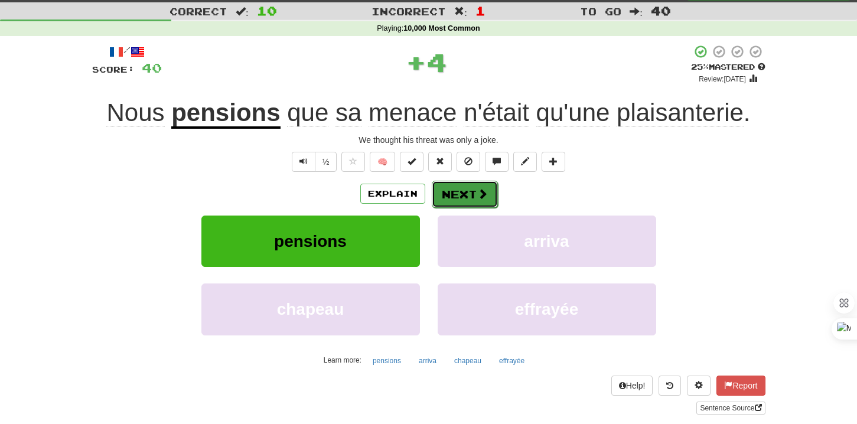
click at [473, 195] on button "Next" at bounding box center [465, 194] width 66 height 27
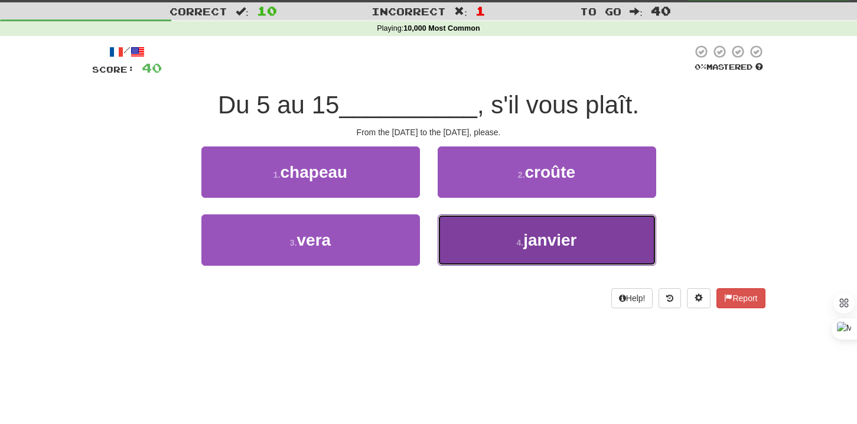
click at [465, 246] on button "4 . janvier" at bounding box center [547, 239] width 218 height 51
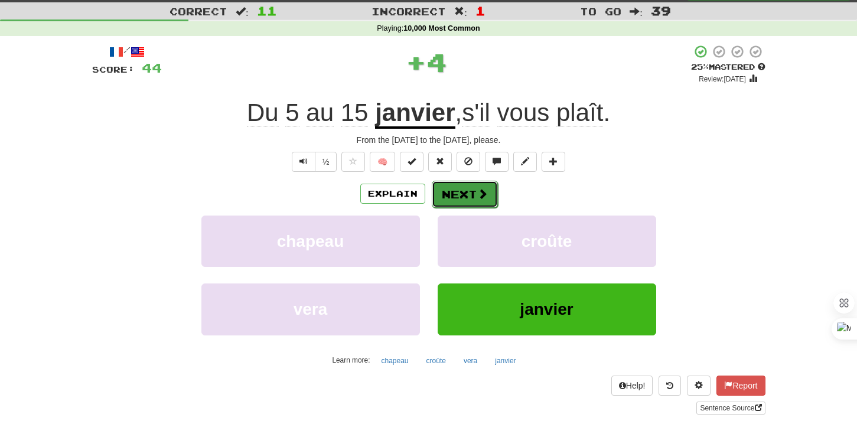
click at [454, 194] on button "Next" at bounding box center [465, 194] width 66 height 27
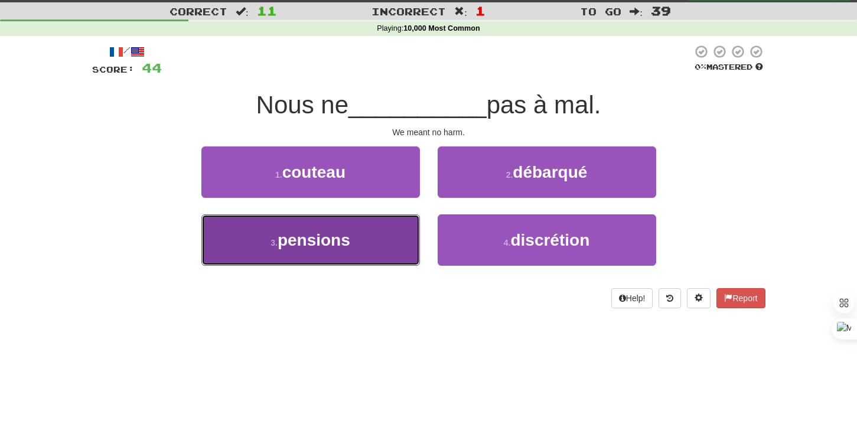
click at [405, 236] on button "3 . pensions" at bounding box center [310, 239] width 218 height 51
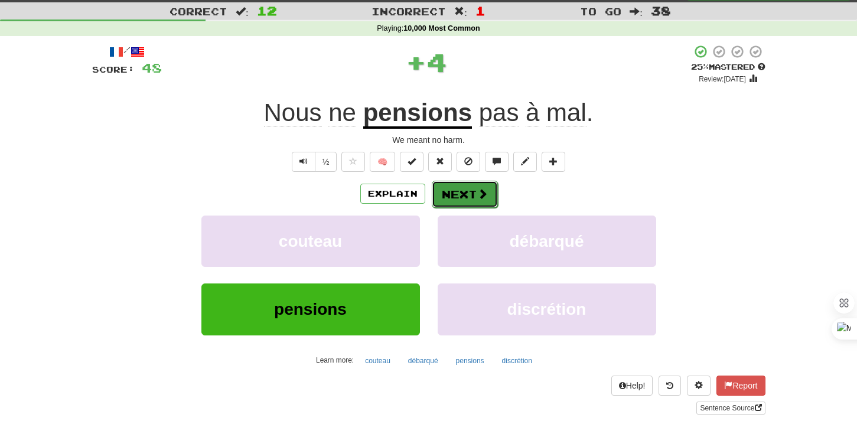
click at [458, 195] on button "Next" at bounding box center [465, 194] width 66 height 27
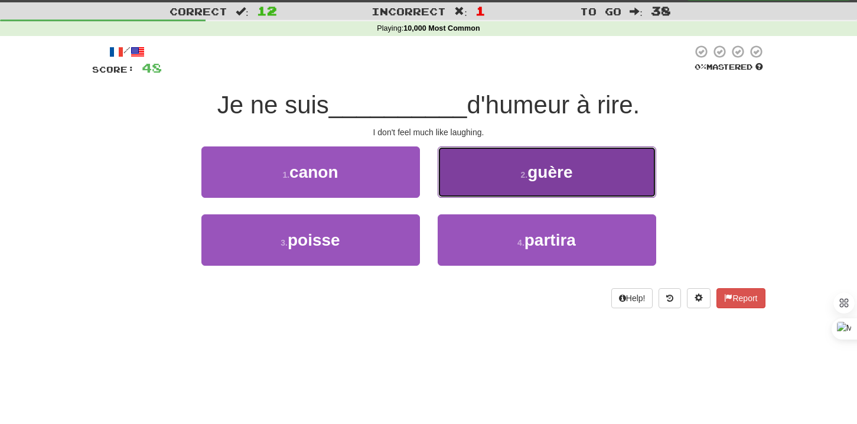
click at [500, 175] on button "2 . guère" at bounding box center [547, 171] width 218 height 51
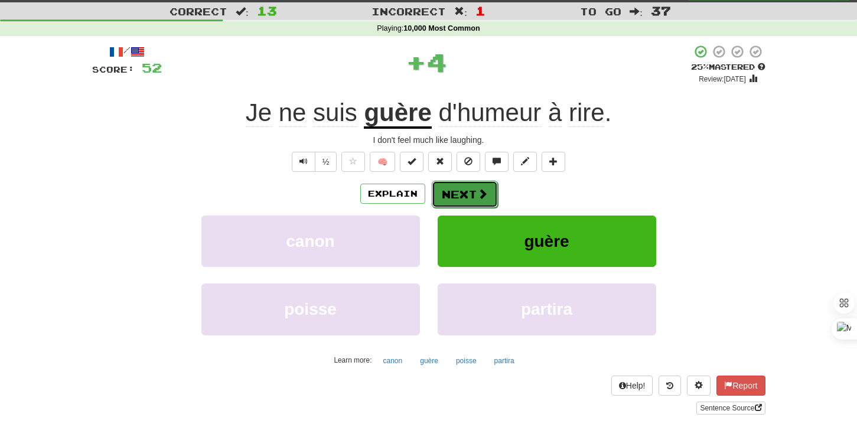
click at [460, 198] on button "Next" at bounding box center [465, 194] width 66 height 27
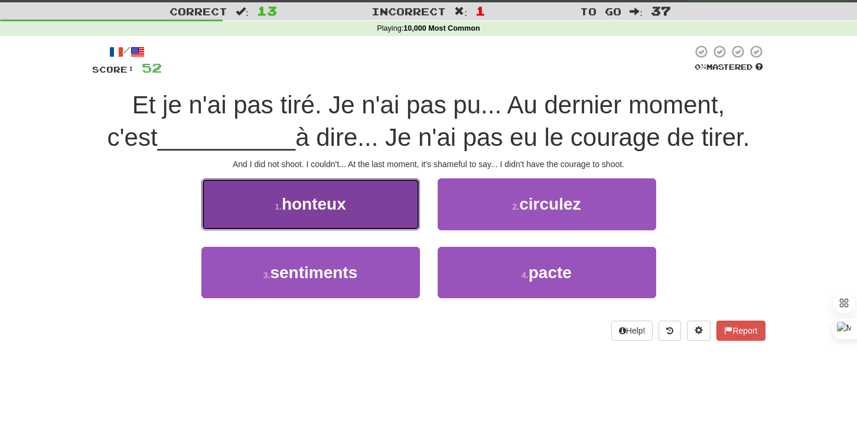
click at [288, 198] on span "honteux" at bounding box center [314, 204] width 64 height 18
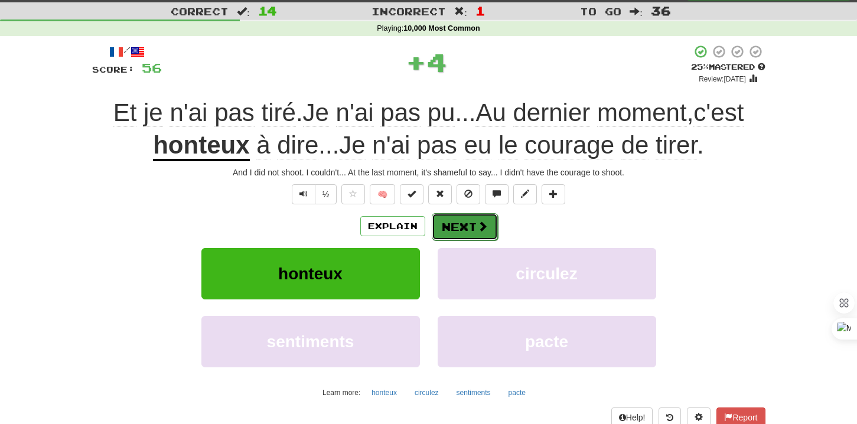
click at [452, 223] on button "Next" at bounding box center [465, 226] width 66 height 27
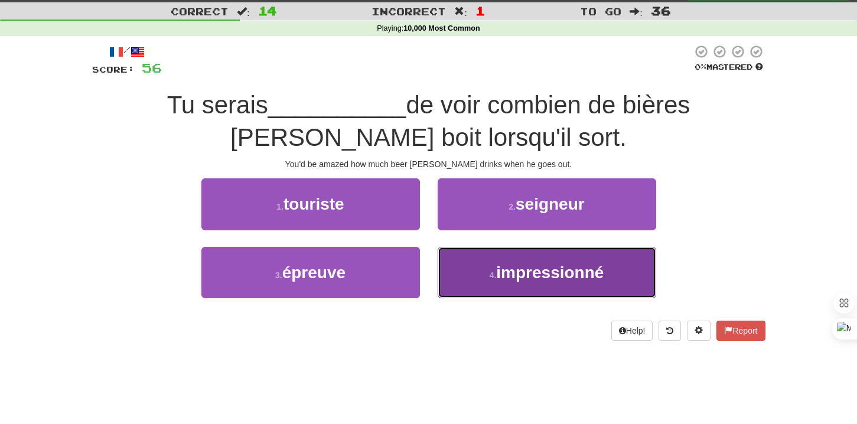
click at [519, 278] on span "impressionné" at bounding box center [549, 272] width 107 height 18
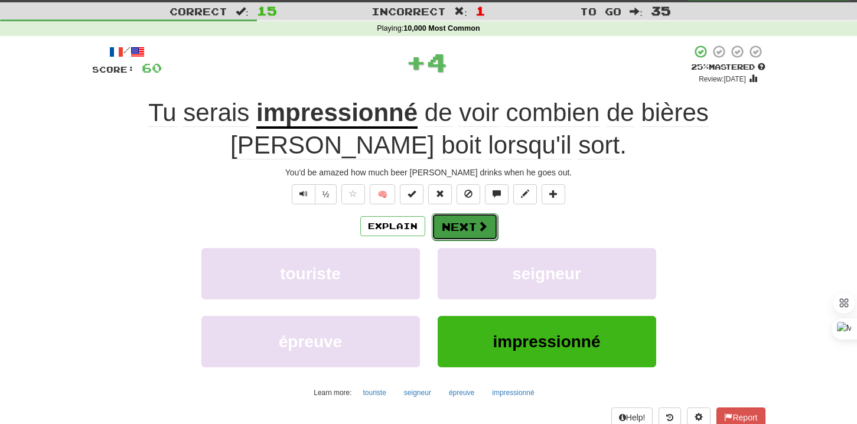
click at [472, 231] on button "Next" at bounding box center [465, 226] width 66 height 27
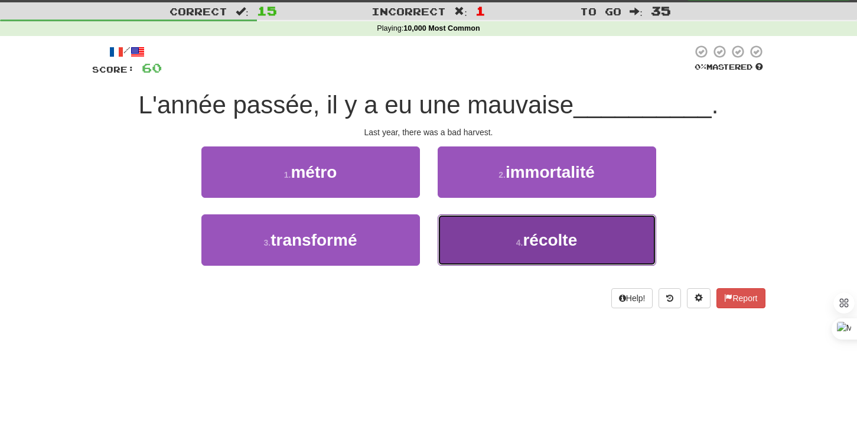
click at [486, 244] on button "4 . récolte" at bounding box center [547, 239] width 218 height 51
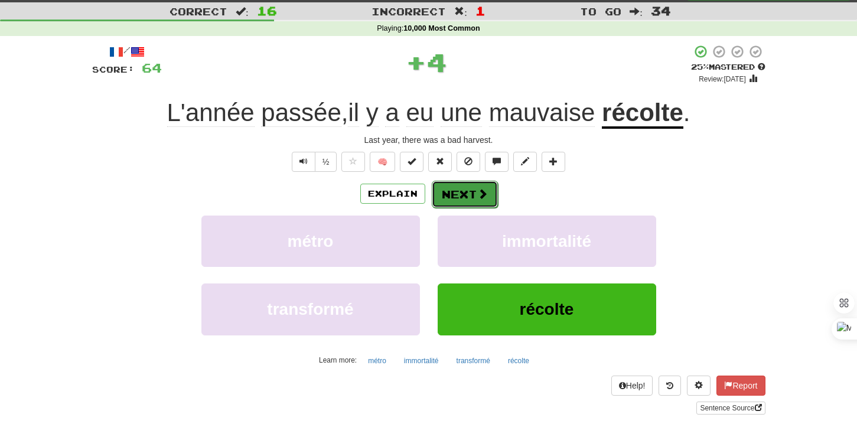
click at [465, 204] on button "Next" at bounding box center [465, 194] width 66 height 27
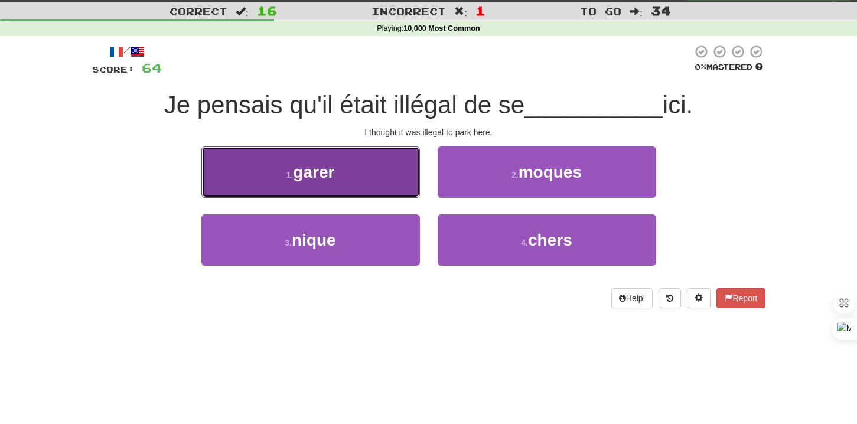
click at [365, 189] on button "1 . garer" at bounding box center [310, 171] width 218 height 51
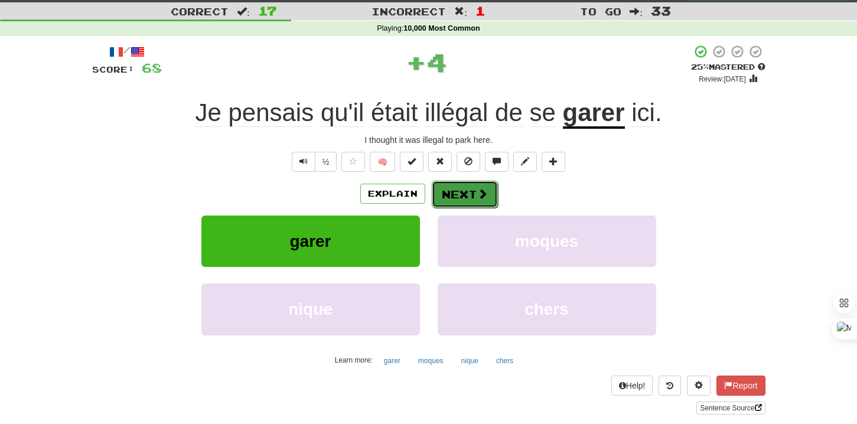
click at [454, 201] on button "Next" at bounding box center [465, 194] width 66 height 27
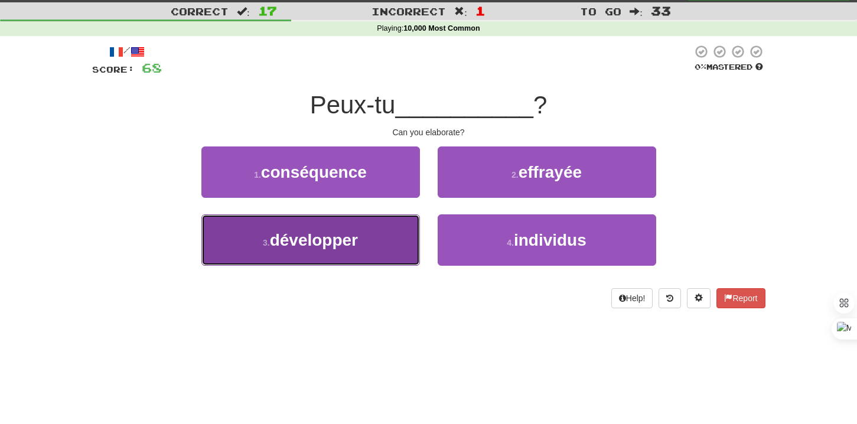
click at [368, 242] on button "3 . développer" at bounding box center [310, 239] width 218 height 51
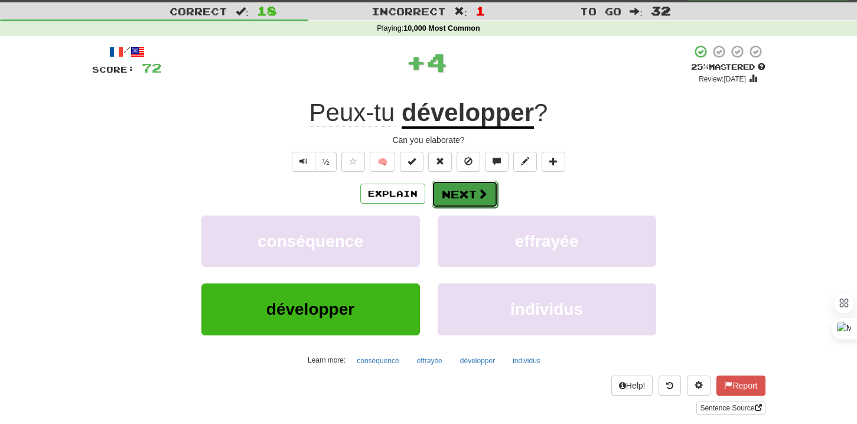
click at [451, 190] on button "Next" at bounding box center [465, 194] width 66 height 27
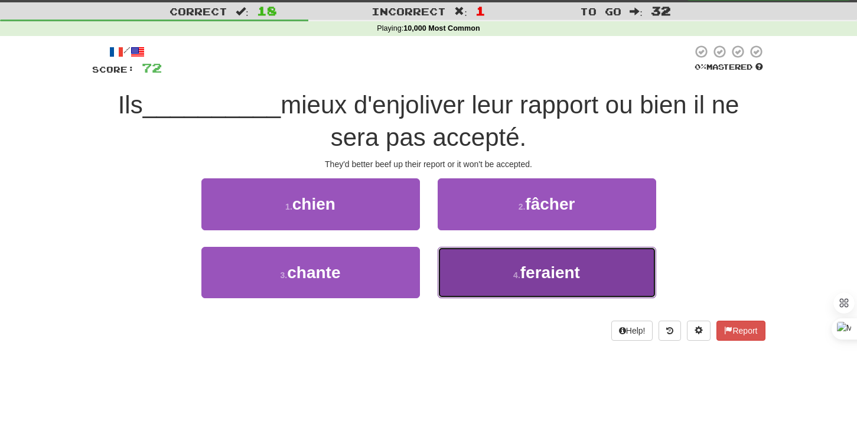
click at [463, 280] on button "4 . feraient" at bounding box center [547, 272] width 218 height 51
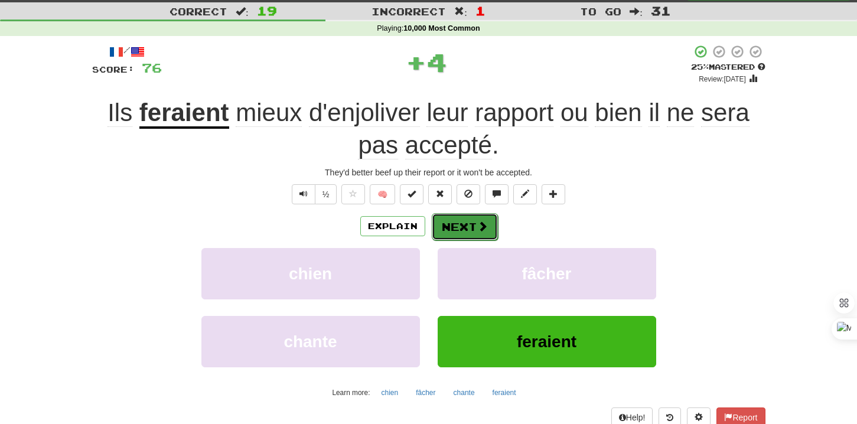
click at [449, 224] on button "Next" at bounding box center [465, 226] width 66 height 27
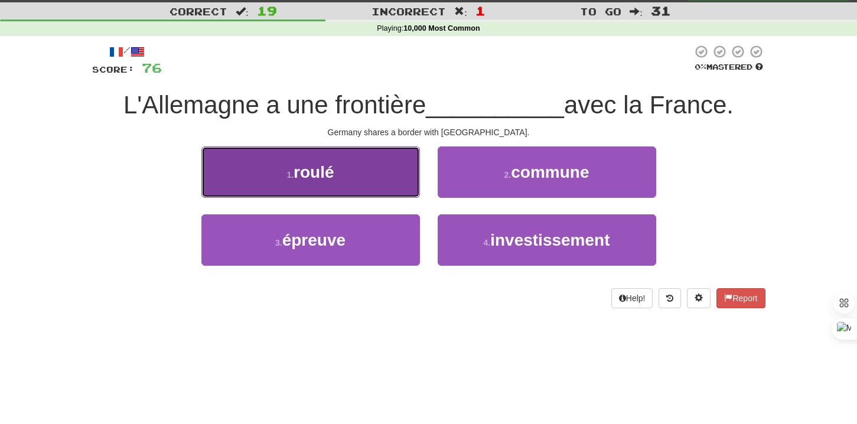
click at [367, 182] on button "1 . roulé" at bounding box center [310, 171] width 218 height 51
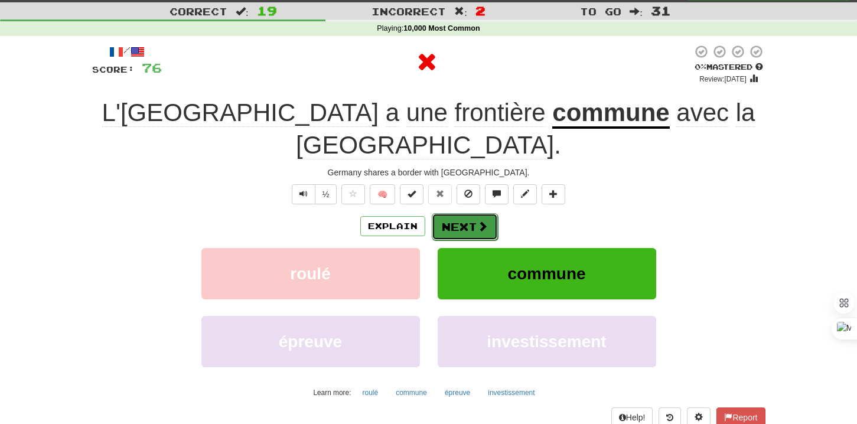
click at [469, 213] on button "Next" at bounding box center [465, 226] width 66 height 27
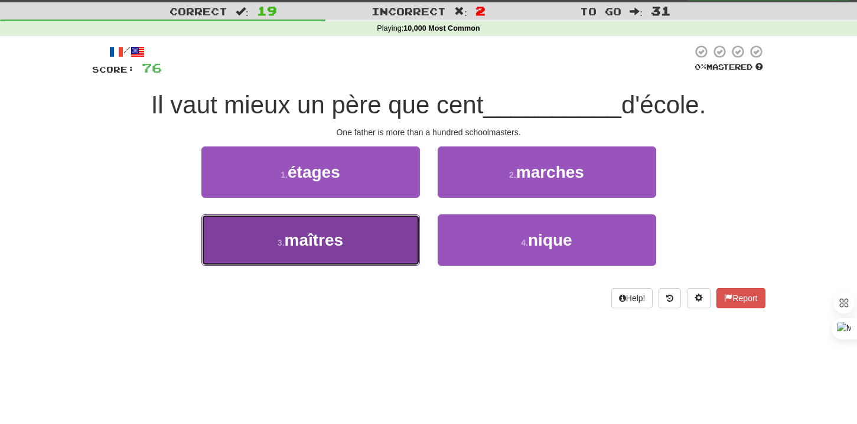
click at [381, 242] on button "3 . maîtres" at bounding box center [310, 239] width 218 height 51
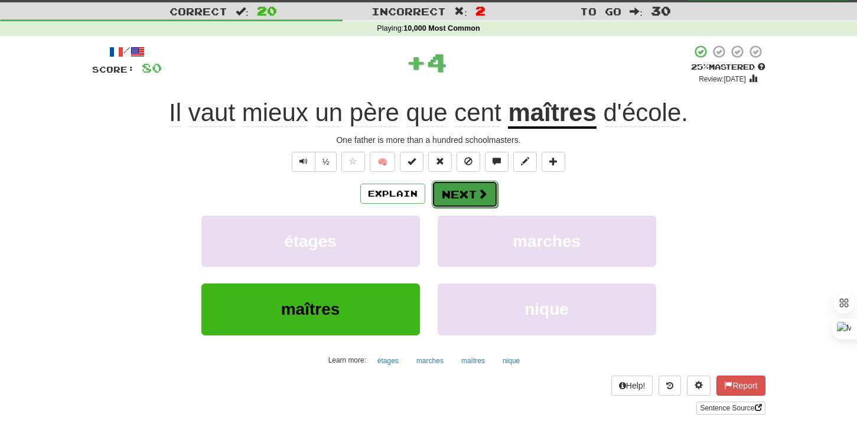
click at [473, 190] on button "Next" at bounding box center [465, 194] width 66 height 27
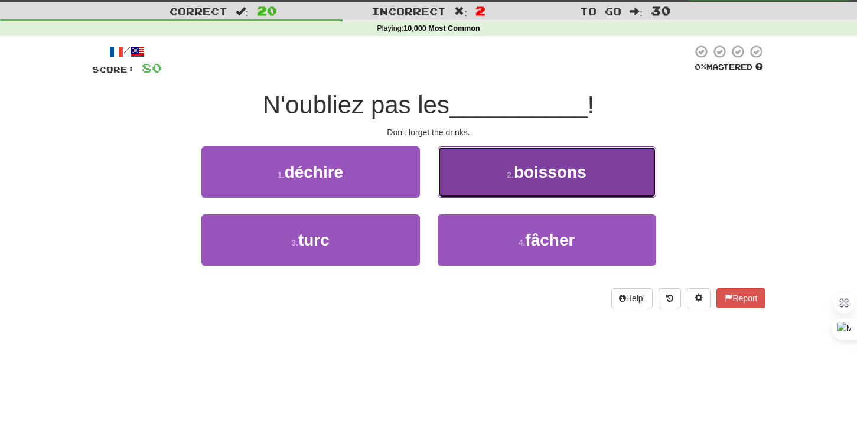
click at [475, 184] on button "2 . boissons" at bounding box center [547, 171] width 218 height 51
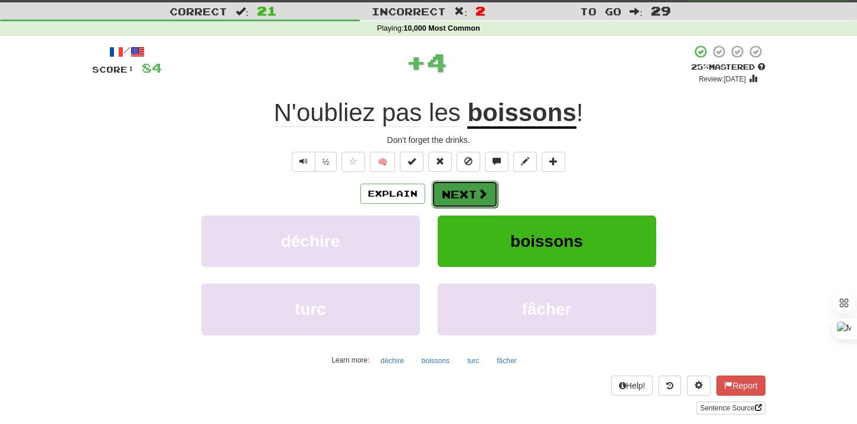
click at [455, 190] on button "Next" at bounding box center [465, 194] width 66 height 27
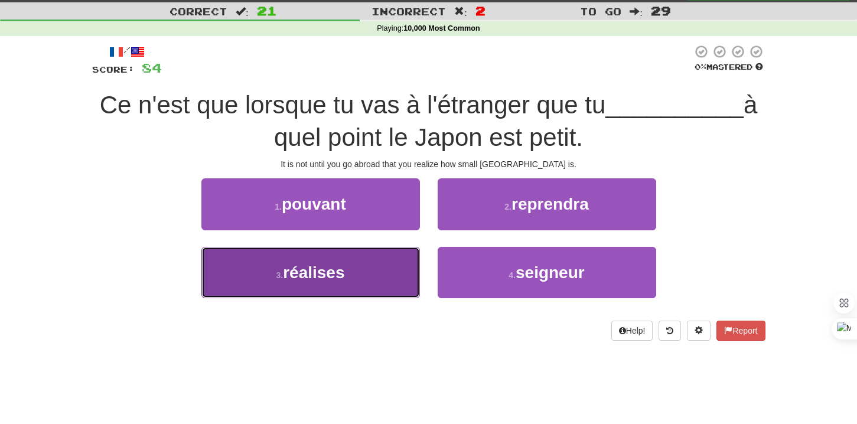
click at [383, 271] on button "3 . réalises" at bounding box center [310, 272] width 218 height 51
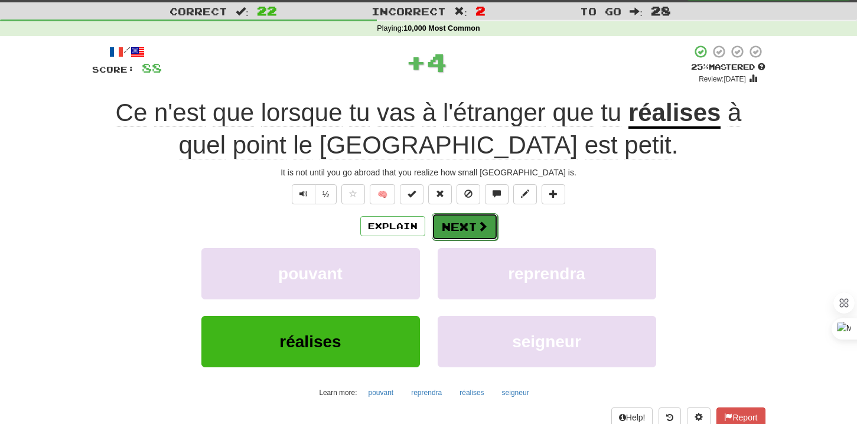
click at [447, 223] on button "Next" at bounding box center [465, 226] width 66 height 27
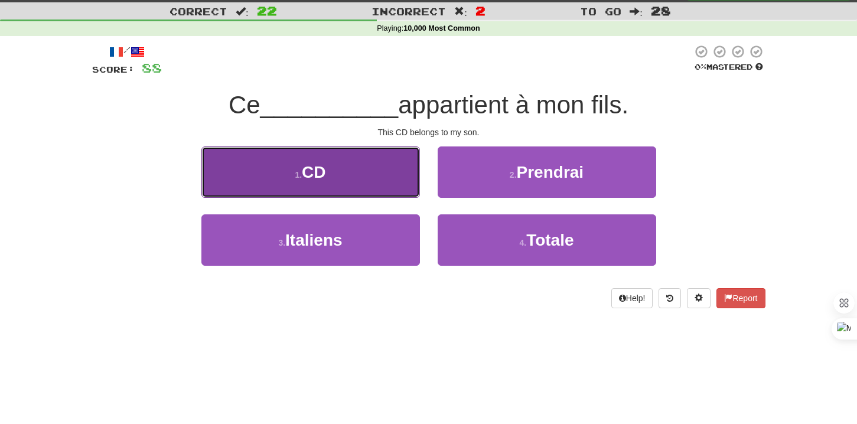
click at [351, 174] on button "1 . CD" at bounding box center [310, 171] width 218 height 51
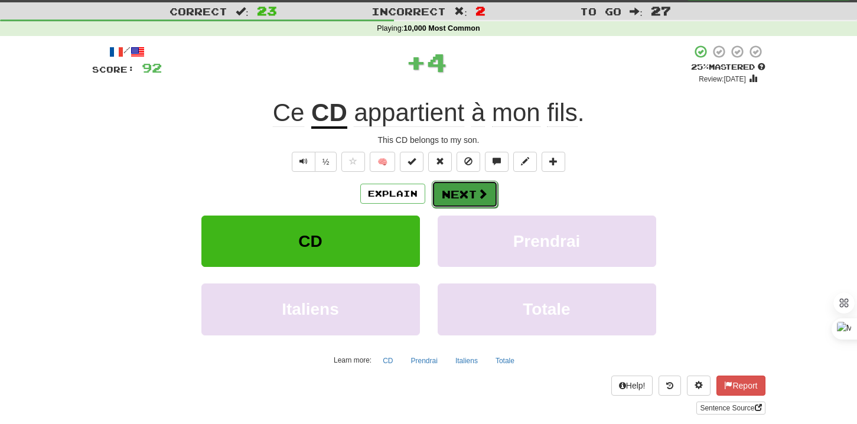
click at [464, 199] on button "Next" at bounding box center [465, 194] width 66 height 27
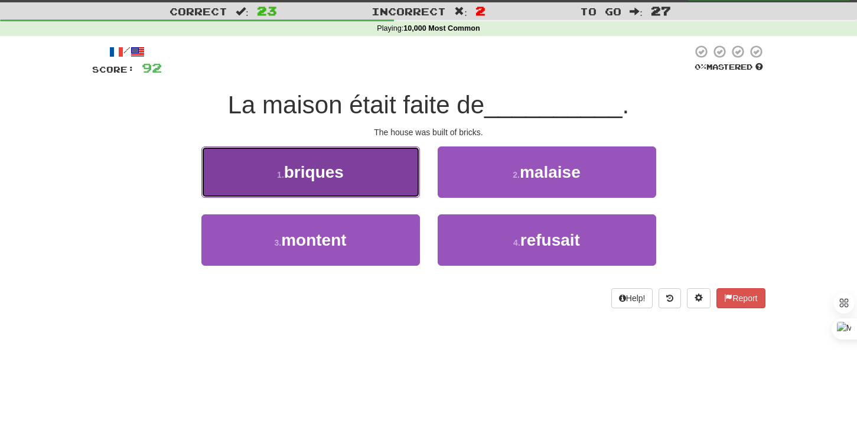
click at [338, 191] on button "1 . briques" at bounding box center [310, 171] width 218 height 51
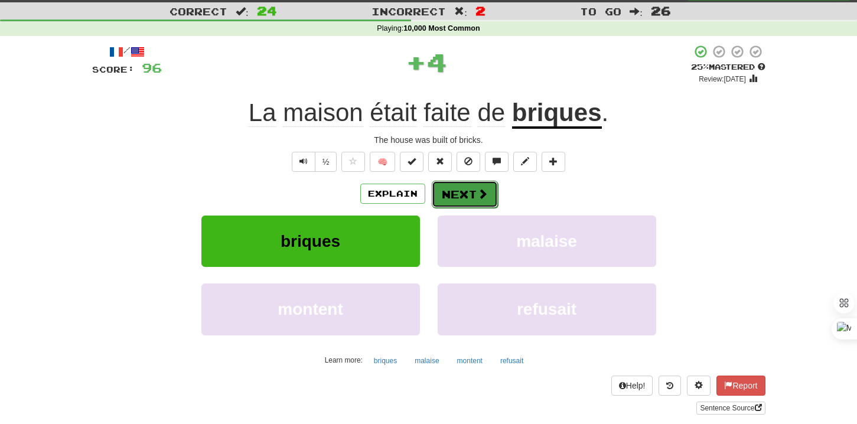
click at [470, 192] on button "Next" at bounding box center [465, 194] width 66 height 27
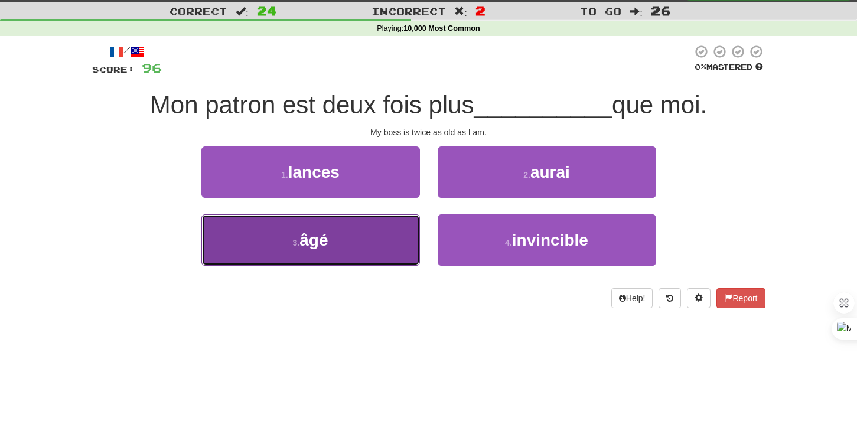
click at [361, 237] on button "3 . âgé" at bounding box center [310, 239] width 218 height 51
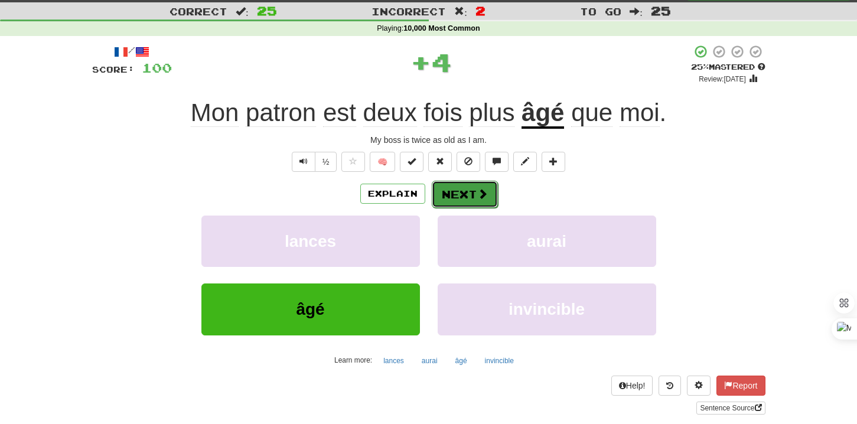
click at [452, 197] on button "Next" at bounding box center [465, 194] width 66 height 27
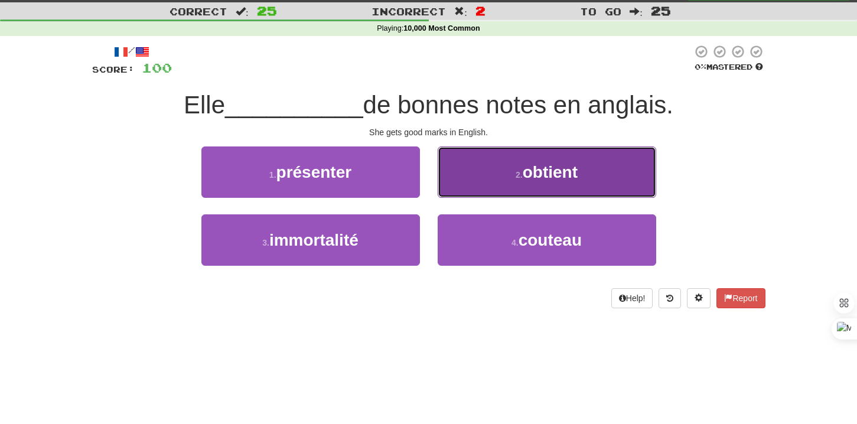
click at [507, 184] on button "2 . obtient" at bounding box center [547, 171] width 218 height 51
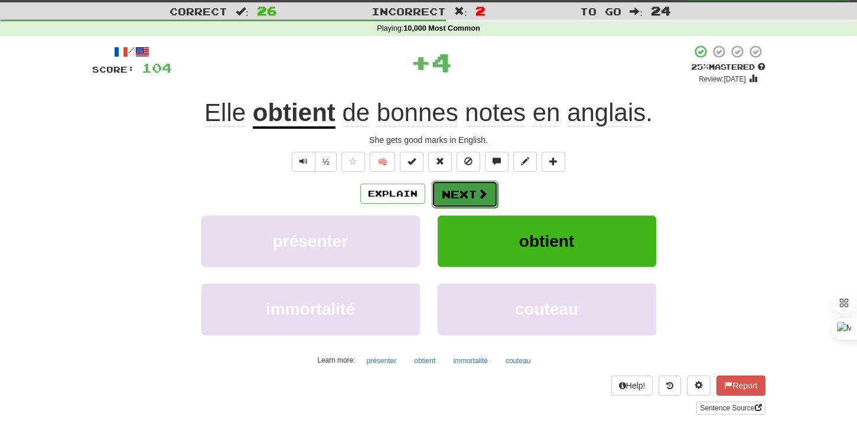
click at [478, 191] on span at bounding box center [482, 193] width 11 height 11
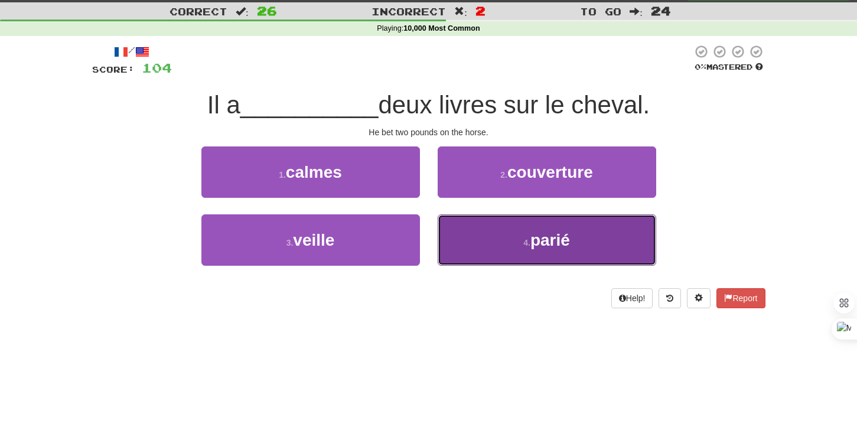
click at [464, 224] on button "4 . parié" at bounding box center [547, 239] width 218 height 51
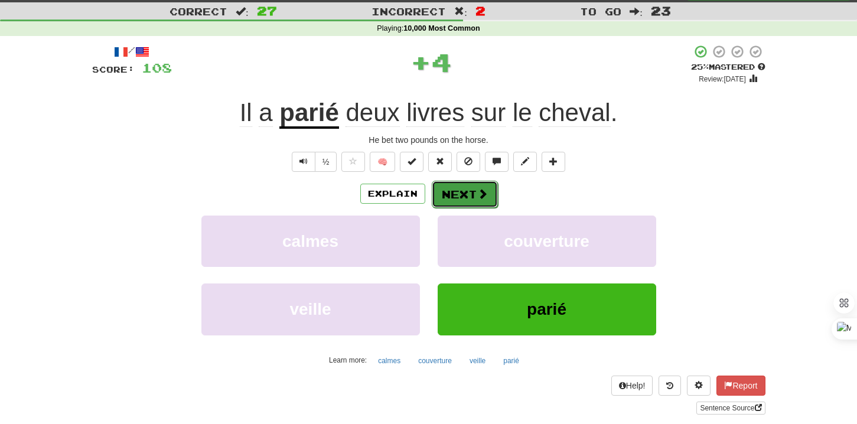
click at [462, 182] on button "Next" at bounding box center [465, 194] width 66 height 27
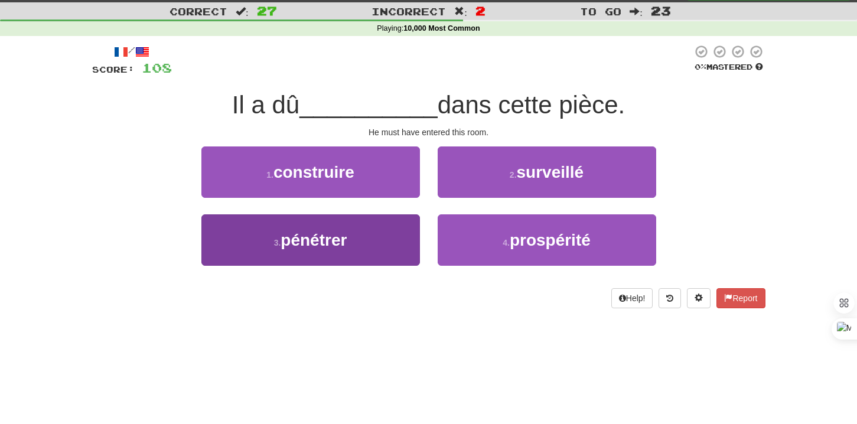
click at [400, 244] on button "3 . pénétrer" at bounding box center [310, 239] width 218 height 51
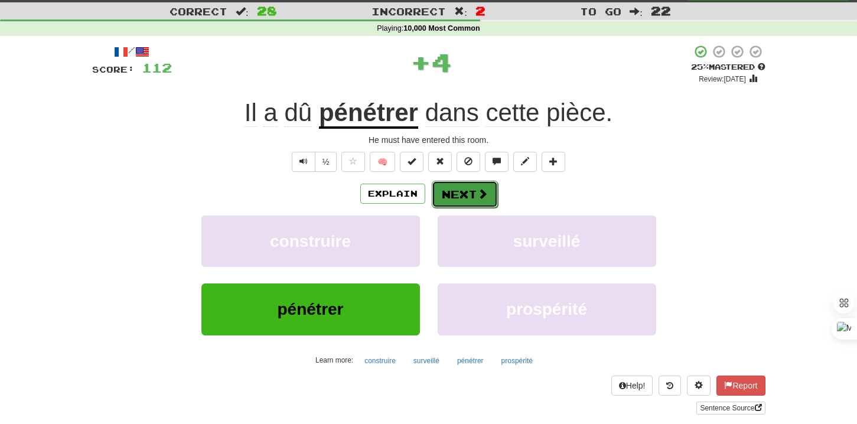
click at [455, 204] on button "Next" at bounding box center [465, 194] width 66 height 27
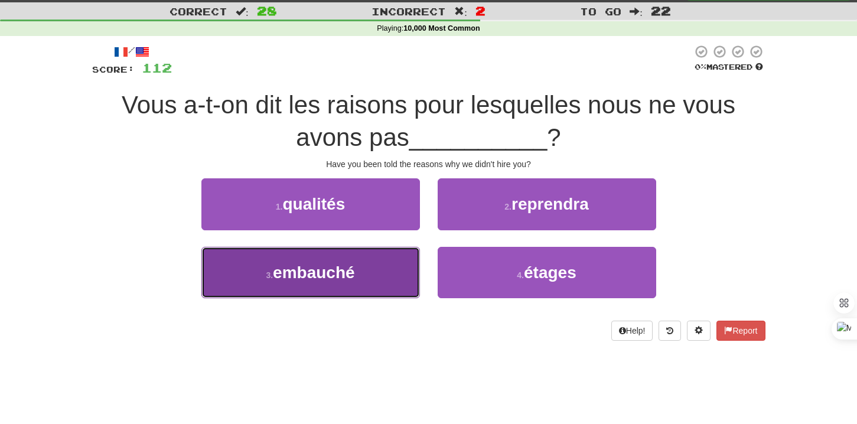
click at [394, 275] on button "3 . embauché" at bounding box center [310, 272] width 218 height 51
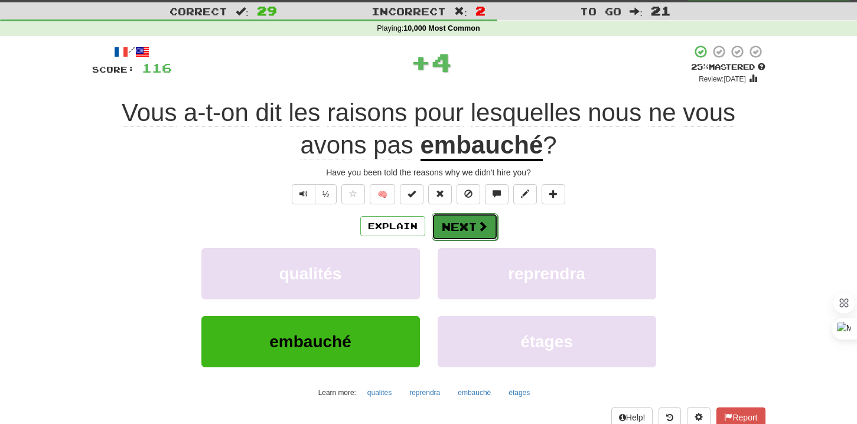
click at [461, 224] on button "Next" at bounding box center [465, 226] width 66 height 27
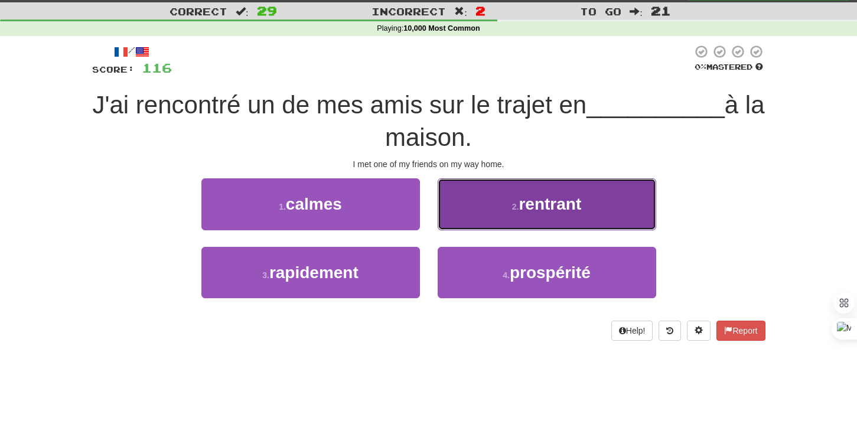
click at [477, 219] on button "2 . rentrant" at bounding box center [547, 203] width 218 height 51
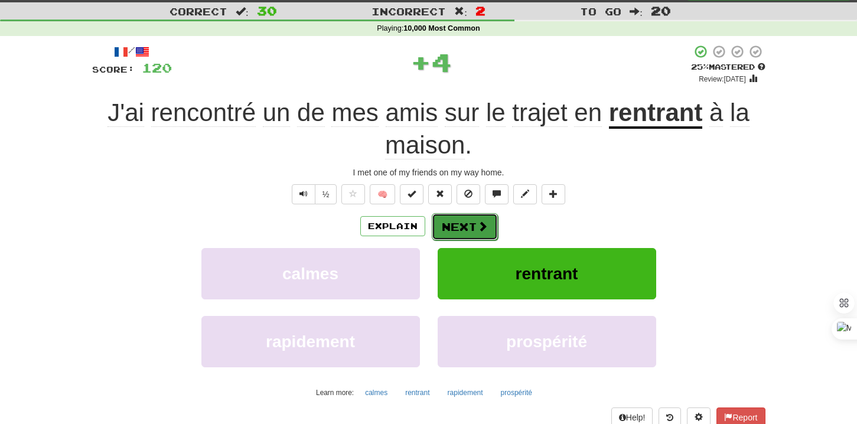
click at [468, 223] on button "Next" at bounding box center [465, 226] width 66 height 27
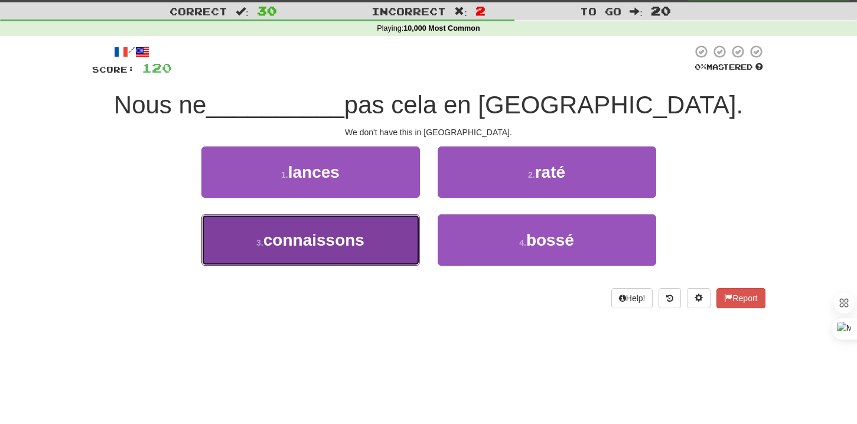
click at [394, 229] on button "3 . connaissons" at bounding box center [310, 239] width 218 height 51
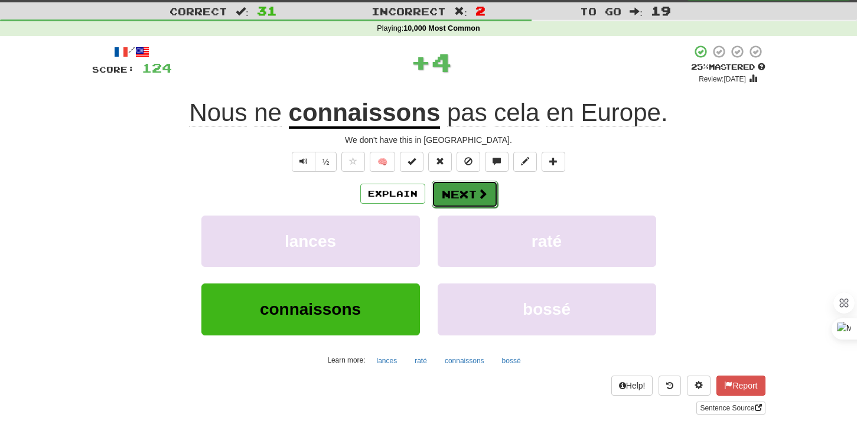
click at [445, 197] on button "Next" at bounding box center [465, 194] width 66 height 27
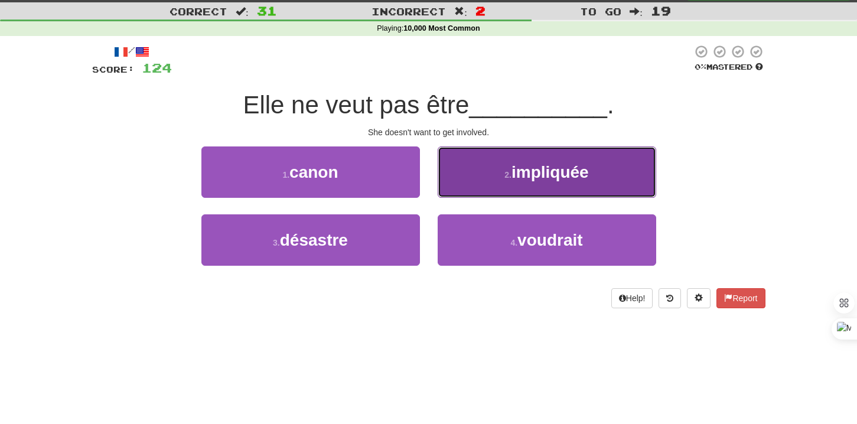
click at [478, 184] on button "2 . impliquée" at bounding box center [547, 171] width 218 height 51
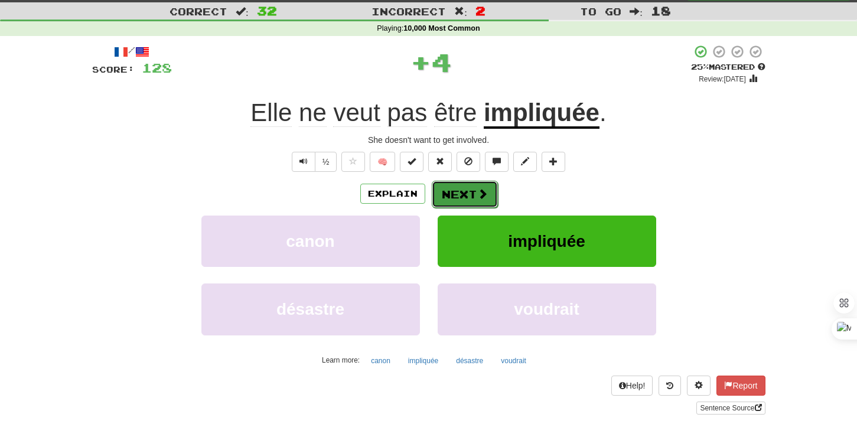
click at [467, 194] on button "Next" at bounding box center [465, 194] width 66 height 27
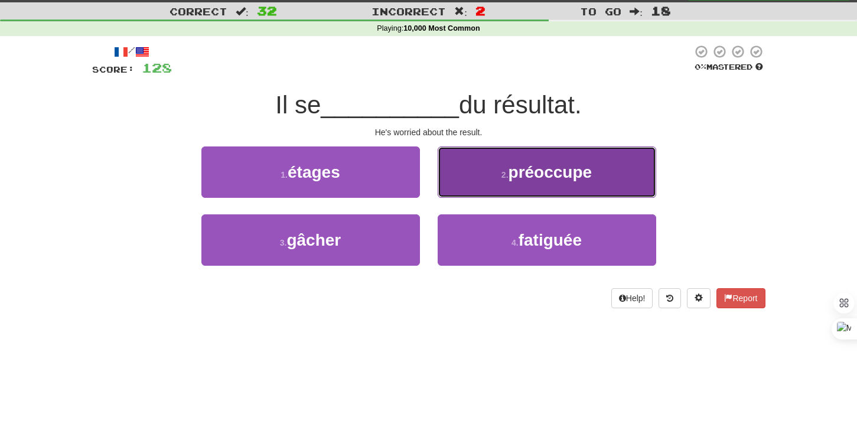
click at [474, 181] on button "2 . préoccupe" at bounding box center [547, 171] width 218 height 51
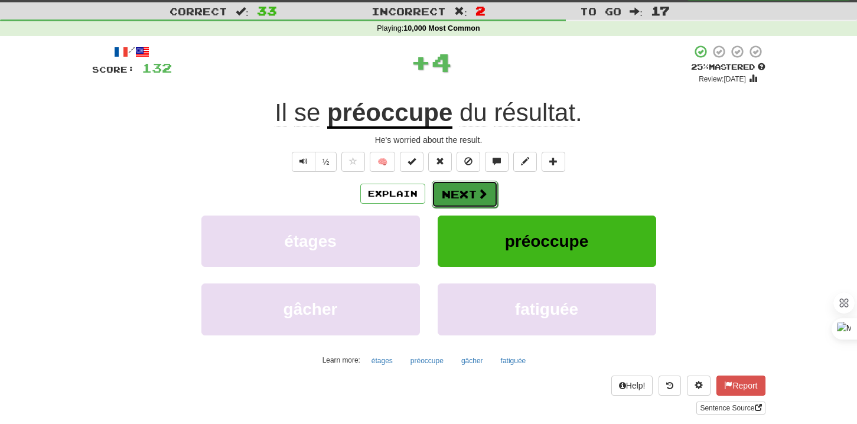
click at [460, 193] on button "Next" at bounding box center [465, 194] width 66 height 27
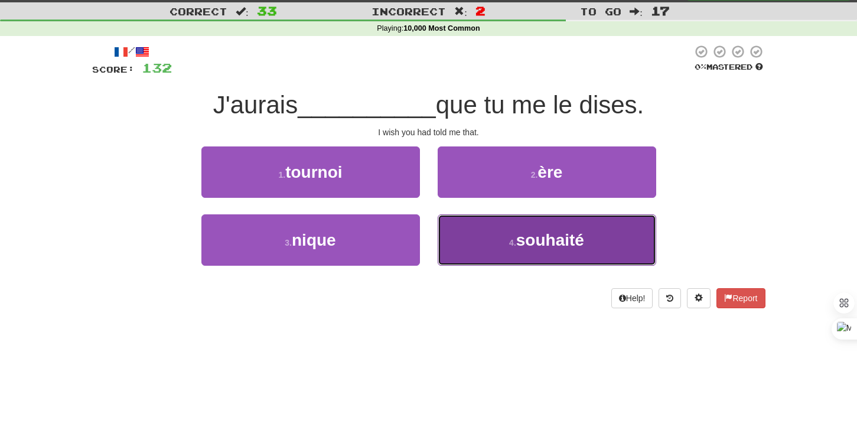
click at [460, 227] on button "4 . souhaité" at bounding box center [547, 239] width 218 height 51
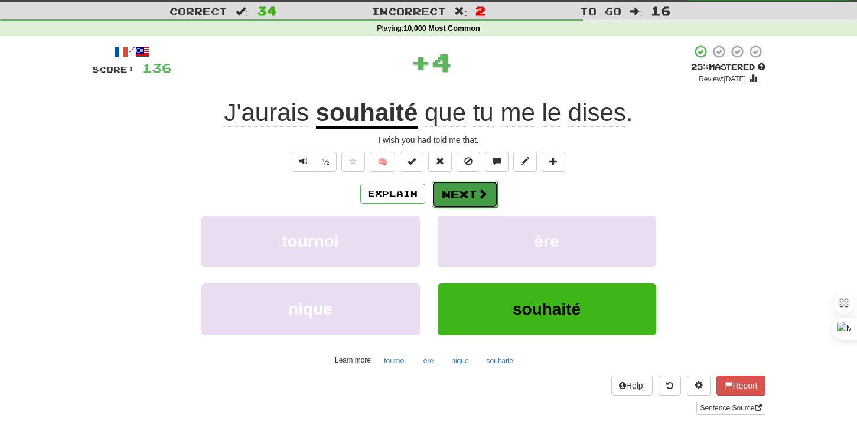
click at [459, 201] on button "Next" at bounding box center [465, 194] width 66 height 27
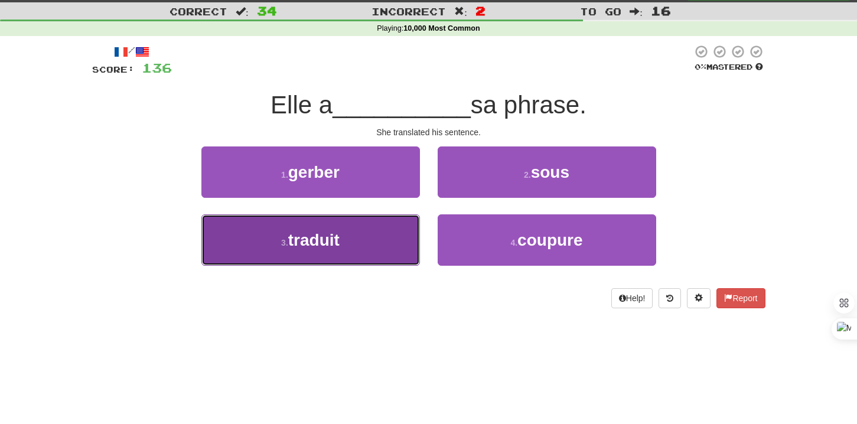
click at [394, 233] on button "3 . traduit" at bounding box center [310, 239] width 218 height 51
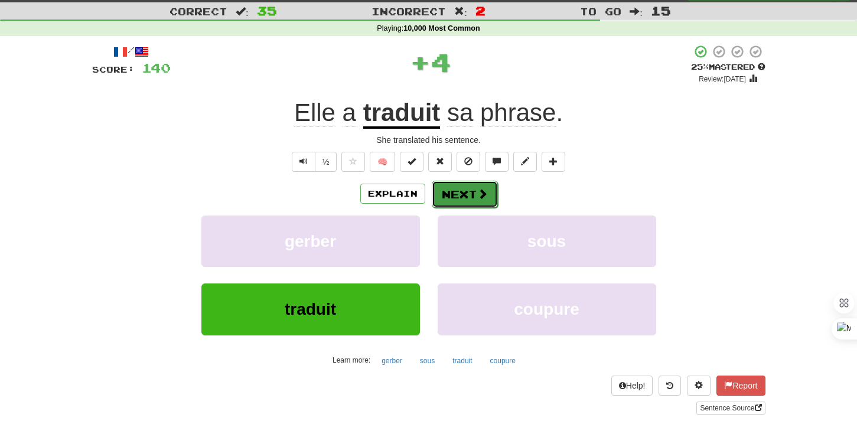
click at [442, 203] on button "Next" at bounding box center [465, 194] width 66 height 27
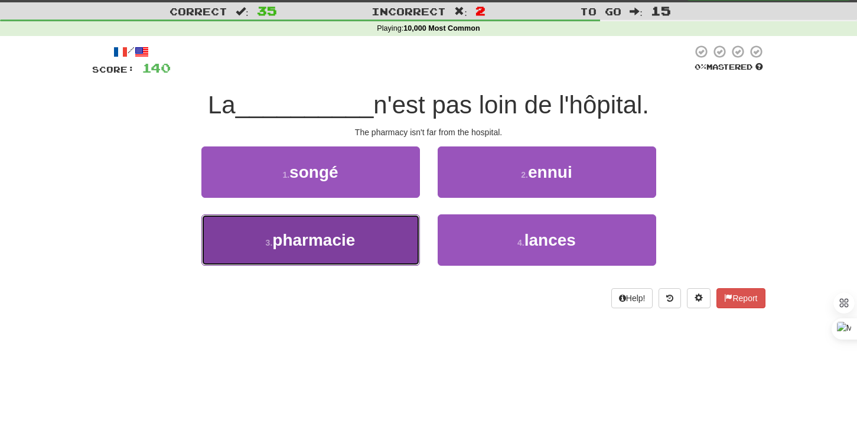
click at [400, 239] on button "3 . pharmacie" at bounding box center [310, 239] width 218 height 51
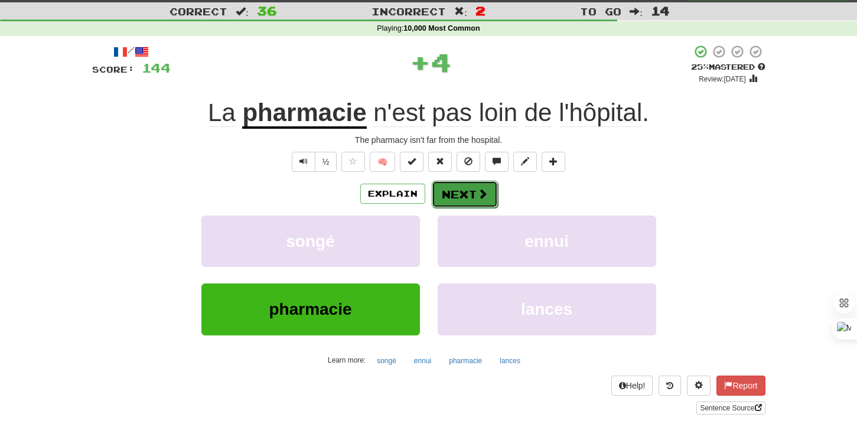
click at [450, 204] on button "Next" at bounding box center [465, 194] width 66 height 27
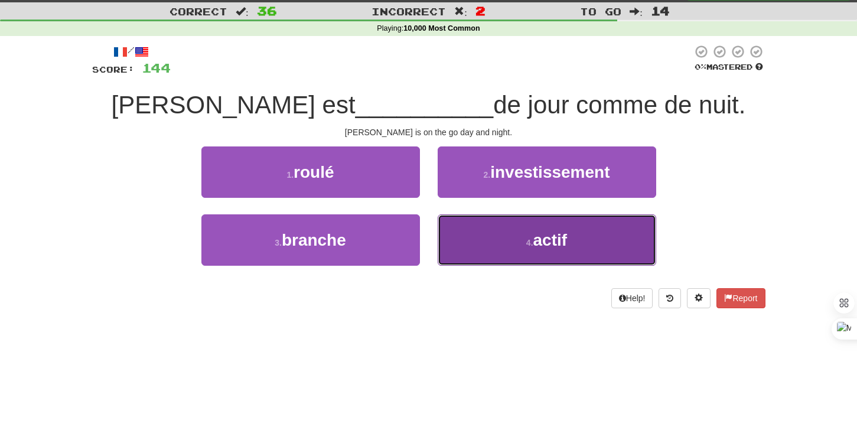
click at [458, 243] on button "4 . actif" at bounding box center [547, 239] width 218 height 51
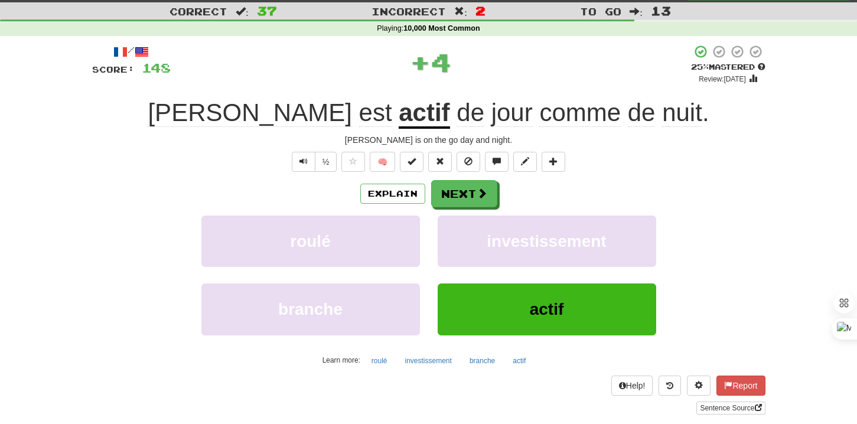
click at [457, 208] on div "Explain Next roulé investissement branche actif Learn more: roulé investissemen…" at bounding box center [428, 275] width 673 height 190
click at [455, 195] on button "Next" at bounding box center [465, 194] width 66 height 27
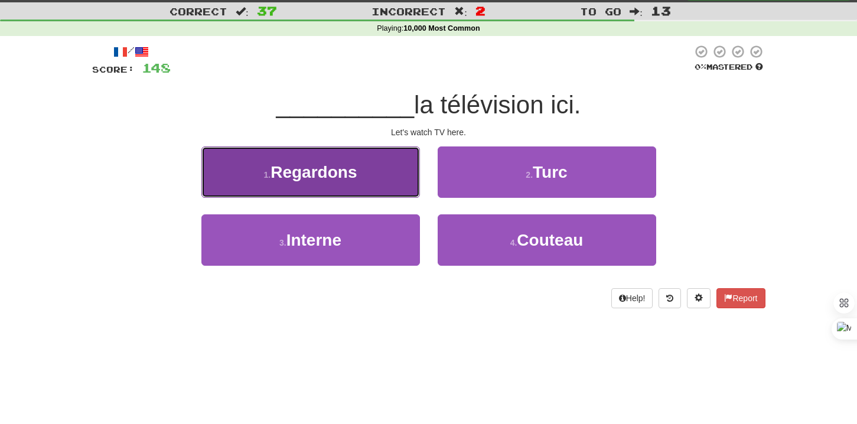
click at [381, 185] on button "1 . Regardons" at bounding box center [310, 171] width 218 height 51
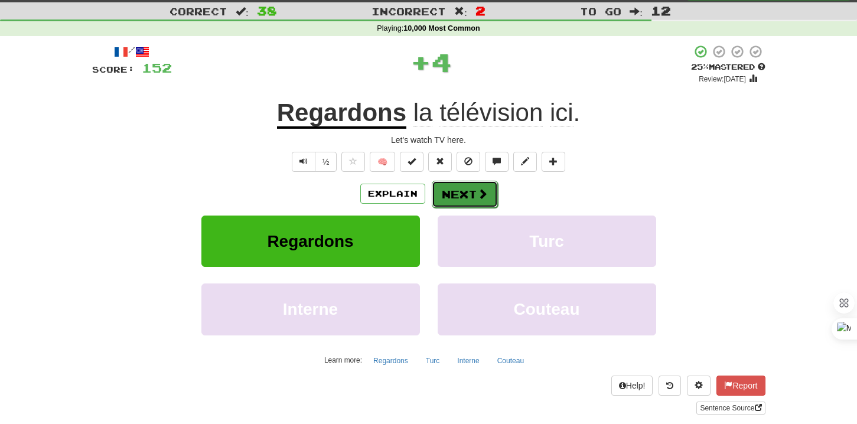
click at [452, 195] on button "Next" at bounding box center [465, 194] width 66 height 27
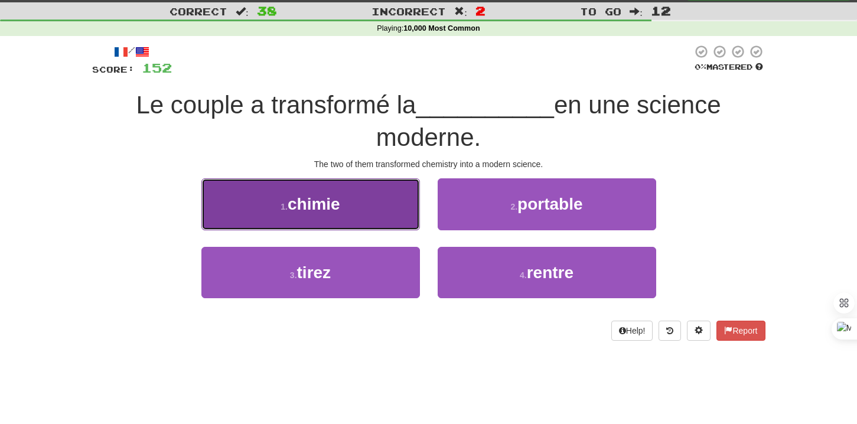
click at [402, 220] on button "1 . chimie" at bounding box center [310, 203] width 218 height 51
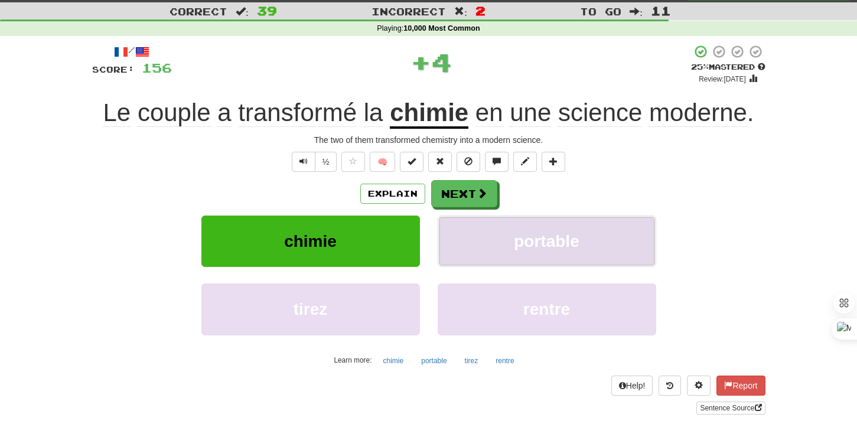
click at [468, 220] on button "portable" at bounding box center [547, 241] width 218 height 51
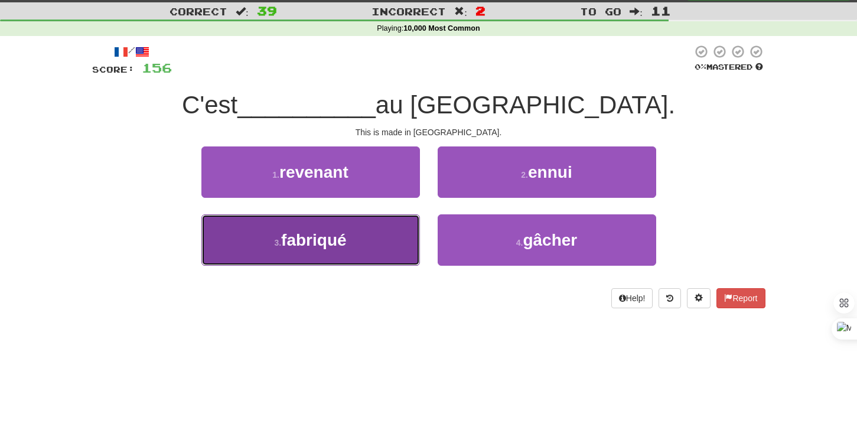
click at [403, 229] on button "3 . fabriqué" at bounding box center [310, 239] width 218 height 51
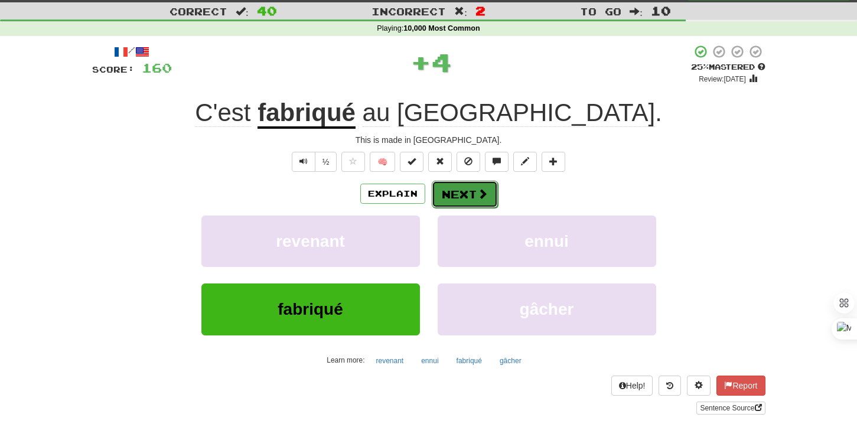
click at [443, 201] on button "Next" at bounding box center [465, 194] width 66 height 27
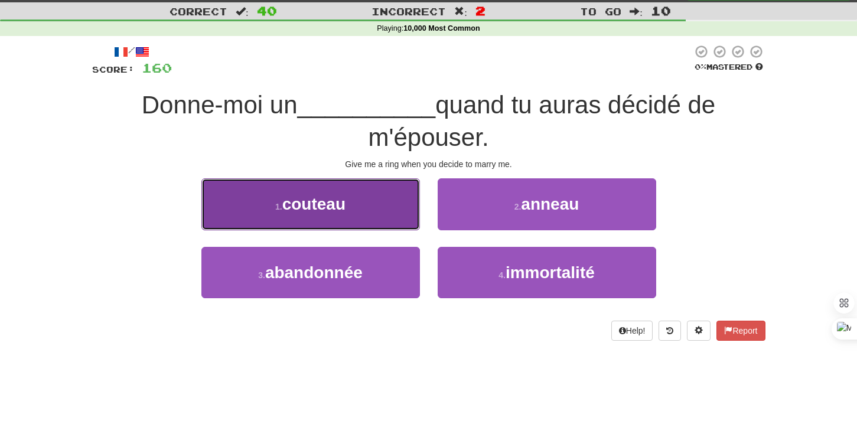
click at [391, 218] on button "1 . couteau" at bounding box center [310, 203] width 218 height 51
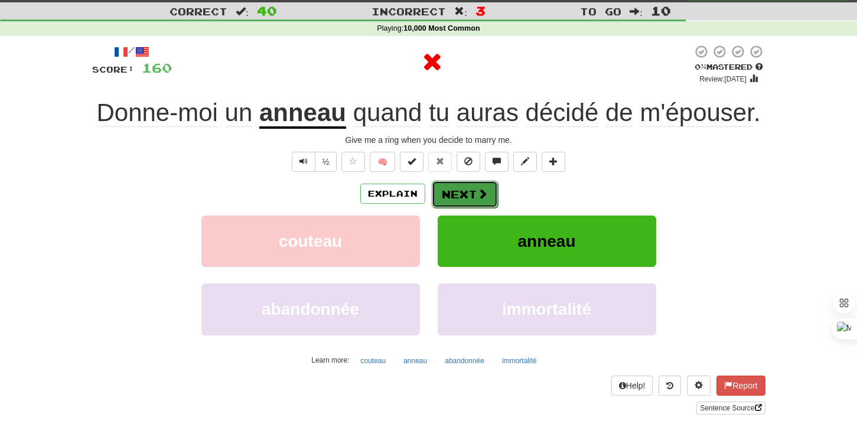
click at [449, 203] on button "Next" at bounding box center [465, 194] width 66 height 27
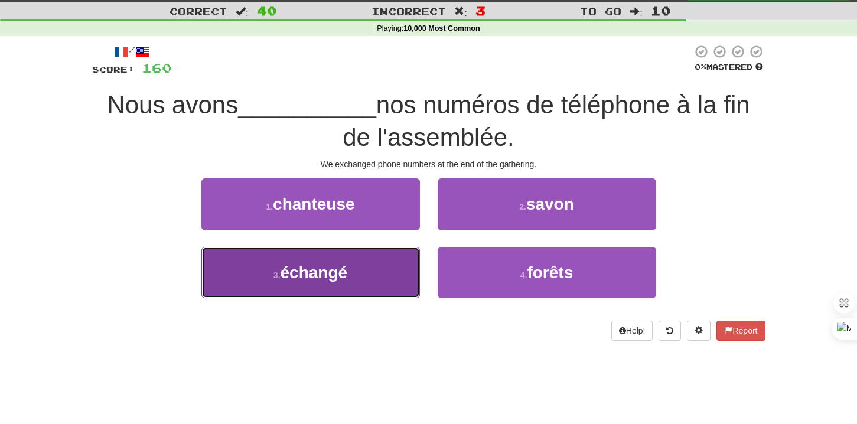
click at [407, 270] on button "3 . échangé" at bounding box center [310, 272] width 218 height 51
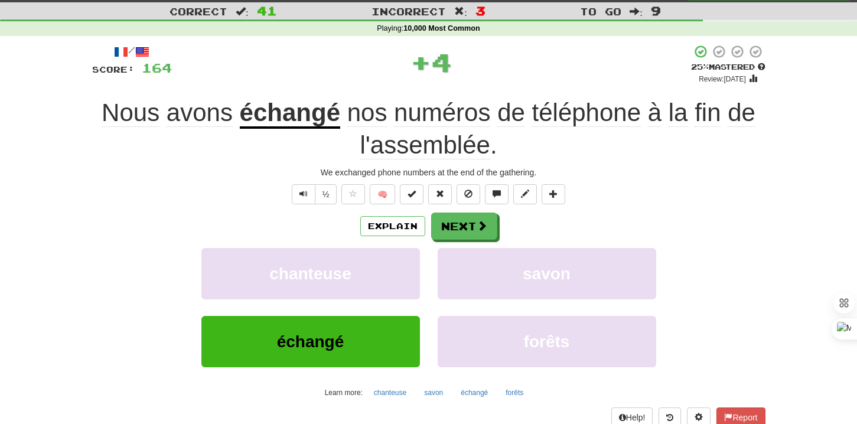
click at [468, 210] on div "/ Score: 164 + 4 25 % Mastered Review: [DATE] Nous avons échangé nos numéros de…" at bounding box center [428, 245] width 673 height 402
click at [468, 217] on button "Next" at bounding box center [465, 226] width 66 height 27
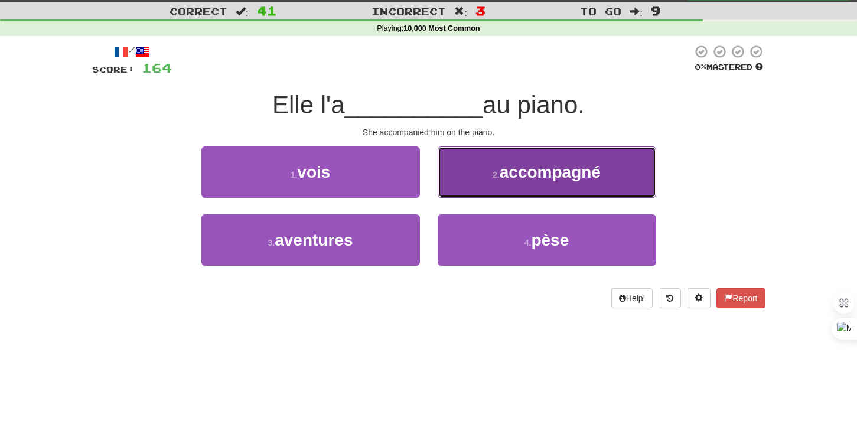
click at [500, 176] on span "accompagné" at bounding box center [550, 172] width 101 height 18
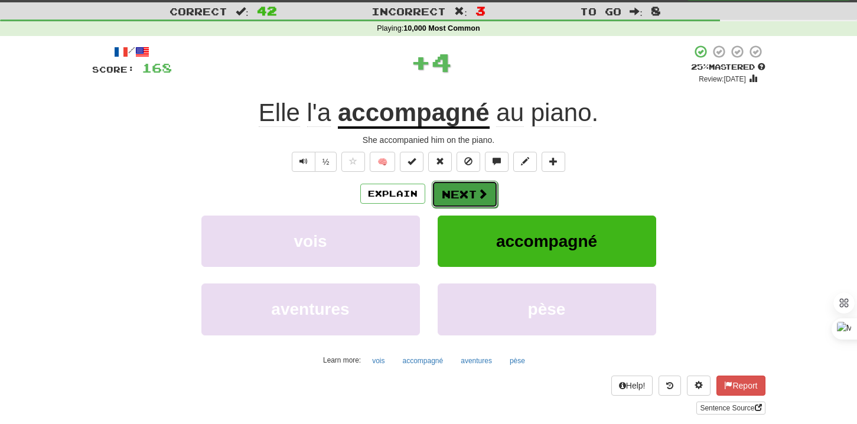
click at [478, 193] on span at bounding box center [482, 193] width 11 height 11
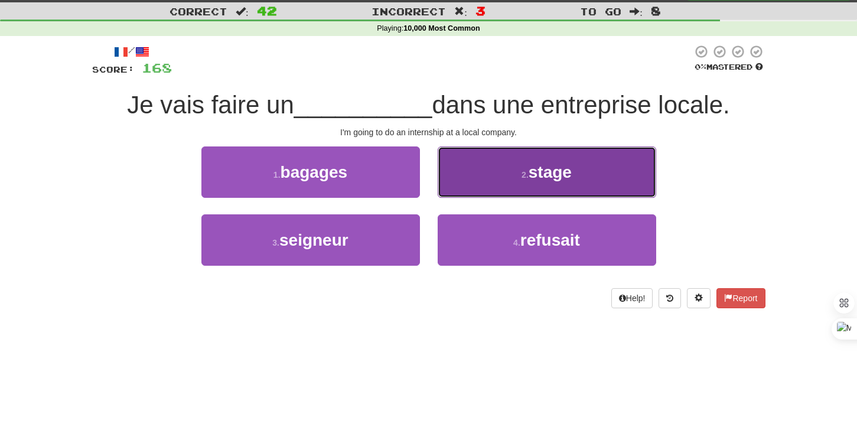
click at [482, 190] on button "2 . stage" at bounding box center [547, 171] width 218 height 51
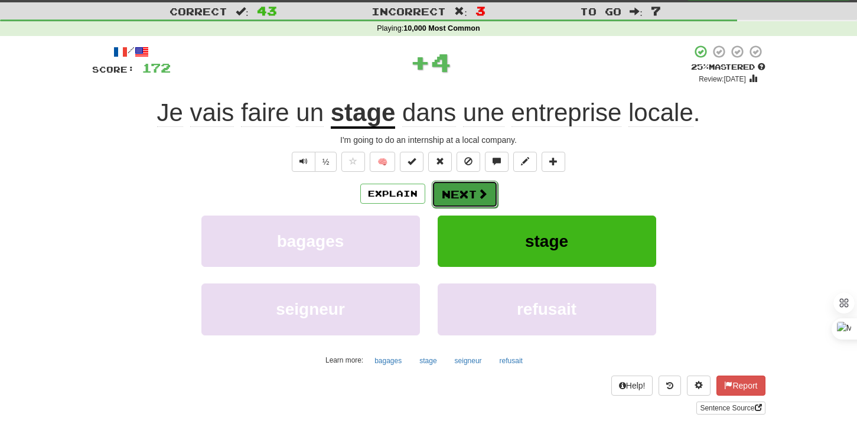
click at [460, 191] on button "Next" at bounding box center [465, 194] width 66 height 27
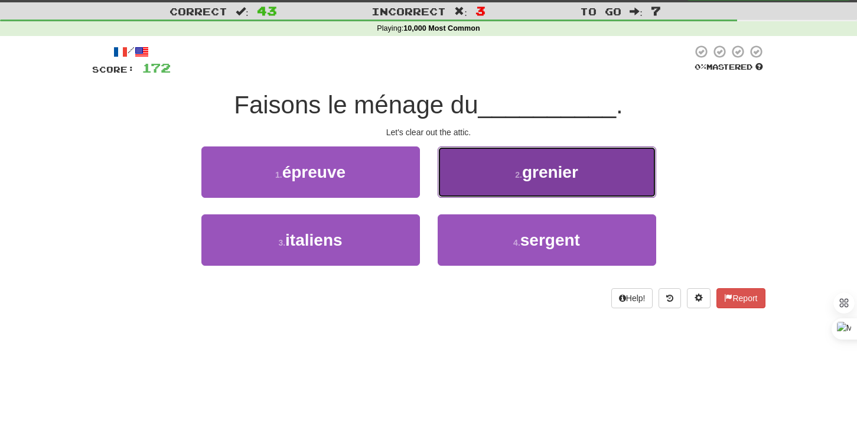
click at [475, 191] on button "2 . grenier" at bounding box center [547, 171] width 218 height 51
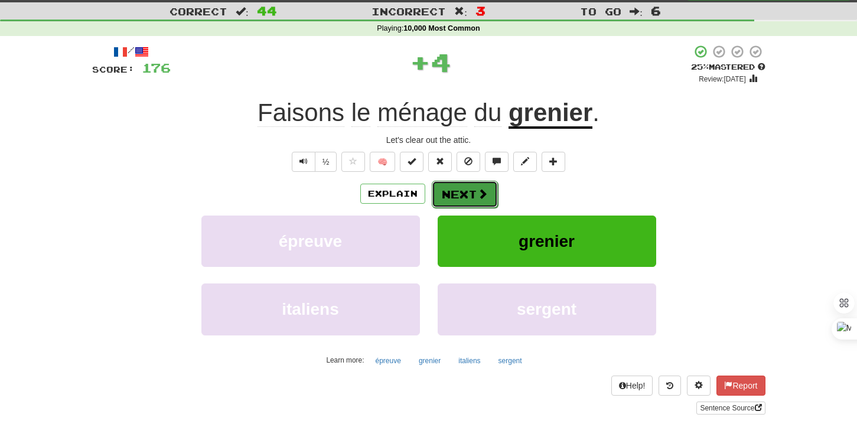
click at [465, 195] on button "Next" at bounding box center [465, 194] width 66 height 27
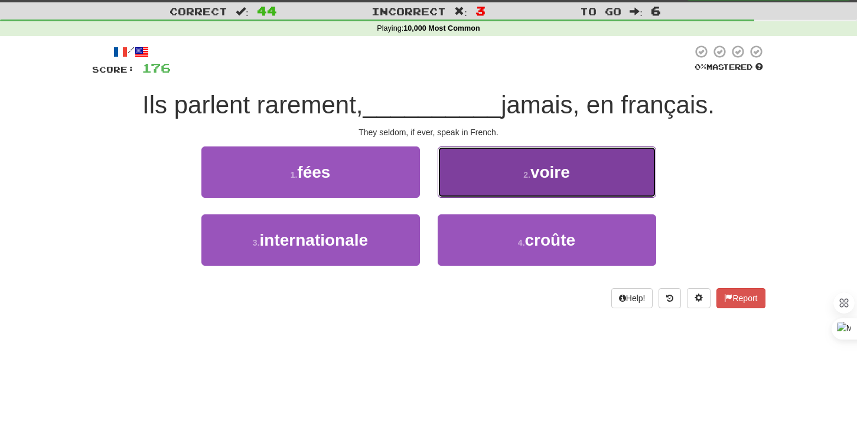
click at [469, 184] on button "2 . voire" at bounding box center [547, 171] width 218 height 51
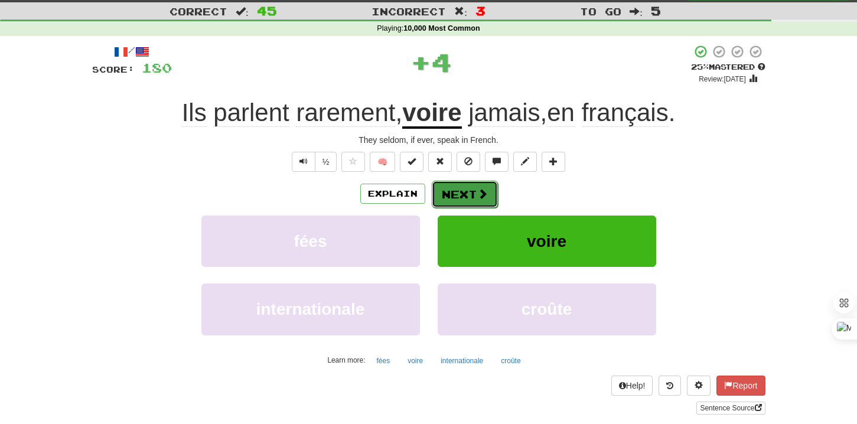
click at [461, 188] on button "Next" at bounding box center [465, 194] width 66 height 27
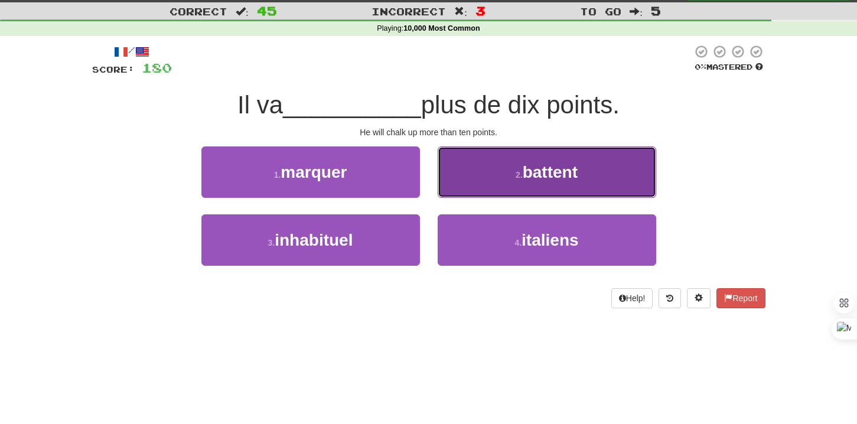
click at [512, 193] on button "2 . battent" at bounding box center [547, 171] width 218 height 51
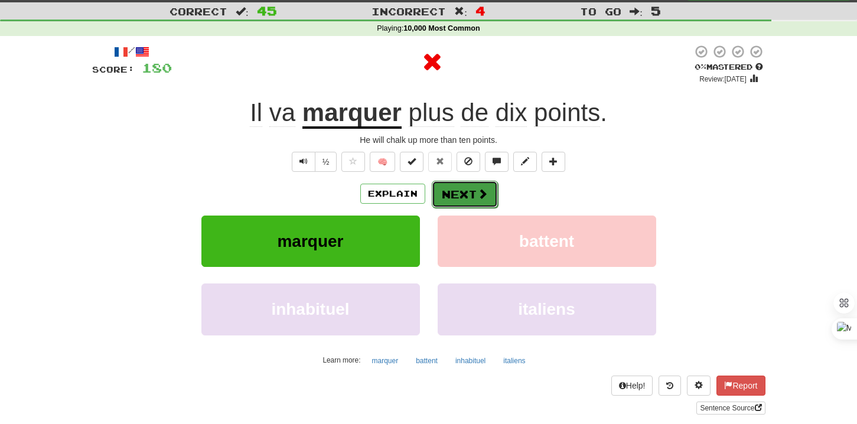
click at [473, 196] on button "Next" at bounding box center [465, 194] width 66 height 27
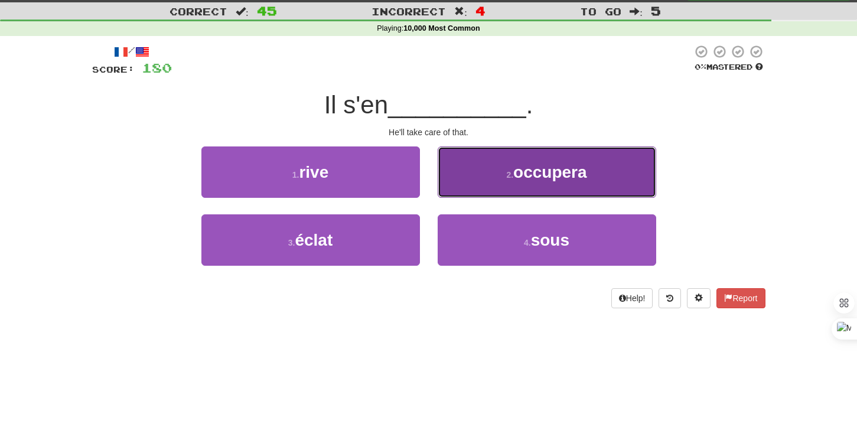
click at [518, 170] on span "occupera" at bounding box center [550, 172] width 74 height 18
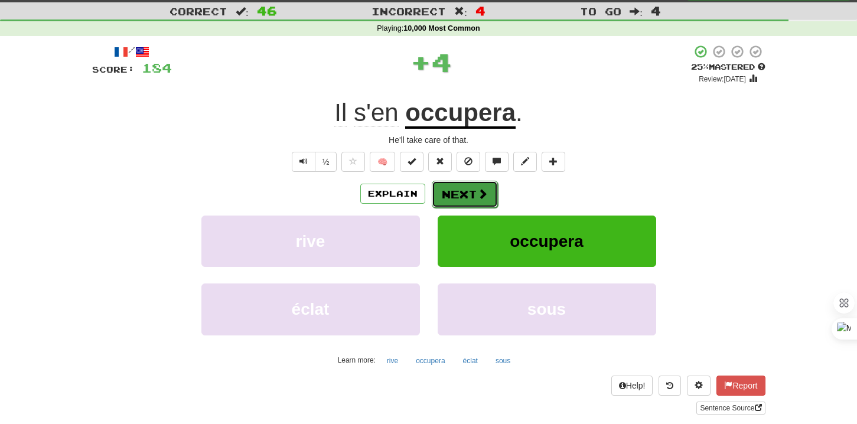
click at [478, 194] on span at bounding box center [482, 193] width 11 height 11
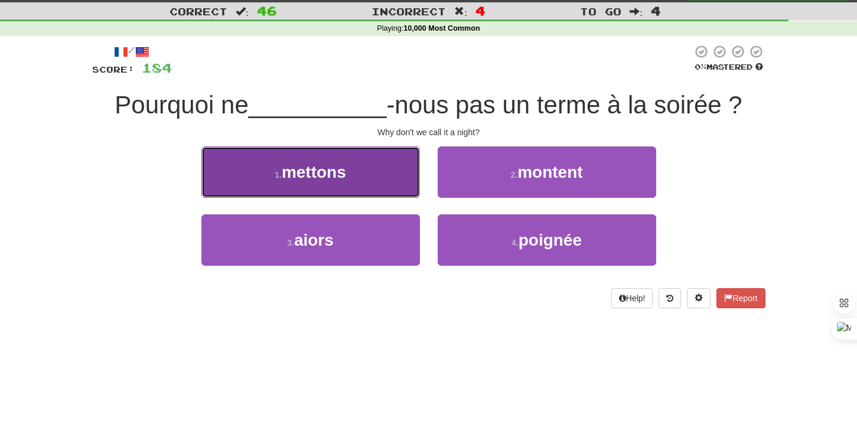
click at [393, 195] on button "1 . mettons" at bounding box center [310, 171] width 218 height 51
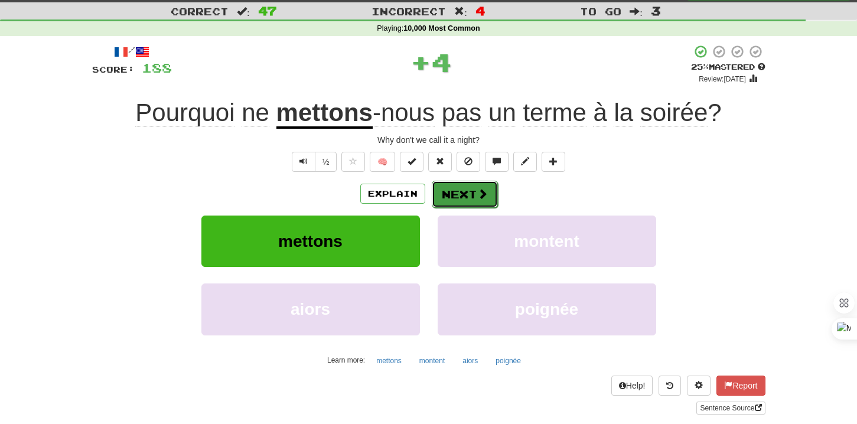
click at [449, 194] on button "Next" at bounding box center [465, 194] width 66 height 27
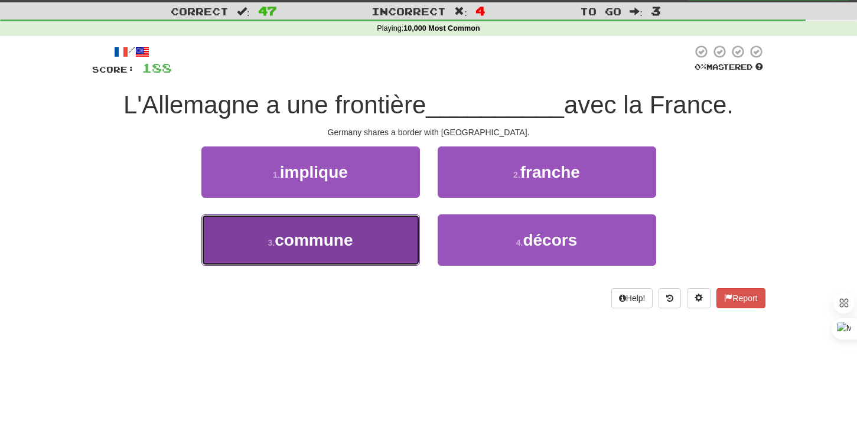
click at [390, 233] on button "3 . commune" at bounding box center [310, 239] width 218 height 51
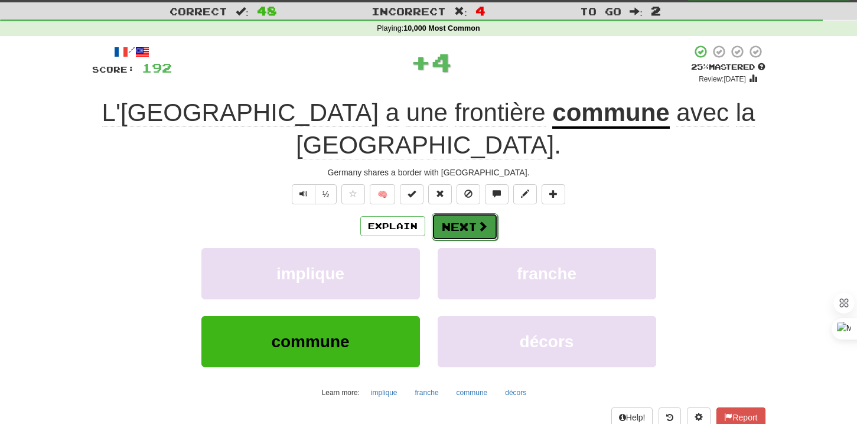
click at [441, 213] on button "Next" at bounding box center [465, 226] width 66 height 27
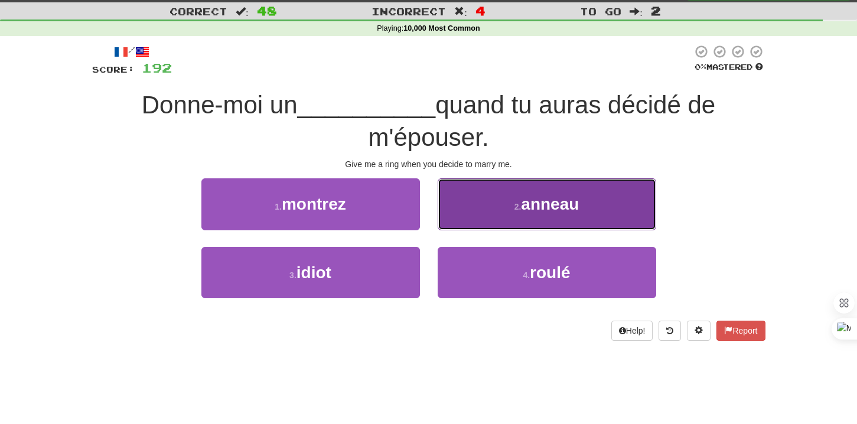
click at [470, 216] on button "2 . anneau" at bounding box center [547, 203] width 218 height 51
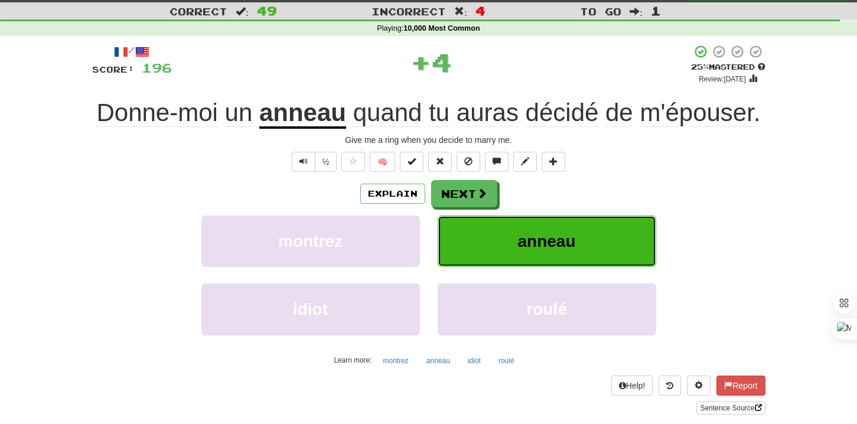
click at [460, 222] on button "anneau" at bounding box center [547, 241] width 218 height 51
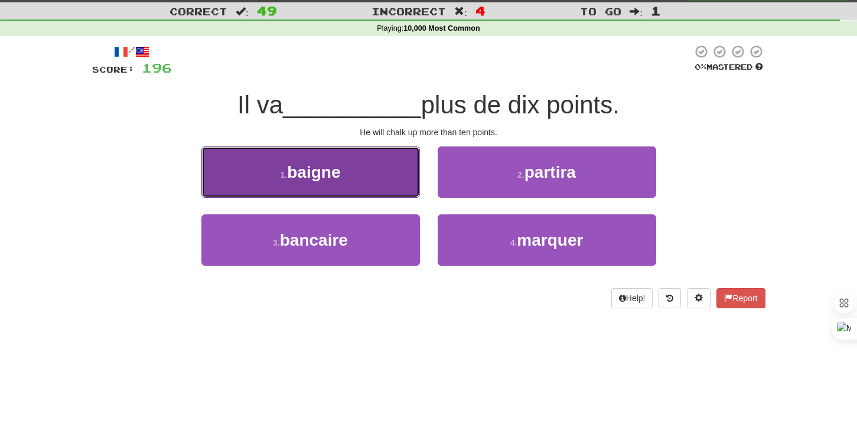
click at [396, 184] on button "1 . baigne" at bounding box center [310, 171] width 218 height 51
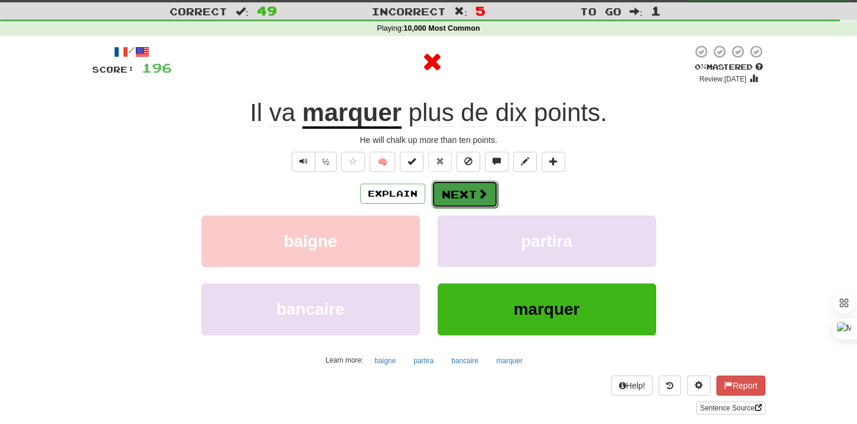
click at [432, 190] on button "Next" at bounding box center [465, 194] width 66 height 27
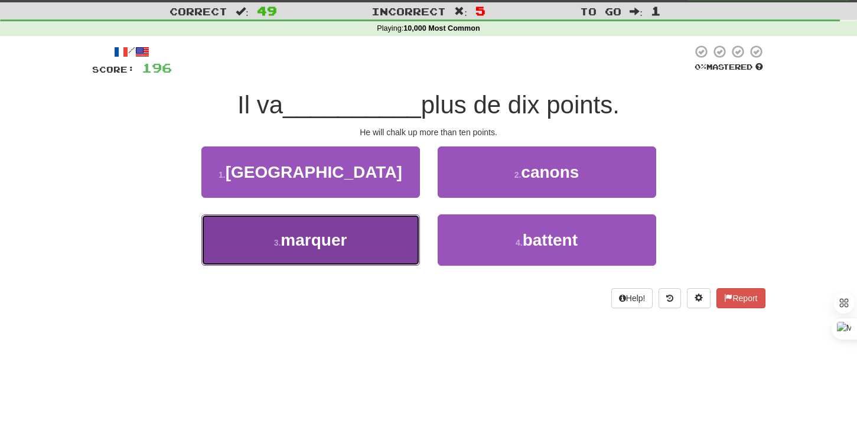
click at [402, 232] on button "3 . marquer" at bounding box center [310, 239] width 218 height 51
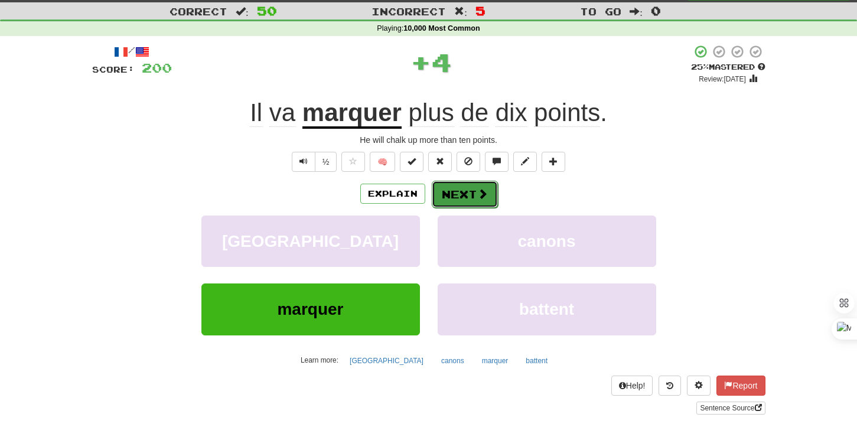
click at [462, 193] on button "Next" at bounding box center [465, 194] width 66 height 27
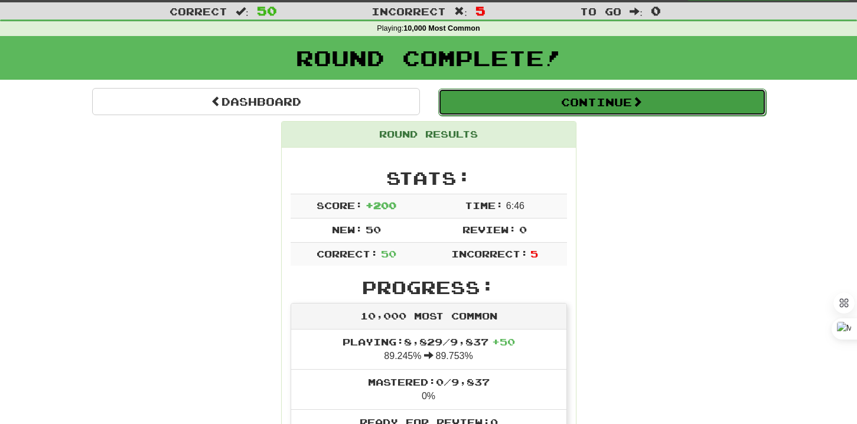
click at [517, 111] on button "Continue" at bounding box center [602, 102] width 328 height 27
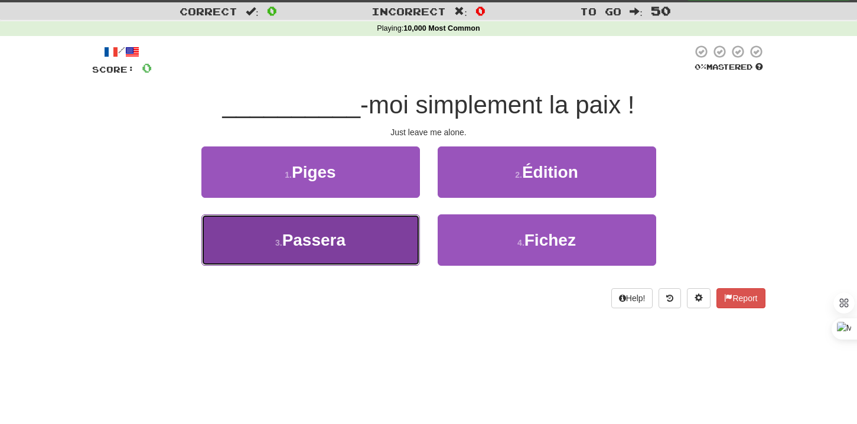
click at [402, 237] on button "3 . [GEOGRAPHIC_DATA]" at bounding box center [310, 239] width 218 height 51
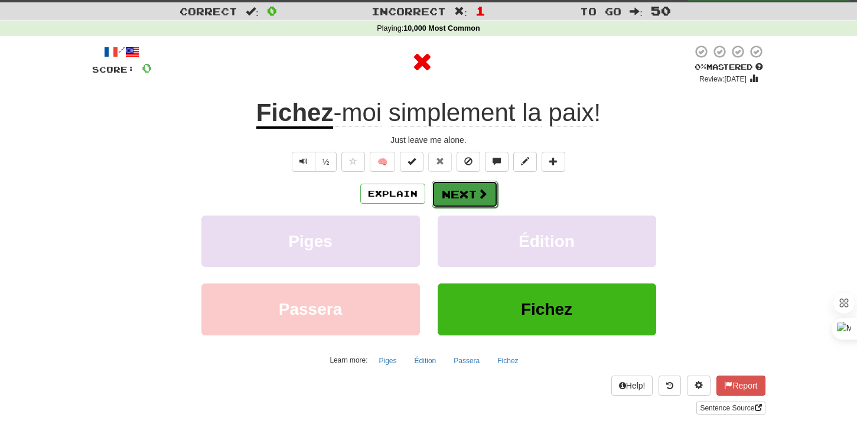
click at [464, 184] on button "Next" at bounding box center [465, 194] width 66 height 27
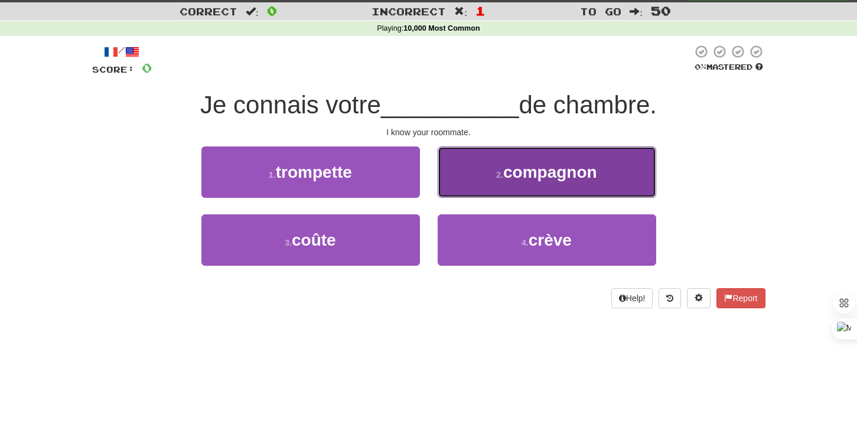
click at [468, 188] on button "2 . compagnon" at bounding box center [547, 171] width 218 height 51
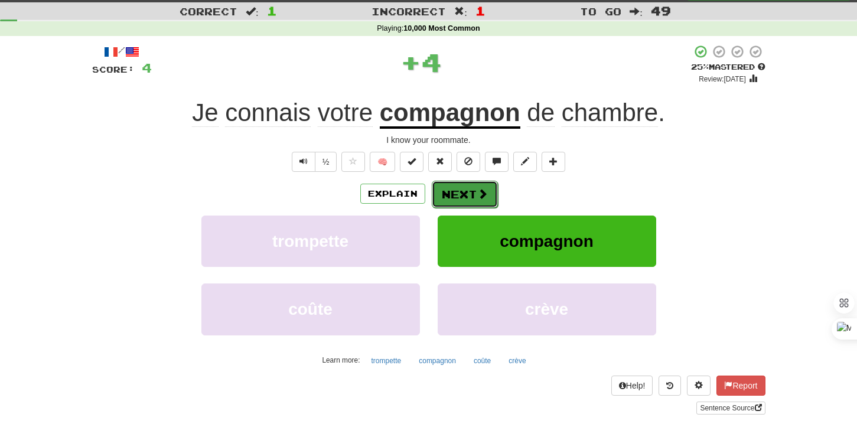
click at [455, 194] on button "Next" at bounding box center [465, 194] width 66 height 27
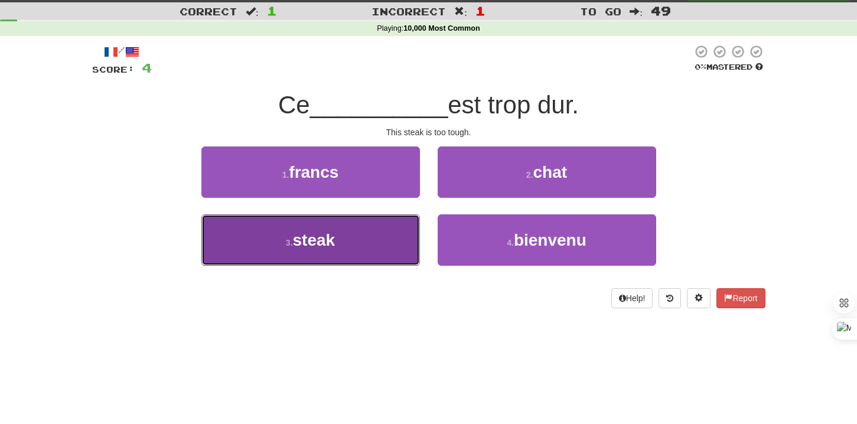
click at [408, 219] on button "3 . steak" at bounding box center [310, 239] width 218 height 51
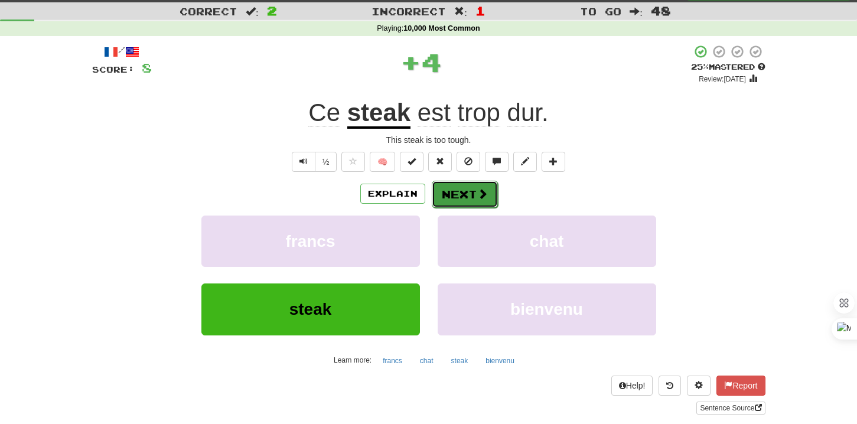
click at [464, 185] on button "Next" at bounding box center [465, 194] width 66 height 27
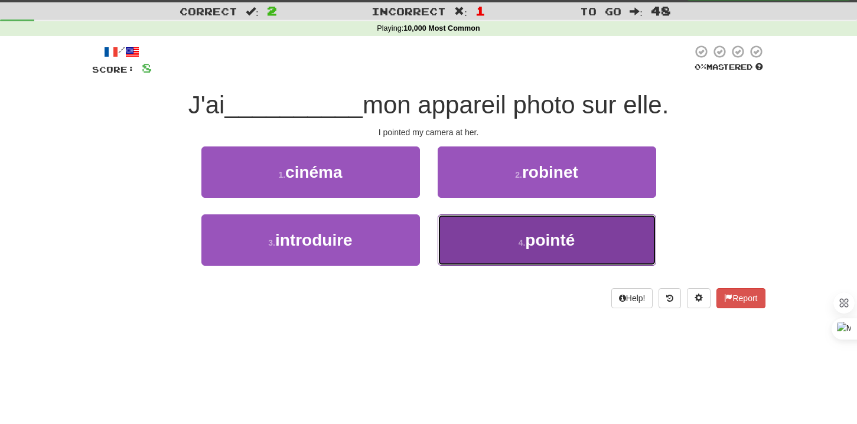
click at [476, 256] on button "4 . pointé" at bounding box center [547, 239] width 218 height 51
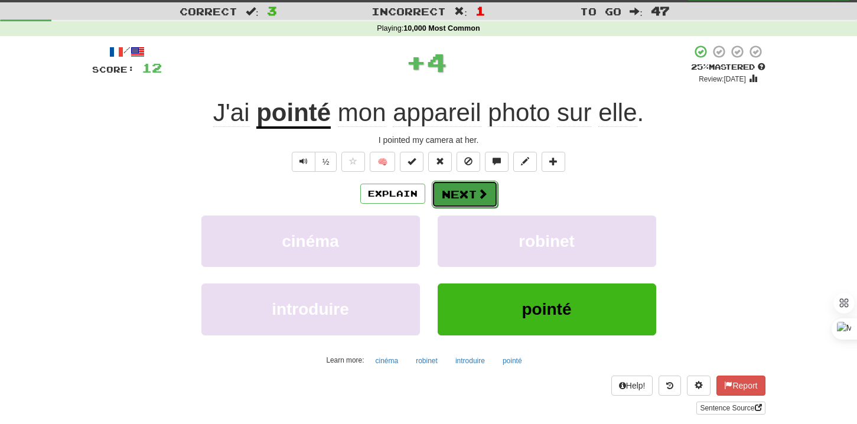
click at [468, 191] on button "Next" at bounding box center [465, 194] width 66 height 27
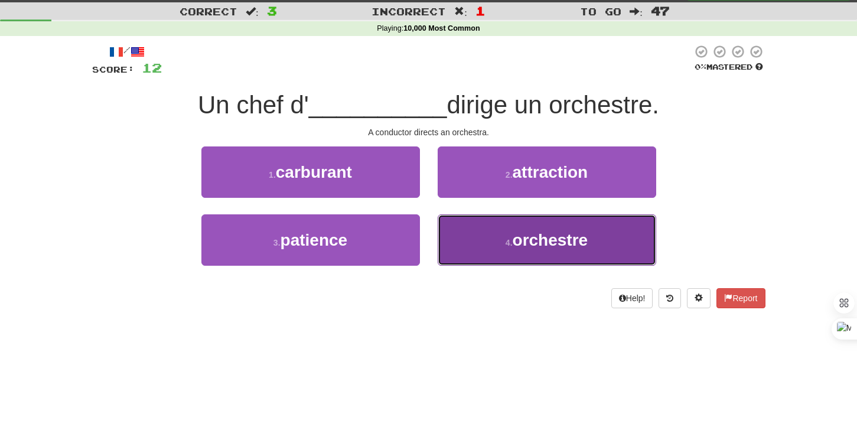
click at [461, 240] on button "4 . orchestre" at bounding box center [547, 239] width 218 height 51
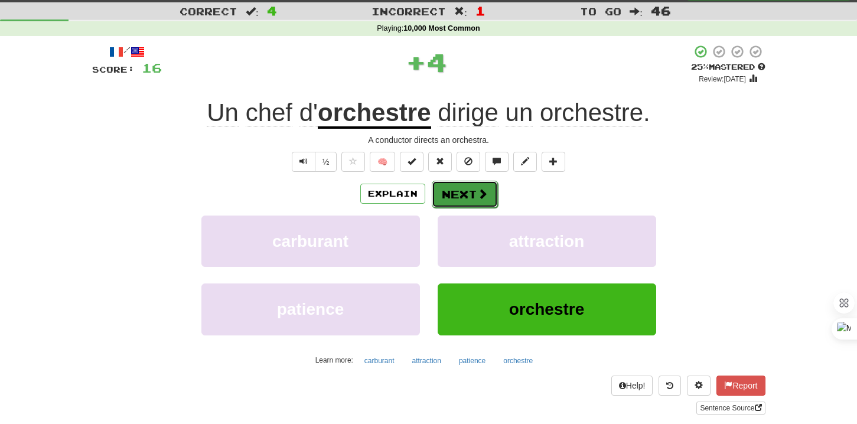
click at [455, 203] on button "Next" at bounding box center [465, 194] width 66 height 27
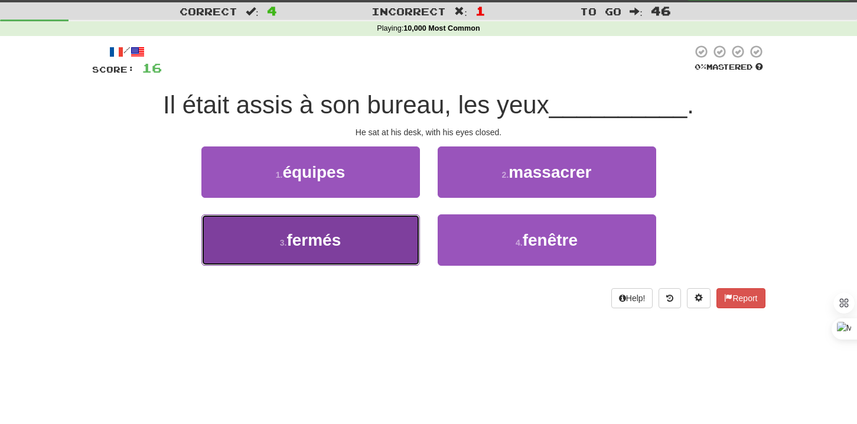
click at [384, 244] on button "3 . fermés" at bounding box center [310, 239] width 218 height 51
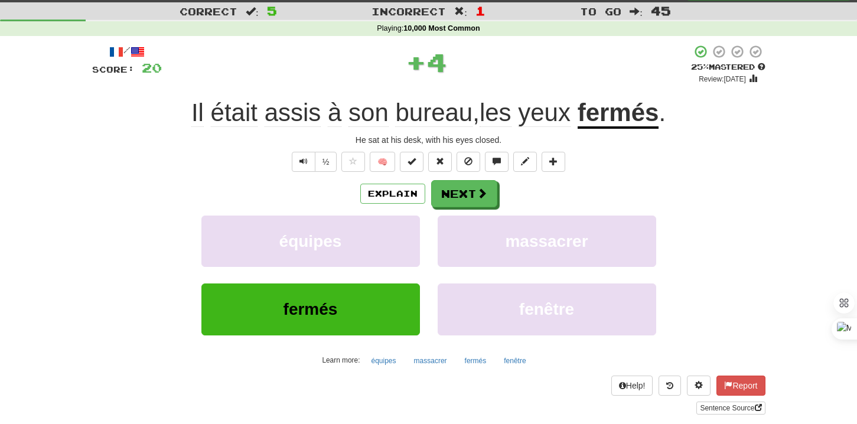
click at [457, 208] on div "Explain Next équipes massacrer fermés fenêtre Learn more: équipes massacrer fer…" at bounding box center [428, 275] width 673 height 190
click at [457, 201] on button "Next" at bounding box center [465, 194] width 66 height 27
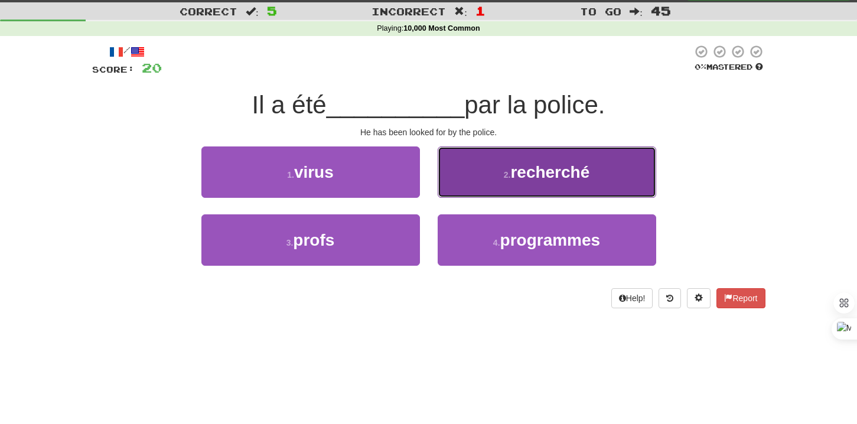
click at [461, 187] on button "2 . recherché" at bounding box center [547, 171] width 218 height 51
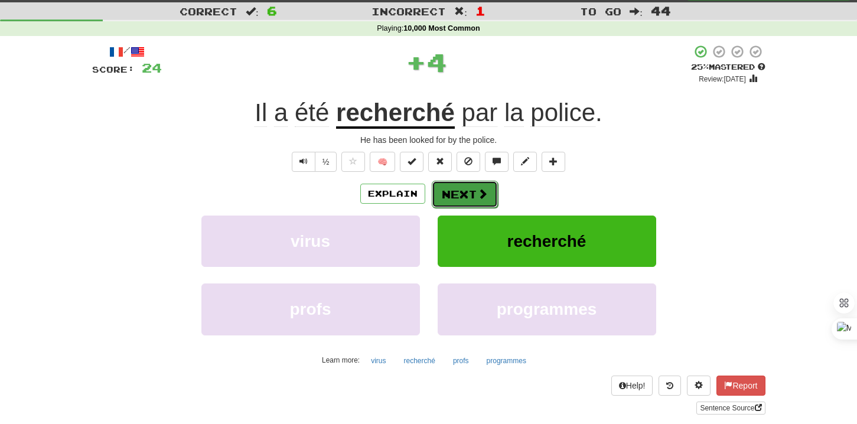
click at [447, 197] on button "Next" at bounding box center [465, 194] width 66 height 27
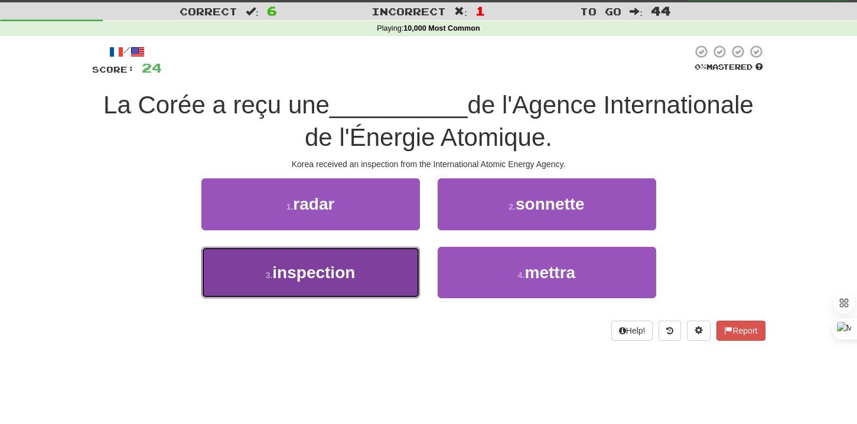
click at [392, 268] on button "3 . inspection" at bounding box center [310, 272] width 218 height 51
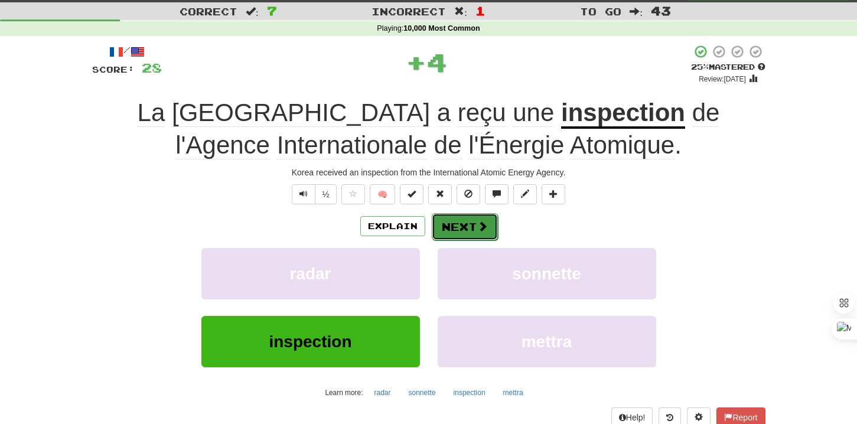
click at [467, 223] on button "Next" at bounding box center [465, 226] width 66 height 27
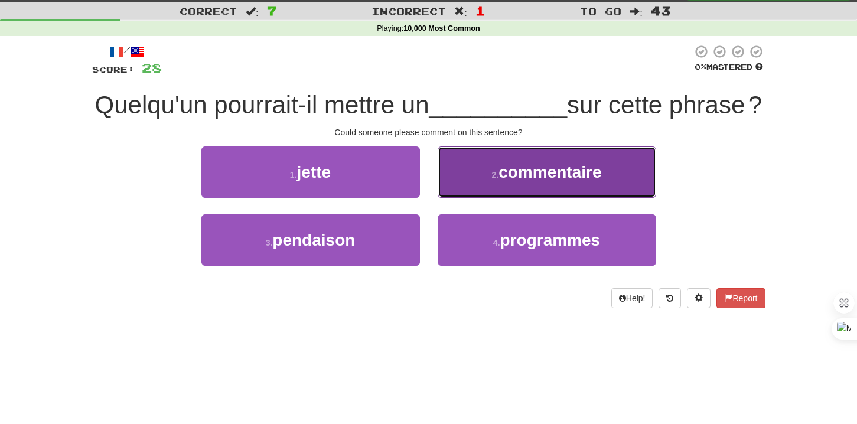
click at [497, 180] on small "2 ." at bounding box center [495, 174] width 7 height 9
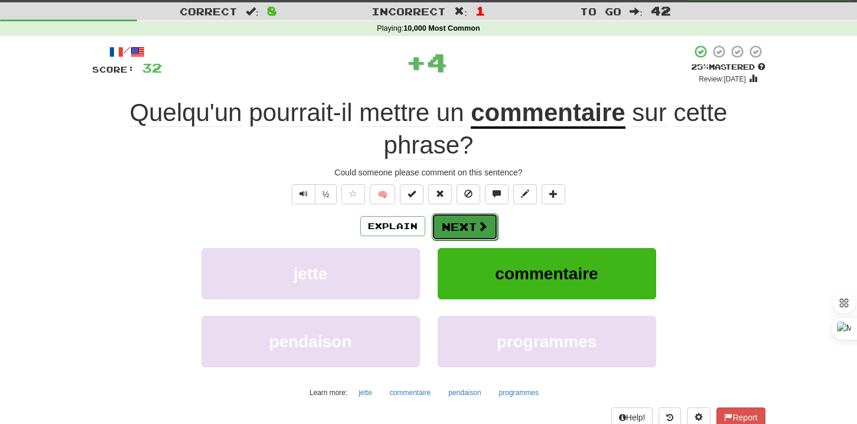
click at [464, 224] on button "Next" at bounding box center [465, 226] width 66 height 27
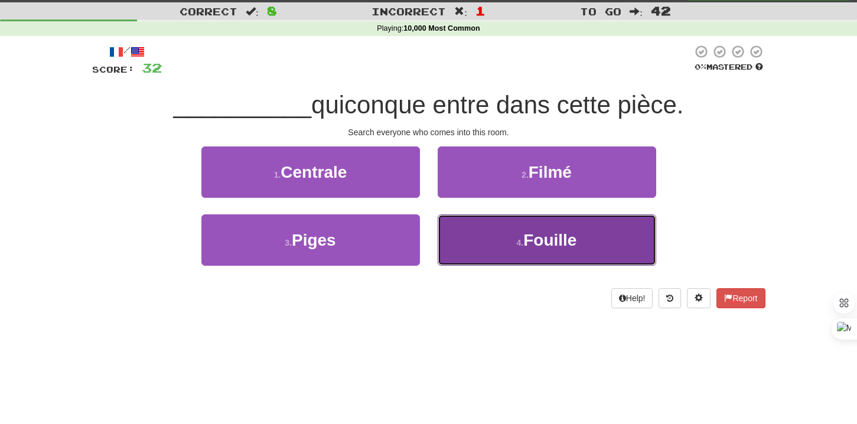
click at [450, 225] on button "4 . [GEOGRAPHIC_DATA]" at bounding box center [547, 239] width 218 height 51
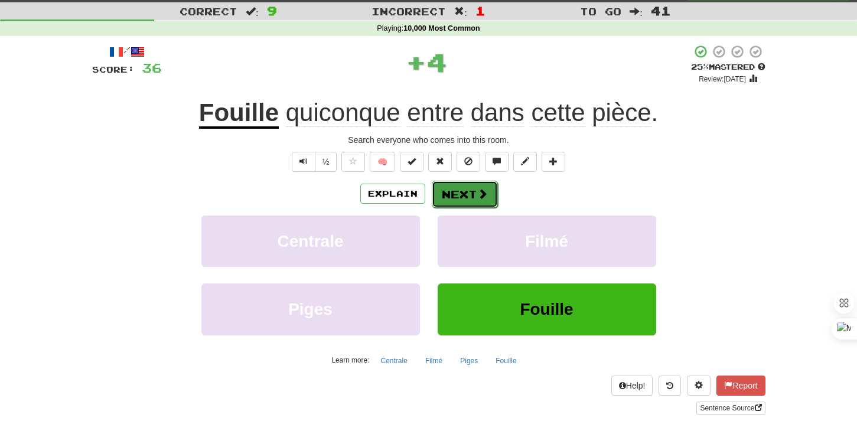
click at [450, 191] on button "Next" at bounding box center [465, 194] width 66 height 27
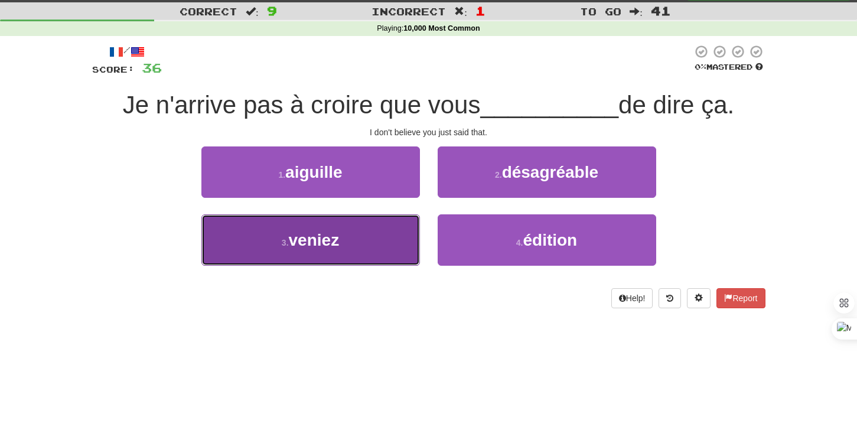
click at [390, 233] on button "3 . veniez" at bounding box center [310, 239] width 218 height 51
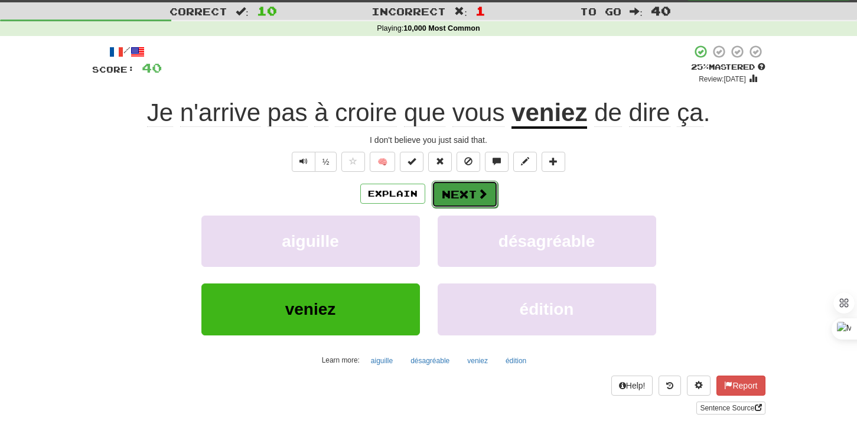
click at [477, 196] on span at bounding box center [482, 193] width 11 height 11
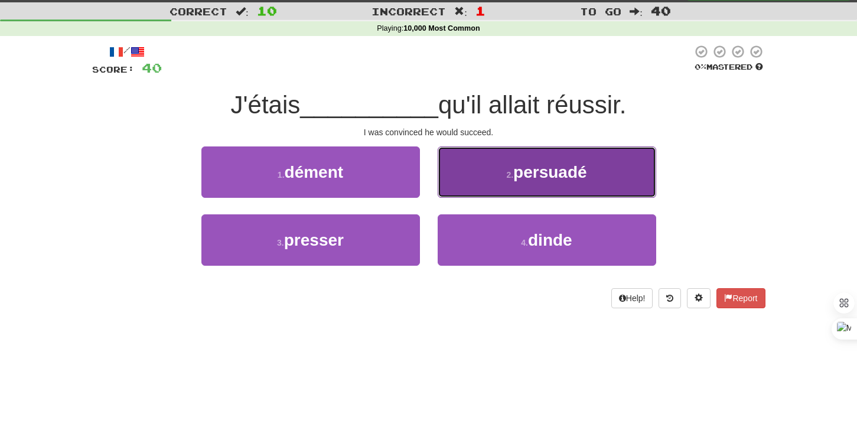
click at [479, 172] on button "2 . persuadé" at bounding box center [547, 171] width 218 height 51
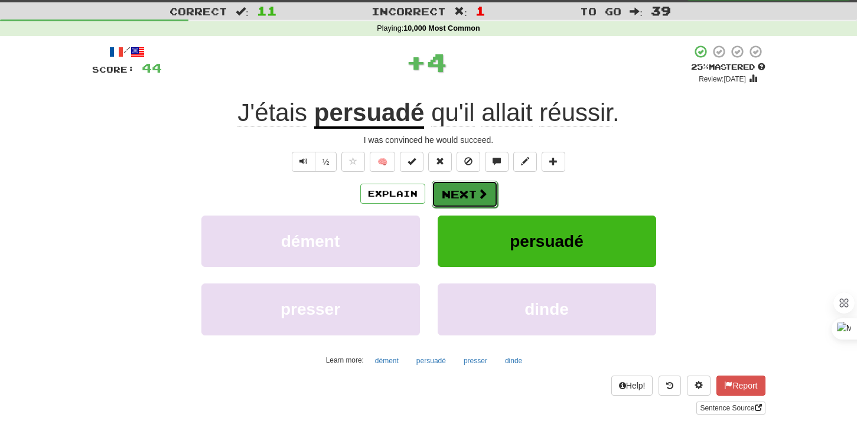
click at [455, 191] on button "Next" at bounding box center [465, 194] width 66 height 27
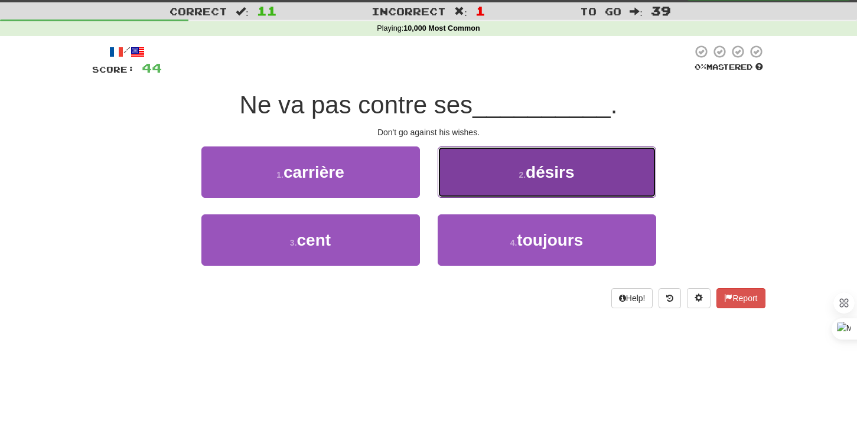
click at [468, 168] on button "2 . désirs" at bounding box center [547, 171] width 218 height 51
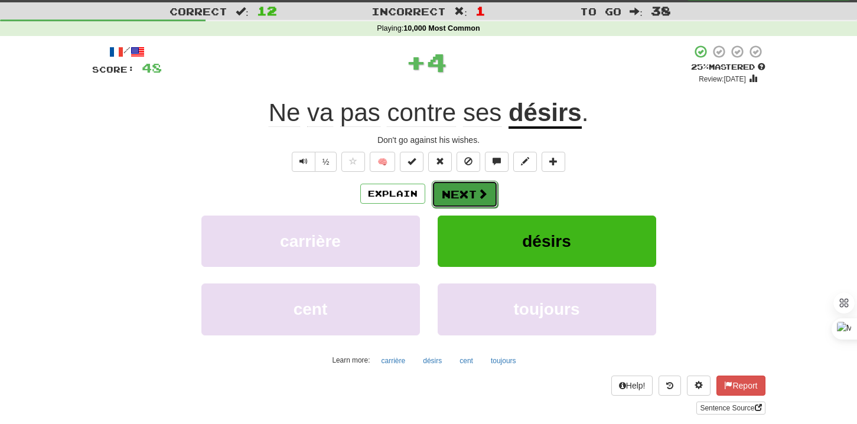
click at [458, 193] on button "Next" at bounding box center [465, 194] width 66 height 27
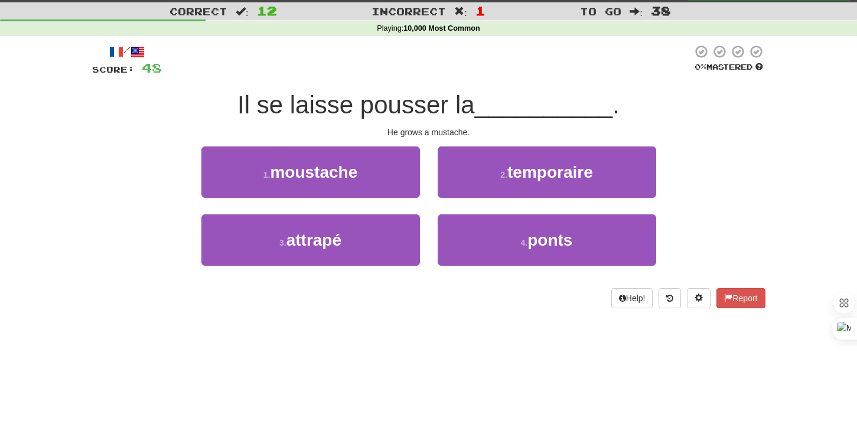
click at [410, 200] on div "1 . moustache" at bounding box center [311, 180] width 236 height 68
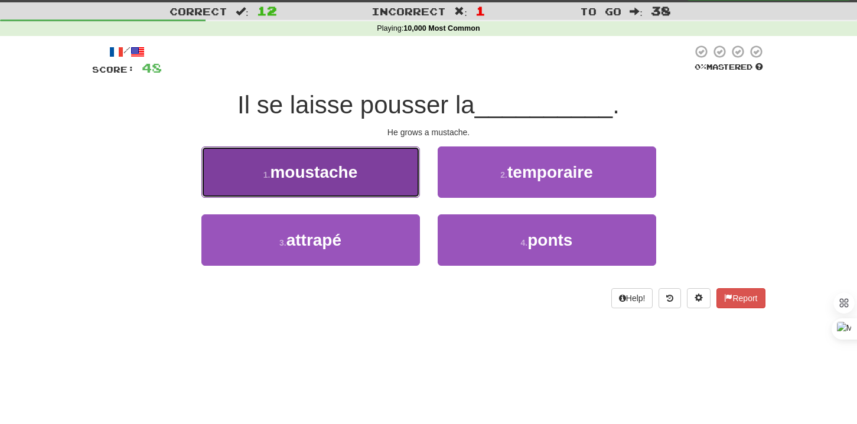
click at [392, 177] on button "1 . moustache" at bounding box center [310, 171] width 218 height 51
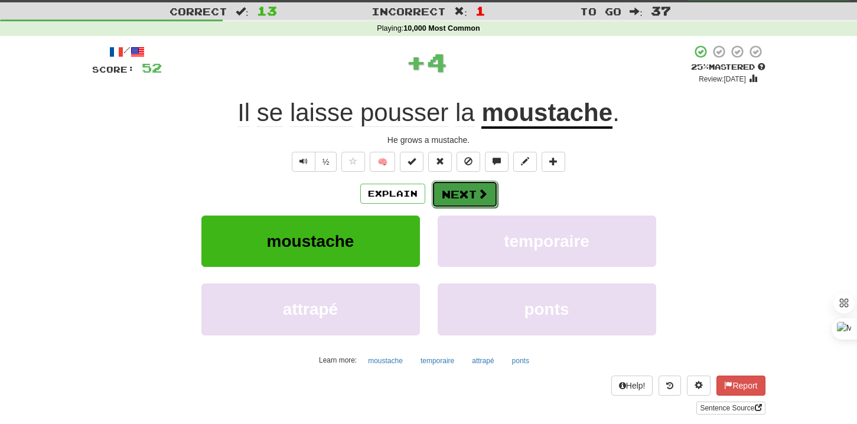
click at [472, 202] on button "Next" at bounding box center [465, 194] width 66 height 27
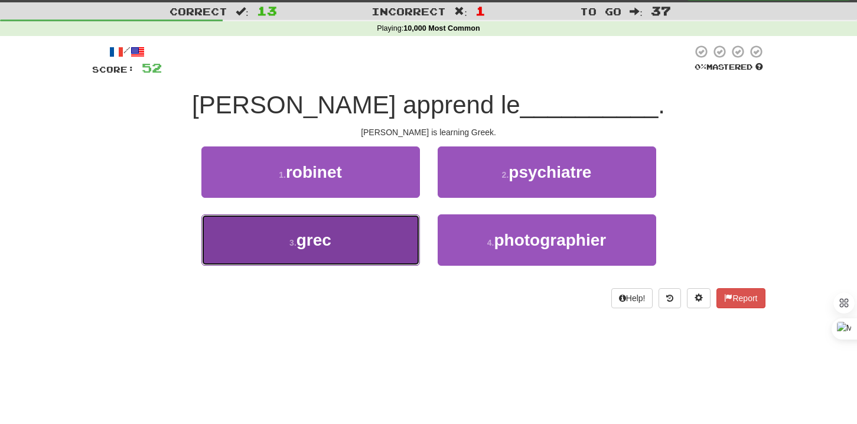
click at [398, 237] on button "3 . [DEMOGRAPHIC_DATA]" at bounding box center [310, 239] width 218 height 51
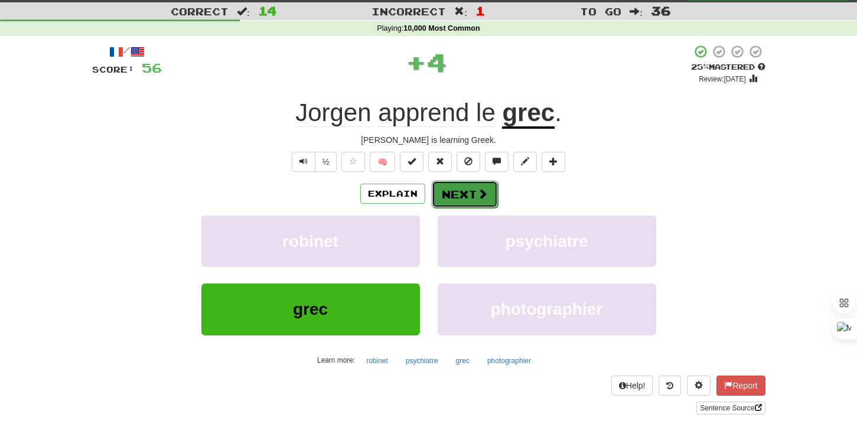
click at [454, 194] on button "Next" at bounding box center [465, 194] width 66 height 27
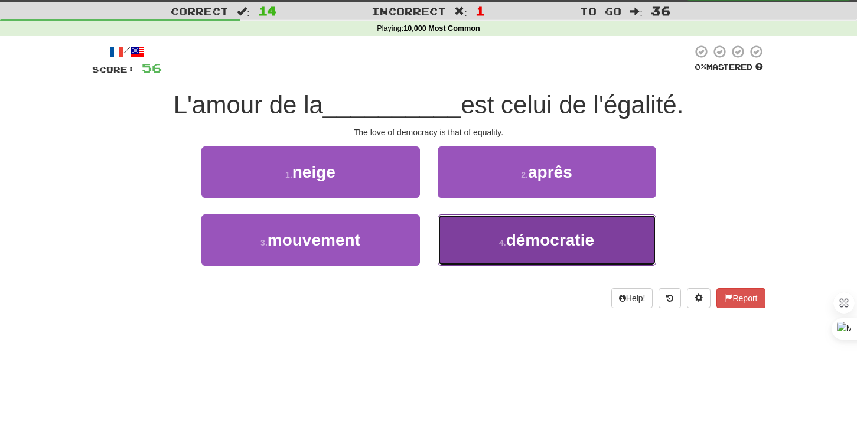
click at [468, 232] on button "4 . démocratie" at bounding box center [547, 239] width 218 height 51
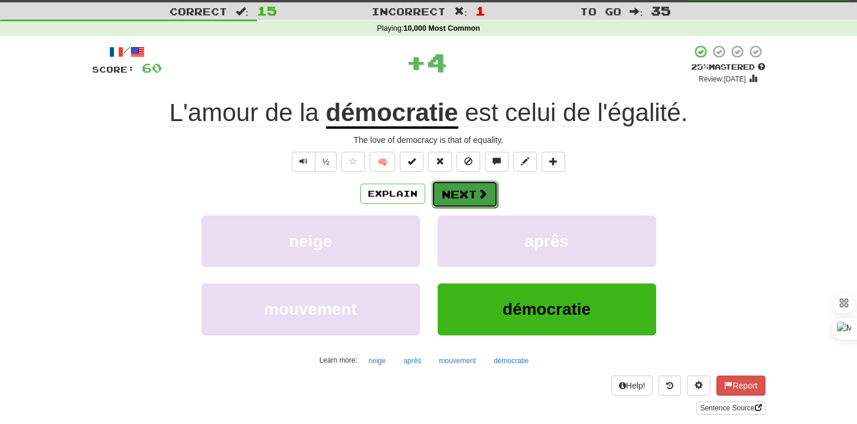
click at [468, 199] on button "Next" at bounding box center [465, 194] width 66 height 27
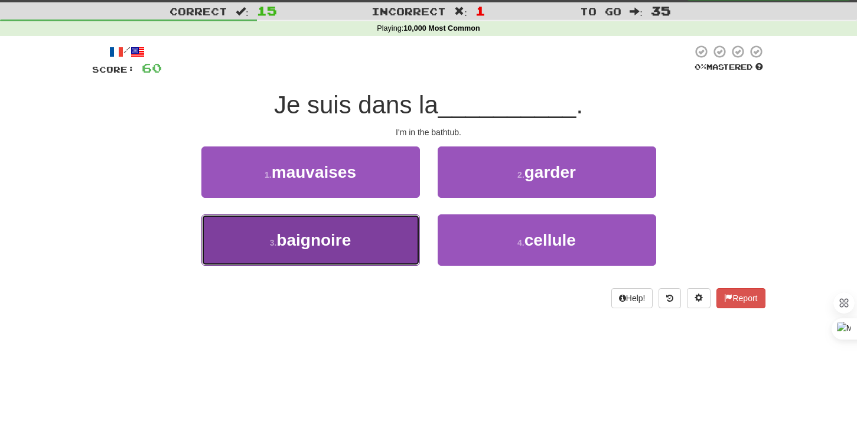
click at [389, 241] on button "3 . baignoire" at bounding box center [310, 239] width 218 height 51
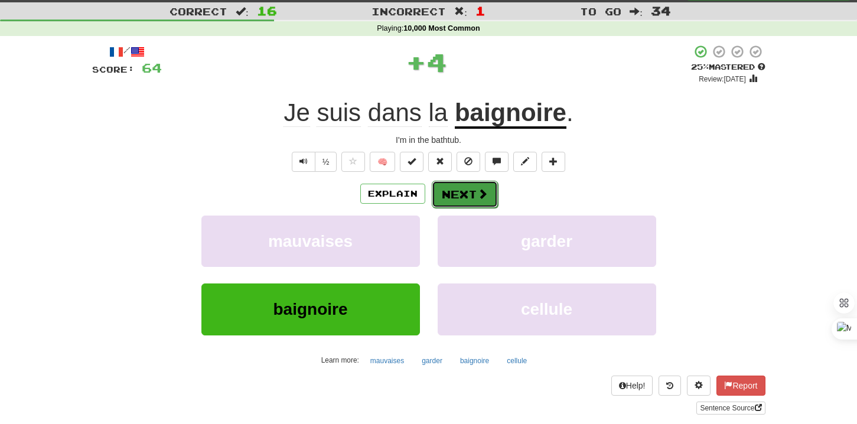
click at [444, 195] on button "Next" at bounding box center [465, 194] width 66 height 27
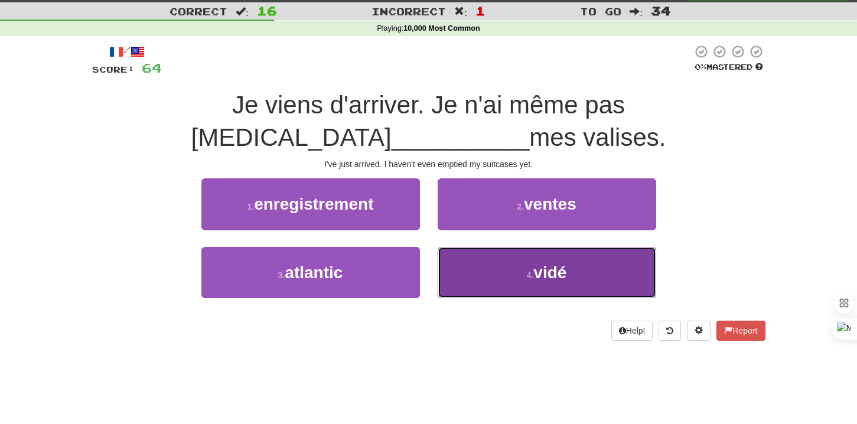
click at [451, 263] on button "4 . vidé" at bounding box center [547, 272] width 218 height 51
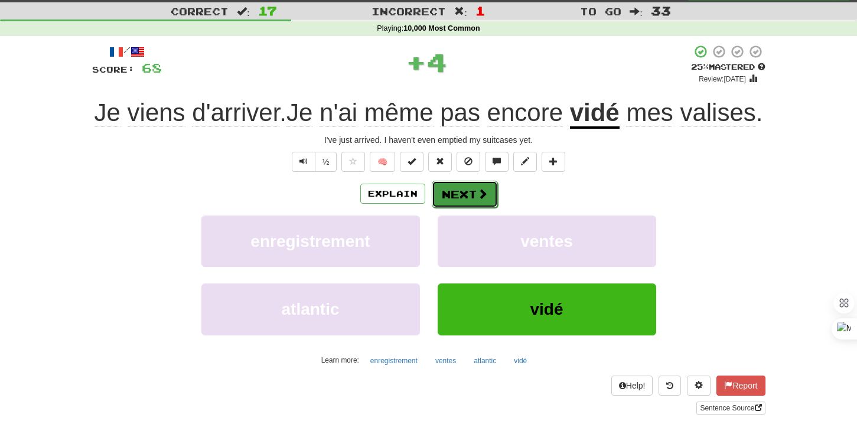
click at [452, 208] on button "Next" at bounding box center [465, 194] width 66 height 27
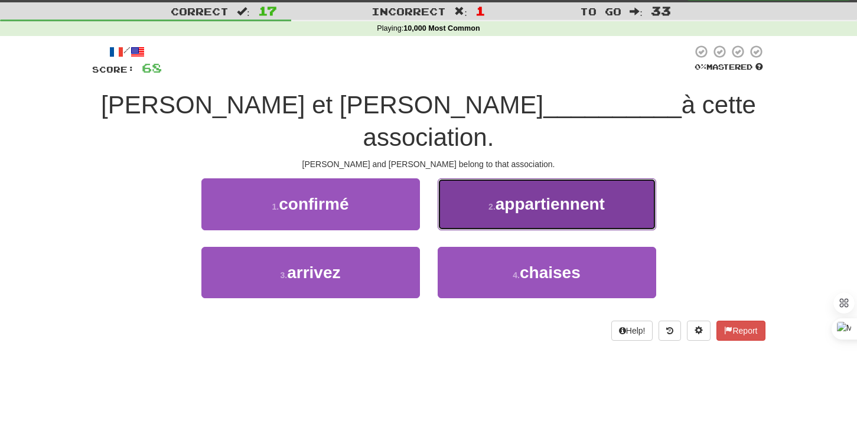
click at [453, 182] on button "2 . appartiennent" at bounding box center [547, 203] width 218 height 51
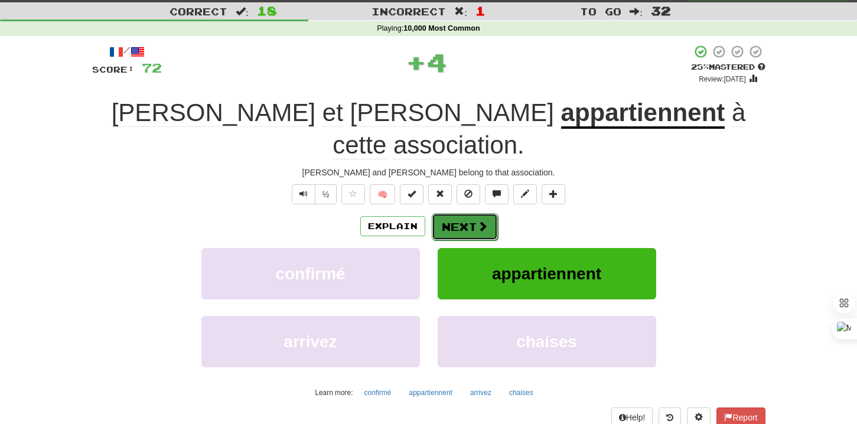
click at [447, 213] on button "Next" at bounding box center [465, 226] width 66 height 27
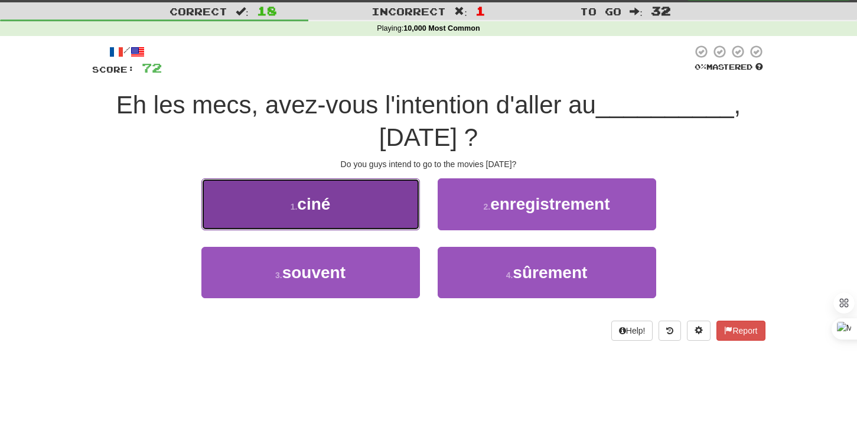
click at [368, 217] on button "1 . ciné" at bounding box center [310, 203] width 218 height 51
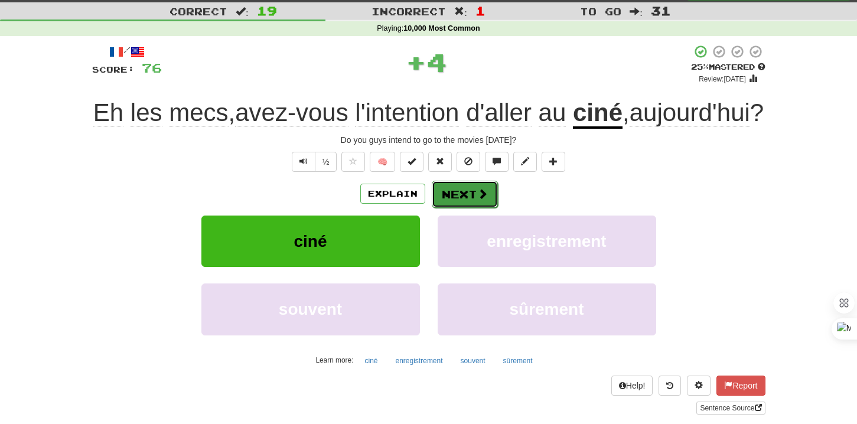
click at [460, 208] on button "Next" at bounding box center [465, 194] width 66 height 27
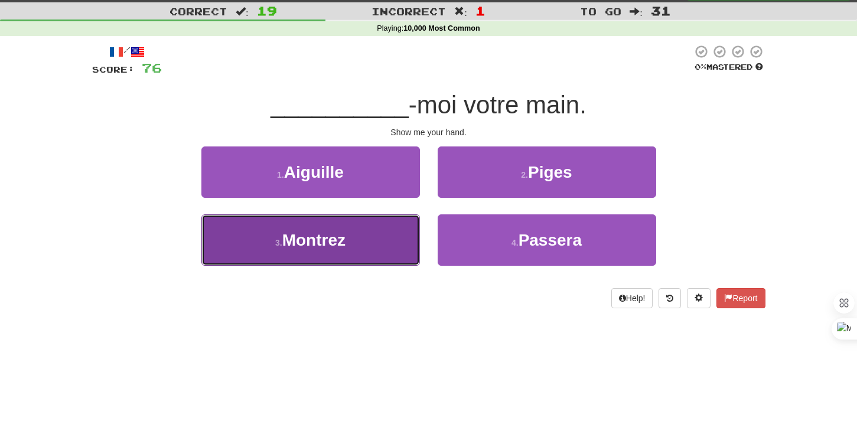
click at [384, 244] on button "3 . [GEOGRAPHIC_DATA]" at bounding box center [310, 239] width 218 height 51
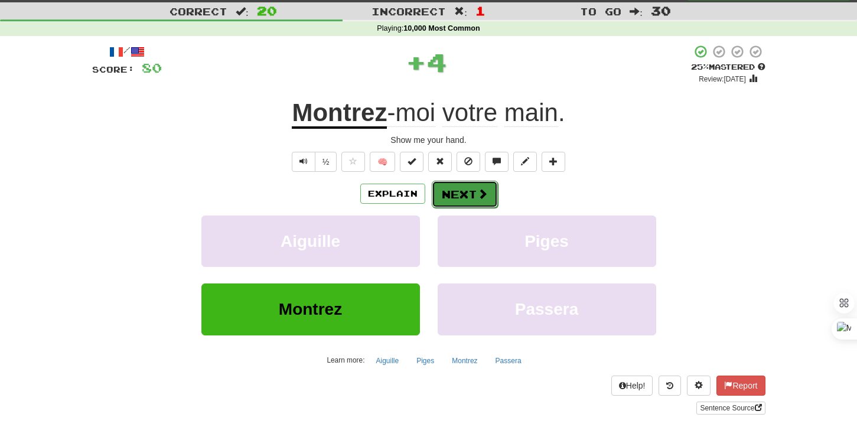
click at [459, 188] on button "Next" at bounding box center [465, 194] width 66 height 27
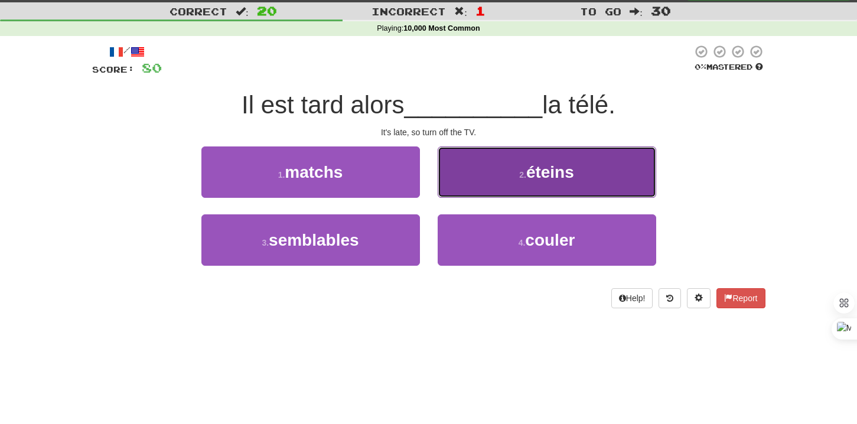
click at [456, 178] on button "2 . éteins" at bounding box center [547, 171] width 218 height 51
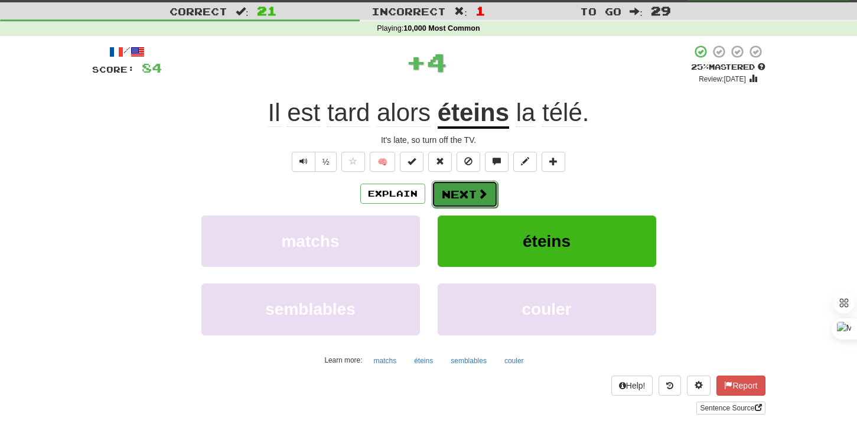
click at [450, 188] on button "Next" at bounding box center [465, 194] width 66 height 27
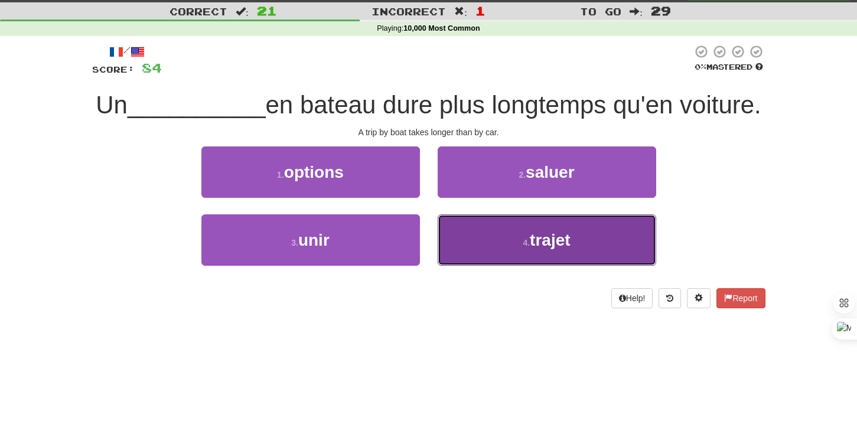
click at [459, 235] on button "4 . trajet" at bounding box center [547, 239] width 218 height 51
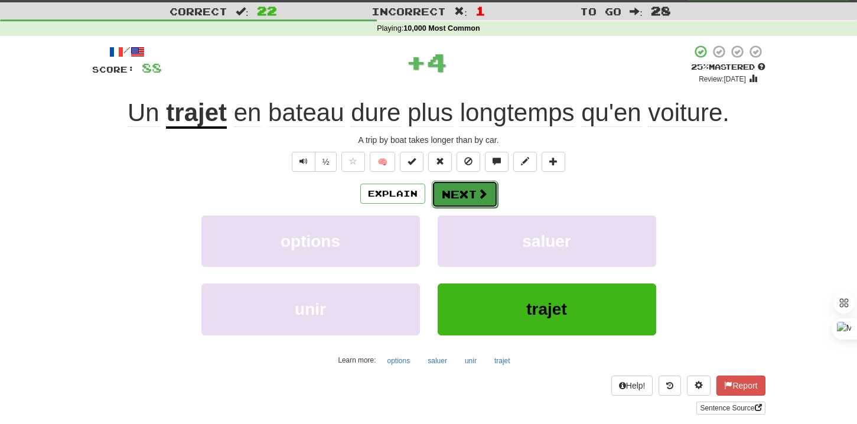
click at [451, 190] on button "Next" at bounding box center [465, 194] width 66 height 27
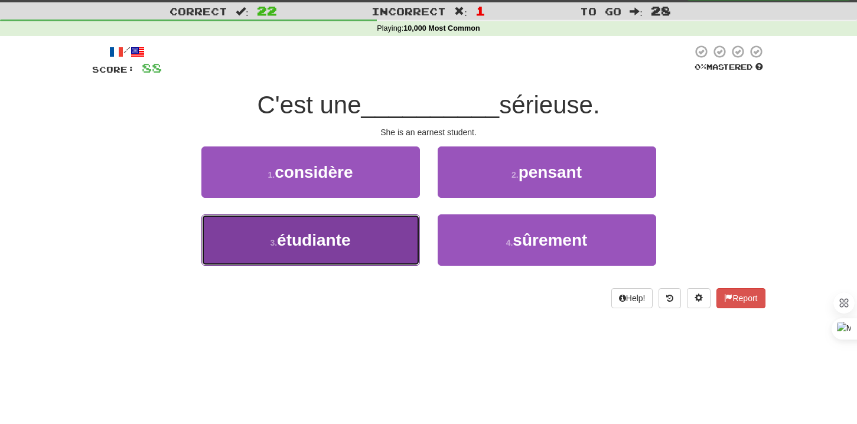
click at [403, 239] on button "3 . étudiante" at bounding box center [310, 239] width 218 height 51
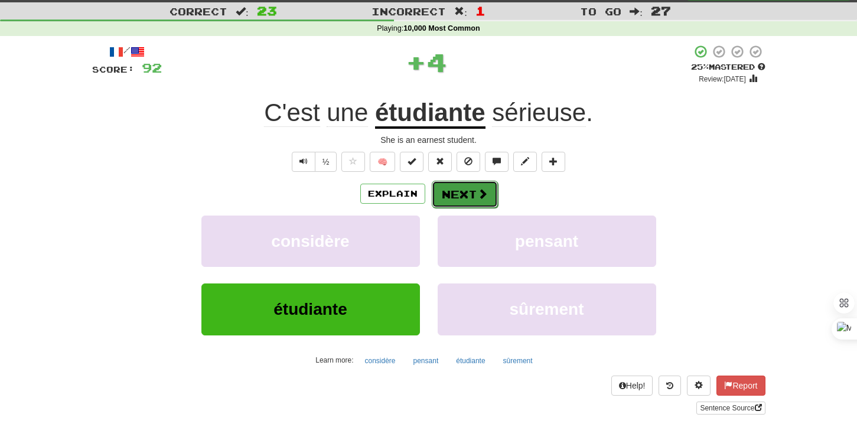
click at [452, 201] on button "Next" at bounding box center [465, 194] width 66 height 27
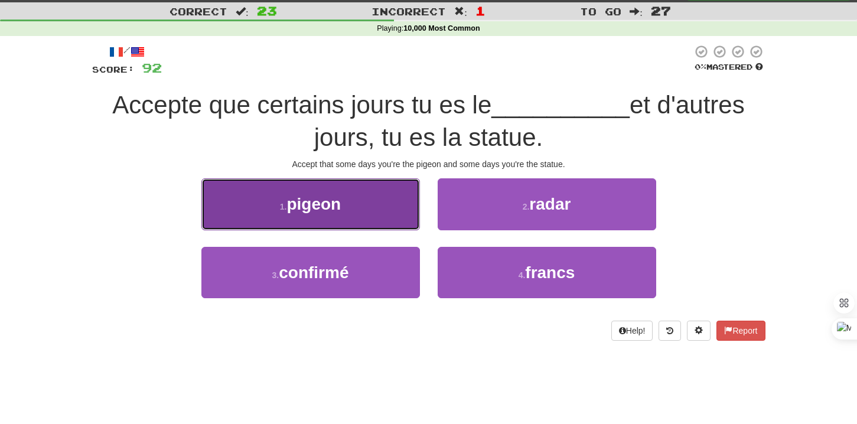
click at [394, 218] on button "1 . pigeon" at bounding box center [310, 203] width 218 height 51
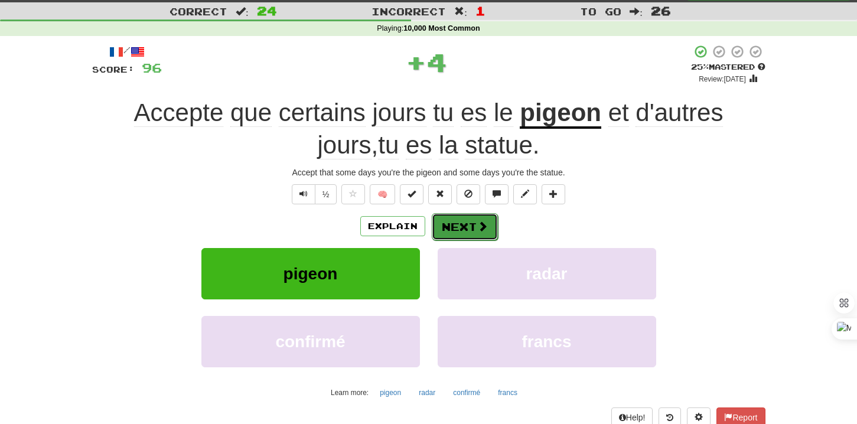
click at [459, 224] on button "Next" at bounding box center [465, 226] width 66 height 27
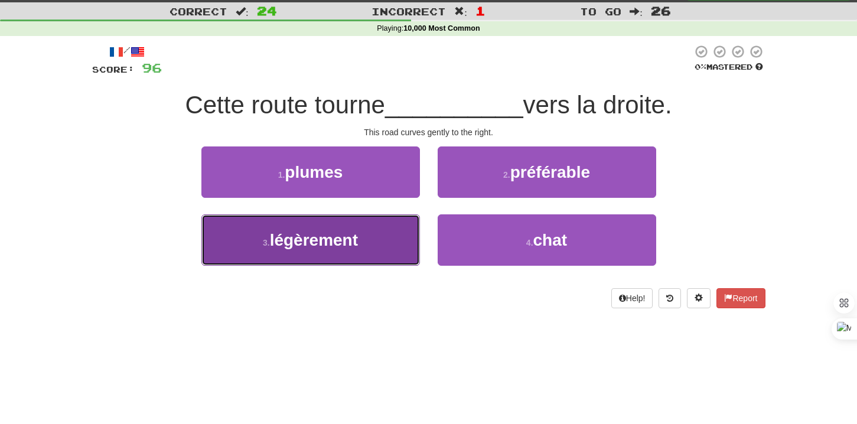
click at [389, 239] on button "3 . légèrement" at bounding box center [310, 239] width 218 height 51
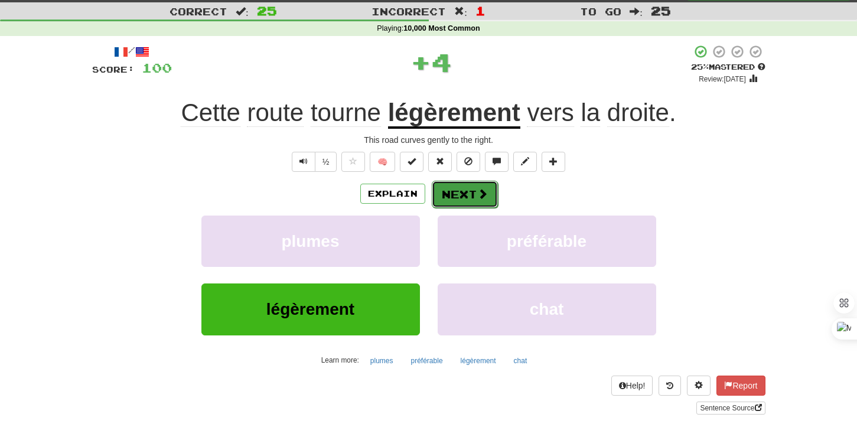
click at [463, 188] on button "Next" at bounding box center [465, 194] width 66 height 27
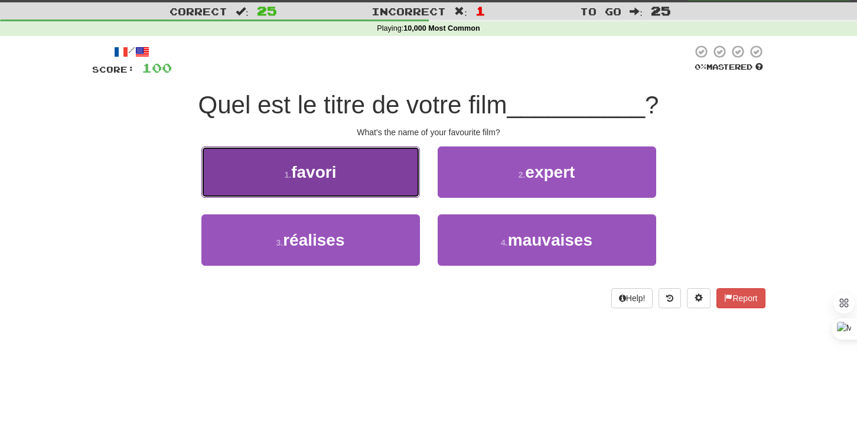
click at [371, 176] on button "1 . favori" at bounding box center [310, 171] width 218 height 51
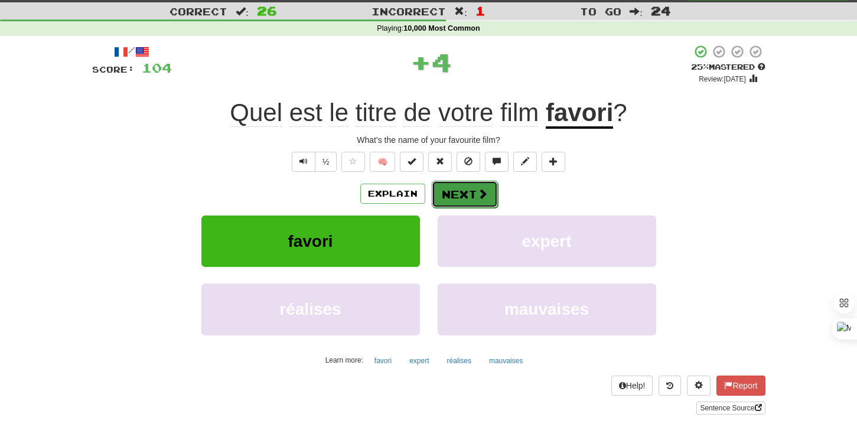
click at [441, 188] on button "Next" at bounding box center [465, 194] width 66 height 27
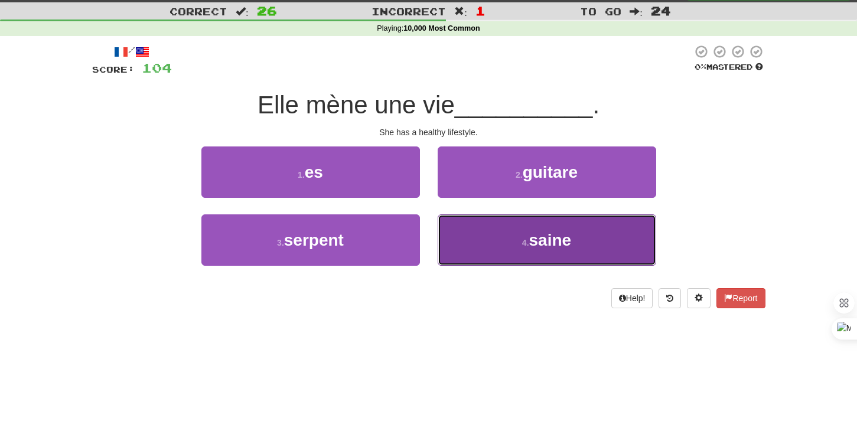
click at [449, 234] on button "4 . saine" at bounding box center [547, 239] width 218 height 51
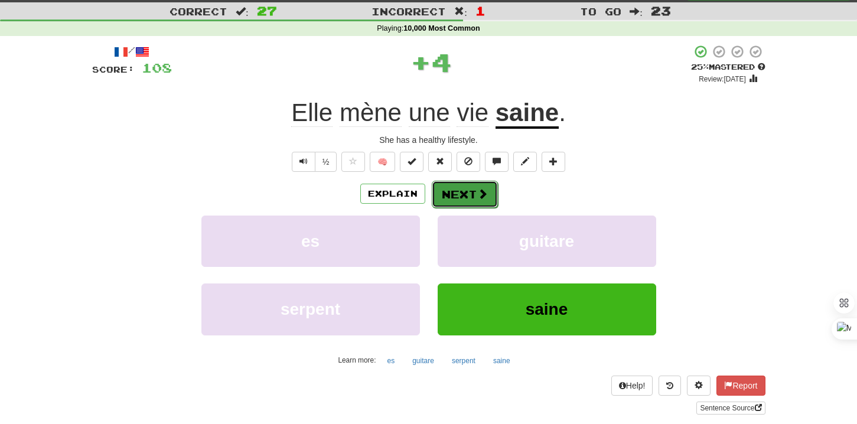
click at [449, 193] on button "Next" at bounding box center [465, 194] width 66 height 27
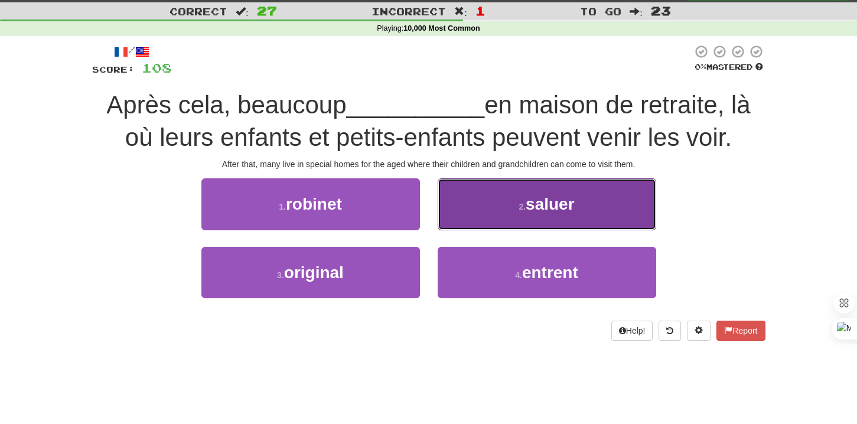
click at [458, 218] on button "2 . saluer" at bounding box center [547, 203] width 218 height 51
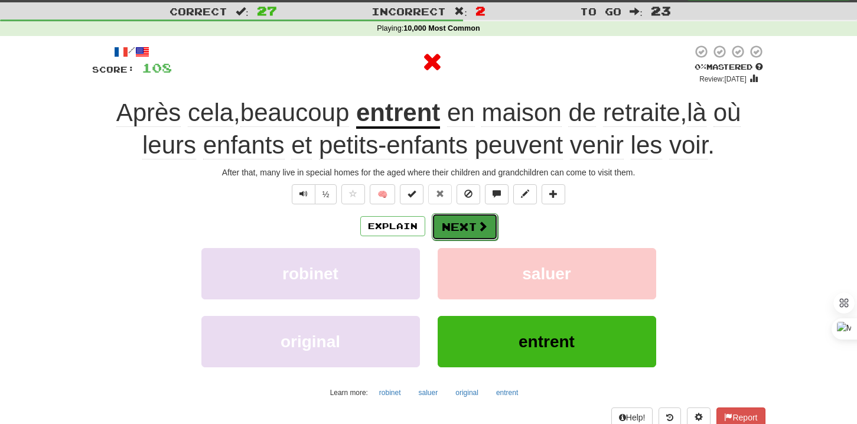
click at [452, 223] on button "Next" at bounding box center [465, 226] width 66 height 27
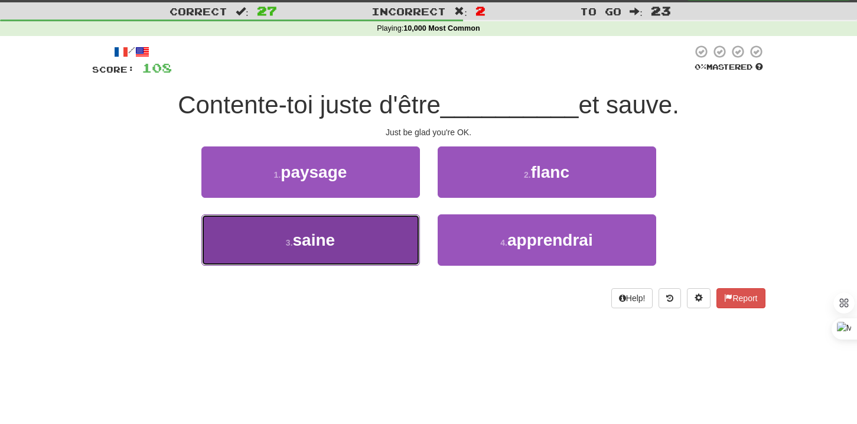
click at [394, 227] on button "3 . saine" at bounding box center [310, 239] width 218 height 51
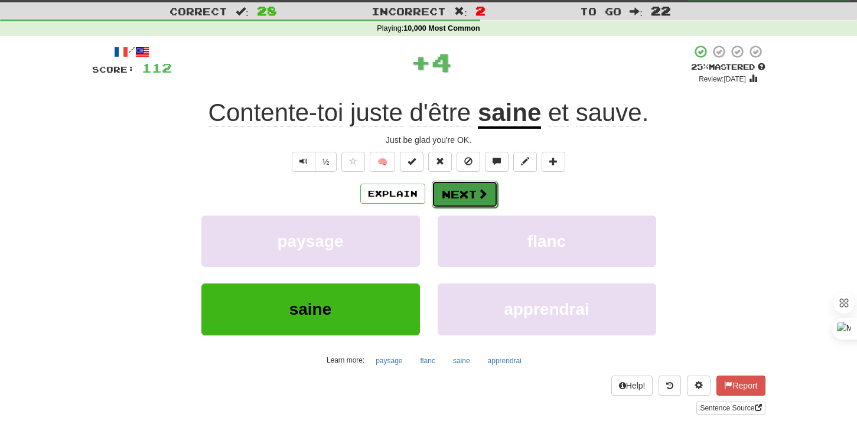
click at [454, 194] on button "Next" at bounding box center [465, 194] width 66 height 27
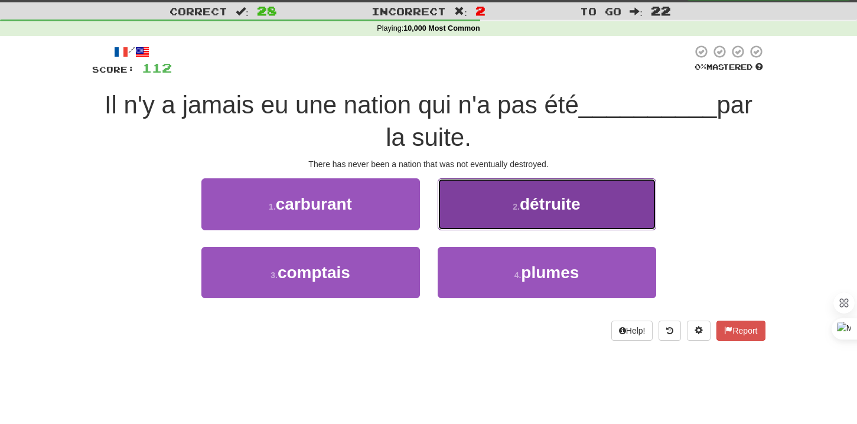
click at [474, 217] on button "2 . détruite" at bounding box center [547, 203] width 218 height 51
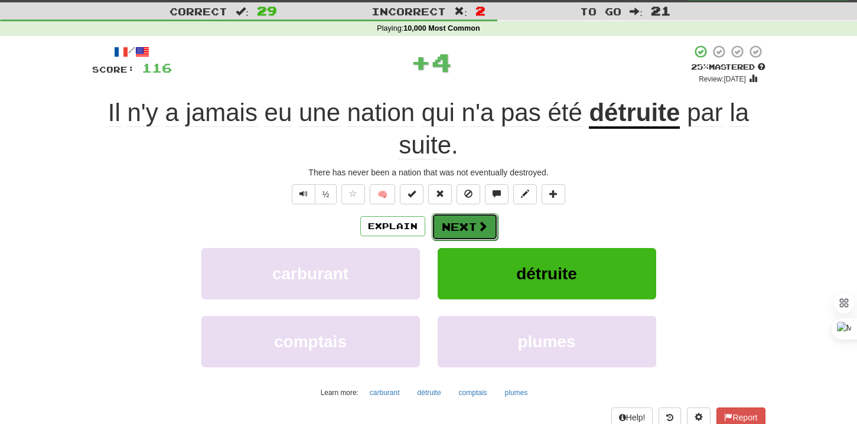
click at [458, 224] on button "Next" at bounding box center [465, 226] width 66 height 27
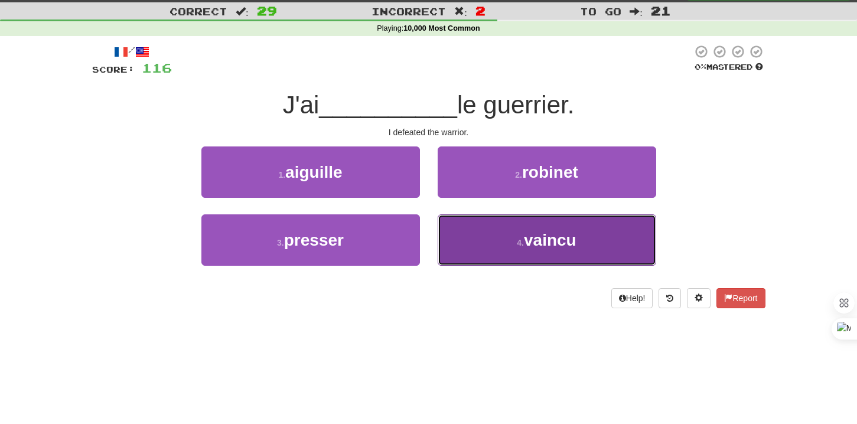
click at [475, 232] on button "4 . vaincu" at bounding box center [547, 239] width 218 height 51
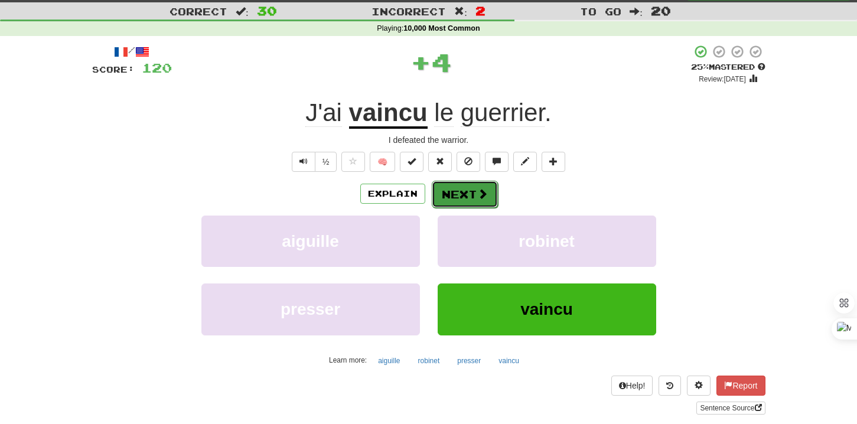
click at [464, 197] on button "Next" at bounding box center [465, 194] width 66 height 27
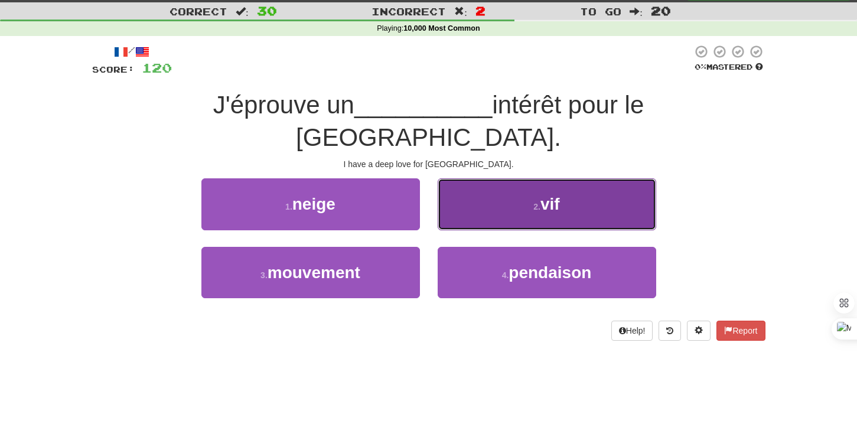
click at [477, 178] on button "2 . vif" at bounding box center [547, 203] width 218 height 51
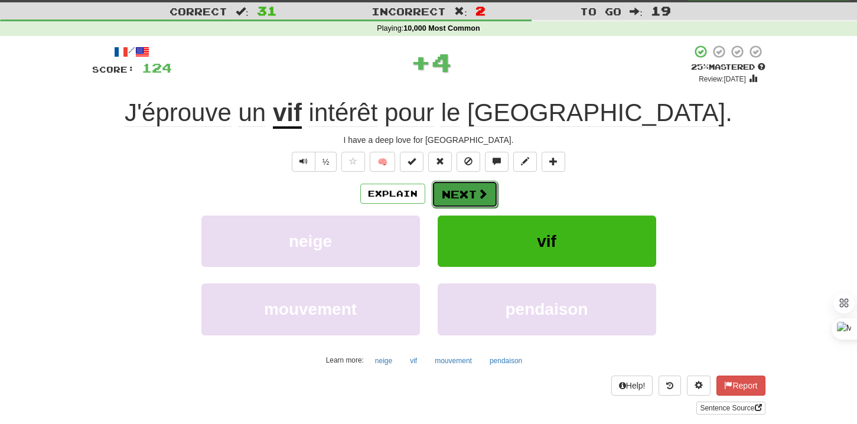
click at [465, 188] on button "Next" at bounding box center [465, 194] width 66 height 27
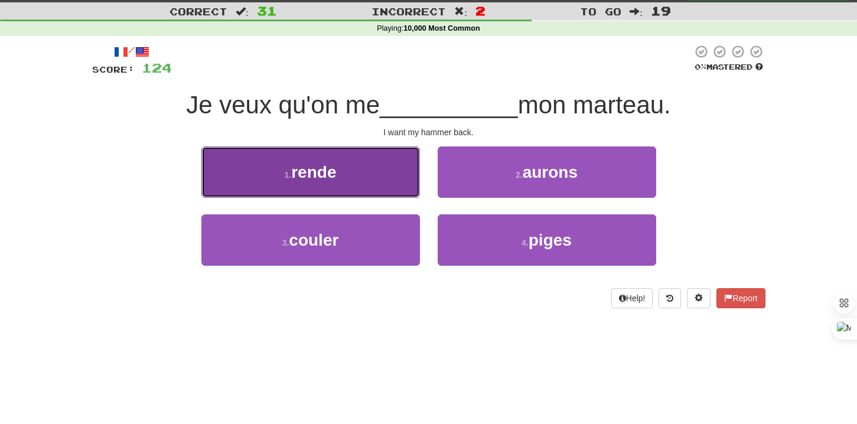
click at [382, 181] on button "1 . rende" at bounding box center [310, 171] width 218 height 51
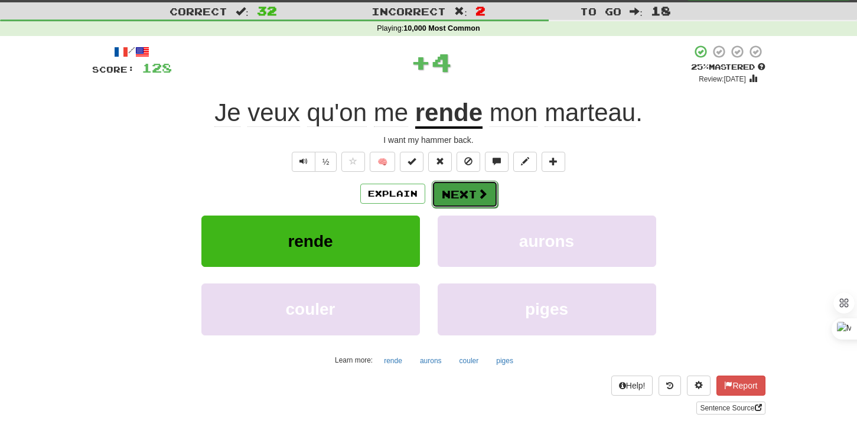
click at [447, 187] on button "Next" at bounding box center [465, 194] width 66 height 27
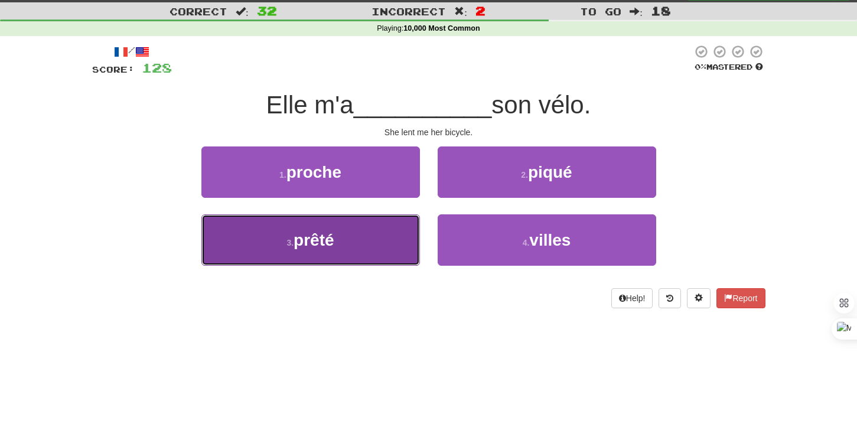
click at [390, 242] on button "3 . prêté" at bounding box center [310, 239] width 218 height 51
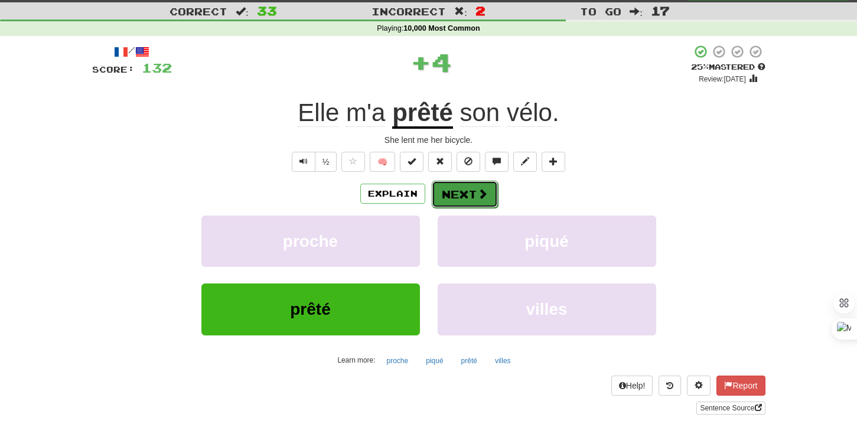
click at [446, 197] on button "Next" at bounding box center [465, 194] width 66 height 27
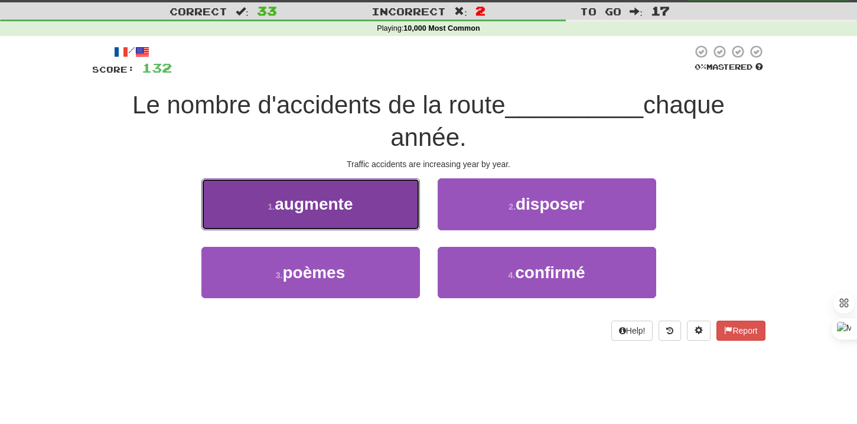
click at [366, 207] on button "1 . augmente" at bounding box center [310, 203] width 218 height 51
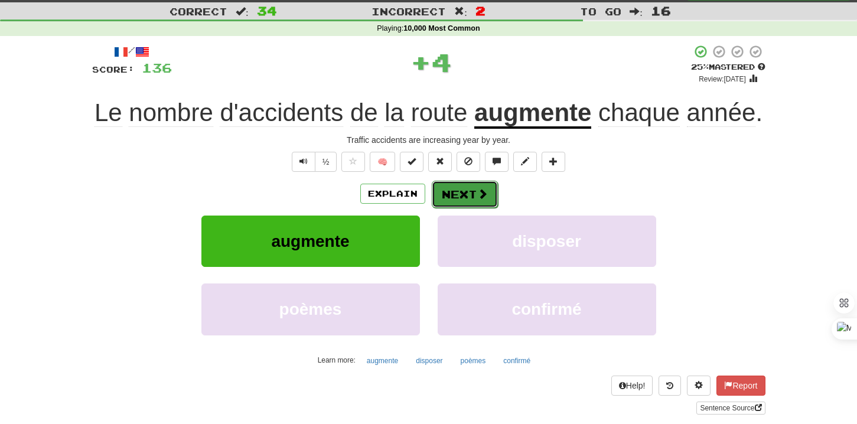
click at [461, 208] on button "Next" at bounding box center [465, 194] width 66 height 27
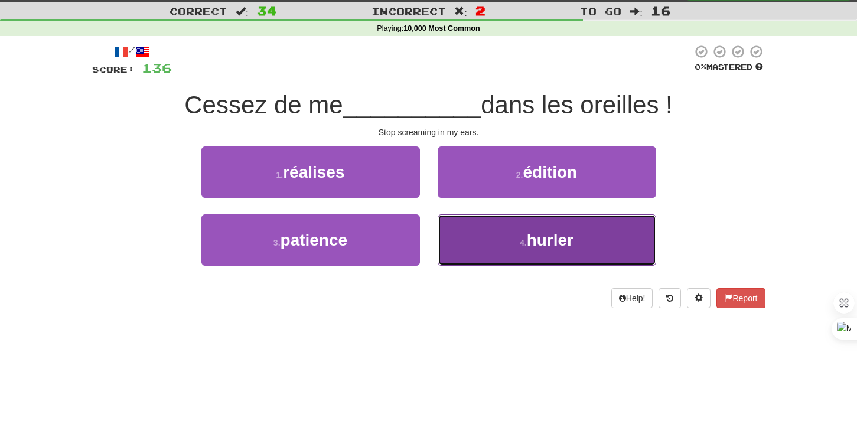
click at [514, 230] on button "4 . hurler" at bounding box center [547, 239] width 218 height 51
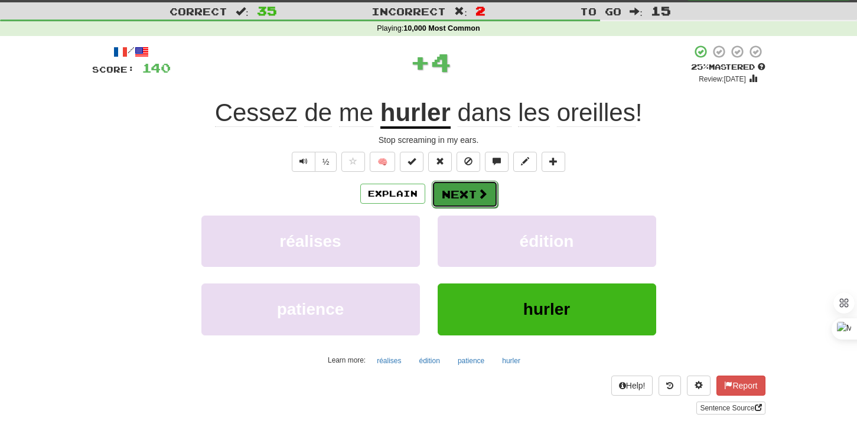
click at [472, 195] on button "Next" at bounding box center [465, 194] width 66 height 27
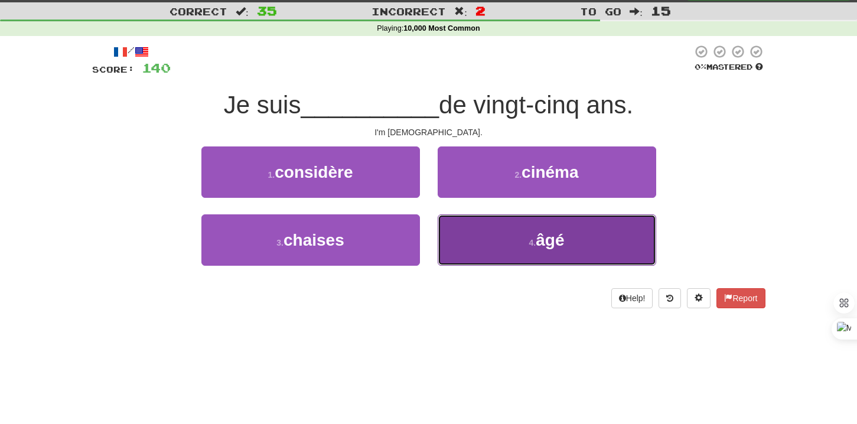
click at [490, 240] on button "4 . âgé" at bounding box center [547, 239] width 218 height 51
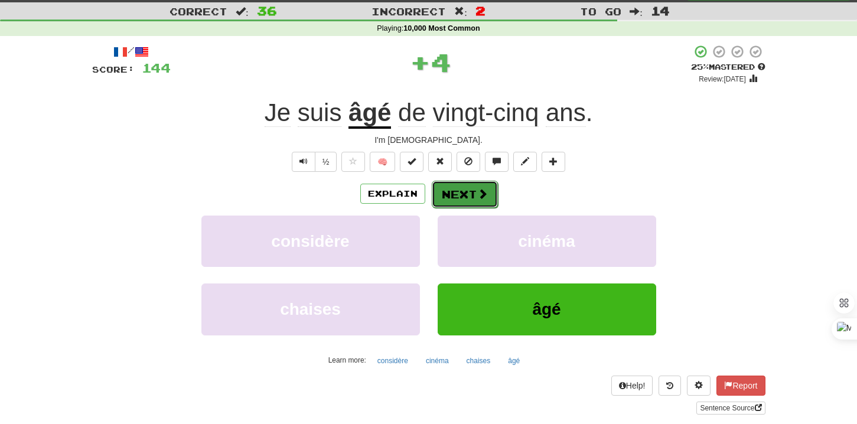
click at [459, 204] on button "Next" at bounding box center [465, 194] width 66 height 27
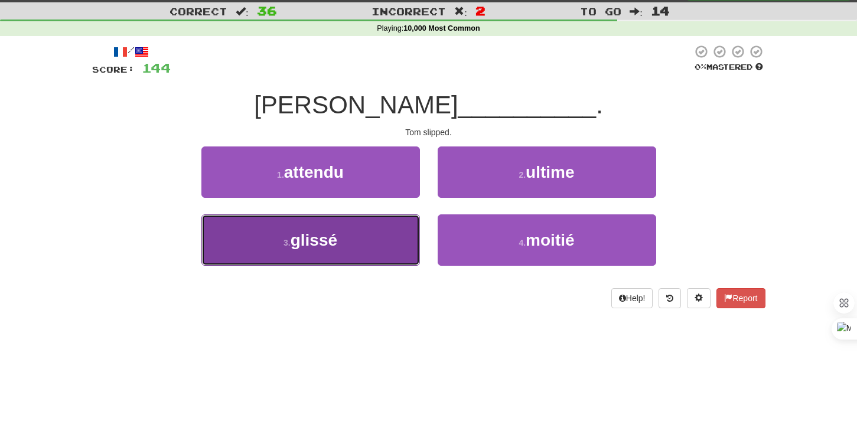
click at [379, 239] on button "3 . glissé" at bounding box center [310, 239] width 218 height 51
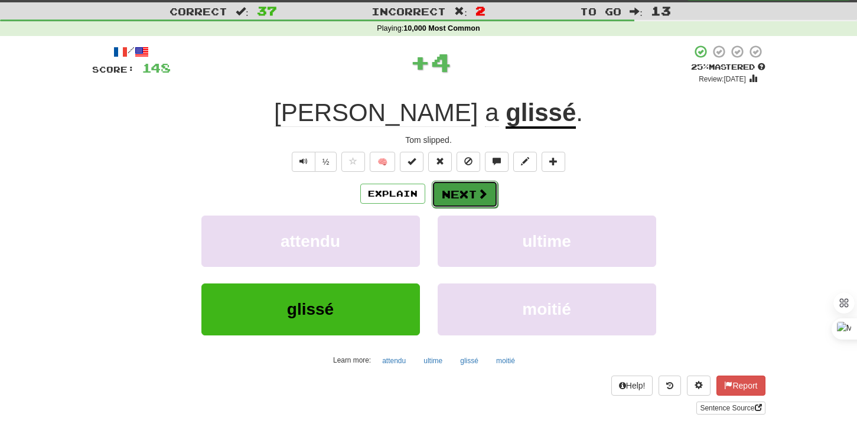
click at [443, 207] on button "Next" at bounding box center [465, 194] width 66 height 27
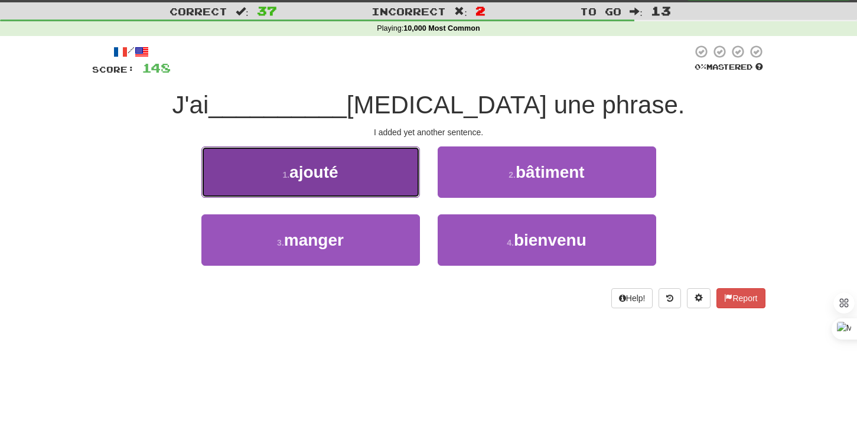
click at [389, 171] on button "1 . ajouté" at bounding box center [310, 171] width 218 height 51
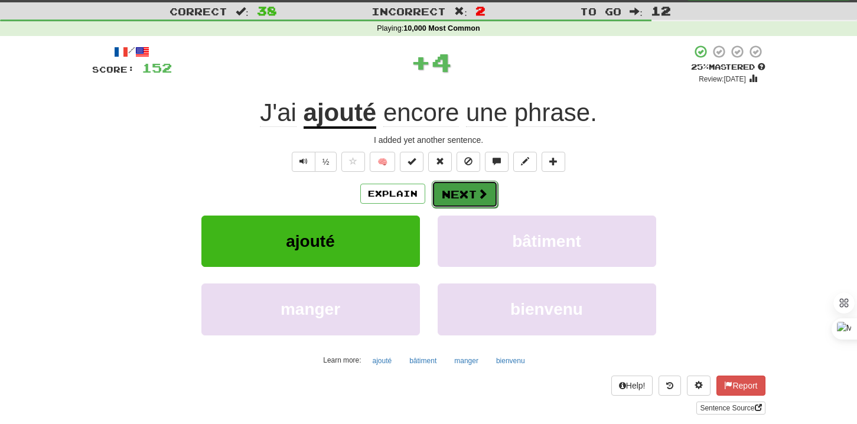
click at [459, 198] on button "Next" at bounding box center [465, 194] width 66 height 27
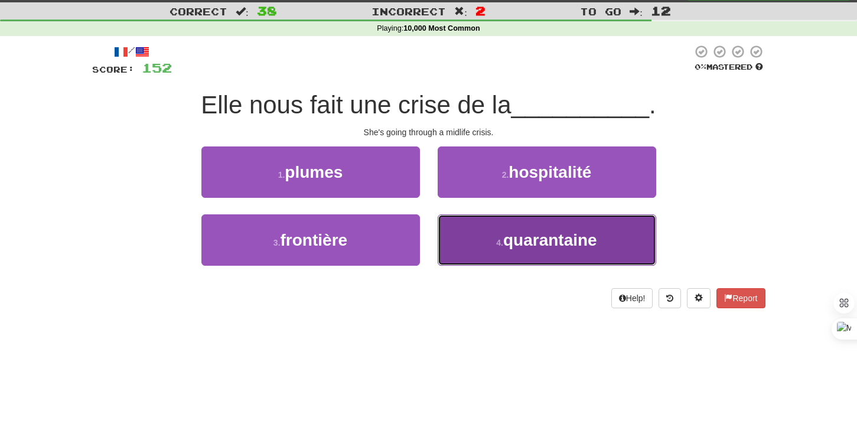
click at [462, 248] on button "4 . quarantaine" at bounding box center [547, 239] width 218 height 51
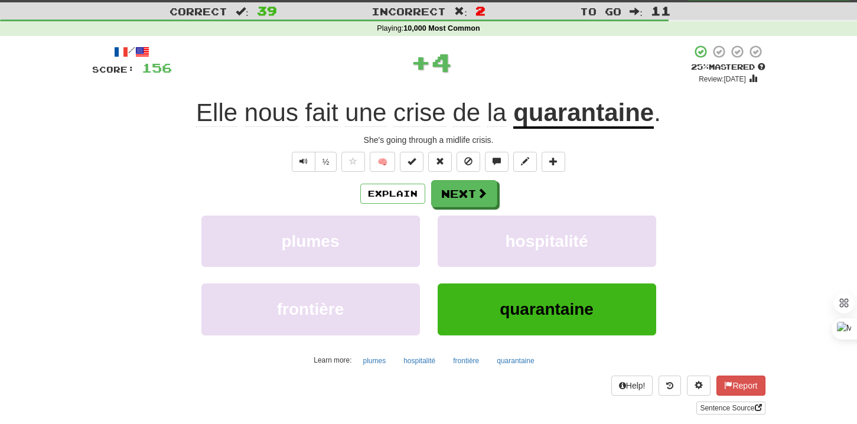
click at [457, 210] on div "Explain Next plumes hospitalité frontière quarantaine Learn more: plumes hospit…" at bounding box center [428, 275] width 673 height 190
click at [454, 200] on button "Next" at bounding box center [465, 194] width 66 height 27
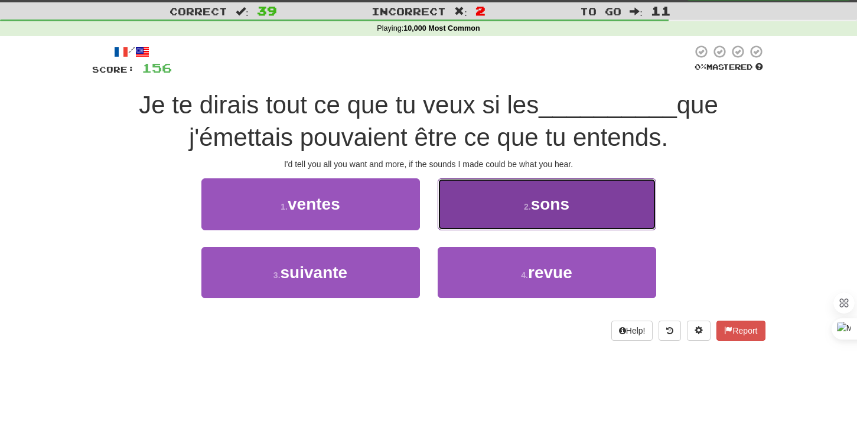
click at [517, 191] on button "2 . sons" at bounding box center [547, 203] width 218 height 51
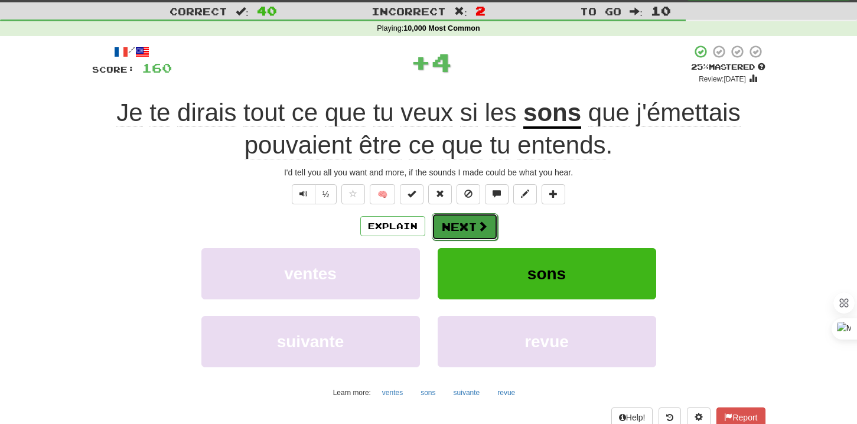
click at [477, 221] on span at bounding box center [482, 226] width 11 height 11
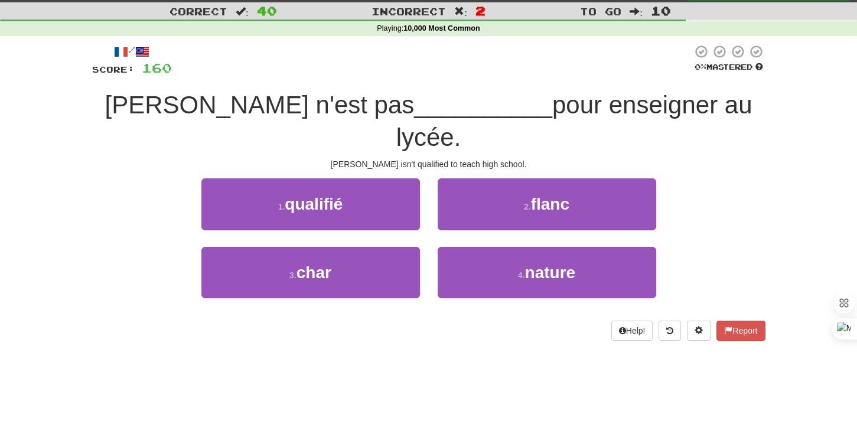
click at [384, 201] on div "1 . qualifié" at bounding box center [311, 212] width 236 height 68
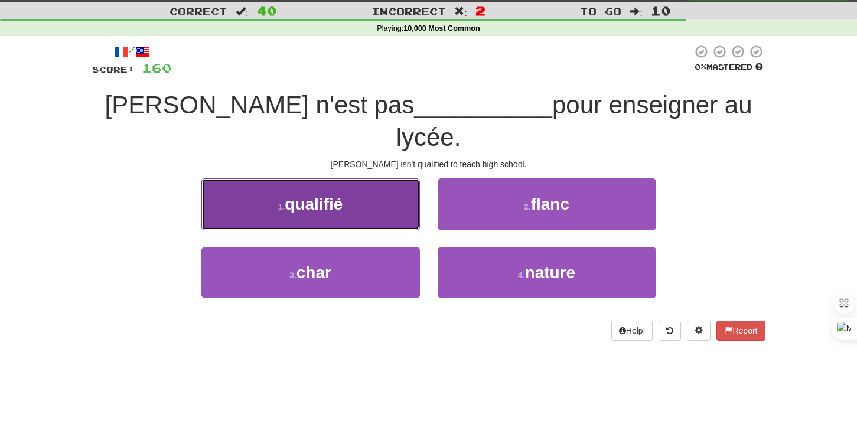
click at [384, 178] on button "1 . qualifié" at bounding box center [310, 203] width 218 height 51
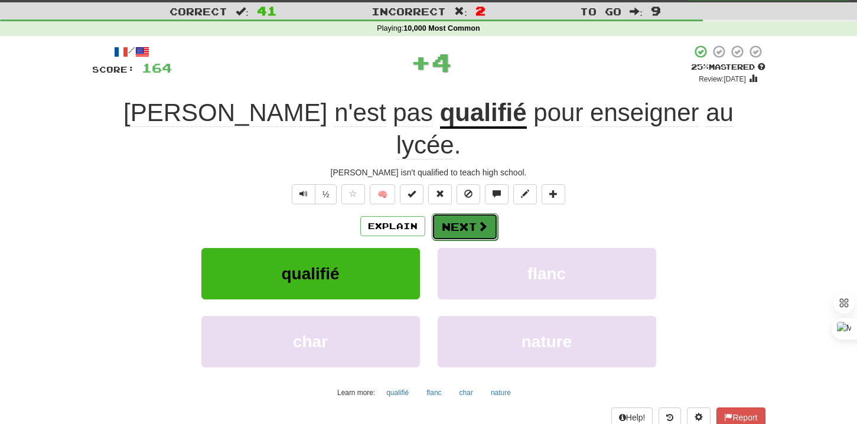
click at [440, 213] on button "Next" at bounding box center [465, 226] width 66 height 27
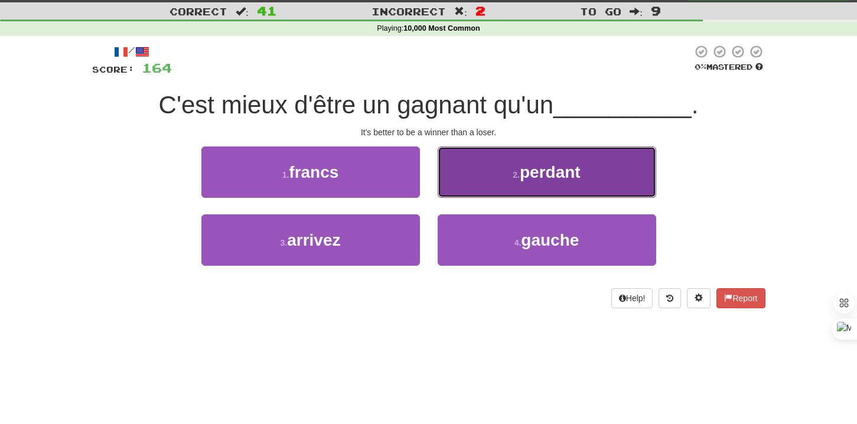
click at [469, 191] on button "2 . perdant" at bounding box center [547, 171] width 218 height 51
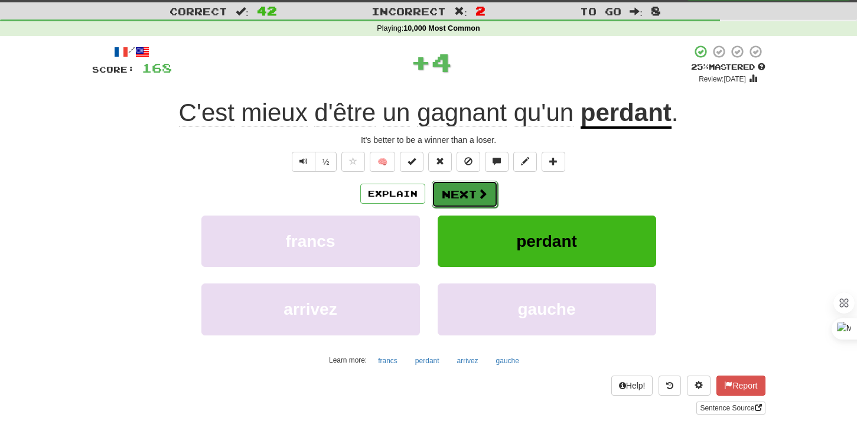
click at [452, 194] on button "Next" at bounding box center [465, 194] width 66 height 27
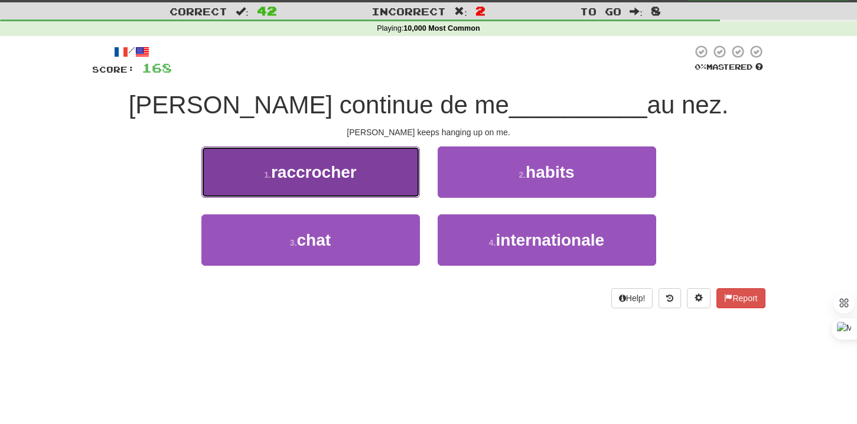
click at [367, 170] on button "1 . raccrocher" at bounding box center [310, 171] width 218 height 51
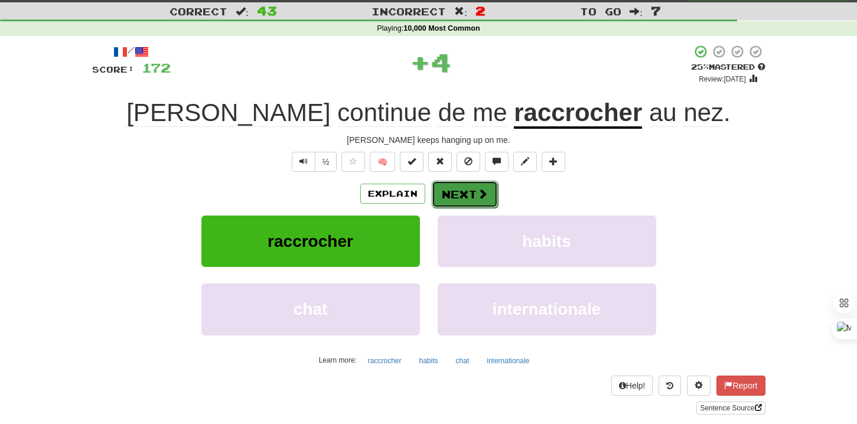
click at [445, 196] on button "Next" at bounding box center [465, 194] width 66 height 27
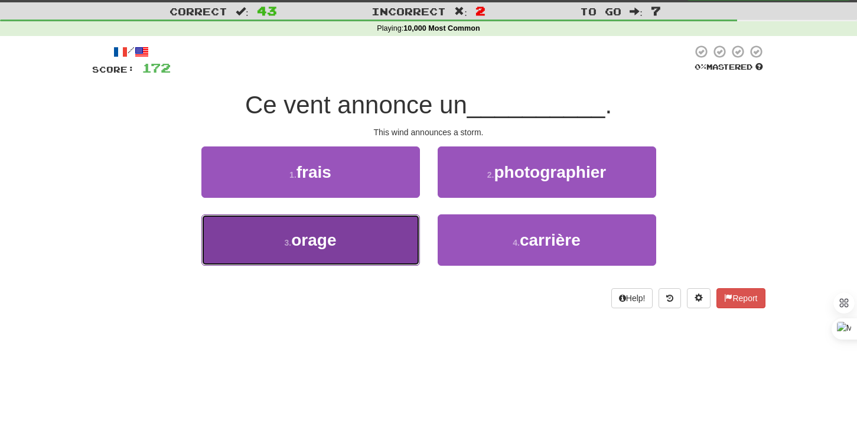
click at [370, 252] on button "3 . orage" at bounding box center [310, 239] width 218 height 51
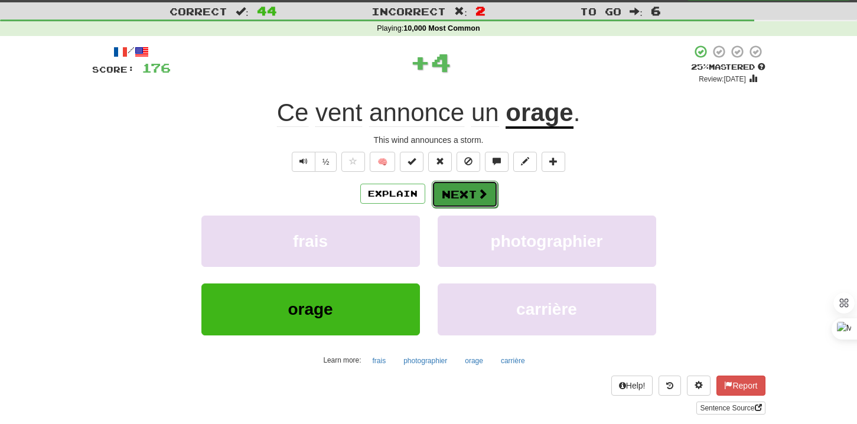
click at [446, 205] on button "Next" at bounding box center [465, 194] width 66 height 27
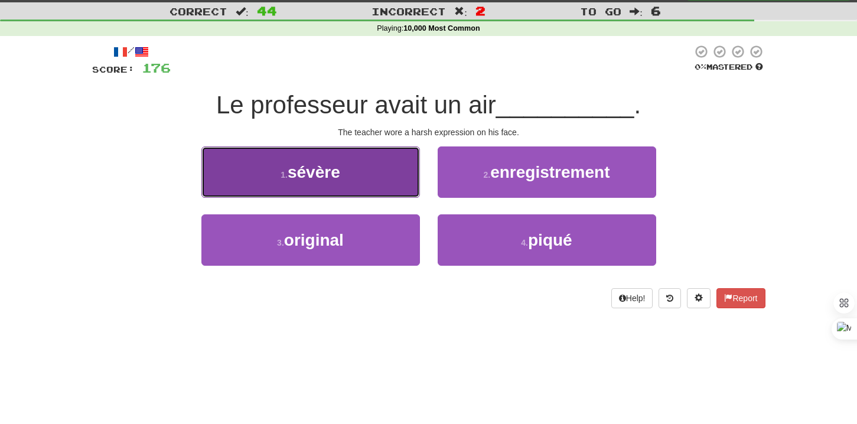
click at [399, 182] on button "1 . sévère" at bounding box center [310, 171] width 218 height 51
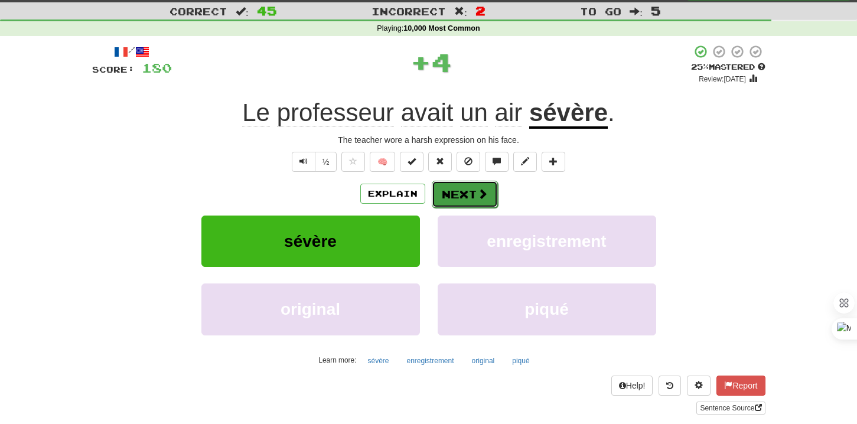
click at [464, 196] on button "Next" at bounding box center [465, 194] width 66 height 27
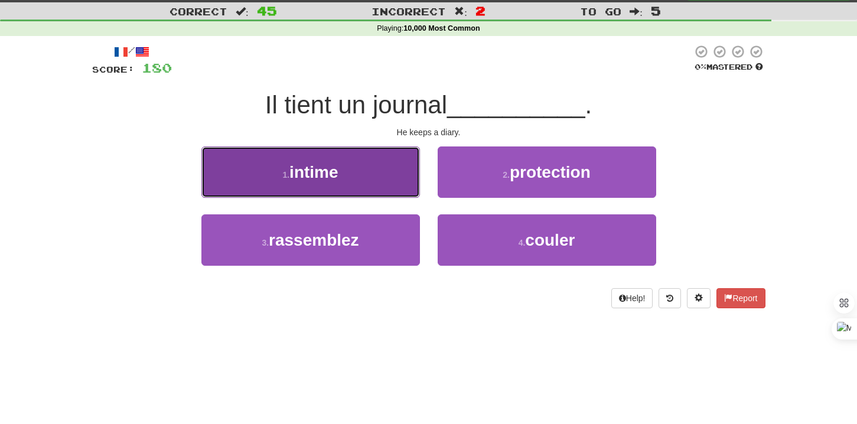
click at [379, 180] on button "1 . intime" at bounding box center [310, 171] width 218 height 51
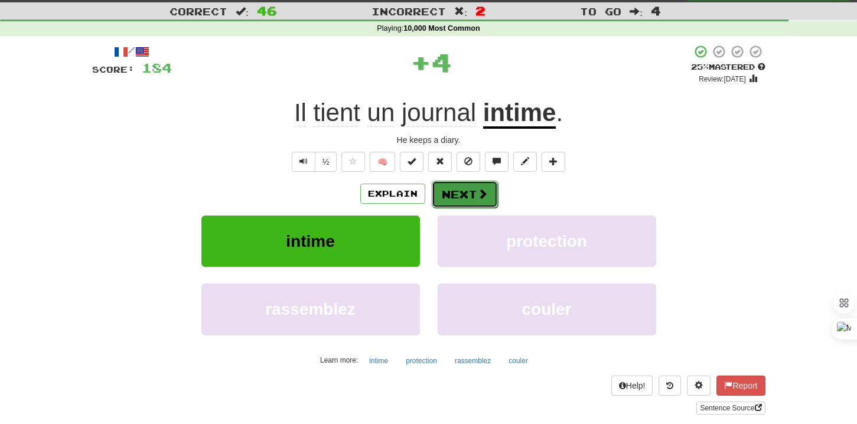
click at [455, 195] on button "Next" at bounding box center [465, 194] width 66 height 27
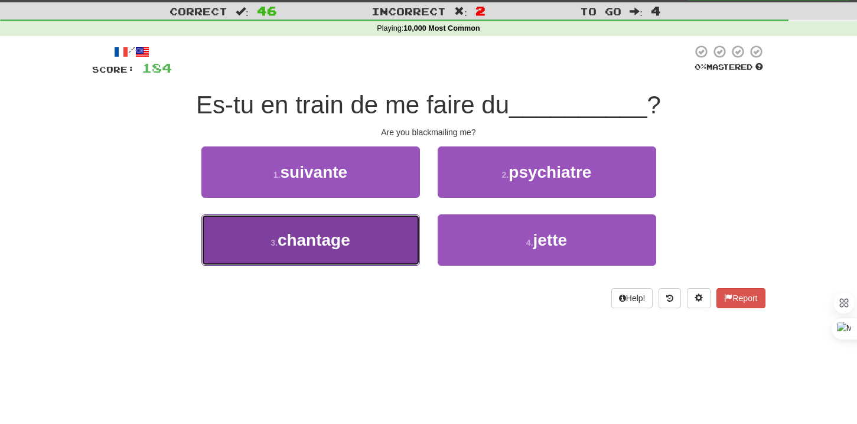
click at [376, 244] on button "3 . chantage" at bounding box center [310, 239] width 218 height 51
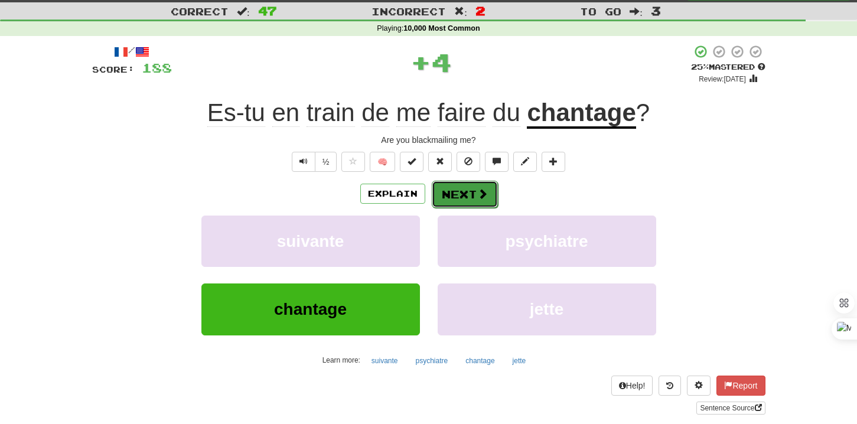
click at [461, 203] on button "Next" at bounding box center [465, 194] width 66 height 27
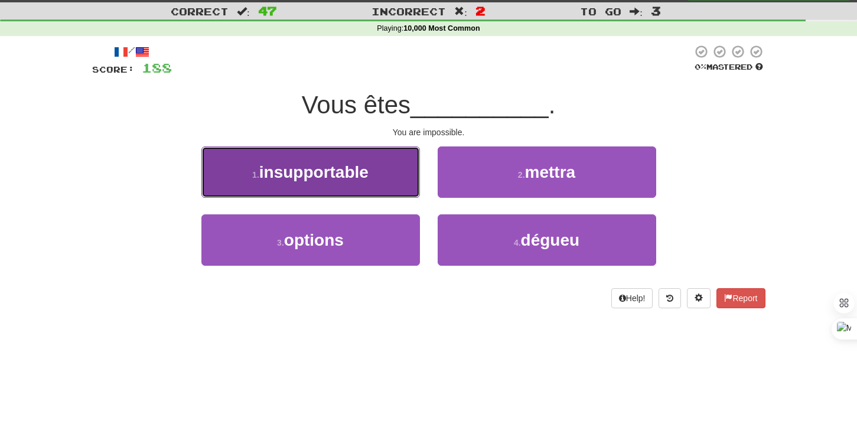
click at [386, 185] on button "1 . insupportable" at bounding box center [310, 171] width 218 height 51
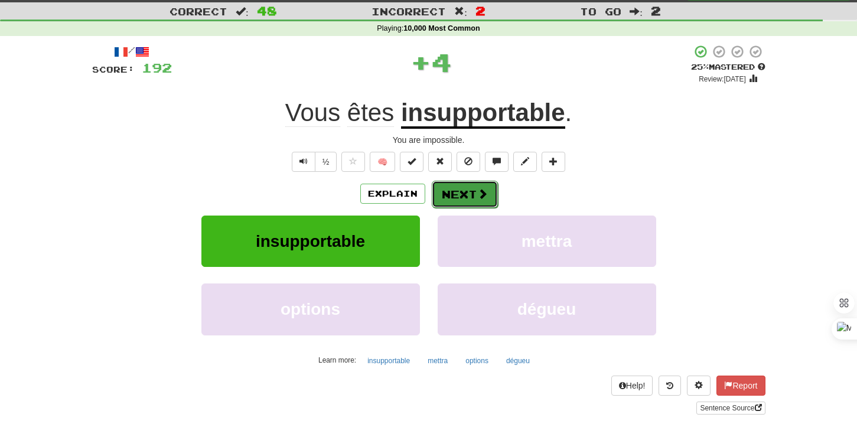
click at [439, 193] on button "Next" at bounding box center [465, 194] width 66 height 27
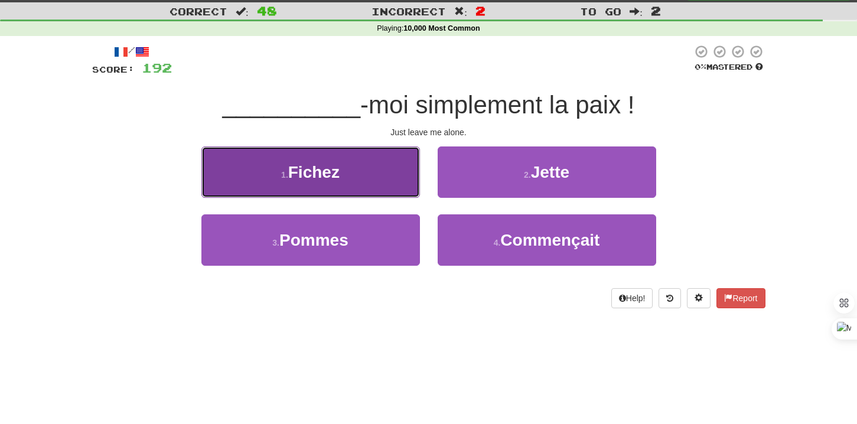
click at [383, 178] on button "1 . [GEOGRAPHIC_DATA]" at bounding box center [310, 171] width 218 height 51
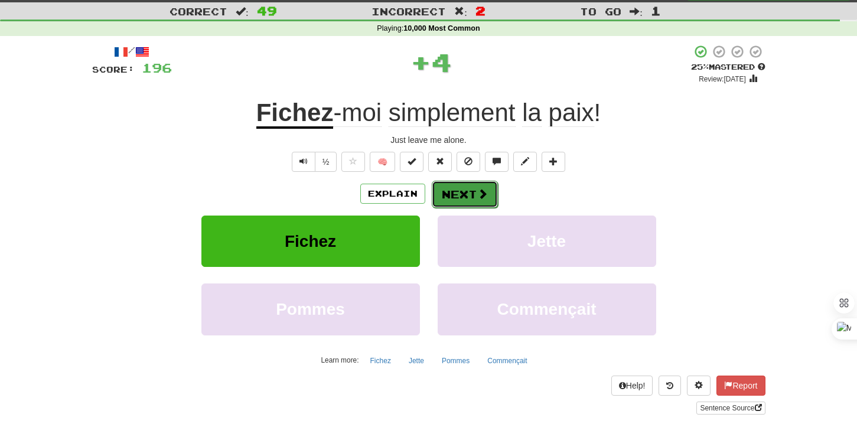
click at [462, 188] on button "Next" at bounding box center [465, 194] width 66 height 27
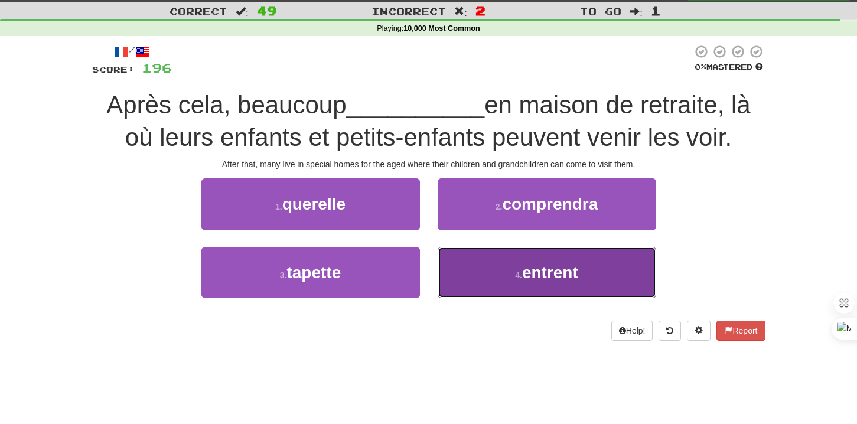
click at [454, 256] on button "4 . entrent" at bounding box center [547, 272] width 218 height 51
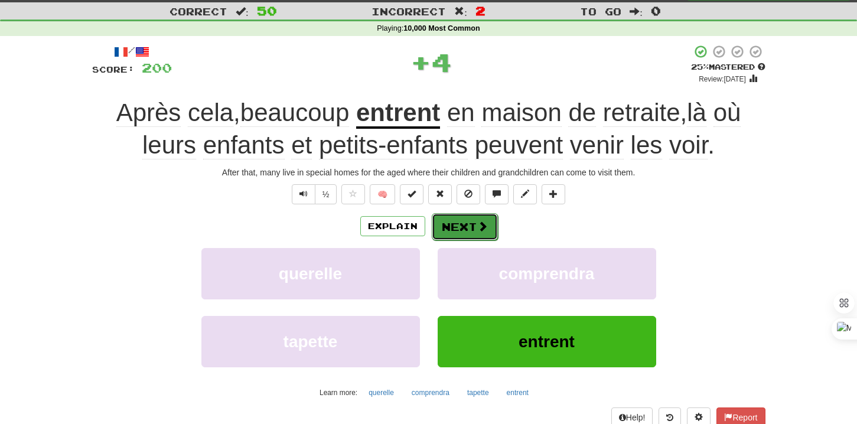
click at [454, 231] on button "Next" at bounding box center [465, 226] width 66 height 27
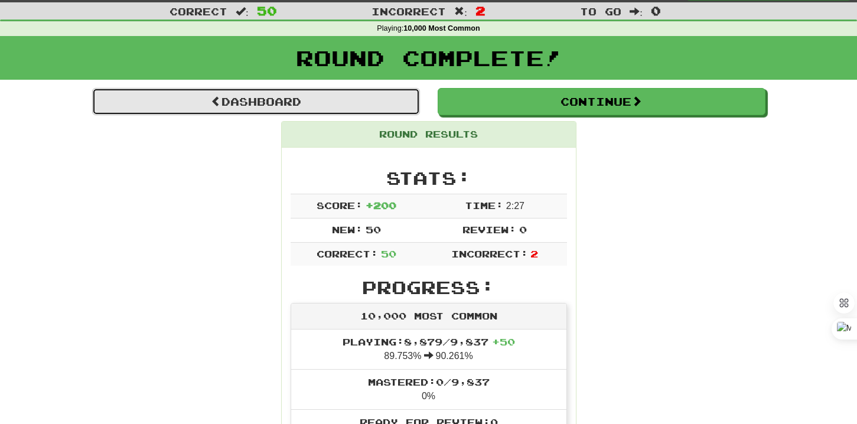
click at [320, 108] on link "Dashboard" at bounding box center [256, 101] width 328 height 27
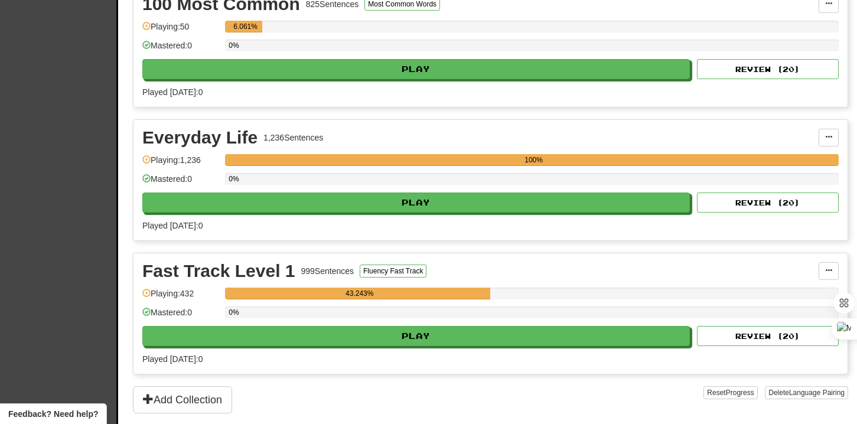
scroll to position [453, 0]
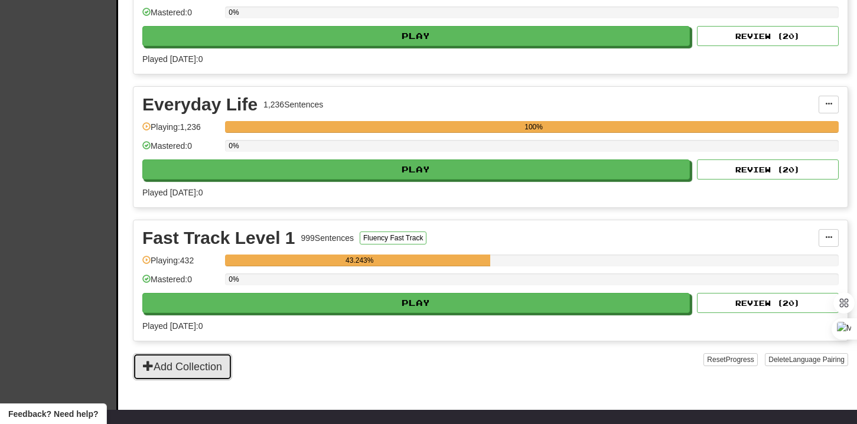
click at [204, 367] on button "Add Collection" at bounding box center [182, 366] width 99 height 27
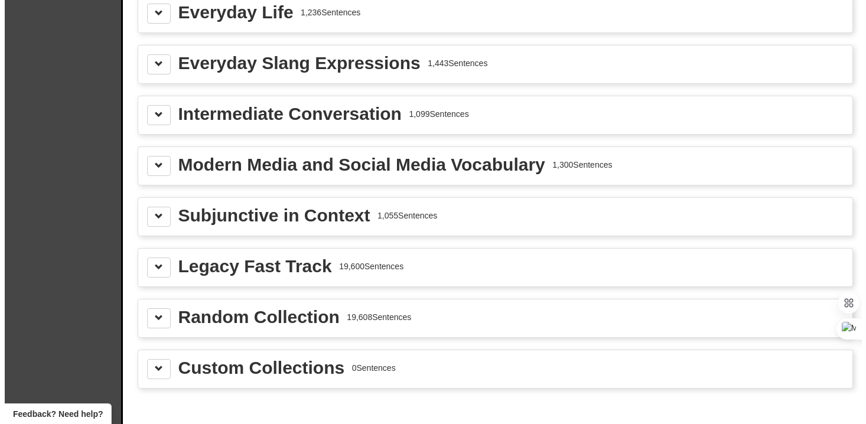
scroll to position [1451, 0]
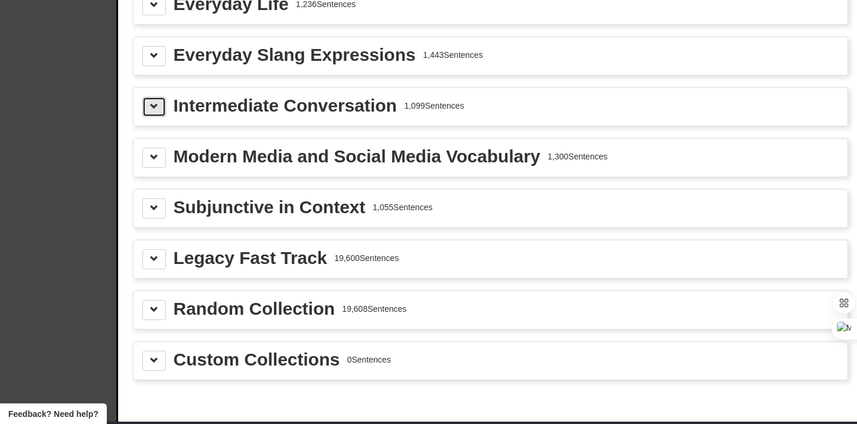
click at [154, 106] on span at bounding box center [154, 106] width 8 height 8
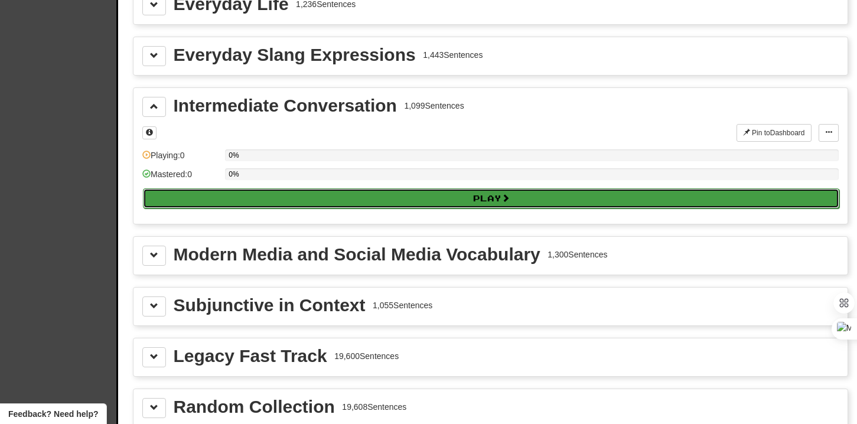
click at [285, 207] on button "Play" at bounding box center [491, 198] width 696 height 20
select select "**"
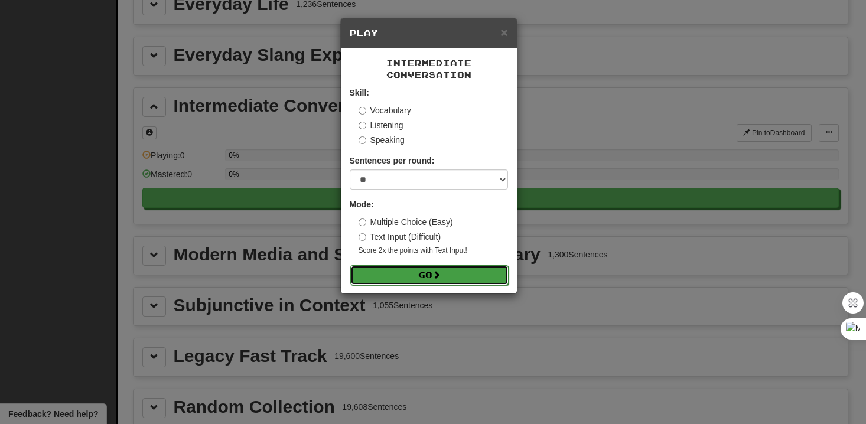
click at [435, 283] on button "Go" at bounding box center [429, 275] width 158 height 20
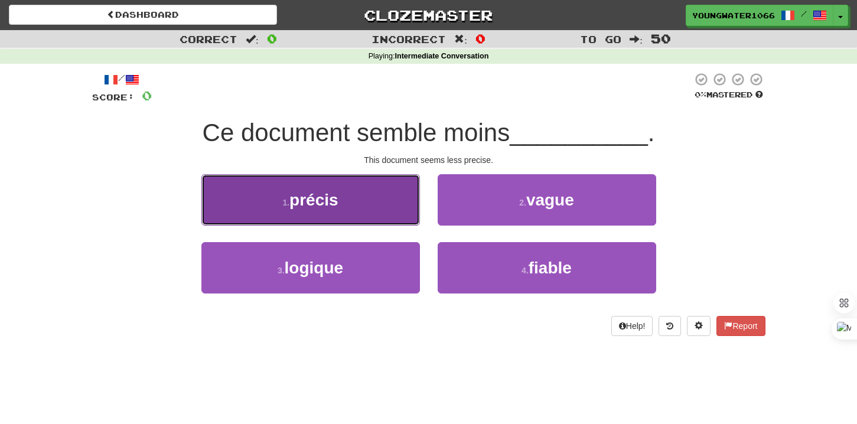
click at [390, 205] on button "1 . précis" at bounding box center [310, 199] width 218 height 51
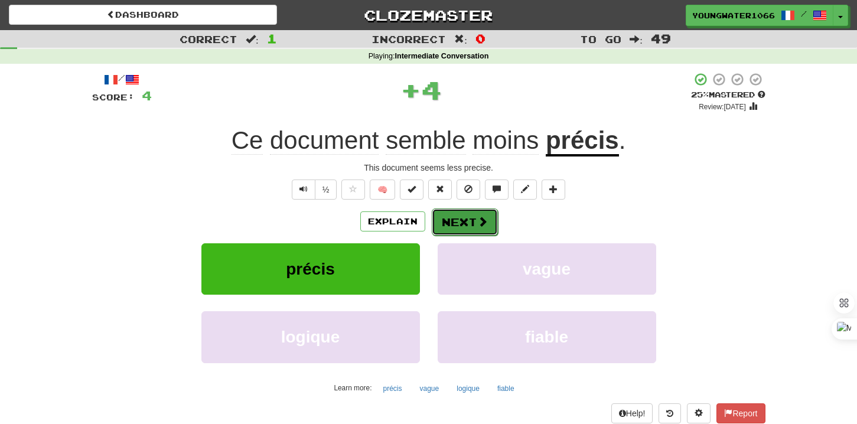
click at [441, 223] on button "Next" at bounding box center [465, 221] width 66 height 27
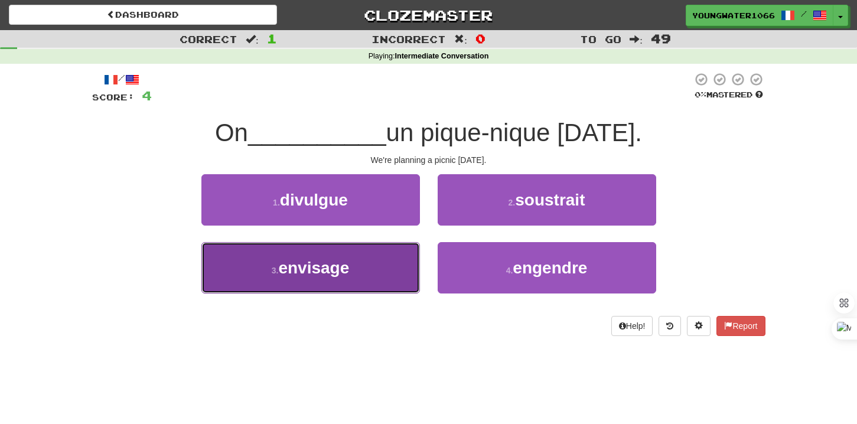
click at [389, 269] on button "3 . envisage" at bounding box center [310, 267] width 218 height 51
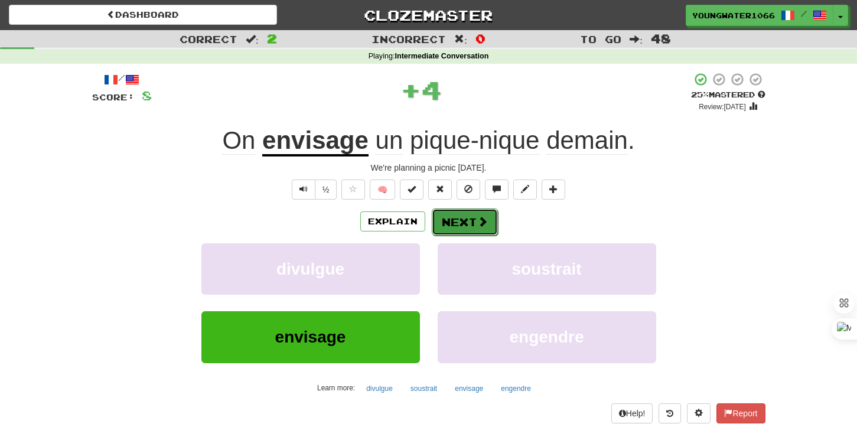
click at [443, 230] on button "Next" at bounding box center [465, 221] width 66 height 27
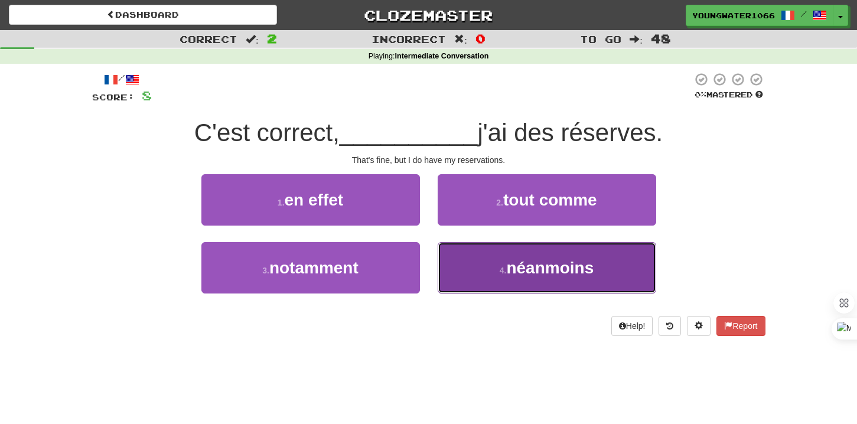
click at [461, 269] on button "4 . néanmoins" at bounding box center [547, 267] width 218 height 51
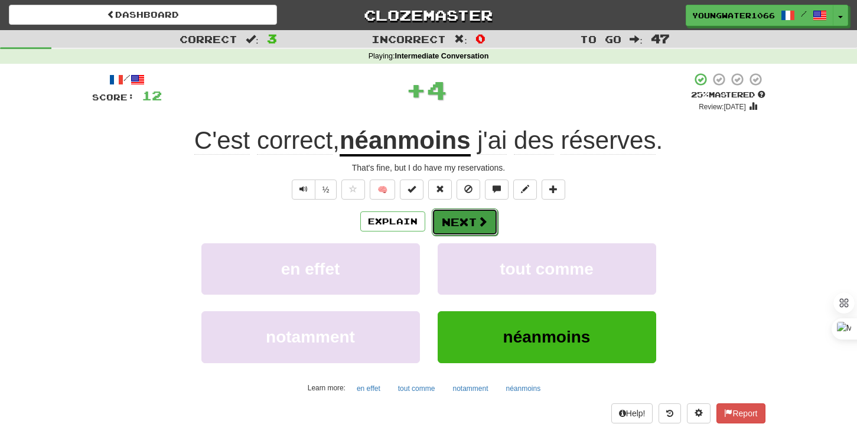
click at [457, 227] on button "Next" at bounding box center [465, 221] width 66 height 27
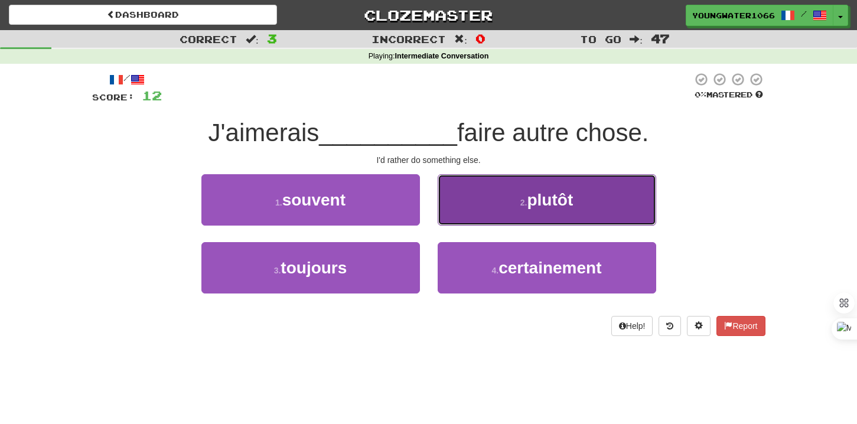
click at [466, 219] on button "2 . plutôt" at bounding box center [547, 199] width 218 height 51
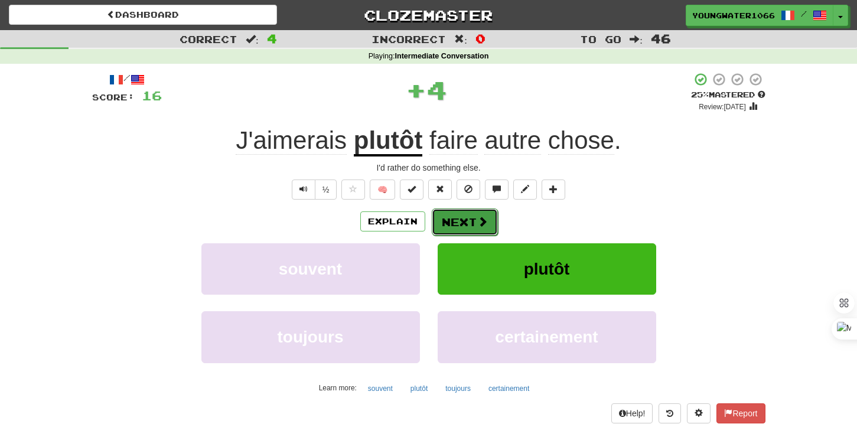
click at [455, 230] on button "Next" at bounding box center [465, 221] width 66 height 27
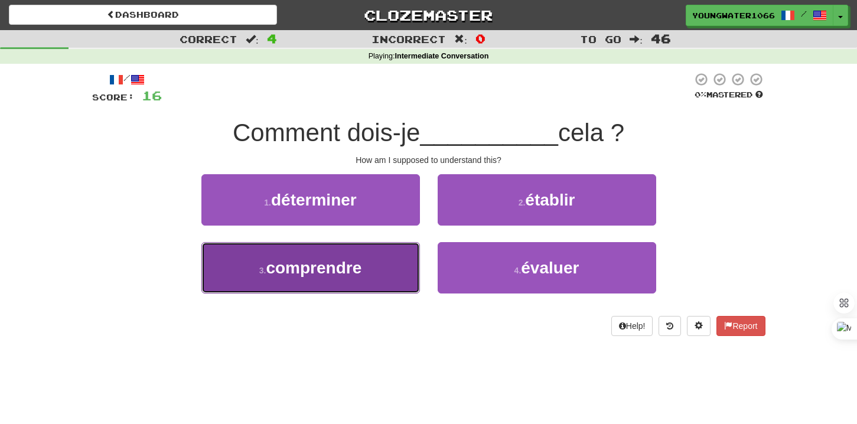
click at [378, 260] on button "3 . comprendre" at bounding box center [310, 267] width 218 height 51
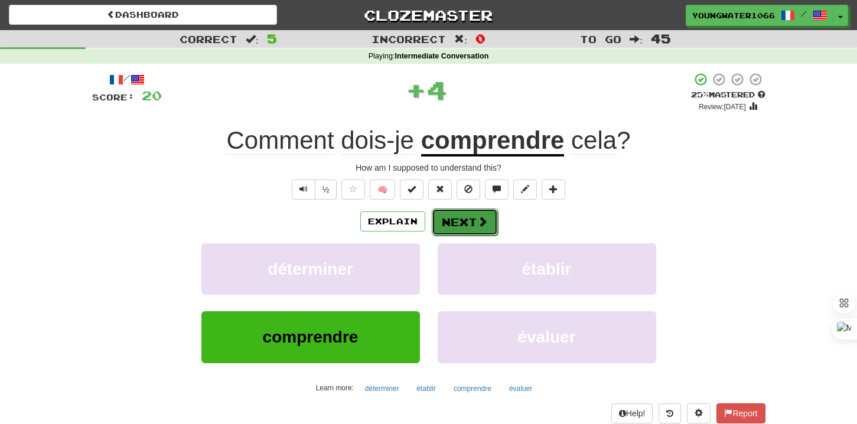
click at [442, 234] on button "Next" at bounding box center [465, 221] width 66 height 27
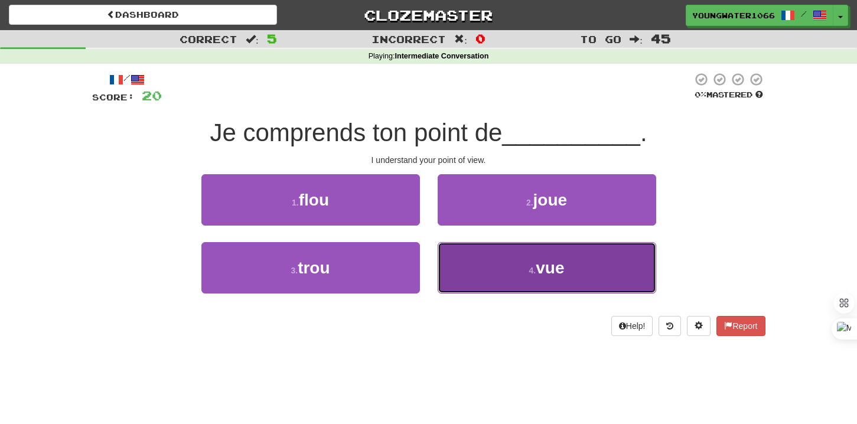
click at [446, 265] on button "4 . vue" at bounding box center [547, 267] width 218 height 51
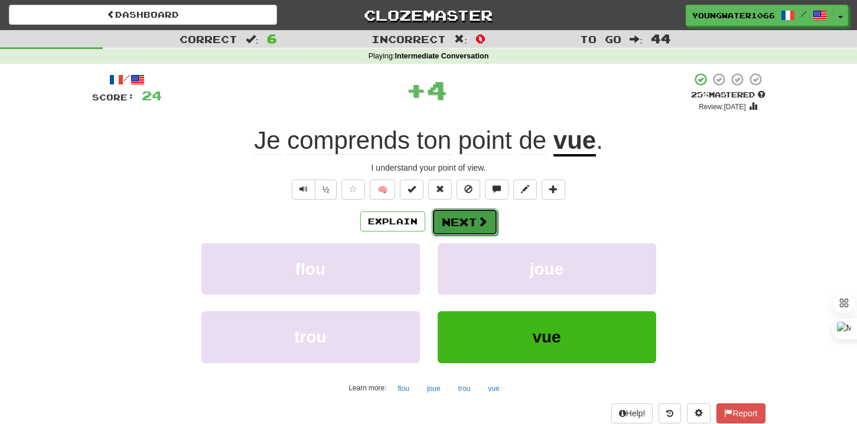
click at [446, 225] on button "Next" at bounding box center [465, 221] width 66 height 27
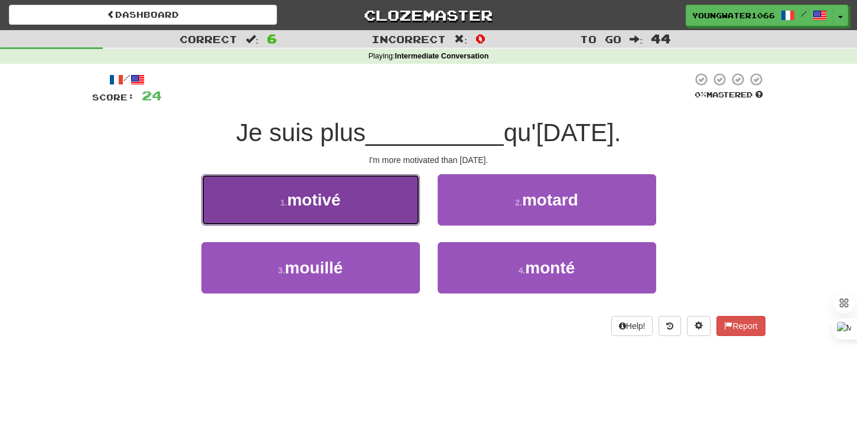
click at [376, 203] on button "1 . motivé" at bounding box center [310, 199] width 218 height 51
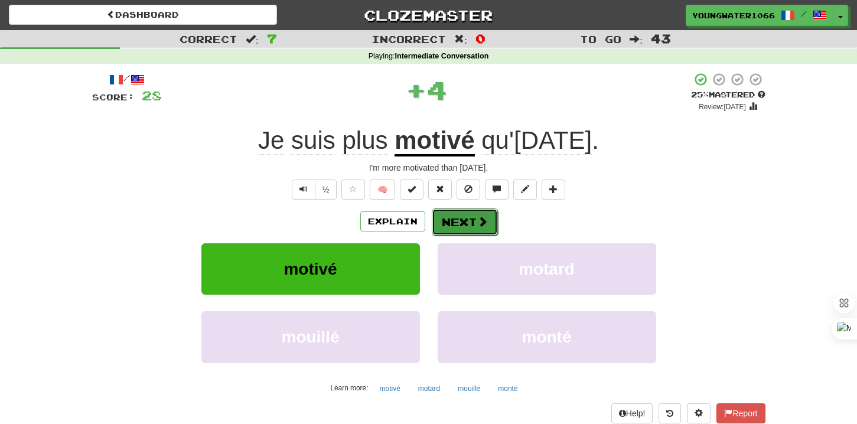
click at [448, 220] on button "Next" at bounding box center [465, 221] width 66 height 27
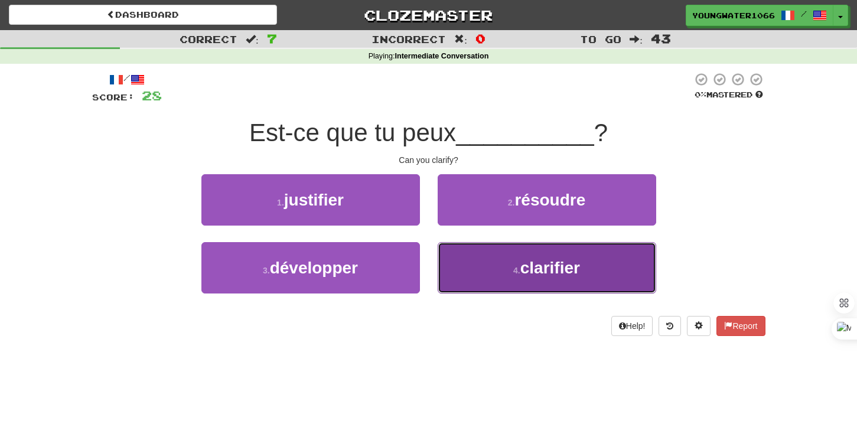
click at [445, 255] on button "4 . clarifier" at bounding box center [547, 267] width 218 height 51
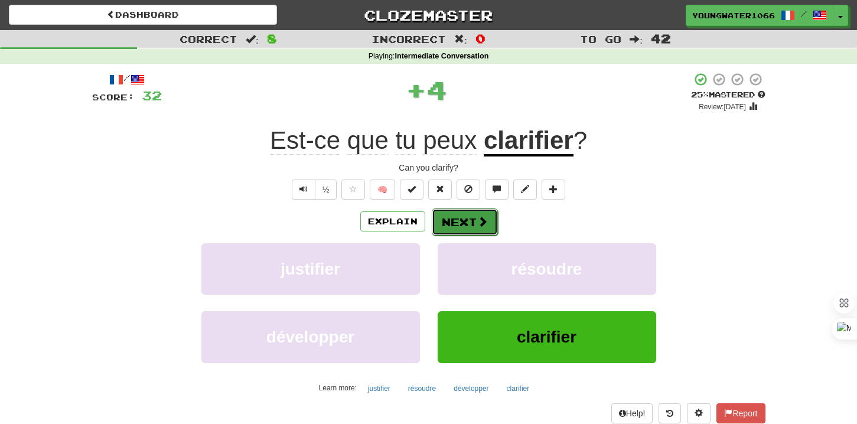
click at [446, 227] on button "Next" at bounding box center [465, 221] width 66 height 27
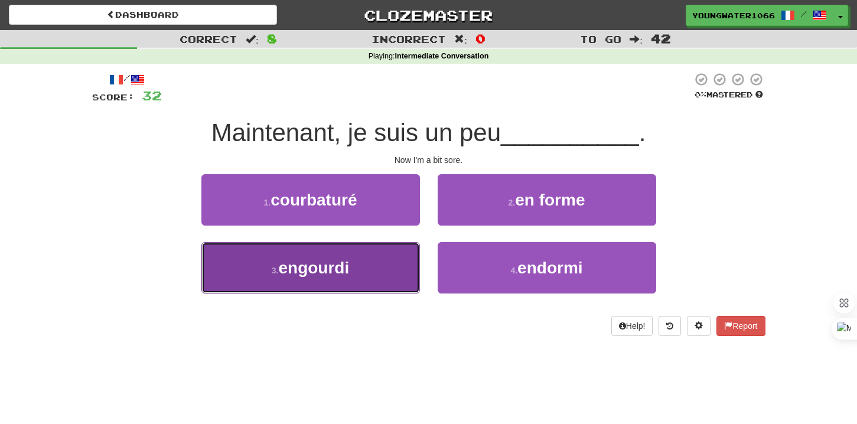
click at [394, 260] on button "3 . engourdi" at bounding box center [310, 267] width 218 height 51
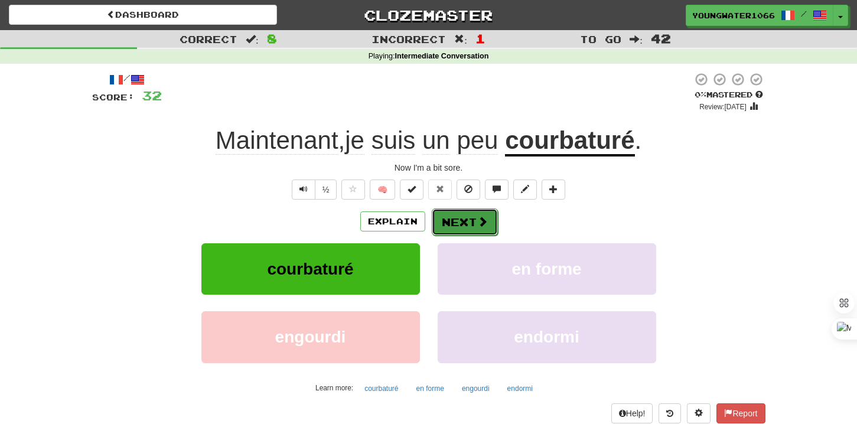
click at [473, 217] on button "Next" at bounding box center [465, 221] width 66 height 27
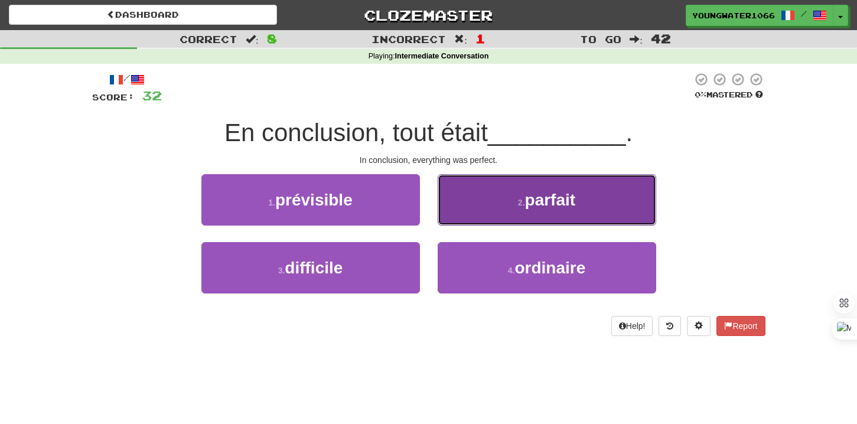
click at [481, 222] on button "2 . parfait" at bounding box center [547, 199] width 218 height 51
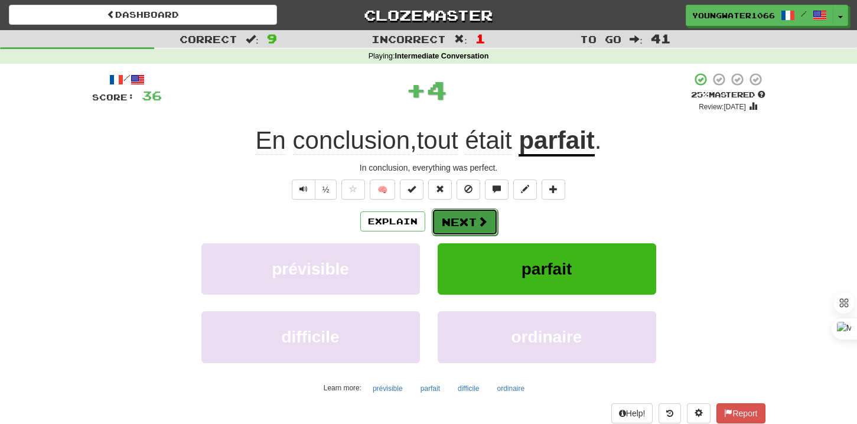
click at [460, 224] on button "Next" at bounding box center [465, 221] width 66 height 27
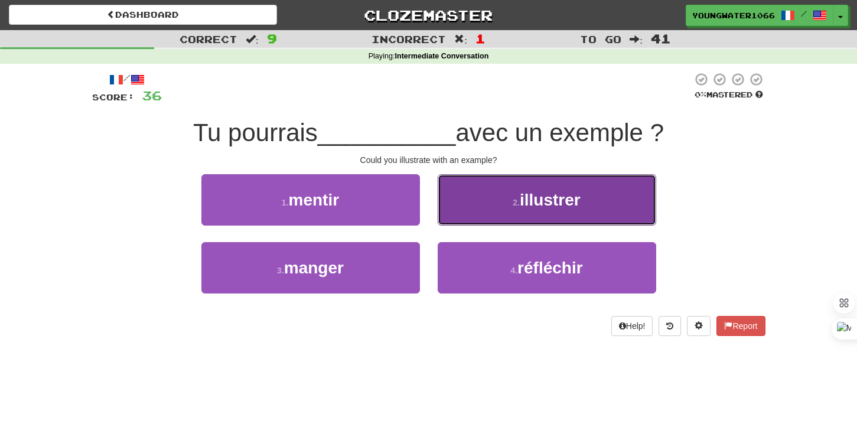
click at [475, 210] on button "2 . illustrer" at bounding box center [547, 199] width 218 height 51
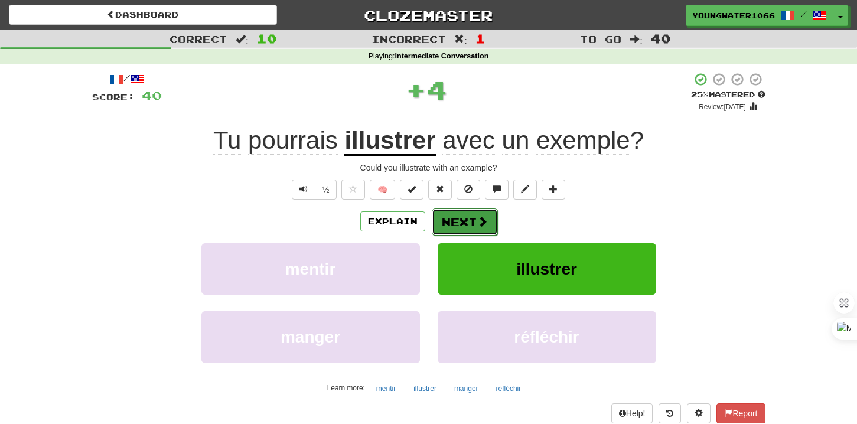
click at [467, 222] on button "Next" at bounding box center [465, 221] width 66 height 27
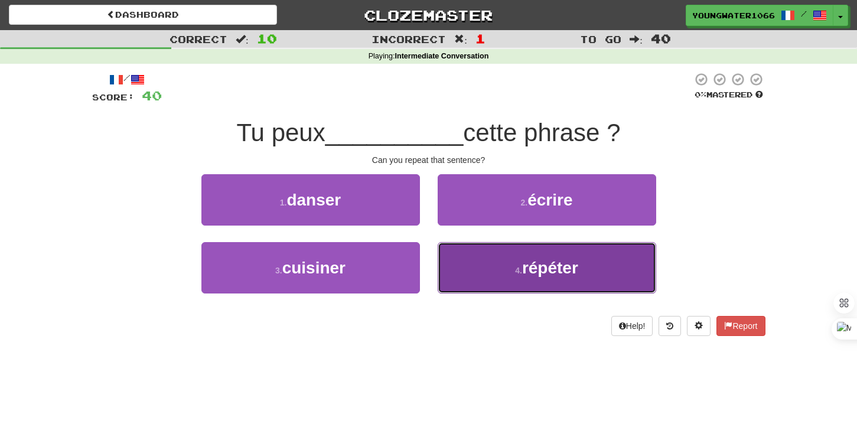
click at [465, 269] on button "4 . répéter" at bounding box center [547, 267] width 218 height 51
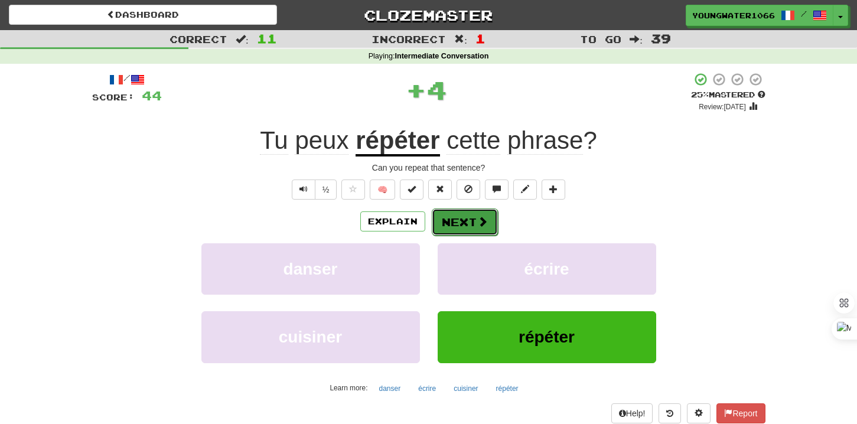
click at [462, 231] on button "Next" at bounding box center [465, 221] width 66 height 27
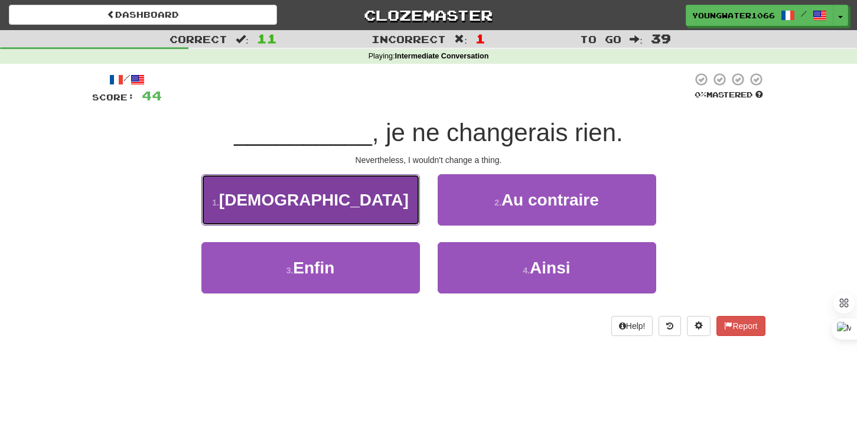
click at [375, 215] on button "1 . Néanmoins" at bounding box center [310, 199] width 218 height 51
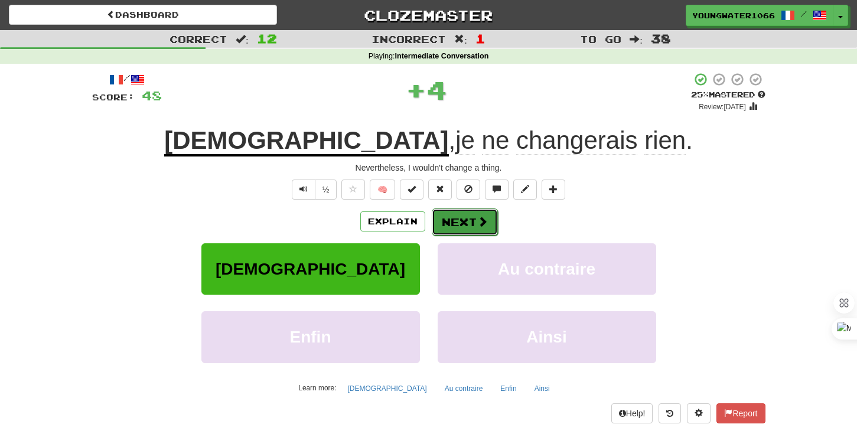
click at [466, 218] on button "Next" at bounding box center [465, 221] width 66 height 27
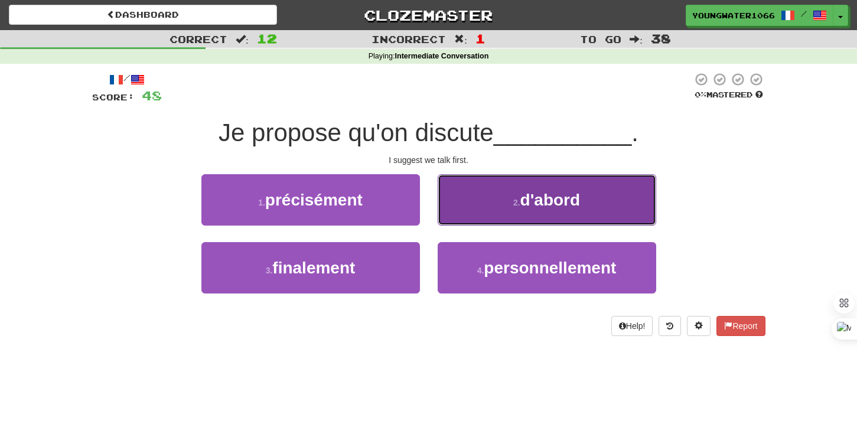
click at [484, 216] on button "2 . d'abord" at bounding box center [547, 199] width 218 height 51
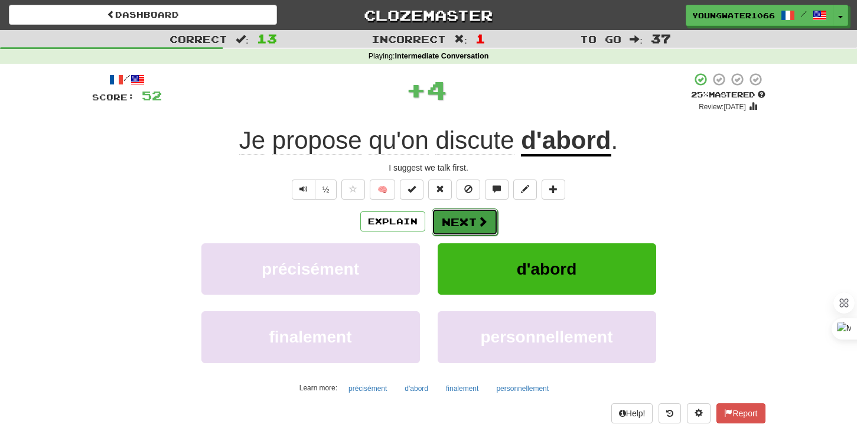
click at [455, 225] on button "Next" at bounding box center [465, 221] width 66 height 27
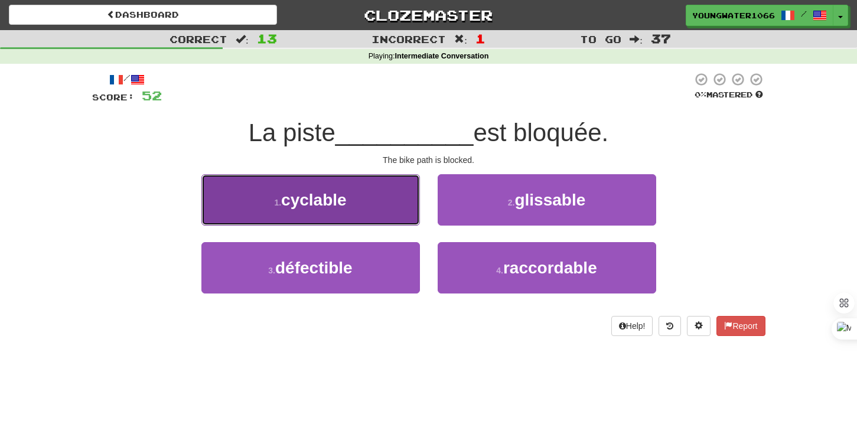
click at [388, 213] on button "1 . cyclable" at bounding box center [310, 199] width 218 height 51
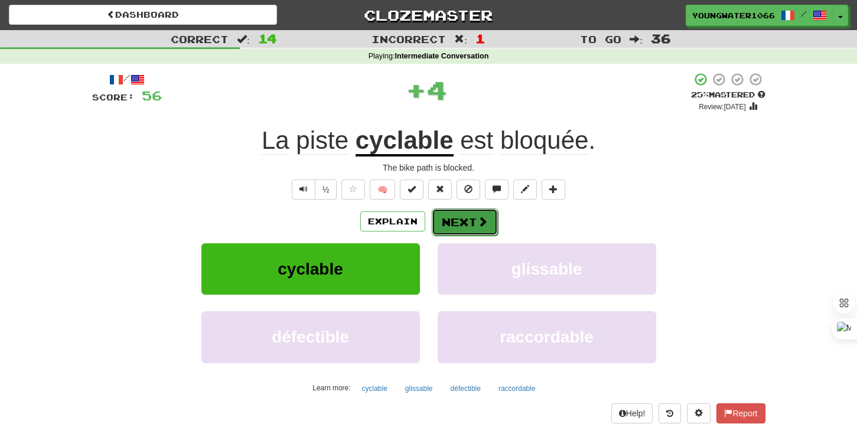
click at [458, 218] on button "Next" at bounding box center [465, 221] width 66 height 27
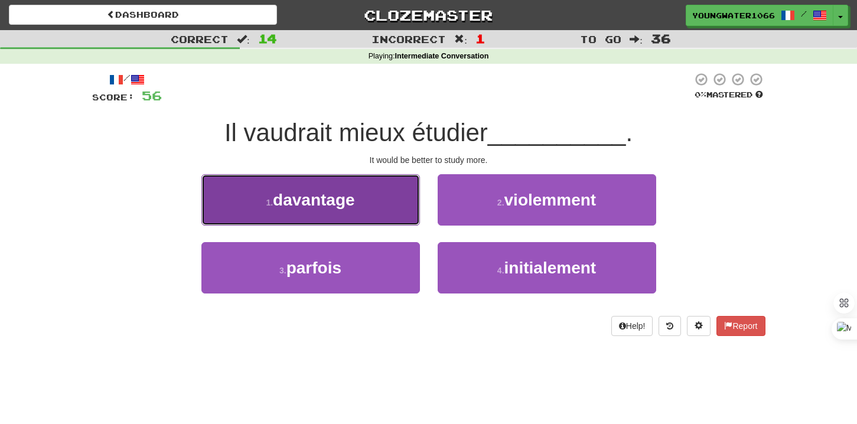
click at [389, 208] on button "1 . davantage" at bounding box center [310, 199] width 218 height 51
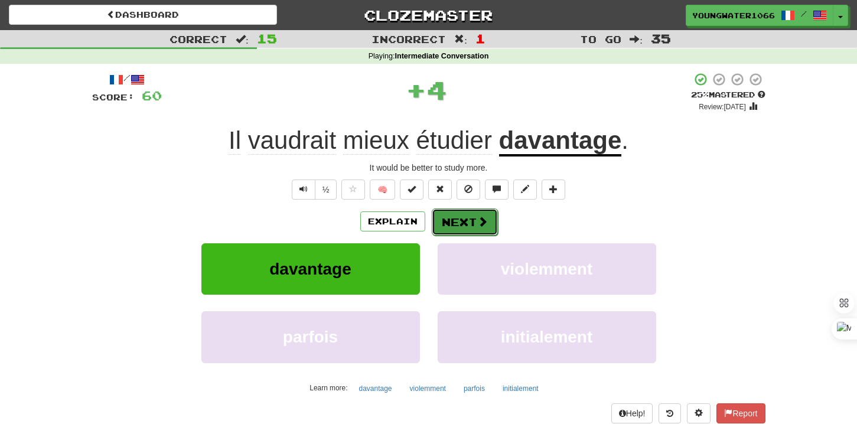
click at [464, 219] on button "Next" at bounding box center [465, 221] width 66 height 27
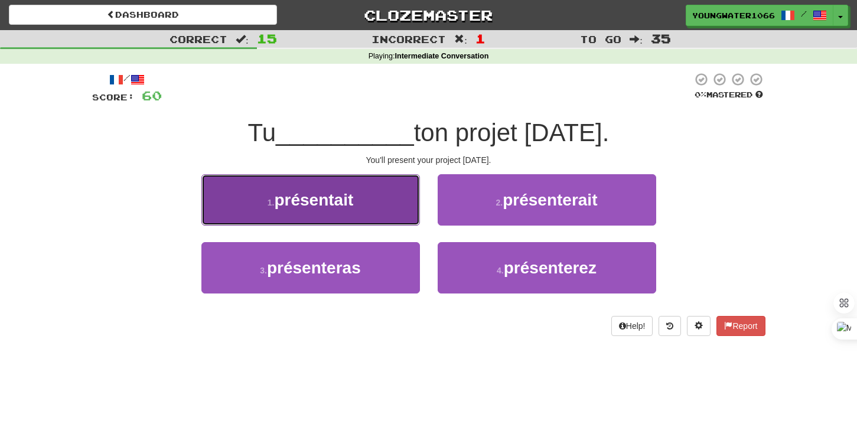
click at [390, 210] on button "1 . présentait" at bounding box center [310, 199] width 218 height 51
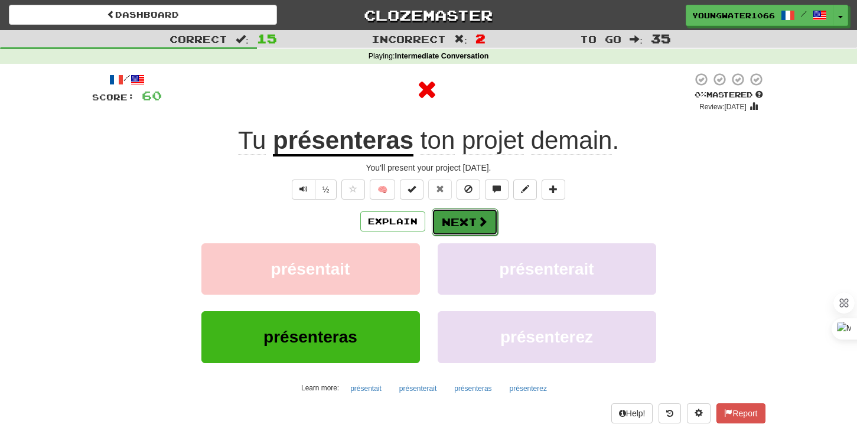
click at [449, 217] on button "Next" at bounding box center [465, 221] width 66 height 27
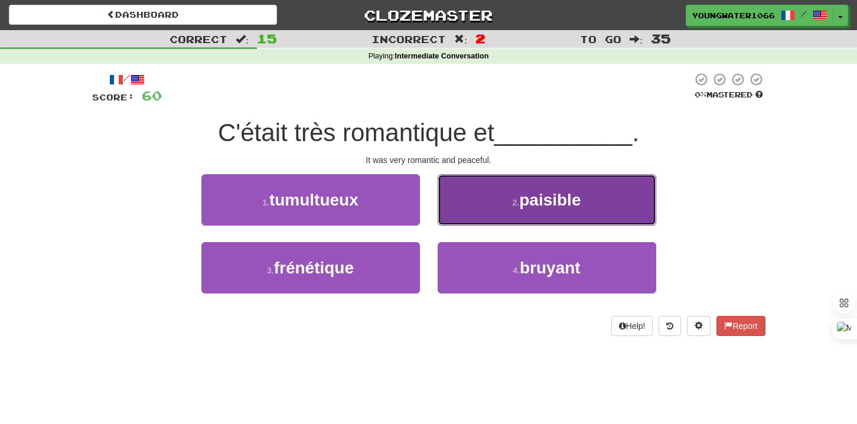
click at [493, 218] on button "2 . paisible" at bounding box center [547, 199] width 218 height 51
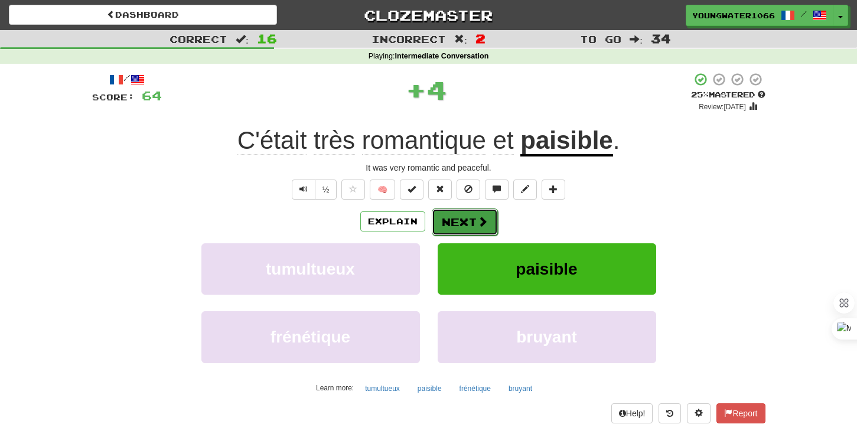
click at [467, 221] on button "Next" at bounding box center [465, 221] width 66 height 27
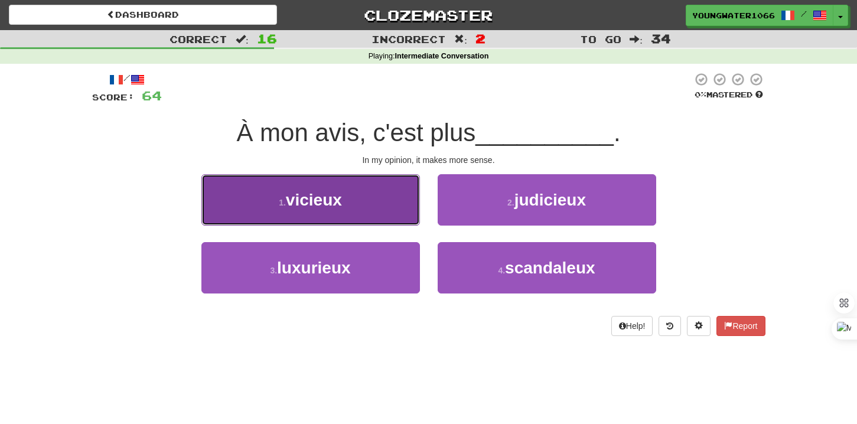
click at [387, 213] on button "1 . vicieux" at bounding box center [310, 199] width 218 height 51
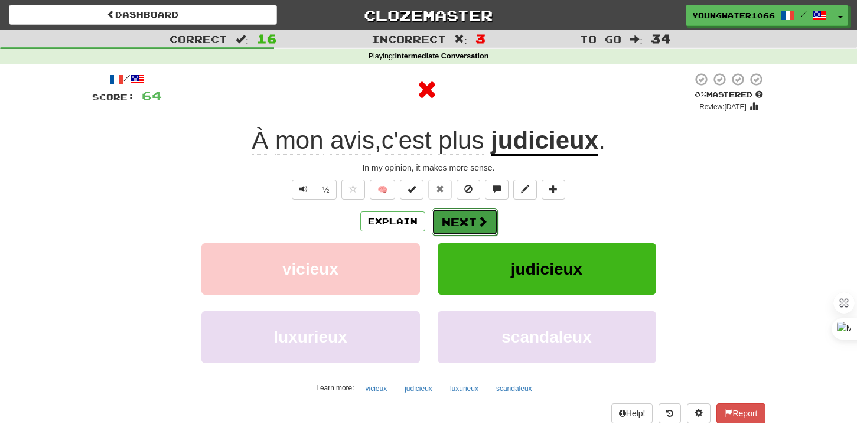
click at [443, 226] on button "Next" at bounding box center [465, 221] width 66 height 27
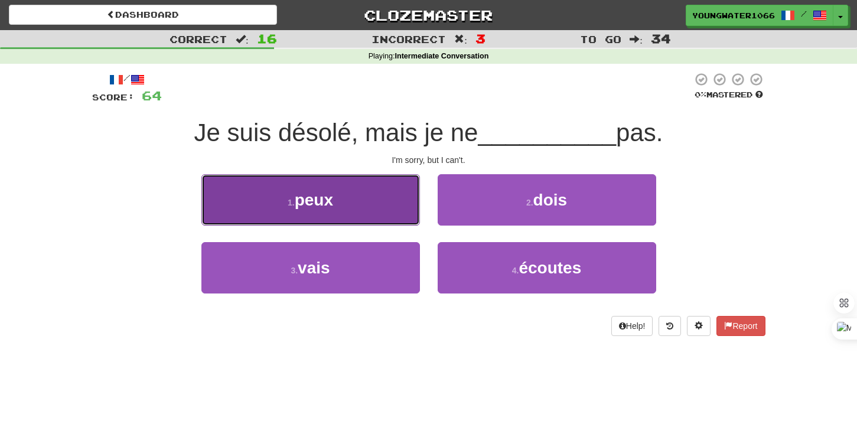
click at [388, 217] on button "1 . peux" at bounding box center [310, 199] width 218 height 51
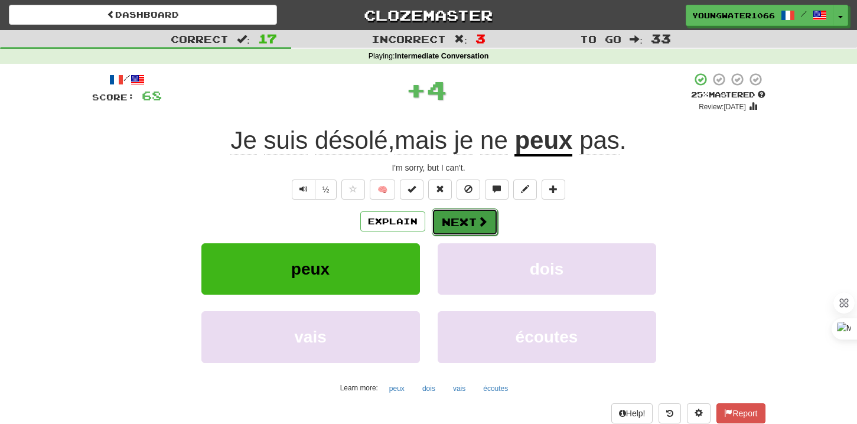
click at [446, 221] on button "Next" at bounding box center [465, 221] width 66 height 27
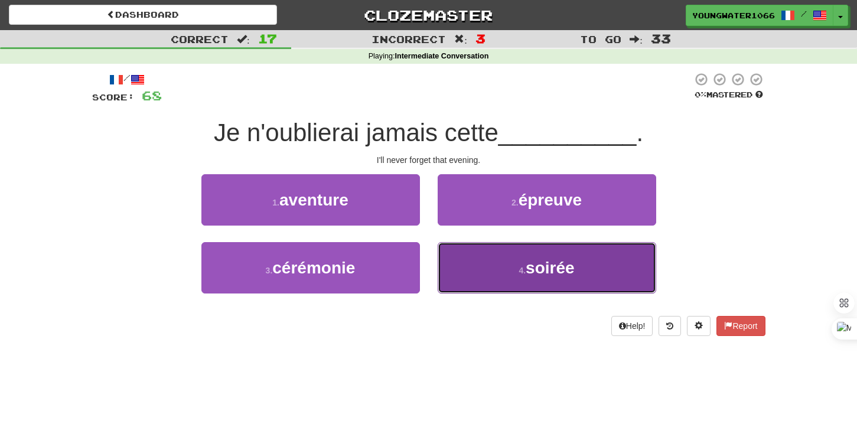
click at [472, 266] on button "4 . soirée" at bounding box center [547, 267] width 218 height 51
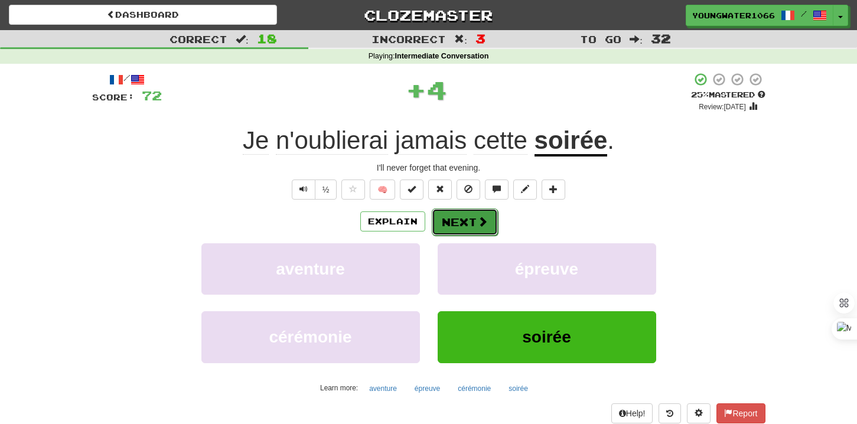
click at [465, 220] on button "Next" at bounding box center [465, 221] width 66 height 27
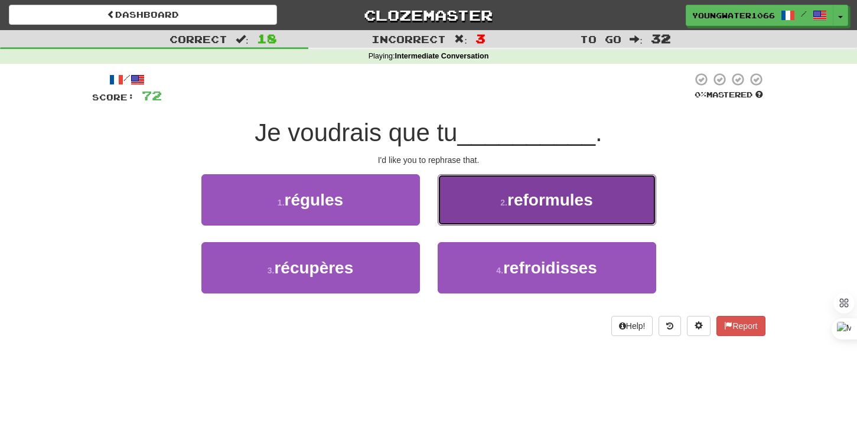
click at [549, 204] on span "reformules" at bounding box center [550, 200] width 86 height 18
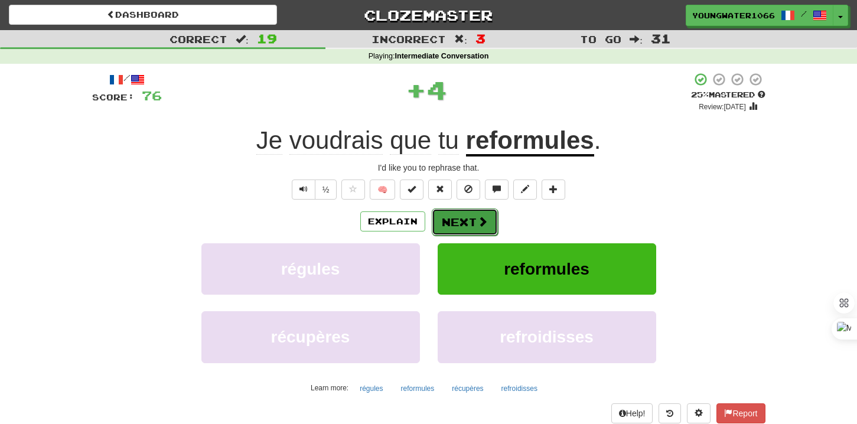
click at [472, 218] on button "Next" at bounding box center [465, 221] width 66 height 27
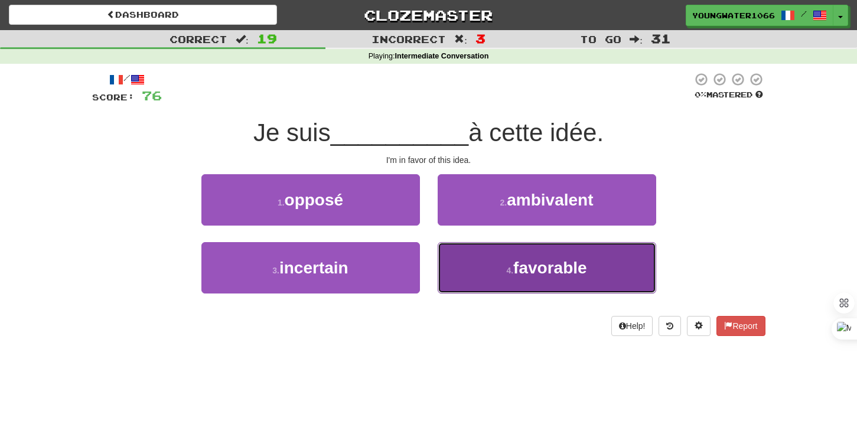
click at [453, 265] on button "4 . favorable" at bounding box center [547, 267] width 218 height 51
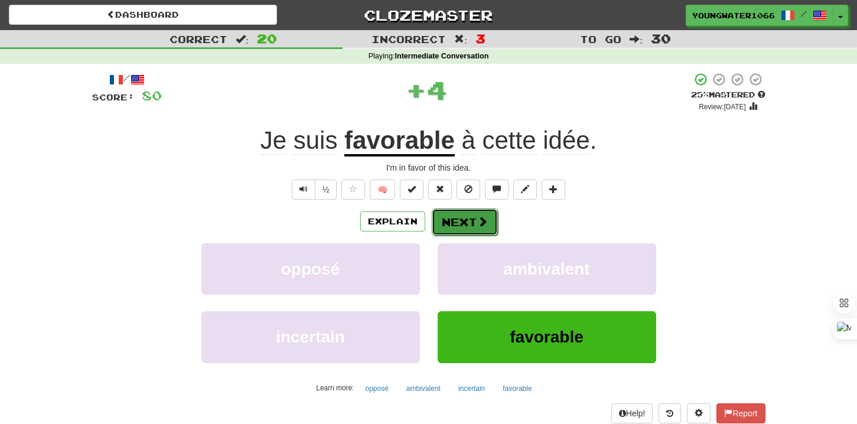
click at [453, 229] on button "Next" at bounding box center [465, 221] width 66 height 27
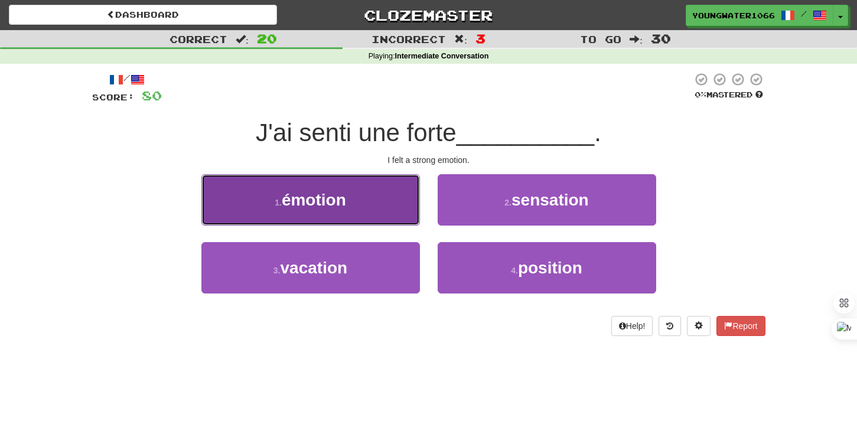
click at [400, 217] on button "1 . émotion" at bounding box center [310, 199] width 218 height 51
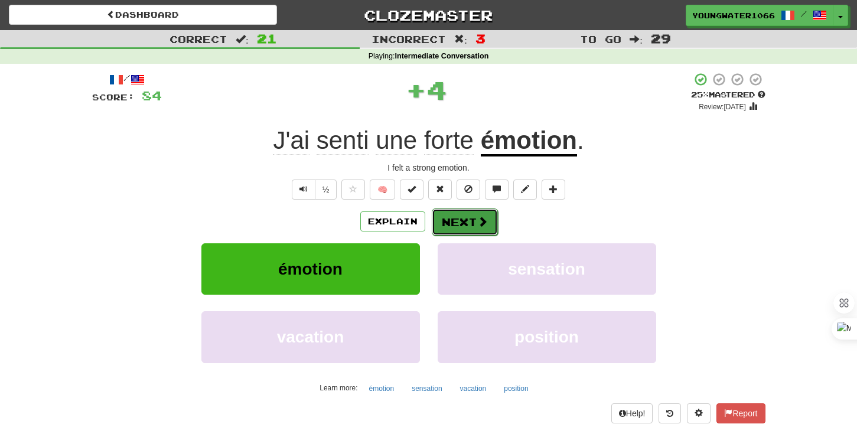
click at [456, 217] on button "Next" at bounding box center [465, 221] width 66 height 27
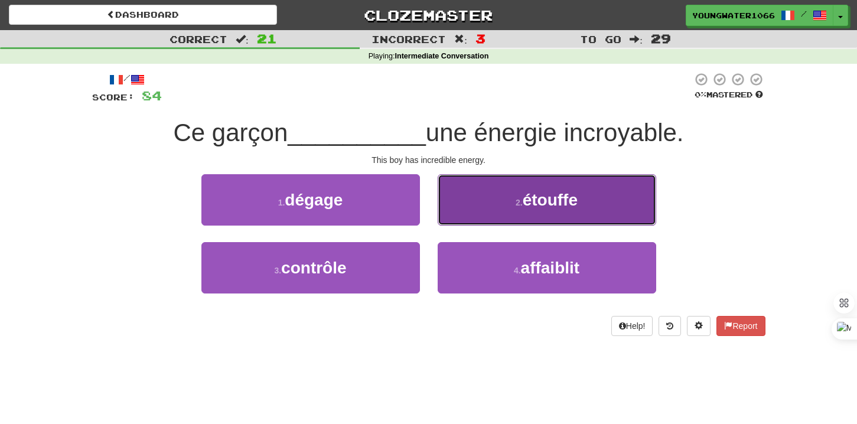
click at [499, 217] on button "2 . étouffe" at bounding box center [547, 199] width 218 height 51
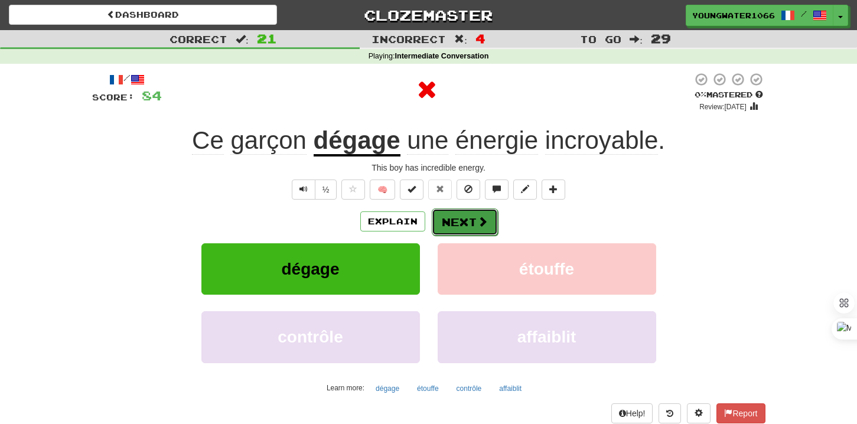
click at [475, 223] on button "Next" at bounding box center [465, 221] width 66 height 27
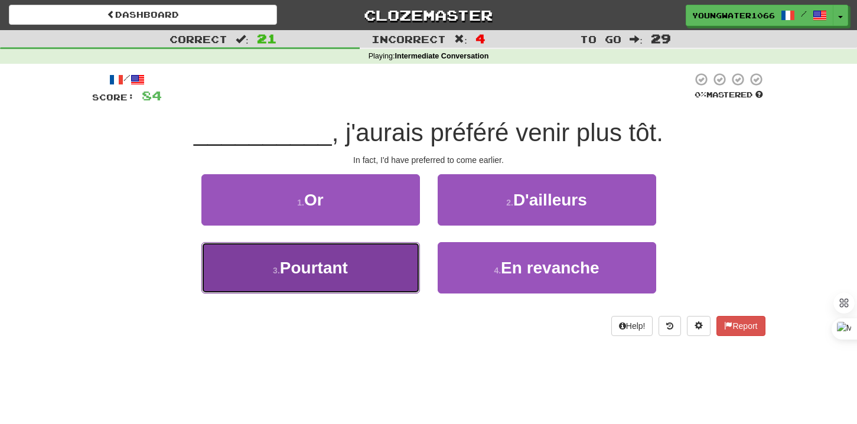
click at [396, 272] on button "3 . Pourtant" at bounding box center [310, 267] width 218 height 51
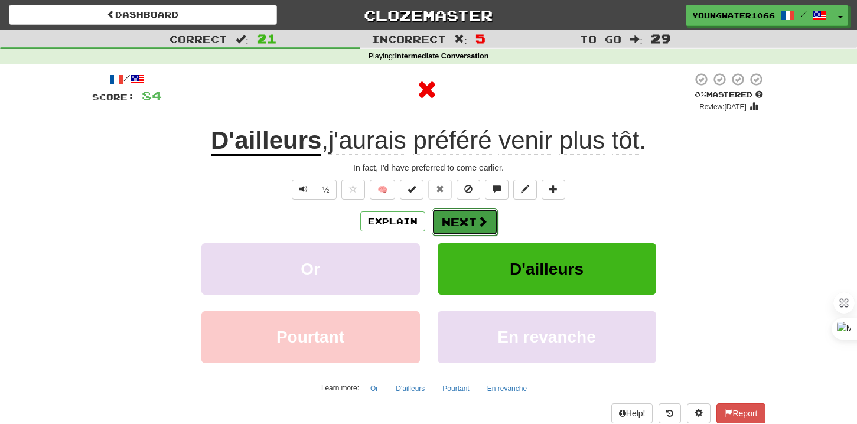
click at [473, 226] on button "Next" at bounding box center [465, 221] width 66 height 27
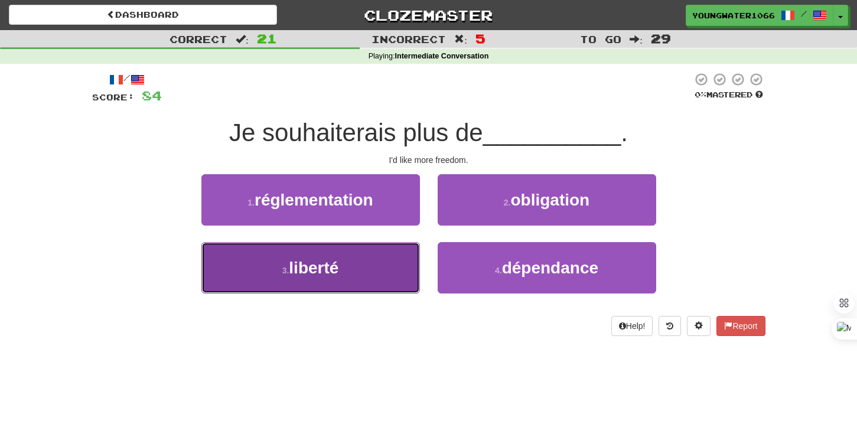
click at [402, 255] on button "3 . liberté" at bounding box center [310, 267] width 218 height 51
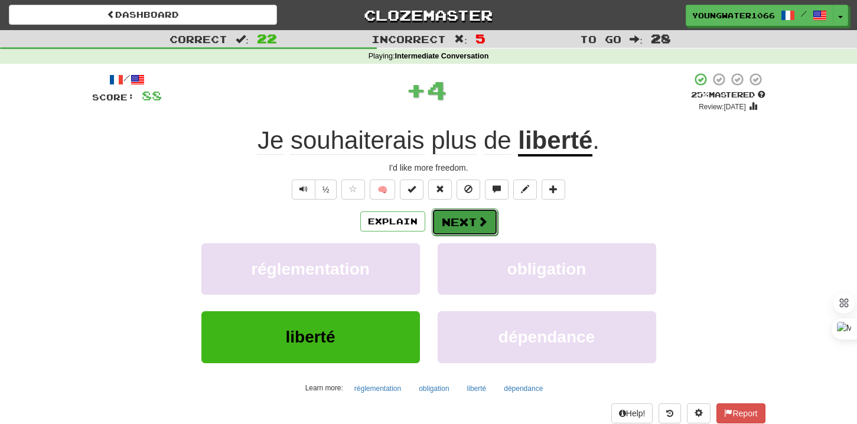
click at [451, 225] on button "Next" at bounding box center [465, 221] width 66 height 27
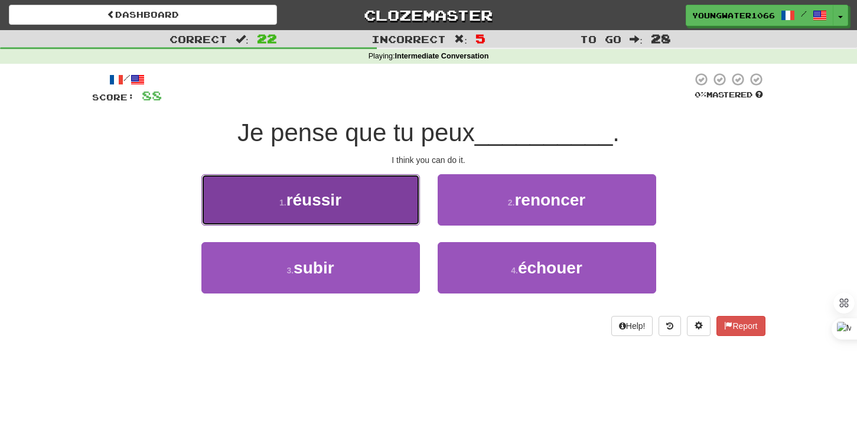
click at [295, 214] on button "1 . réussir" at bounding box center [310, 199] width 218 height 51
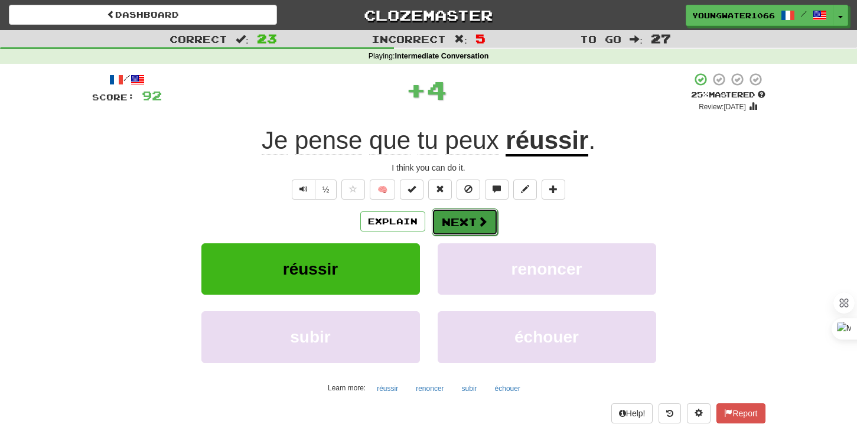
click at [468, 217] on button "Next" at bounding box center [465, 221] width 66 height 27
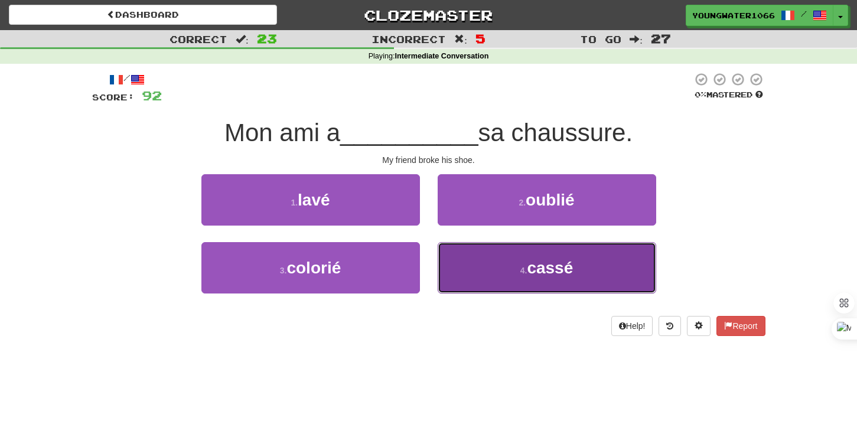
click at [461, 267] on button "4 . cassé" at bounding box center [547, 267] width 218 height 51
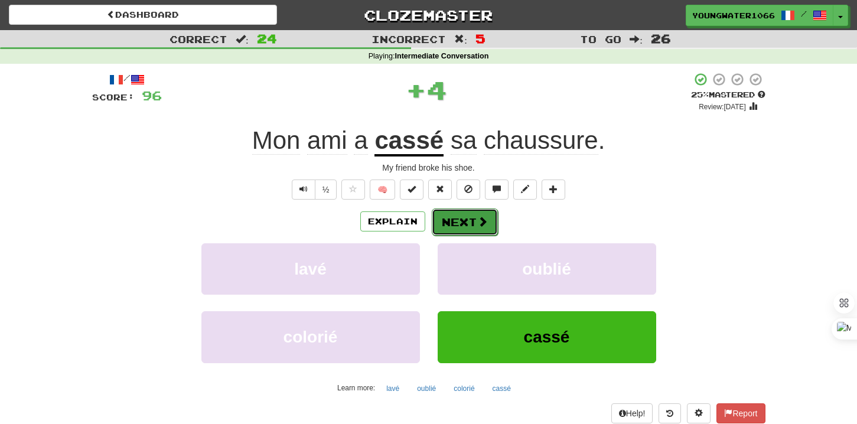
click at [461, 232] on button "Next" at bounding box center [465, 221] width 66 height 27
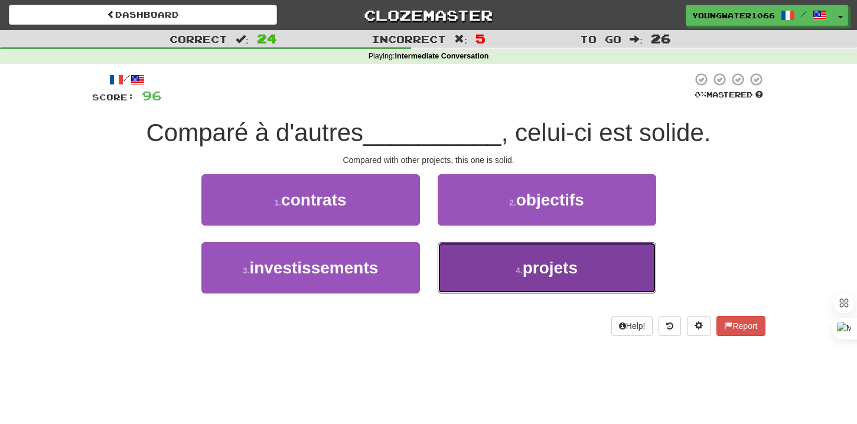
click at [458, 268] on button "4 . projets" at bounding box center [547, 267] width 218 height 51
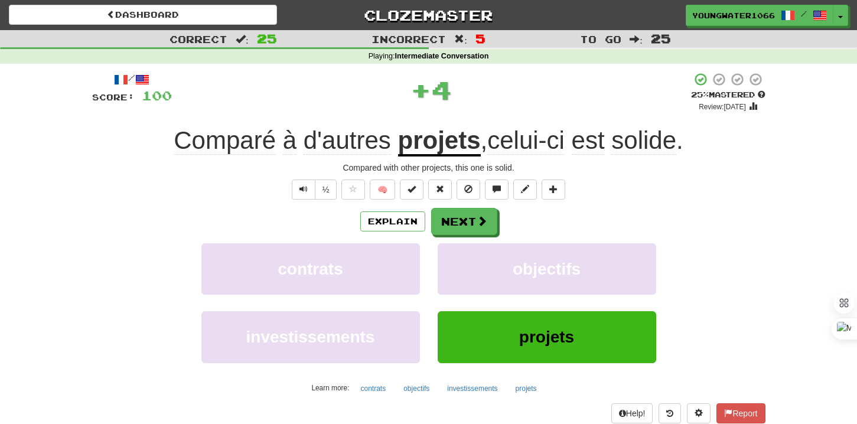
click at [456, 207] on div "/ Score: 100 + 4 25 % Mastered Review: 2025-08-22 Comparé à d'autres projets , …" at bounding box center [428, 247] width 673 height 351
click at [456, 217] on button "Next" at bounding box center [465, 221] width 66 height 27
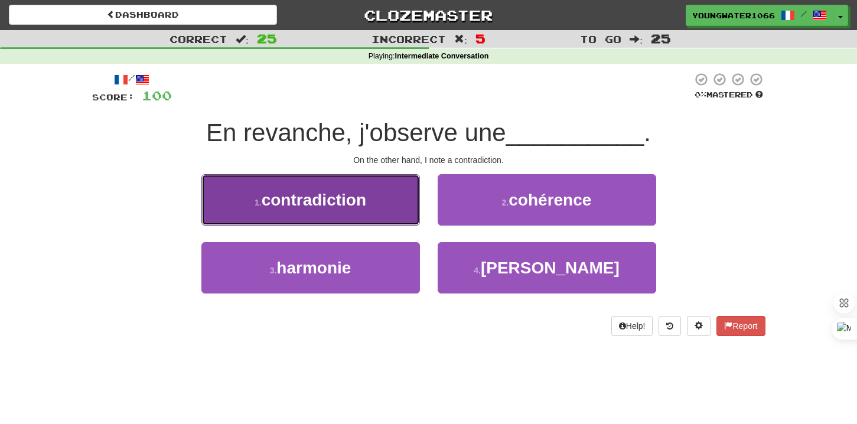
click at [400, 211] on button "1 . contradiction" at bounding box center [310, 199] width 218 height 51
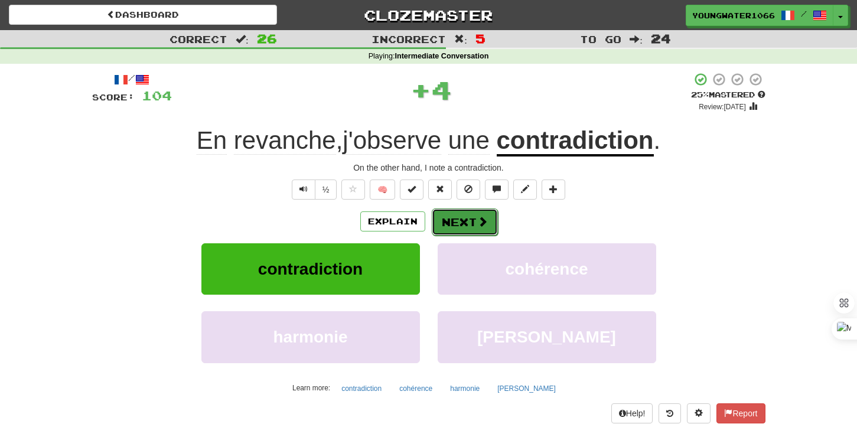
click at [469, 217] on button "Next" at bounding box center [465, 221] width 66 height 27
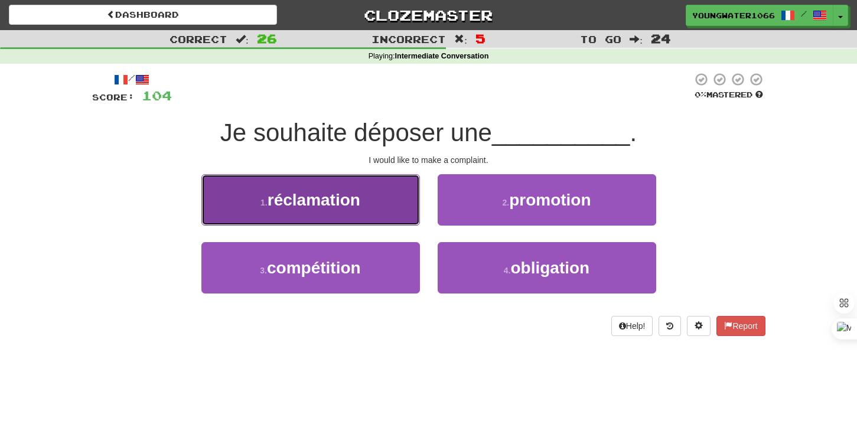
click at [388, 213] on button "1 . réclamation" at bounding box center [310, 199] width 218 height 51
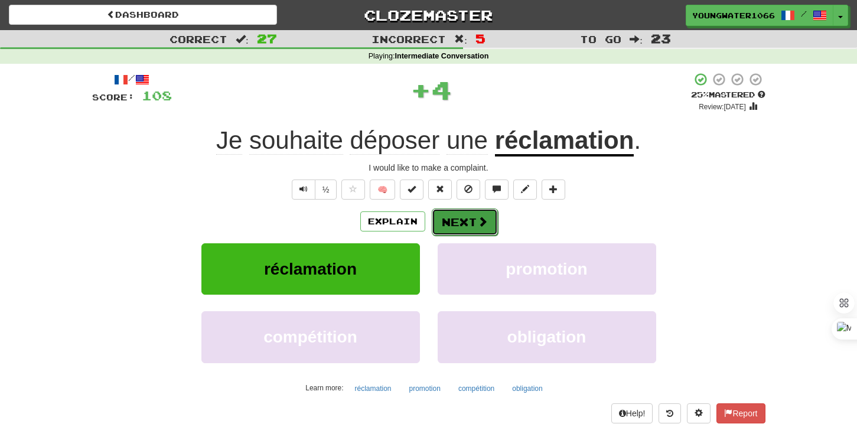
click at [456, 215] on button "Next" at bounding box center [465, 221] width 66 height 27
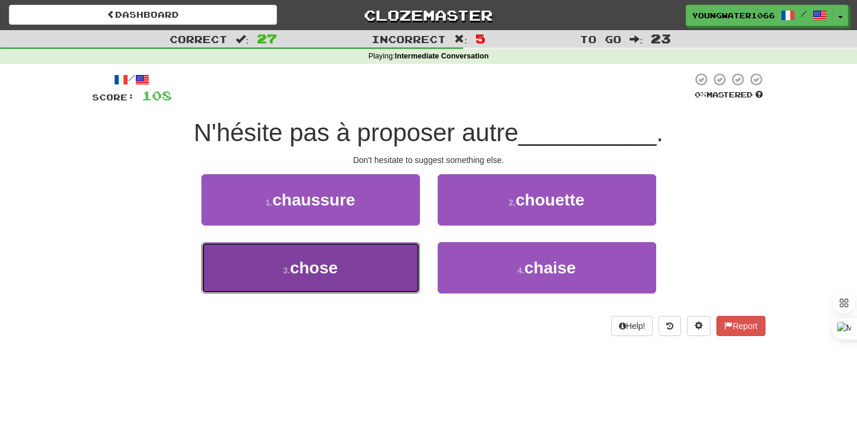
click at [386, 269] on button "3 . chose" at bounding box center [310, 267] width 218 height 51
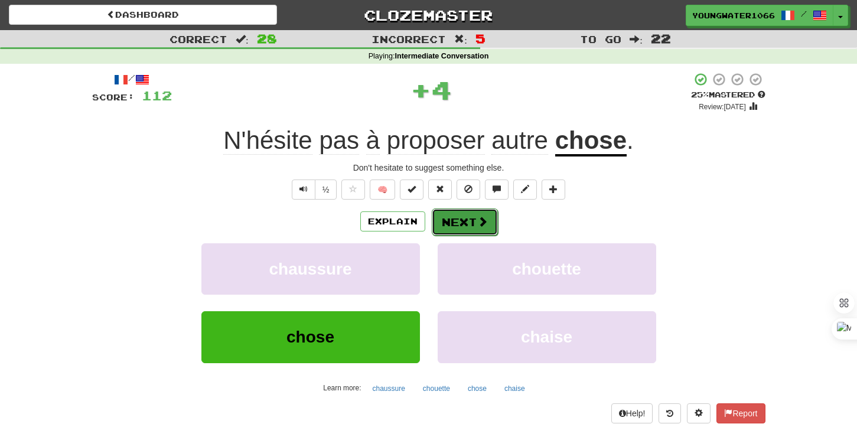
click at [452, 234] on button "Next" at bounding box center [465, 221] width 66 height 27
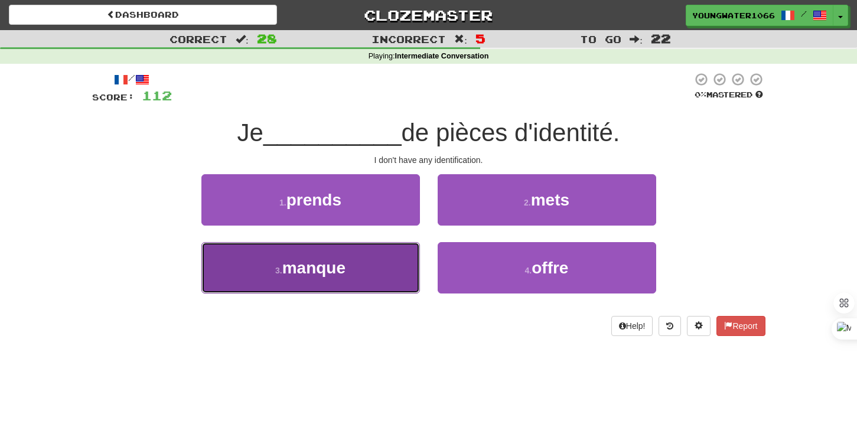
click at [377, 288] on button "3 . manque" at bounding box center [310, 267] width 218 height 51
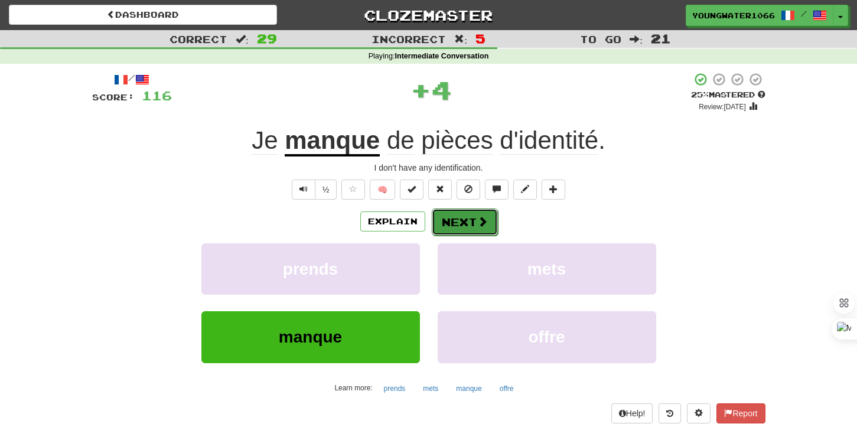
click at [463, 228] on button "Next" at bounding box center [465, 221] width 66 height 27
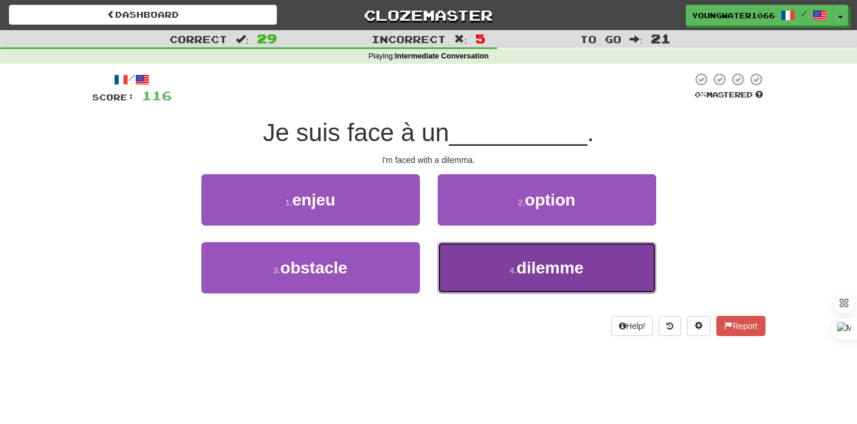
click at [455, 264] on button "4 . dilemme" at bounding box center [547, 267] width 218 height 51
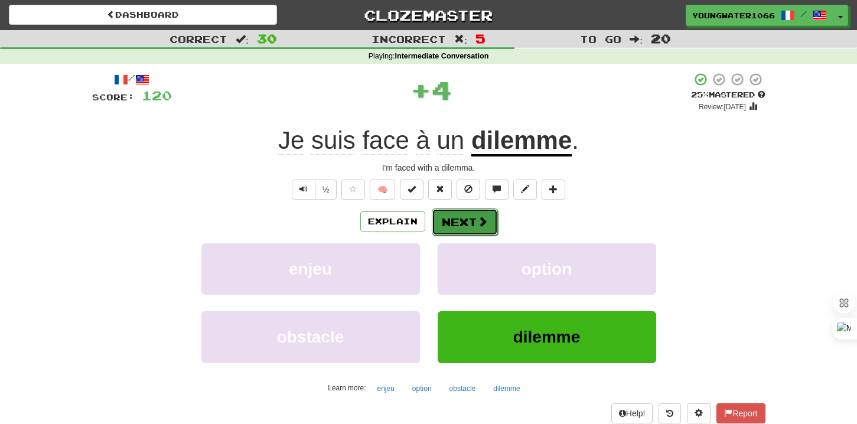
click at [455, 226] on button "Next" at bounding box center [465, 221] width 66 height 27
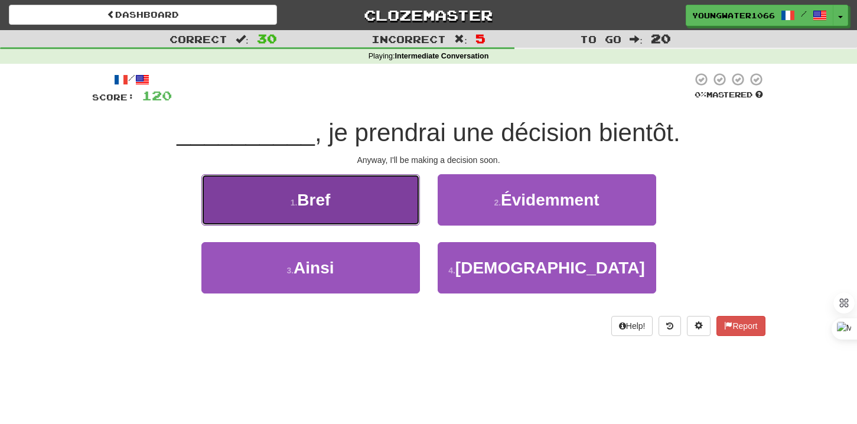
click at [390, 211] on button "1 . Bref" at bounding box center [310, 199] width 218 height 51
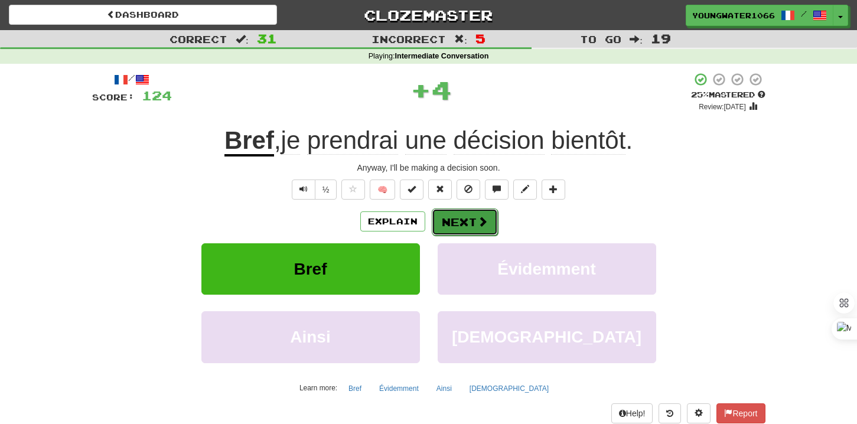
click at [472, 220] on button "Next" at bounding box center [465, 221] width 66 height 27
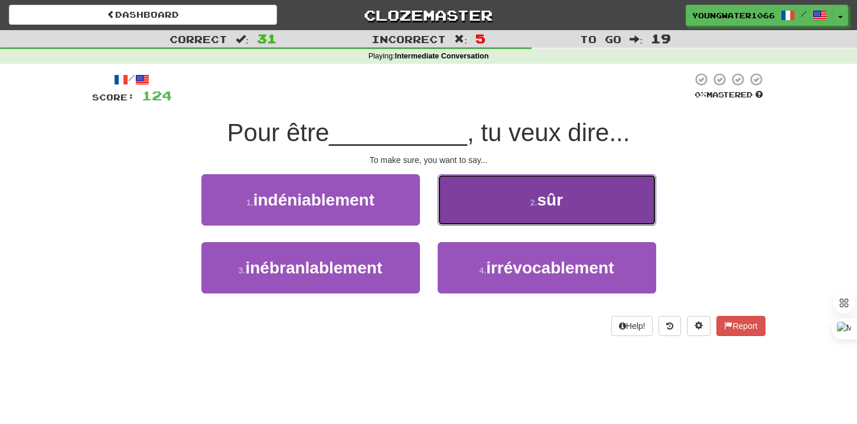
click at [459, 220] on button "2 . sûr" at bounding box center [547, 199] width 218 height 51
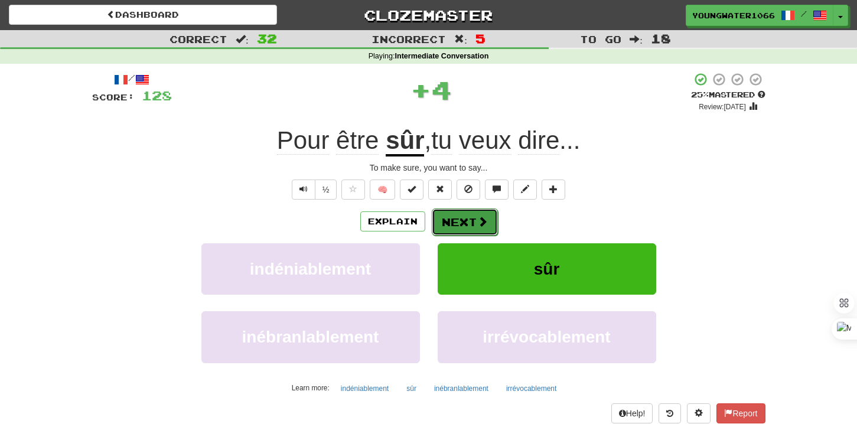
click at [441, 226] on button "Next" at bounding box center [465, 221] width 66 height 27
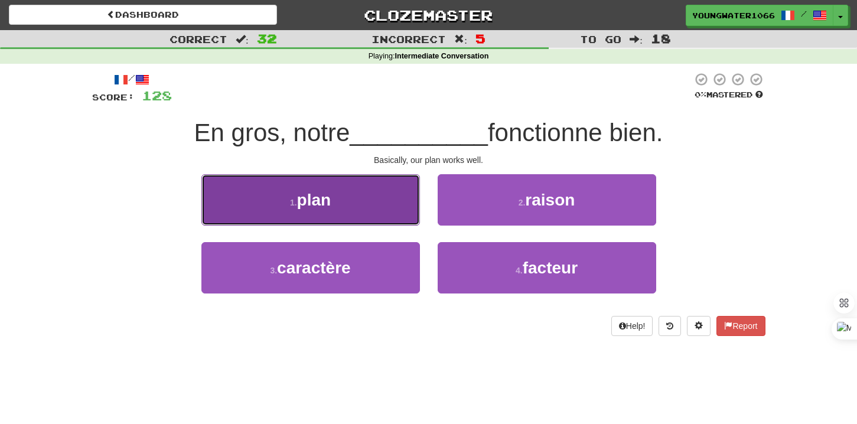
click at [384, 210] on button "1 . plan" at bounding box center [310, 199] width 218 height 51
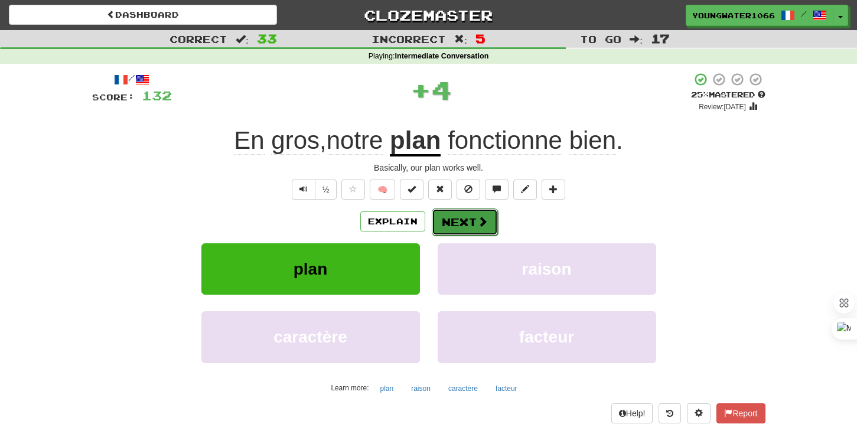
click at [463, 217] on button "Next" at bounding box center [465, 221] width 66 height 27
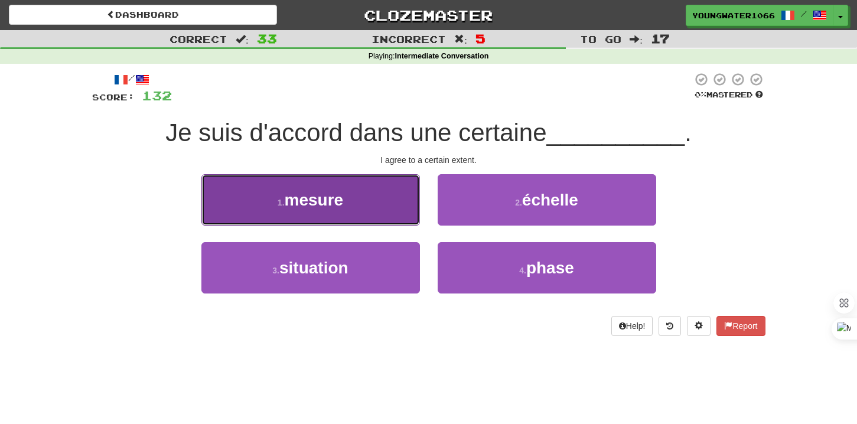
click at [385, 212] on button "1 . mesure" at bounding box center [310, 199] width 218 height 51
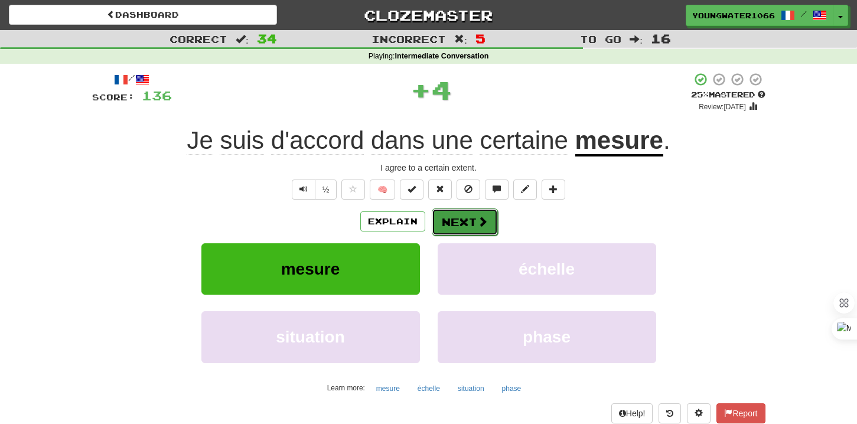
click at [468, 220] on button "Next" at bounding box center [465, 221] width 66 height 27
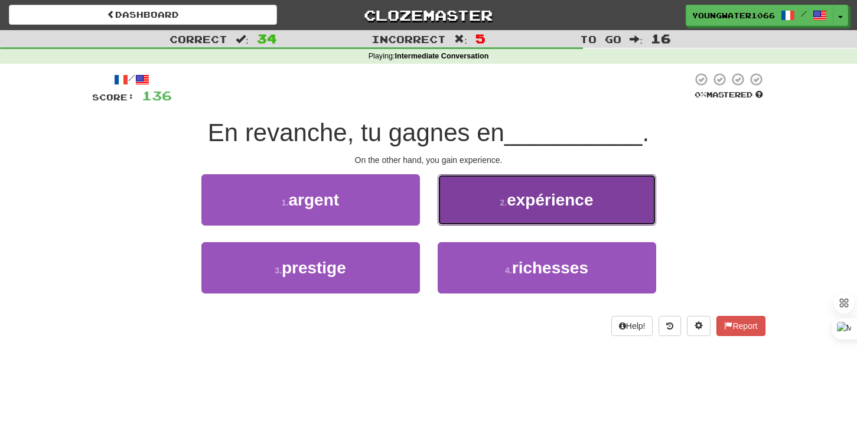
click at [464, 217] on button "2 . expérience" at bounding box center [547, 199] width 218 height 51
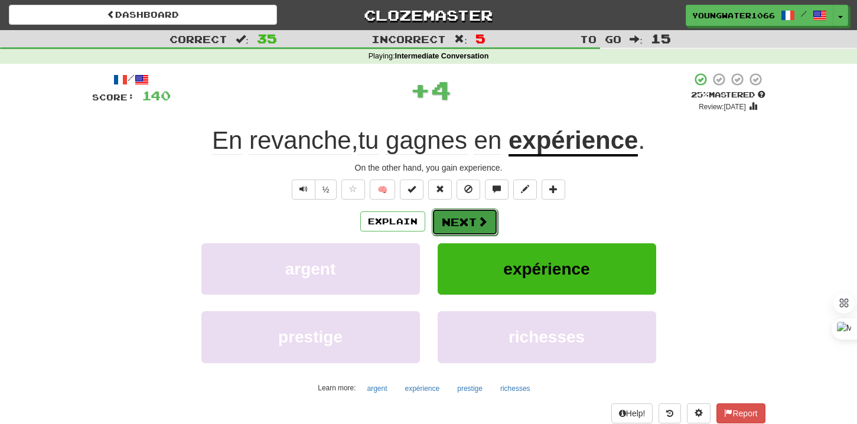
click at [454, 223] on button "Next" at bounding box center [465, 221] width 66 height 27
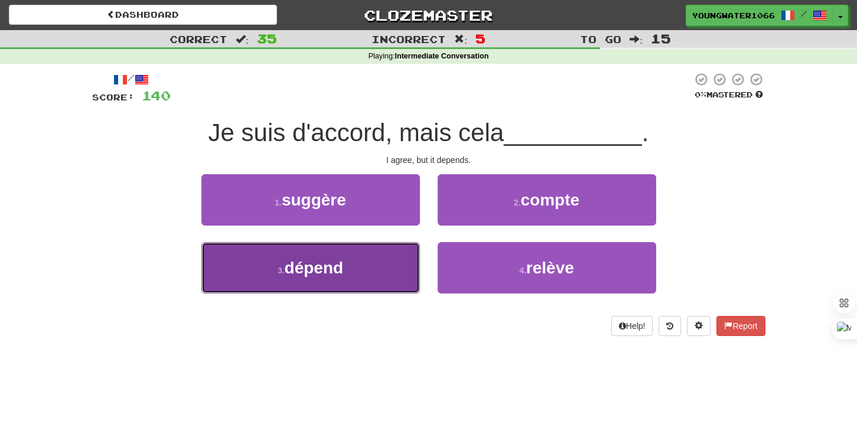
click at [404, 261] on button "3 . dépend" at bounding box center [310, 267] width 218 height 51
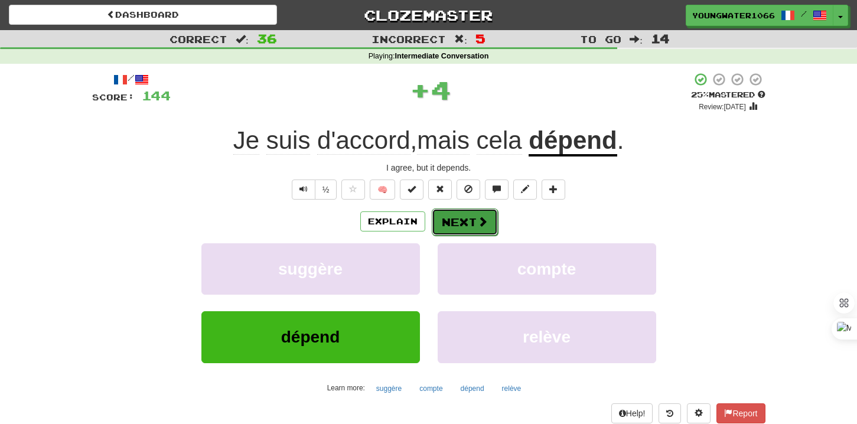
click at [456, 226] on button "Next" at bounding box center [465, 221] width 66 height 27
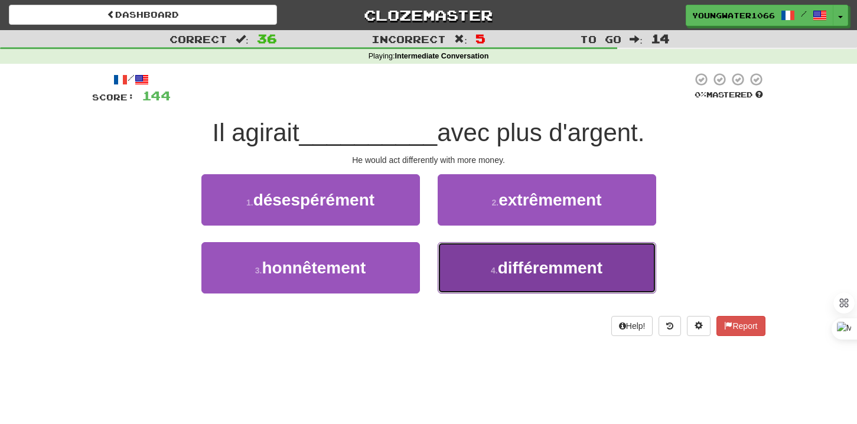
click at [463, 266] on button "4 . différemment" at bounding box center [547, 267] width 218 height 51
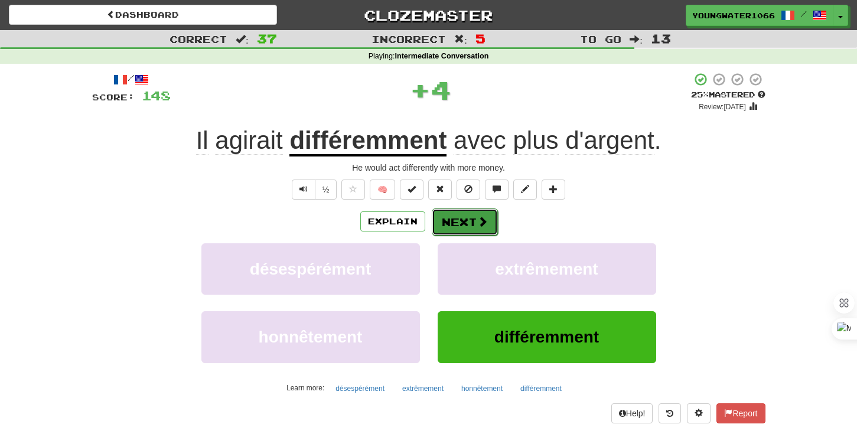
click at [455, 227] on button "Next" at bounding box center [465, 221] width 66 height 27
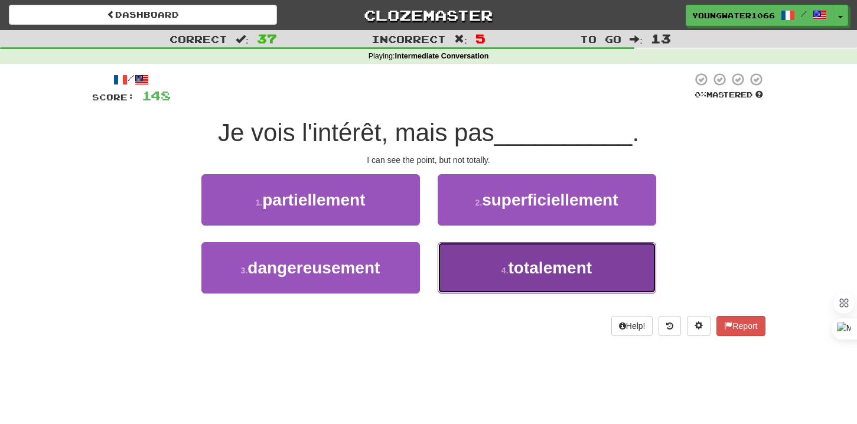
click at [467, 277] on button "4 . totalement" at bounding box center [547, 267] width 218 height 51
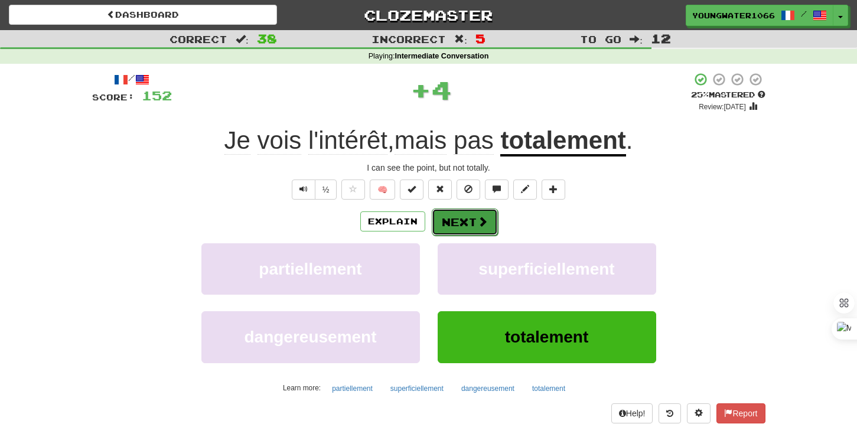
click at [458, 221] on button "Next" at bounding box center [465, 221] width 66 height 27
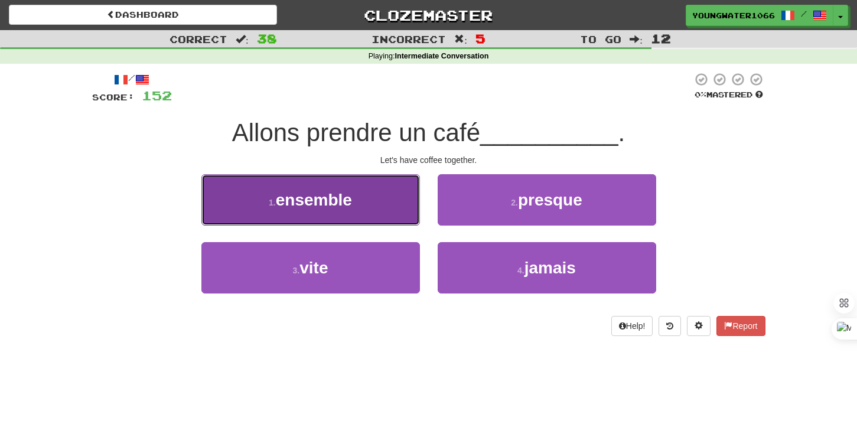
click at [397, 210] on button "1 . ensemble" at bounding box center [310, 199] width 218 height 51
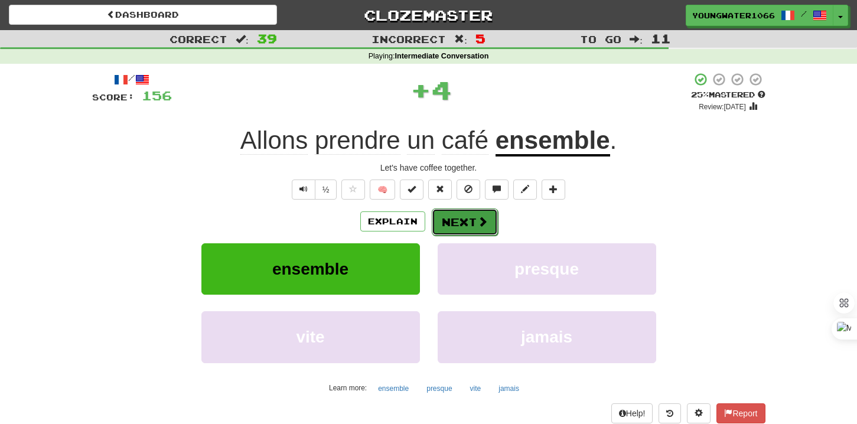
click at [445, 218] on button "Next" at bounding box center [465, 221] width 66 height 27
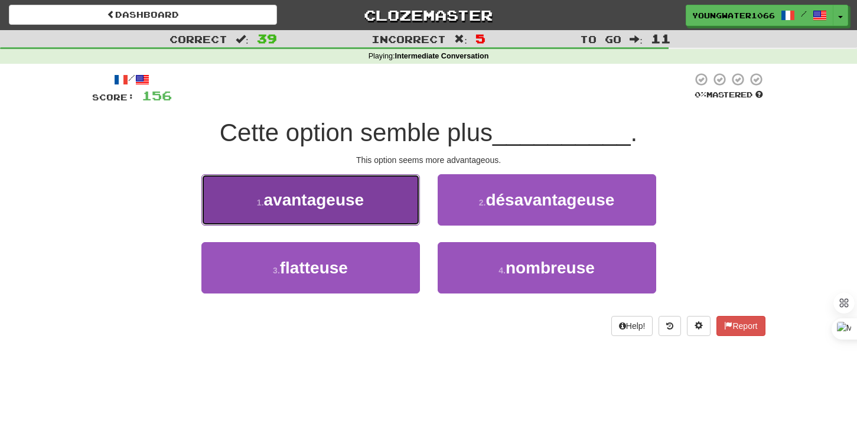
click at [396, 214] on button "1 . avantageuse" at bounding box center [310, 199] width 218 height 51
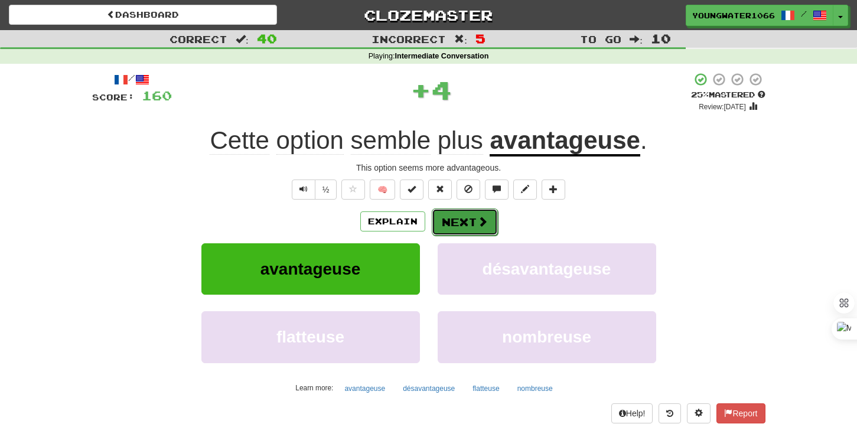
click at [438, 221] on button "Next" at bounding box center [465, 221] width 66 height 27
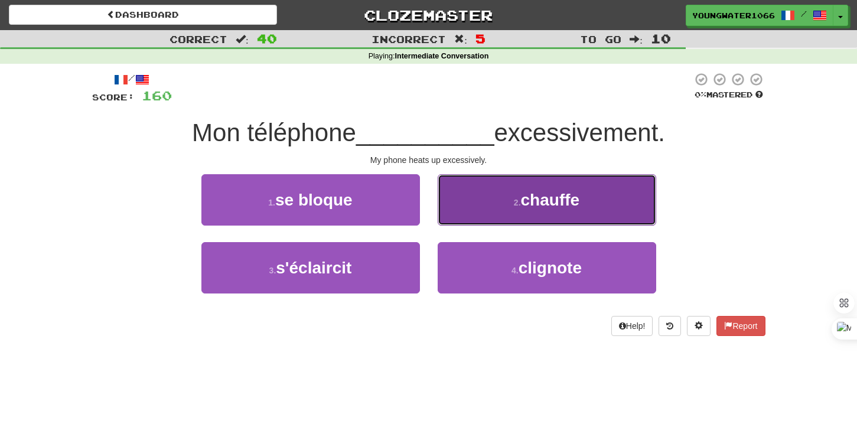
click at [474, 214] on button "2 . chauffe" at bounding box center [547, 199] width 218 height 51
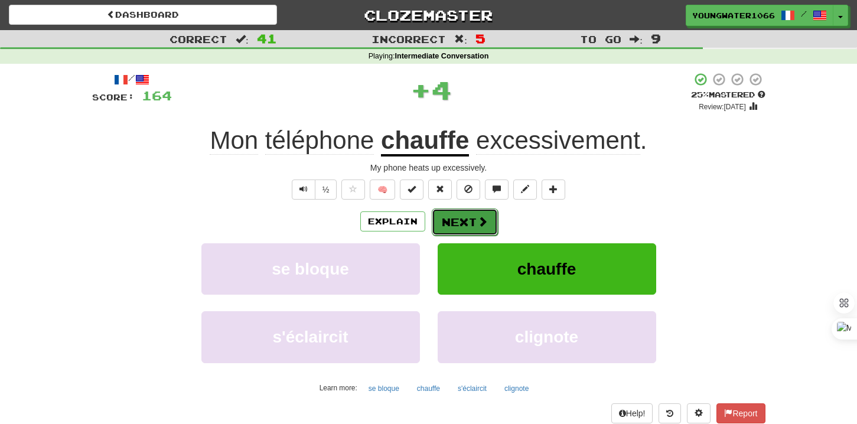
click at [459, 223] on button "Next" at bounding box center [465, 221] width 66 height 27
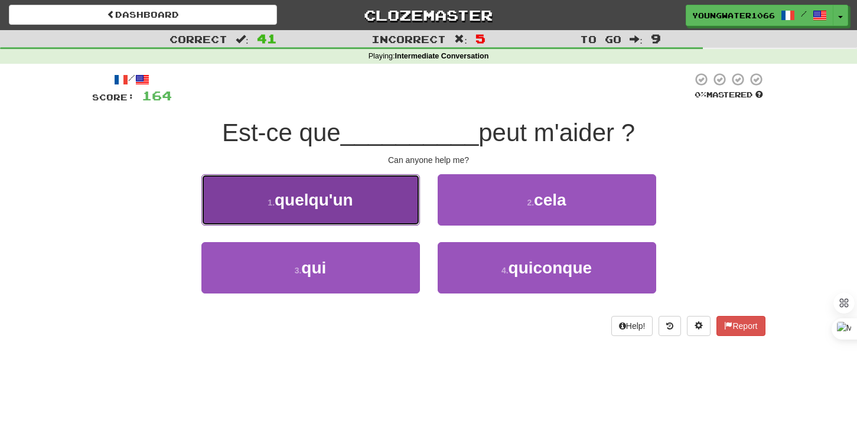
click at [386, 214] on button "1 . quelqu'un" at bounding box center [310, 199] width 218 height 51
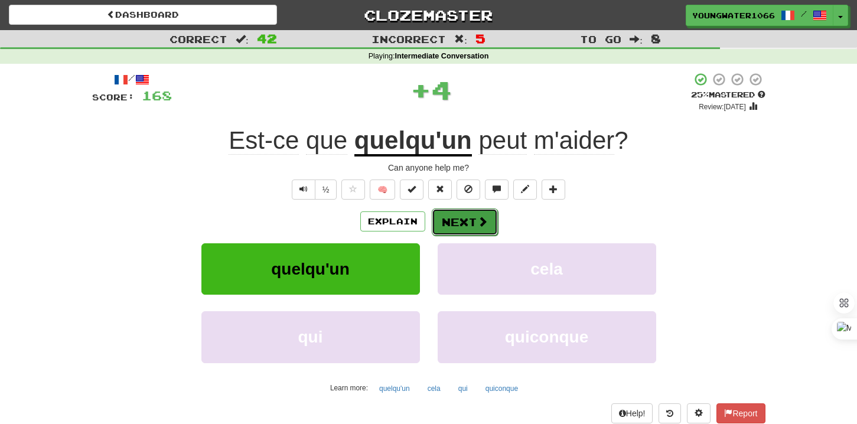
click at [458, 220] on button "Next" at bounding box center [465, 221] width 66 height 27
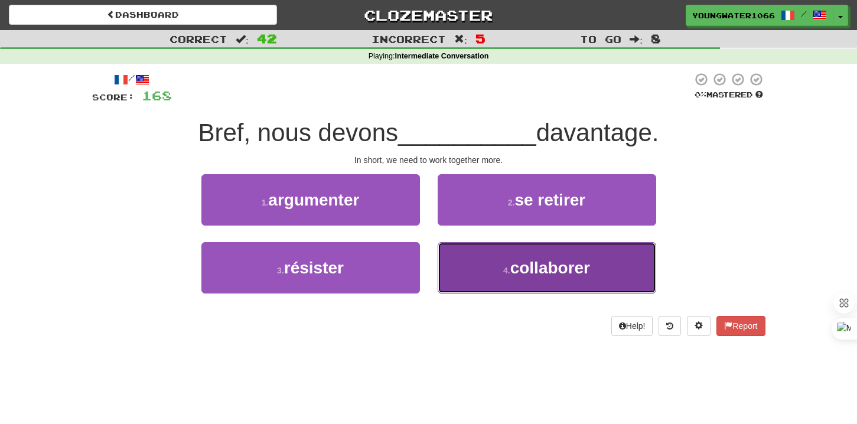
click at [464, 257] on button "4 . collaborer" at bounding box center [547, 267] width 218 height 51
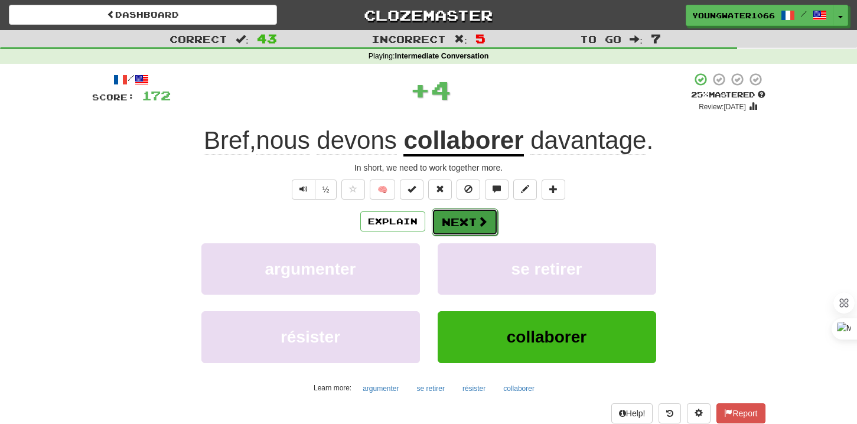
click at [462, 221] on button "Next" at bounding box center [465, 221] width 66 height 27
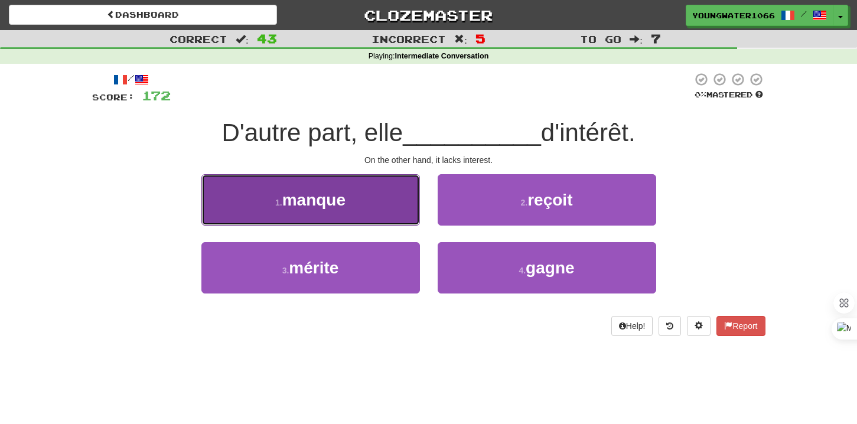
click at [381, 209] on button "1 . manque" at bounding box center [310, 199] width 218 height 51
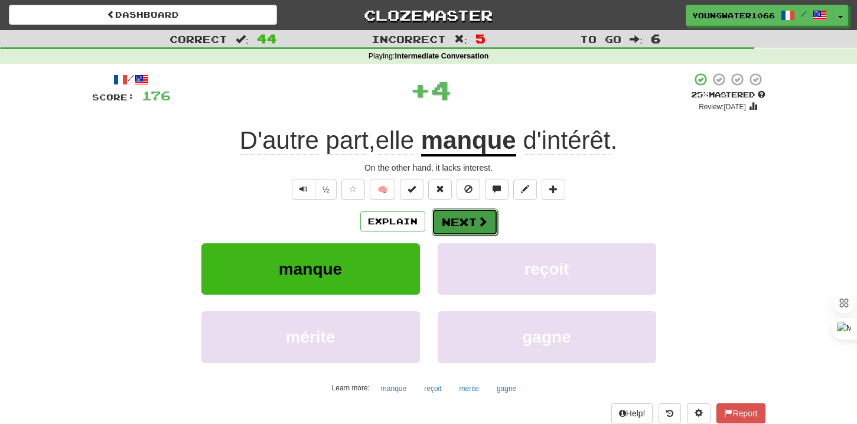
click at [443, 230] on button "Next" at bounding box center [465, 221] width 66 height 27
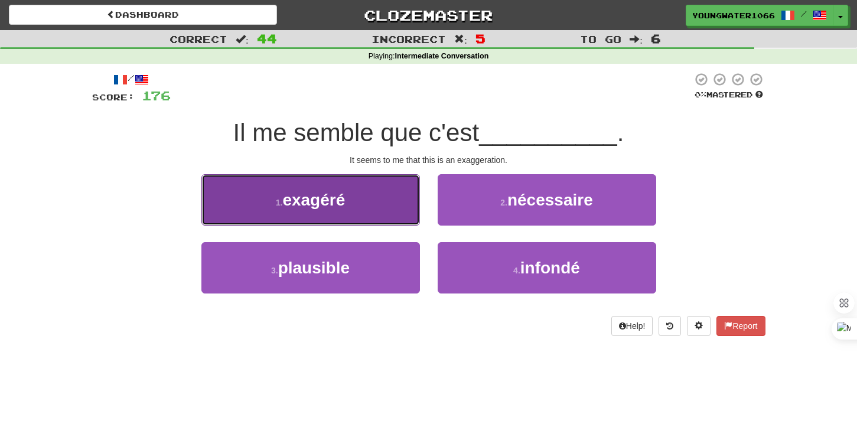
click at [400, 216] on button "1 . exagéré" at bounding box center [310, 199] width 218 height 51
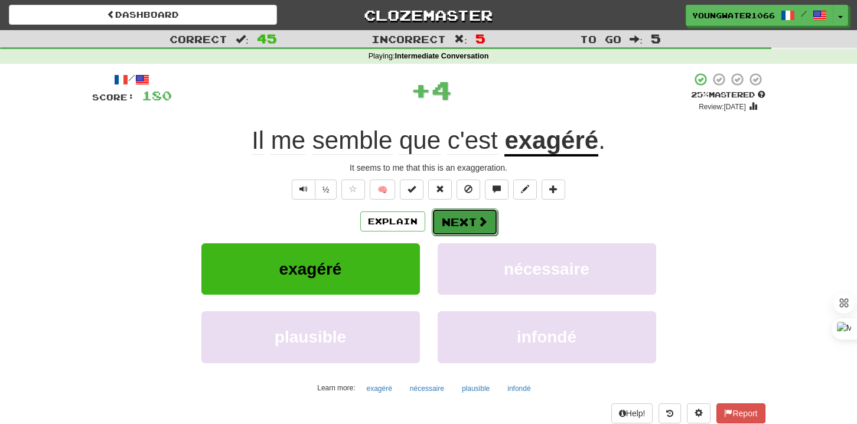
click at [451, 219] on button "Next" at bounding box center [465, 221] width 66 height 27
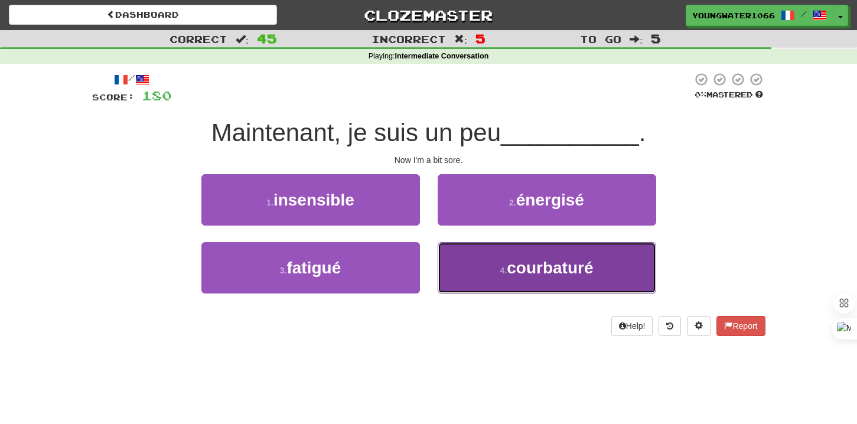
click at [459, 262] on button "4 . courbaturé" at bounding box center [547, 267] width 218 height 51
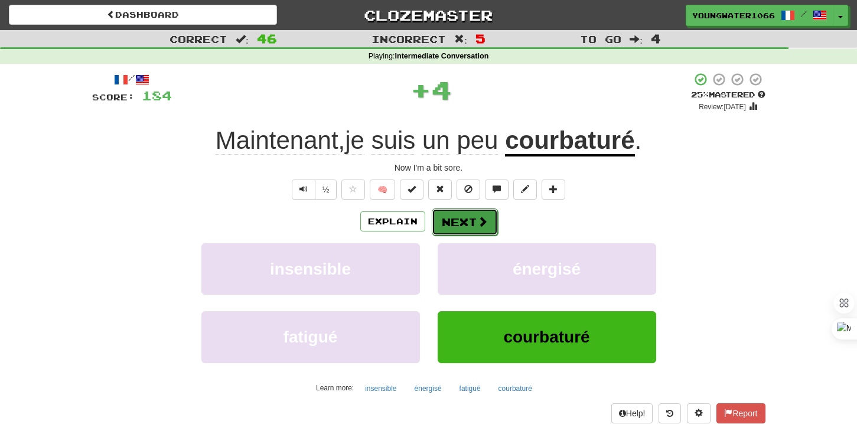
click at [454, 232] on button "Next" at bounding box center [465, 221] width 66 height 27
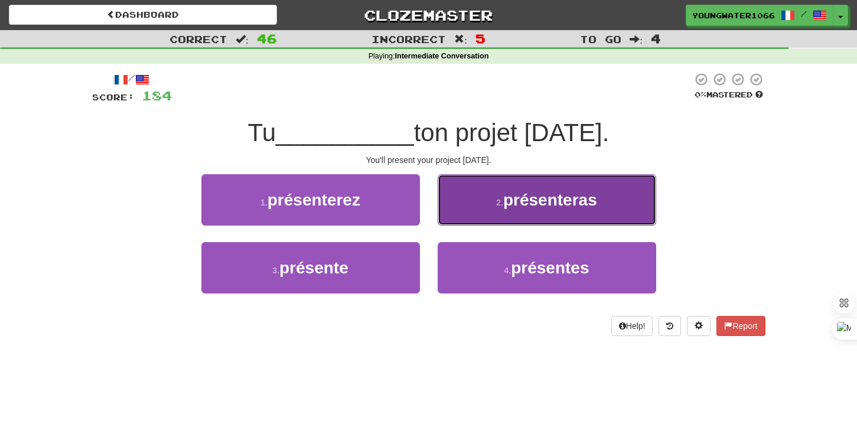
click at [481, 210] on button "2 . présenteras" at bounding box center [547, 199] width 218 height 51
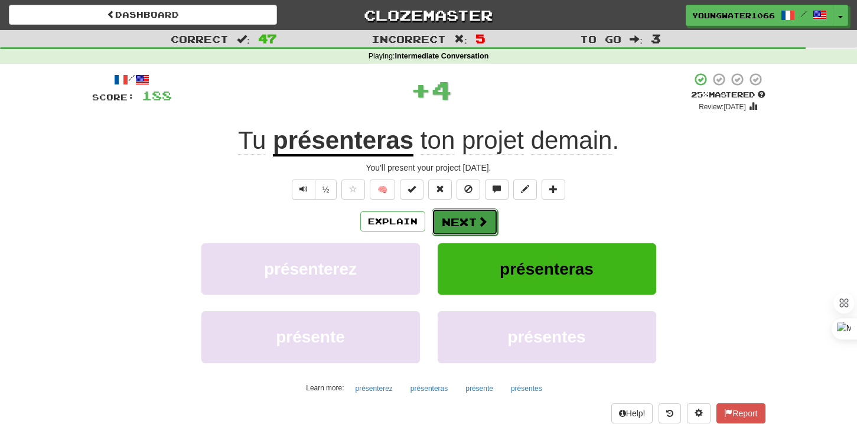
click at [464, 227] on button "Next" at bounding box center [465, 221] width 66 height 27
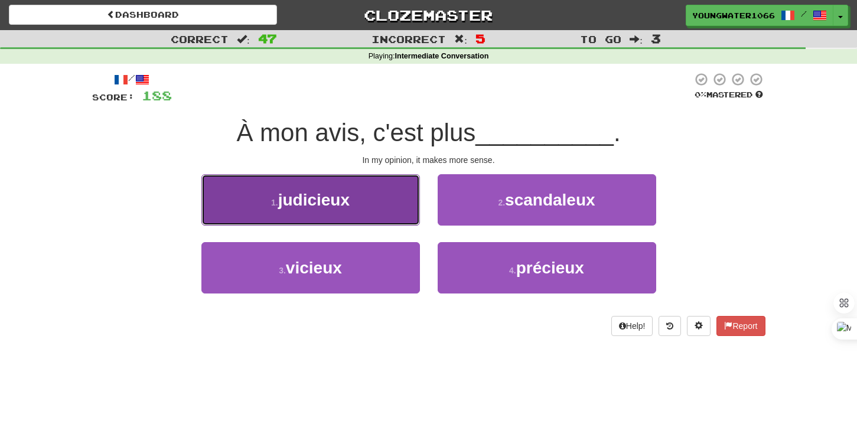
click at [396, 223] on button "1 . judicieux" at bounding box center [310, 199] width 218 height 51
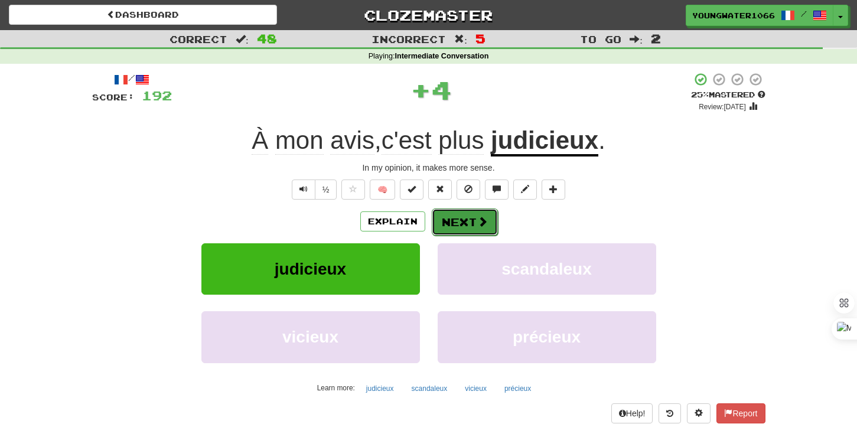
click at [461, 223] on button "Next" at bounding box center [465, 221] width 66 height 27
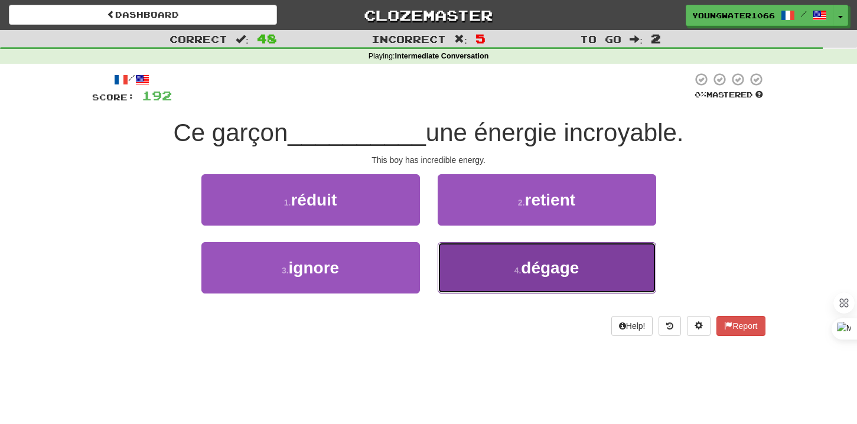
click at [456, 257] on button "4 . dégage" at bounding box center [547, 267] width 218 height 51
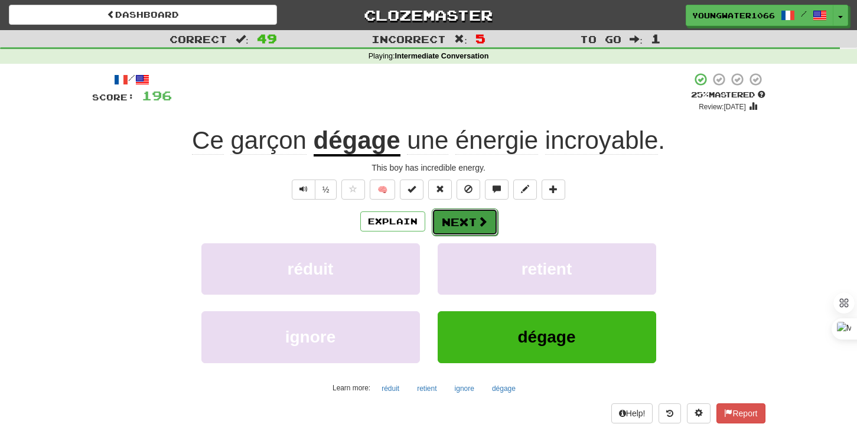
click at [457, 221] on button "Next" at bounding box center [465, 221] width 66 height 27
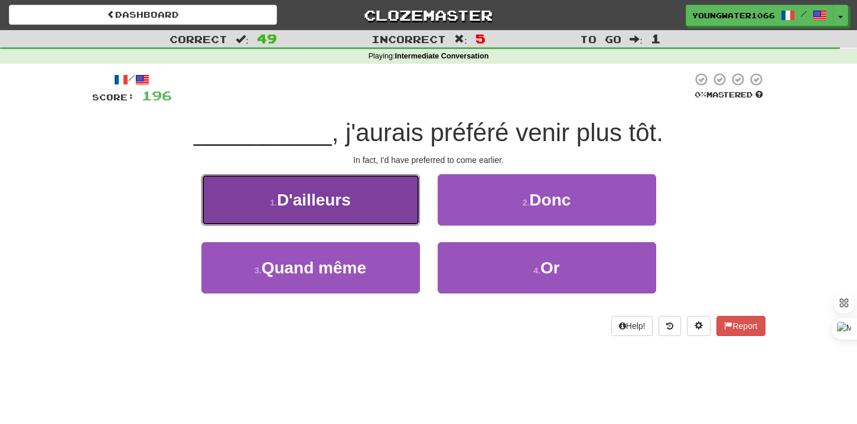
click at [396, 202] on button "1 . D'ailleurs" at bounding box center [310, 199] width 218 height 51
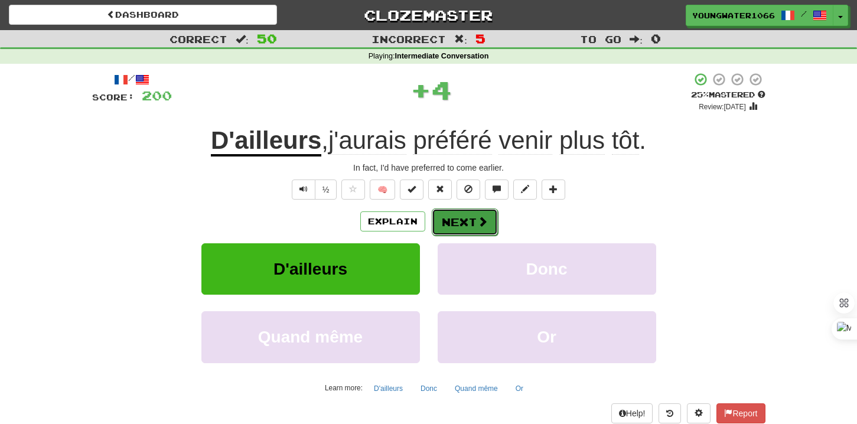
click at [457, 215] on button "Next" at bounding box center [465, 221] width 66 height 27
